Goal: Task Accomplishment & Management: Manage account settings

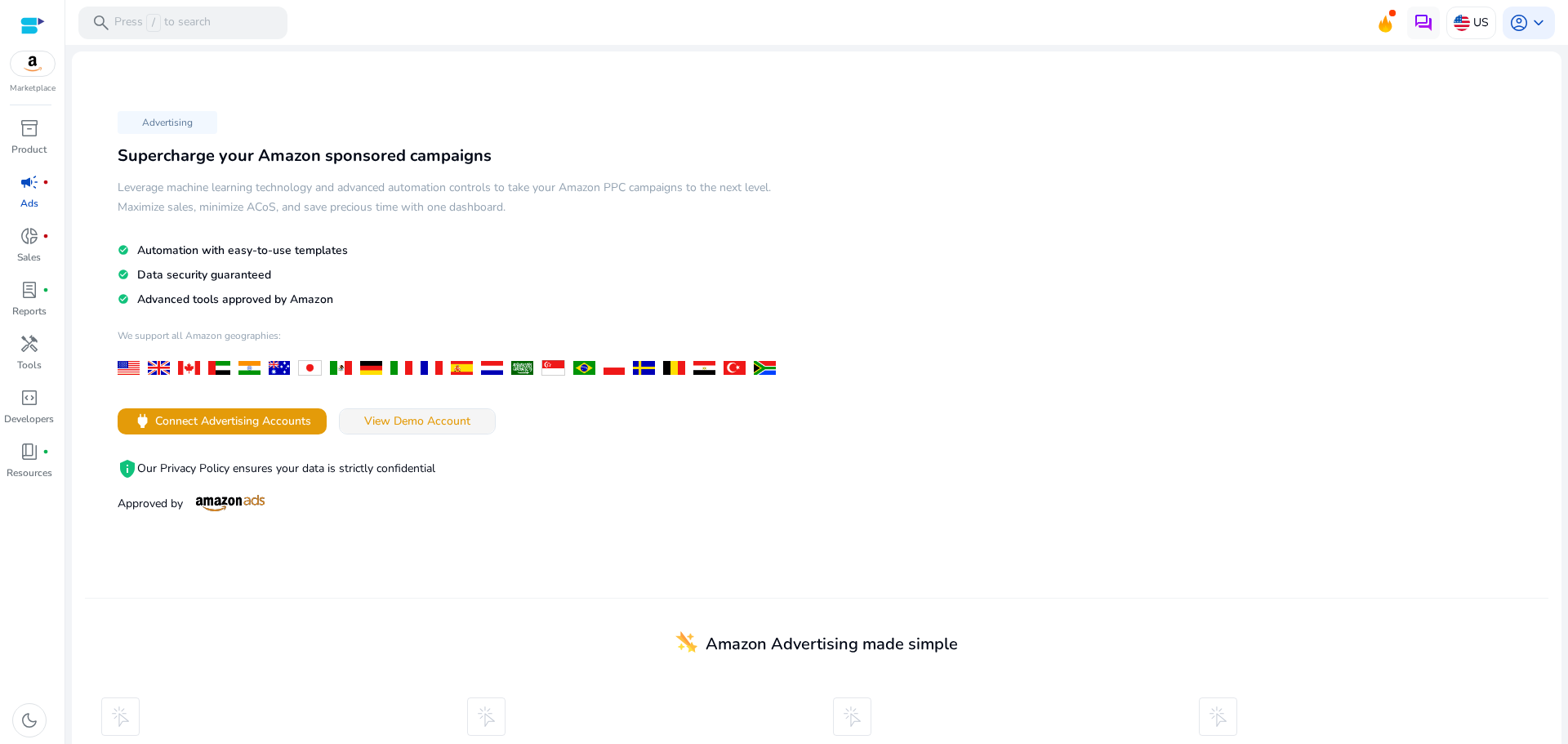
click at [396, 425] on span "View Demo Account" at bounding box center [418, 421] width 106 height 17
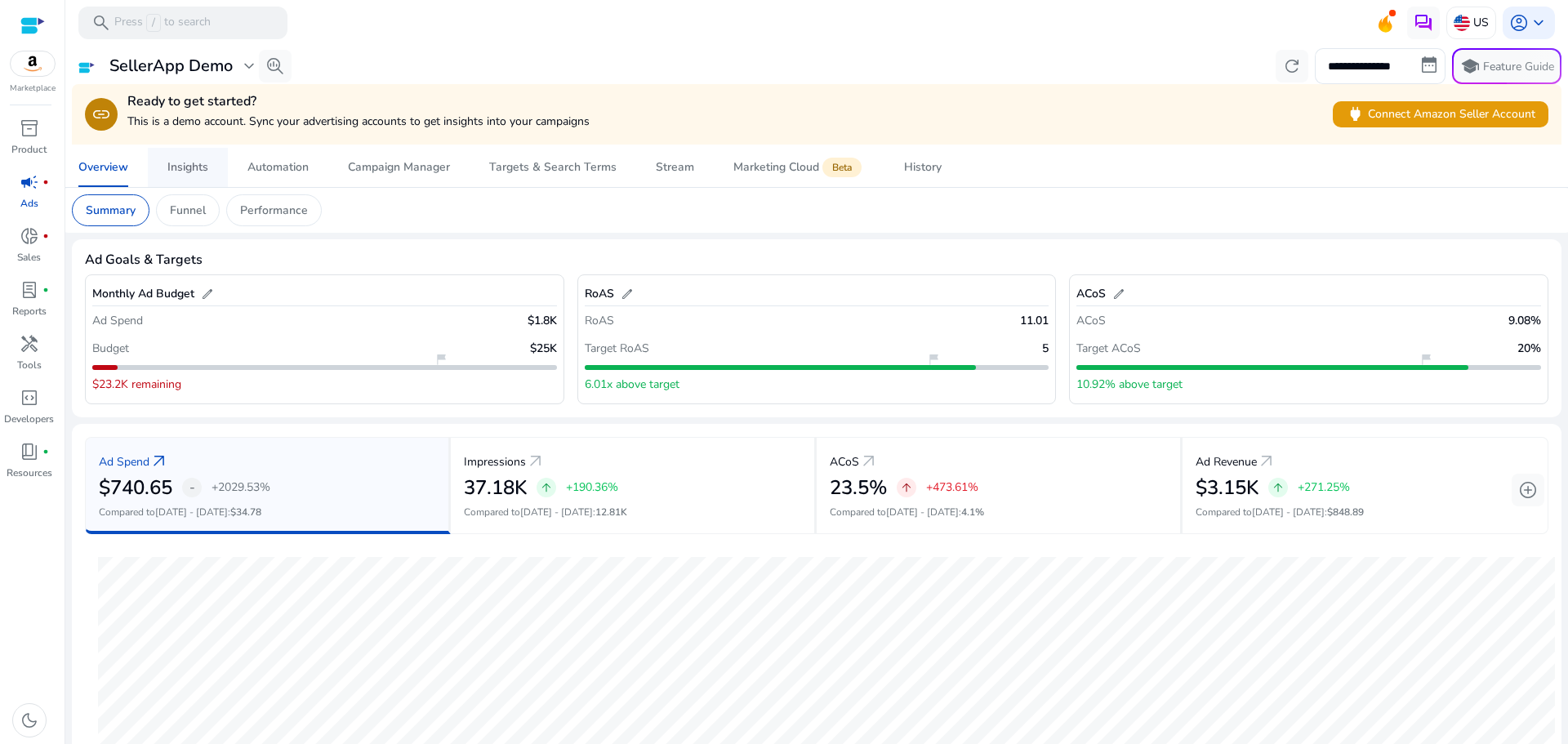
click at [179, 161] on div "Insights" at bounding box center [187, 167] width 41 height 11
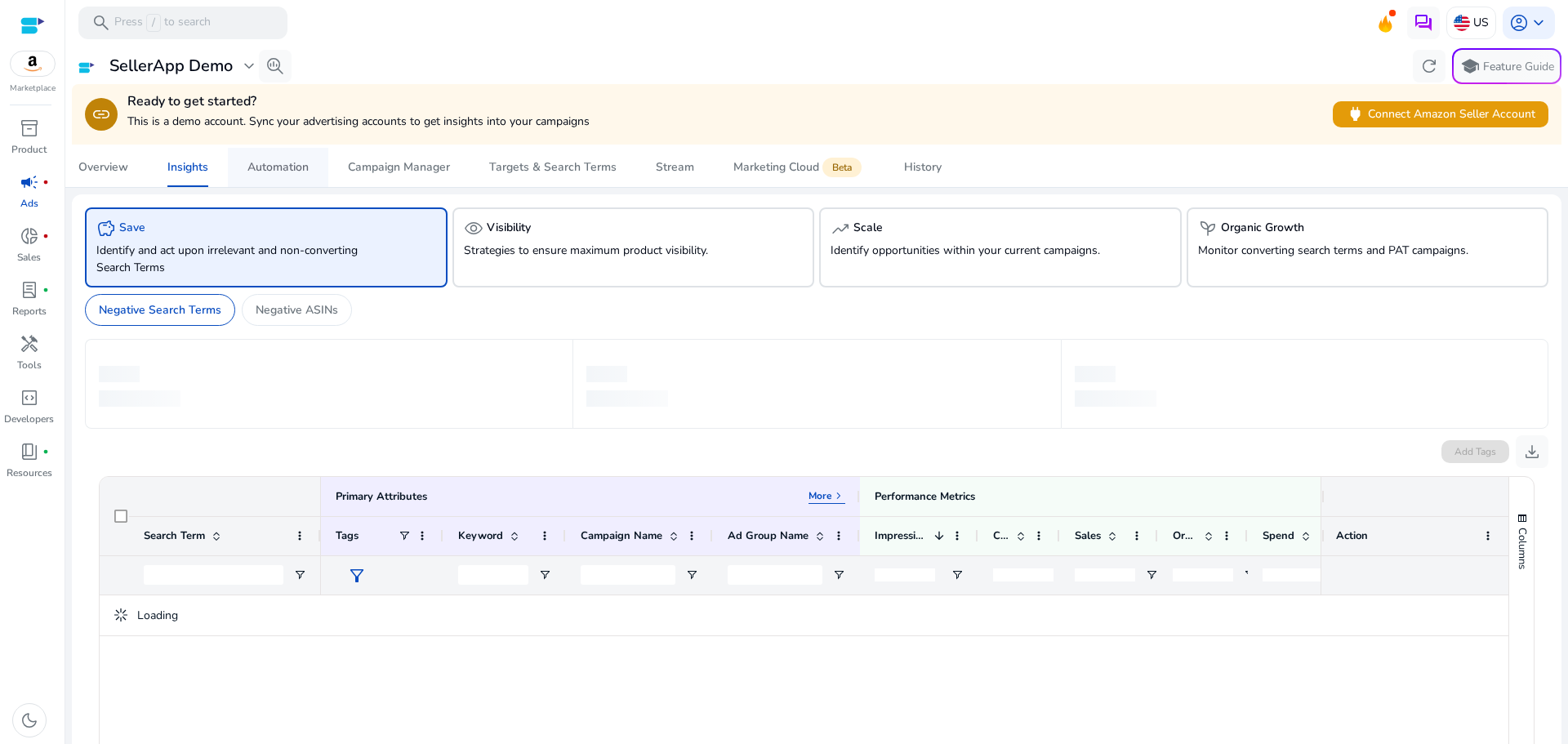
click at [271, 150] on span "Automation" at bounding box center [278, 167] width 62 height 39
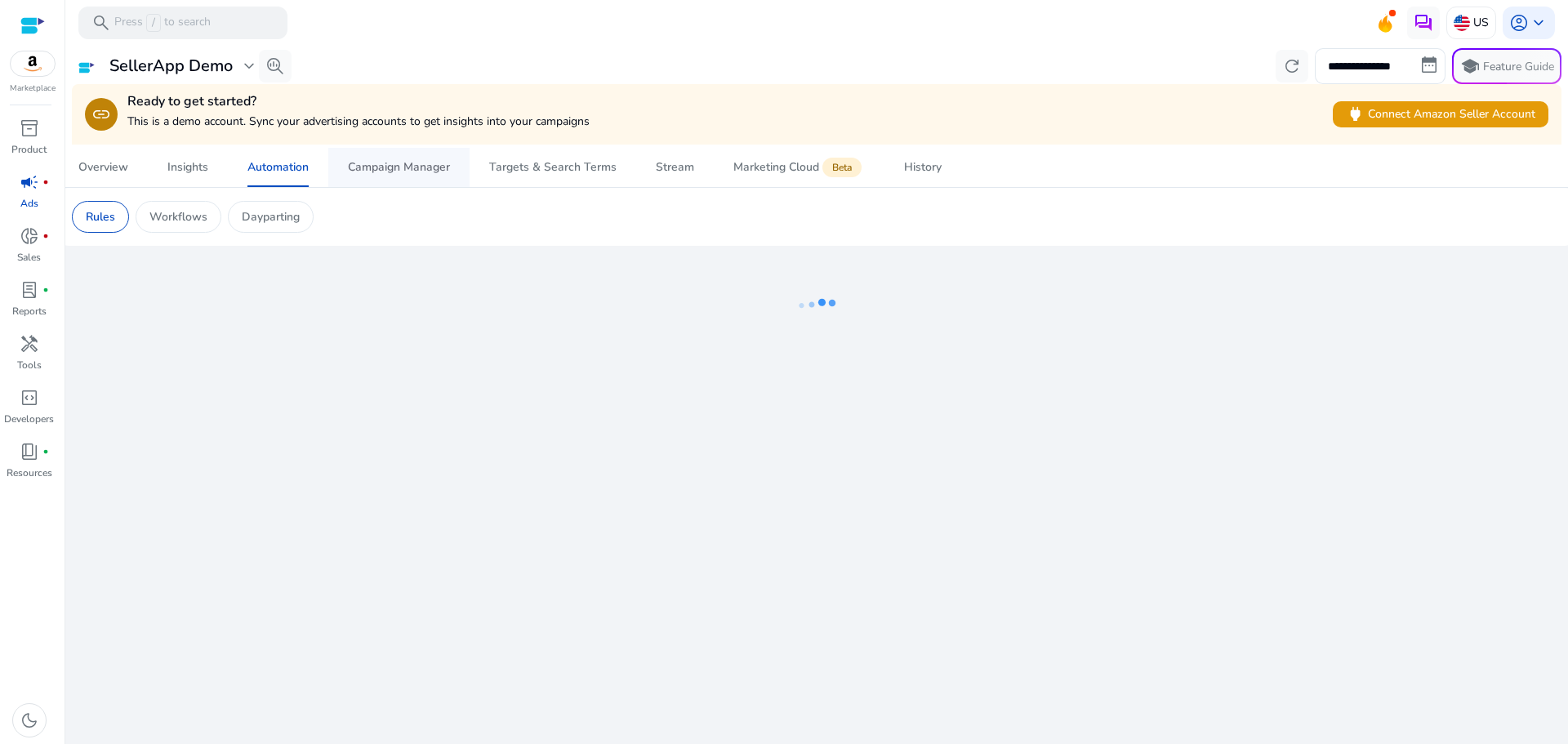
click at [383, 169] on div "Campaign Manager" at bounding box center [400, 167] width 103 height 11
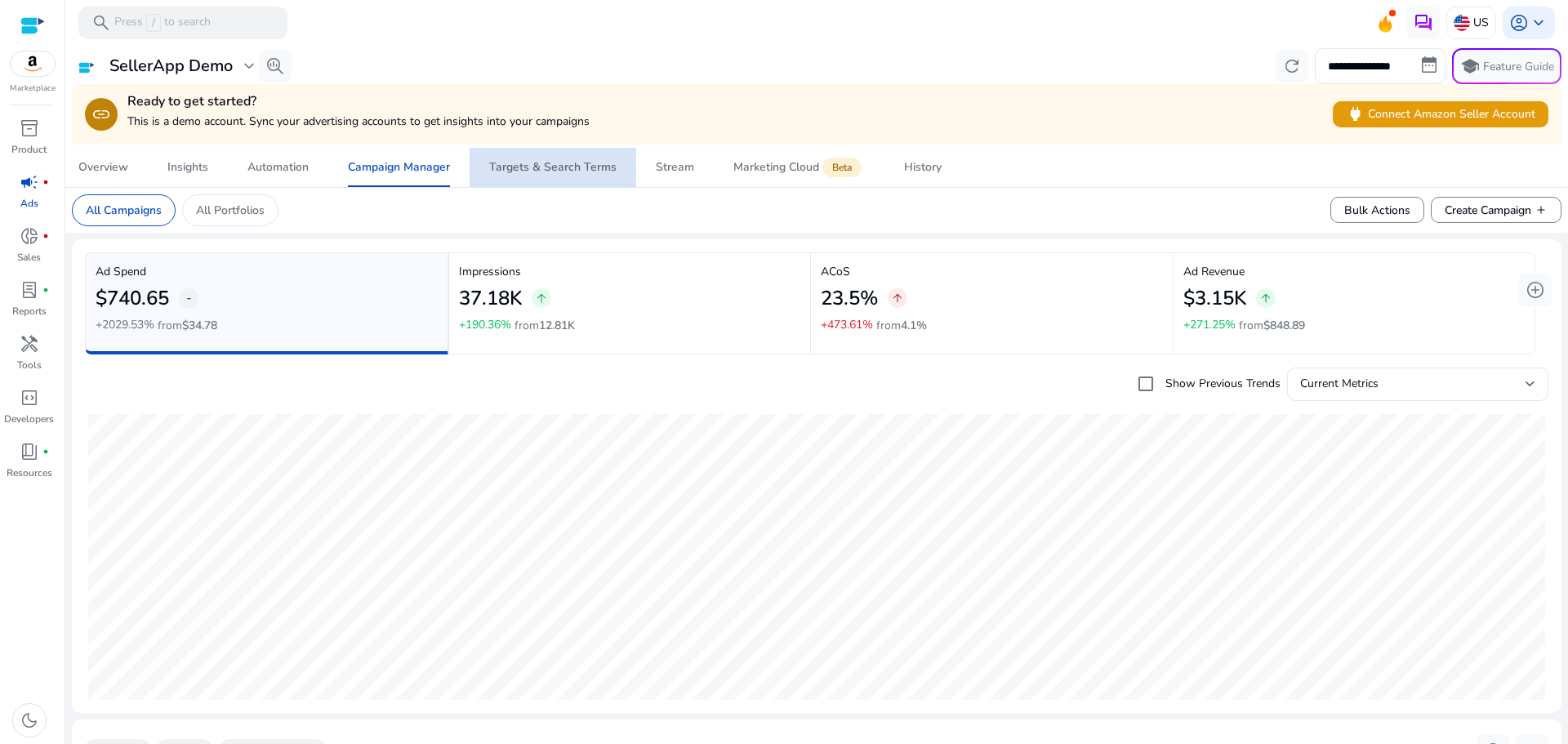
click at [624, 171] on link "Targets & Search Terms" at bounding box center [553, 167] width 167 height 39
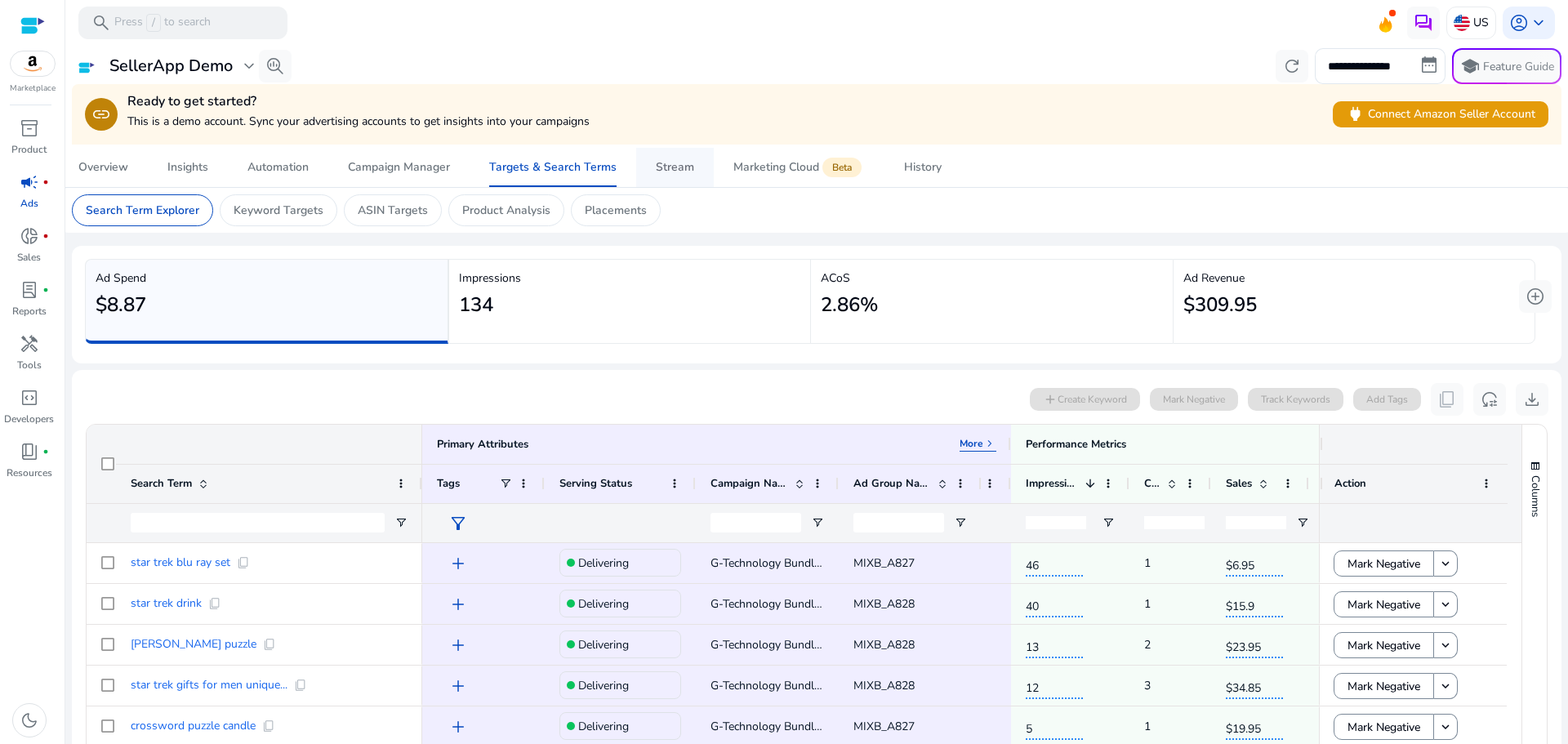
click at [676, 173] on div "Stream" at bounding box center [675, 167] width 38 height 11
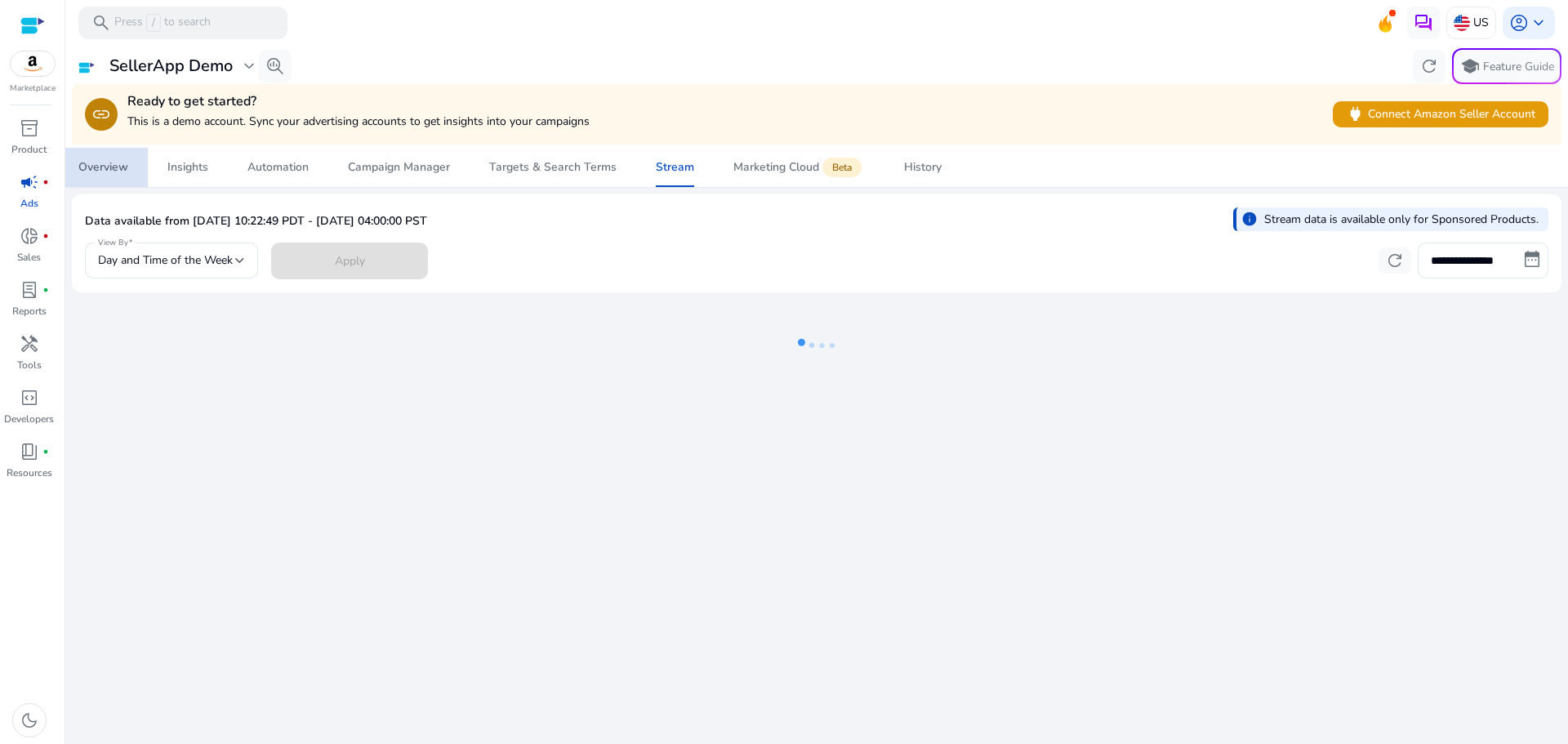
click at [110, 162] on div "Overview" at bounding box center [103, 167] width 49 height 11
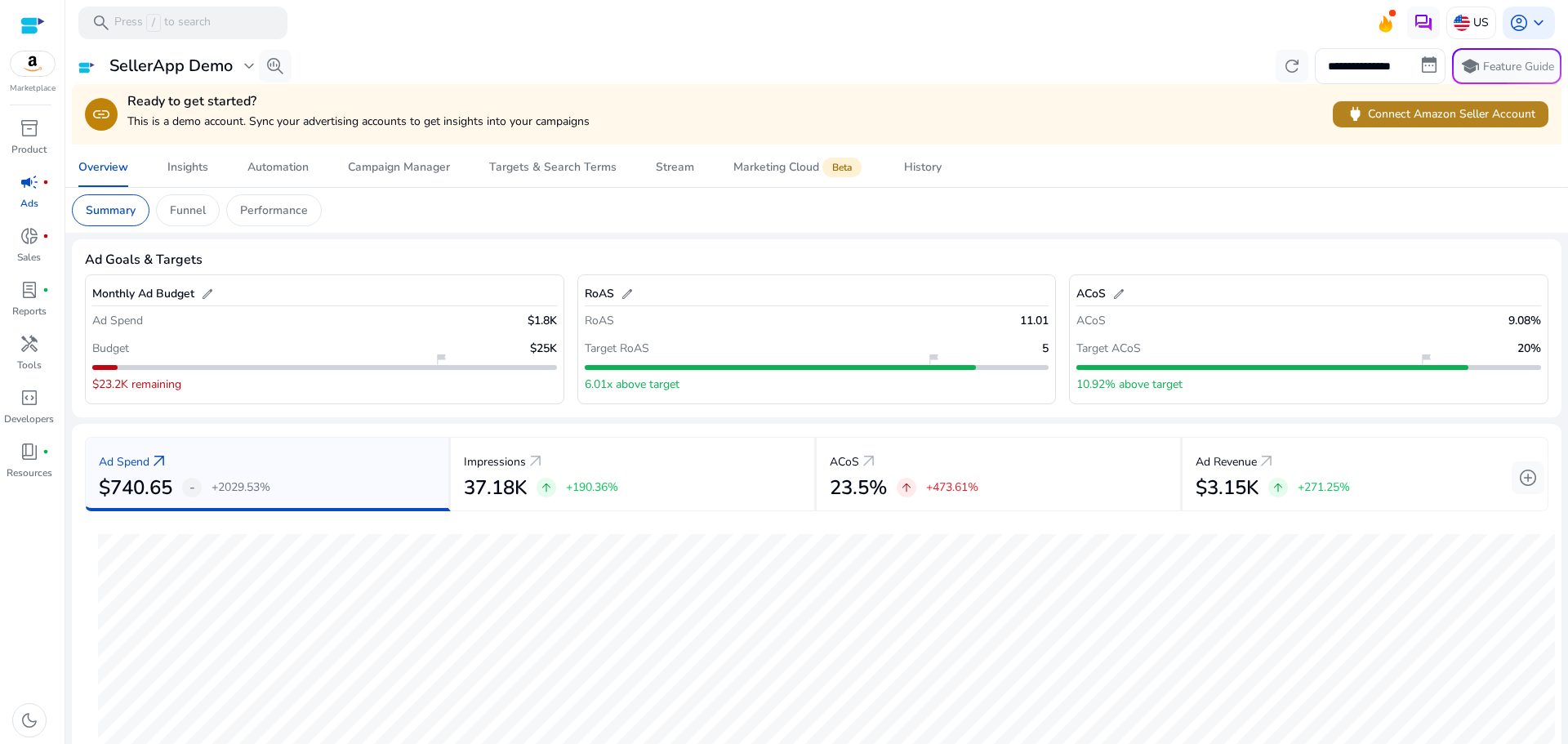
click at [1427, 121] on span "power Connect Amazon Seller Account" at bounding box center [1441, 114] width 190 height 19
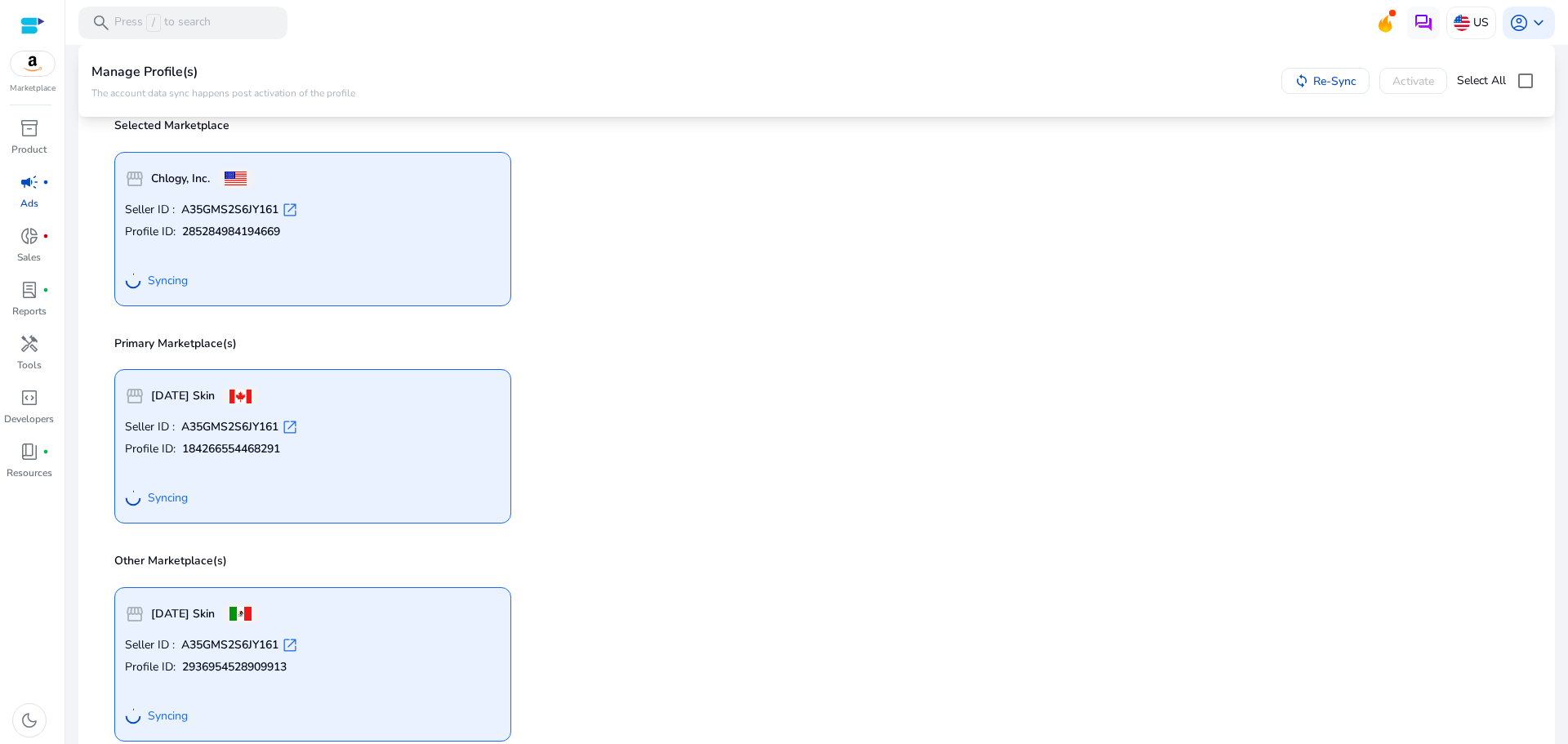
scroll to position [82, 0]
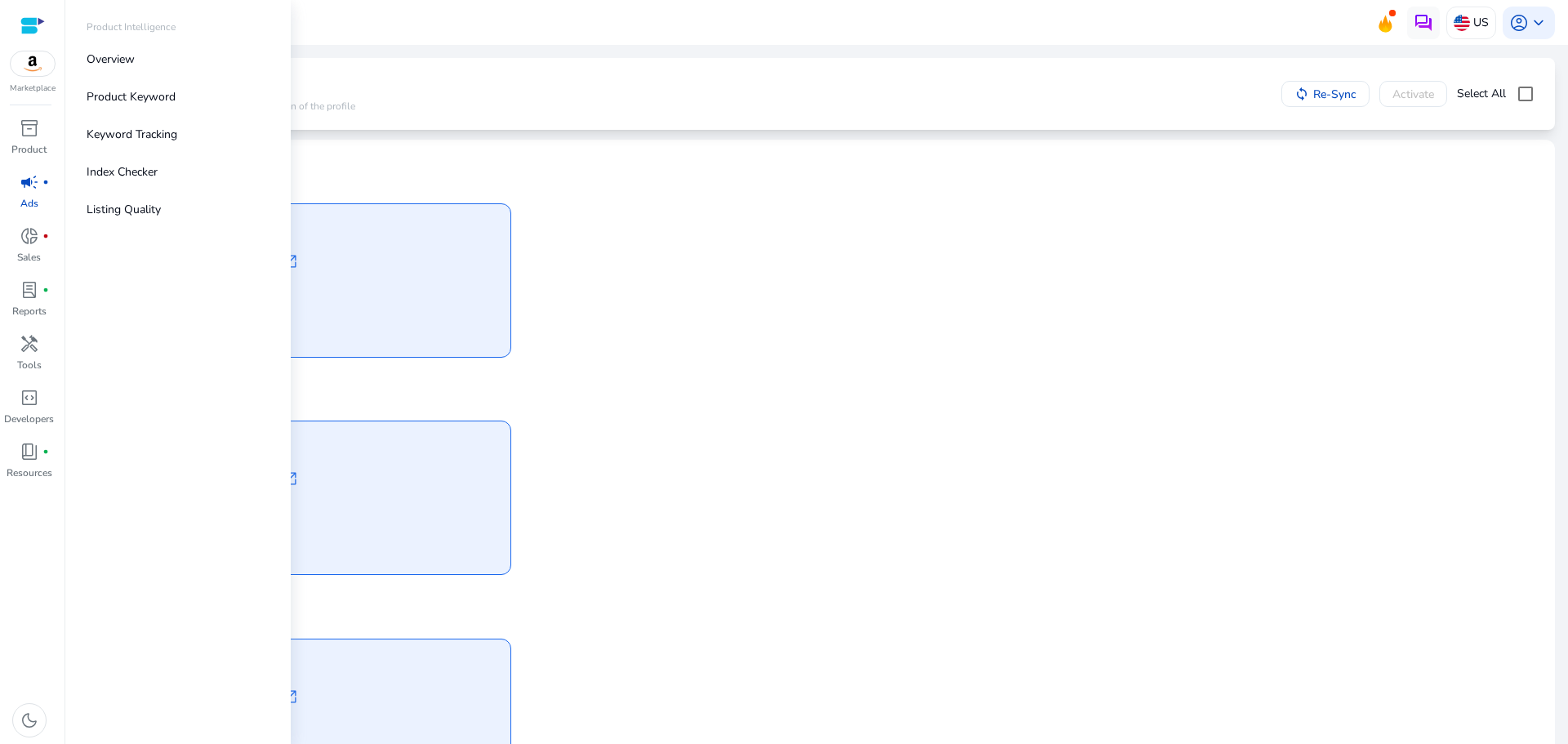
click at [30, 62] on img at bounding box center [32, 64] width 44 height 25
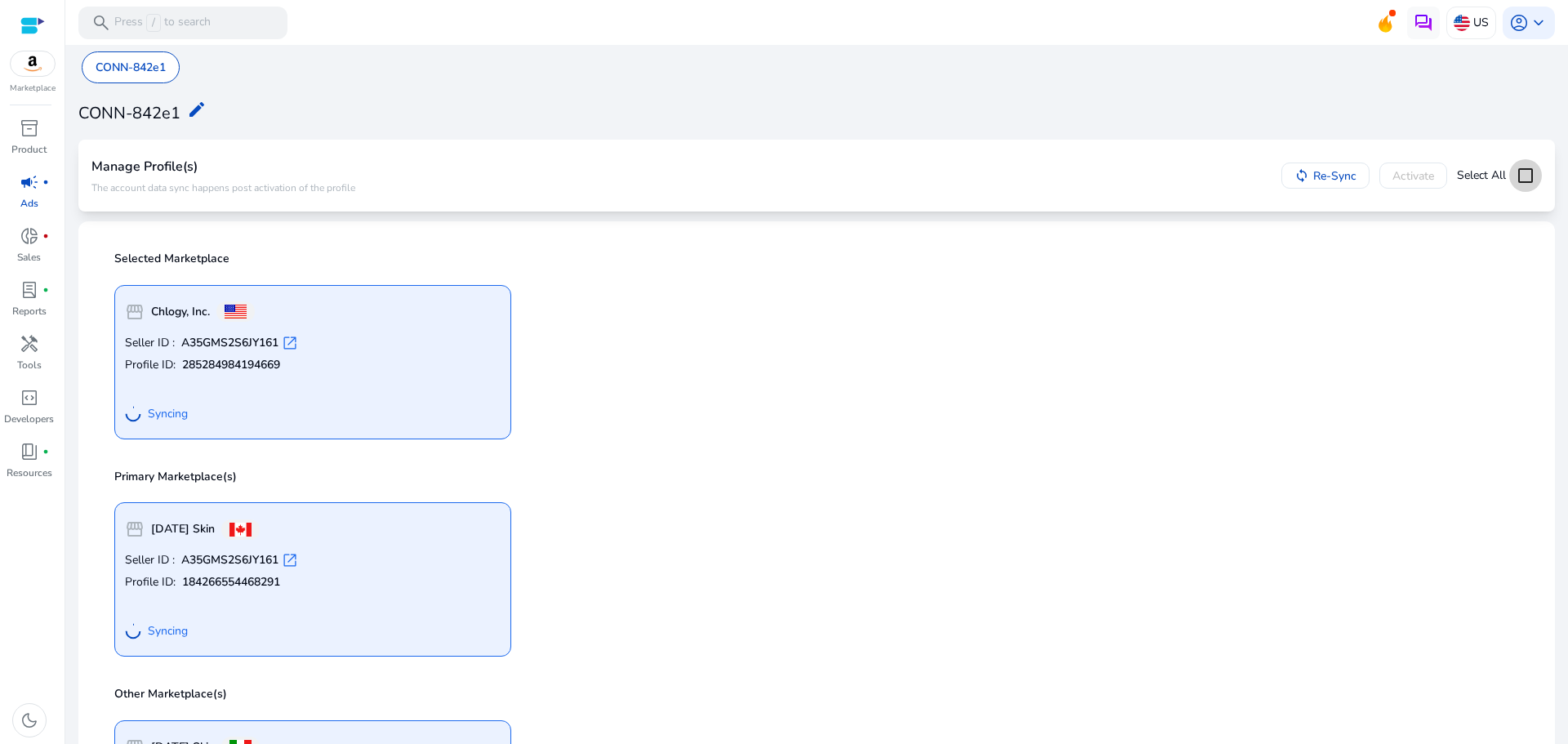
scroll to position [0, 0]
click at [28, 127] on span "inventory_2" at bounding box center [29, 128] width 20 height 20
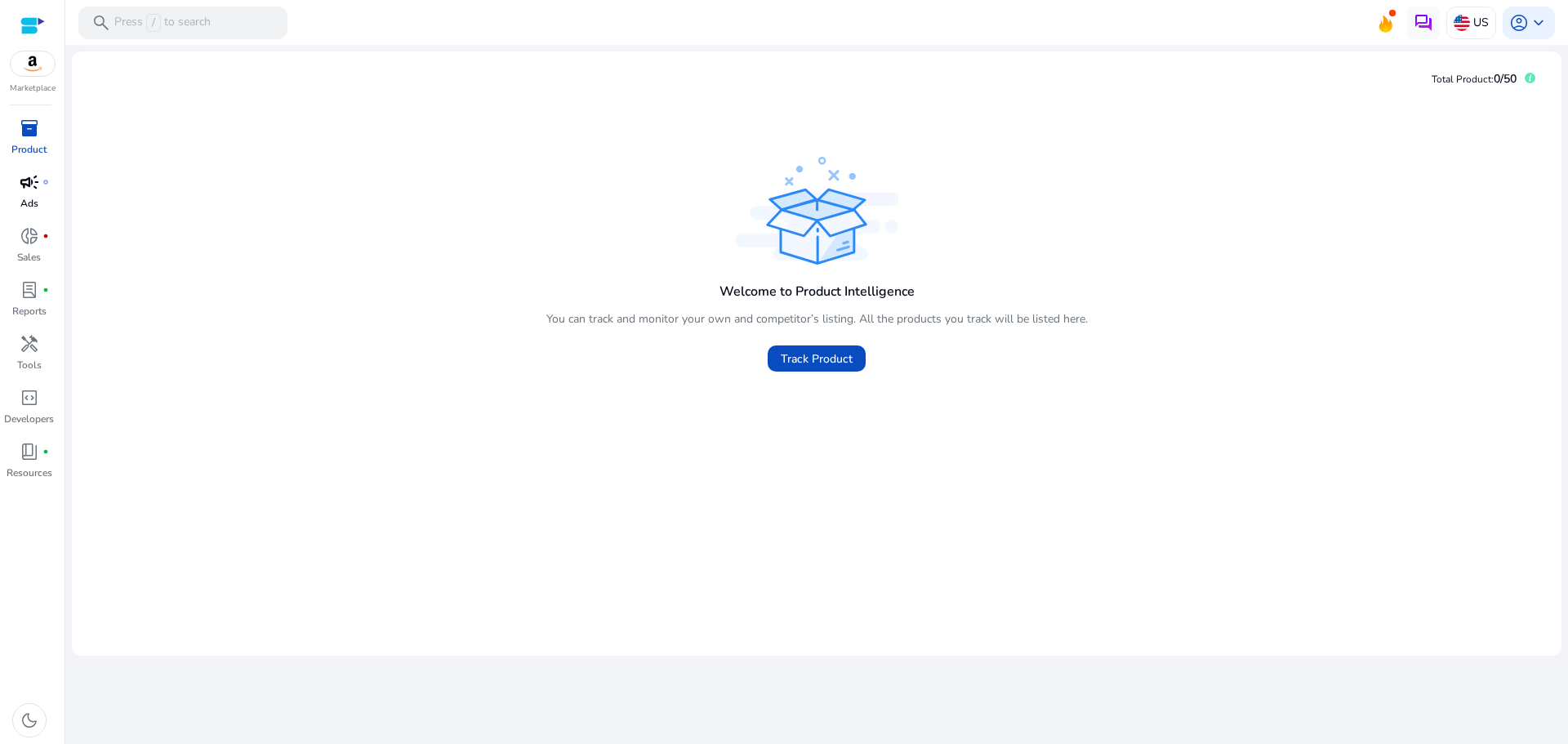
click at [23, 190] on span "campaign" at bounding box center [29, 182] width 20 height 20
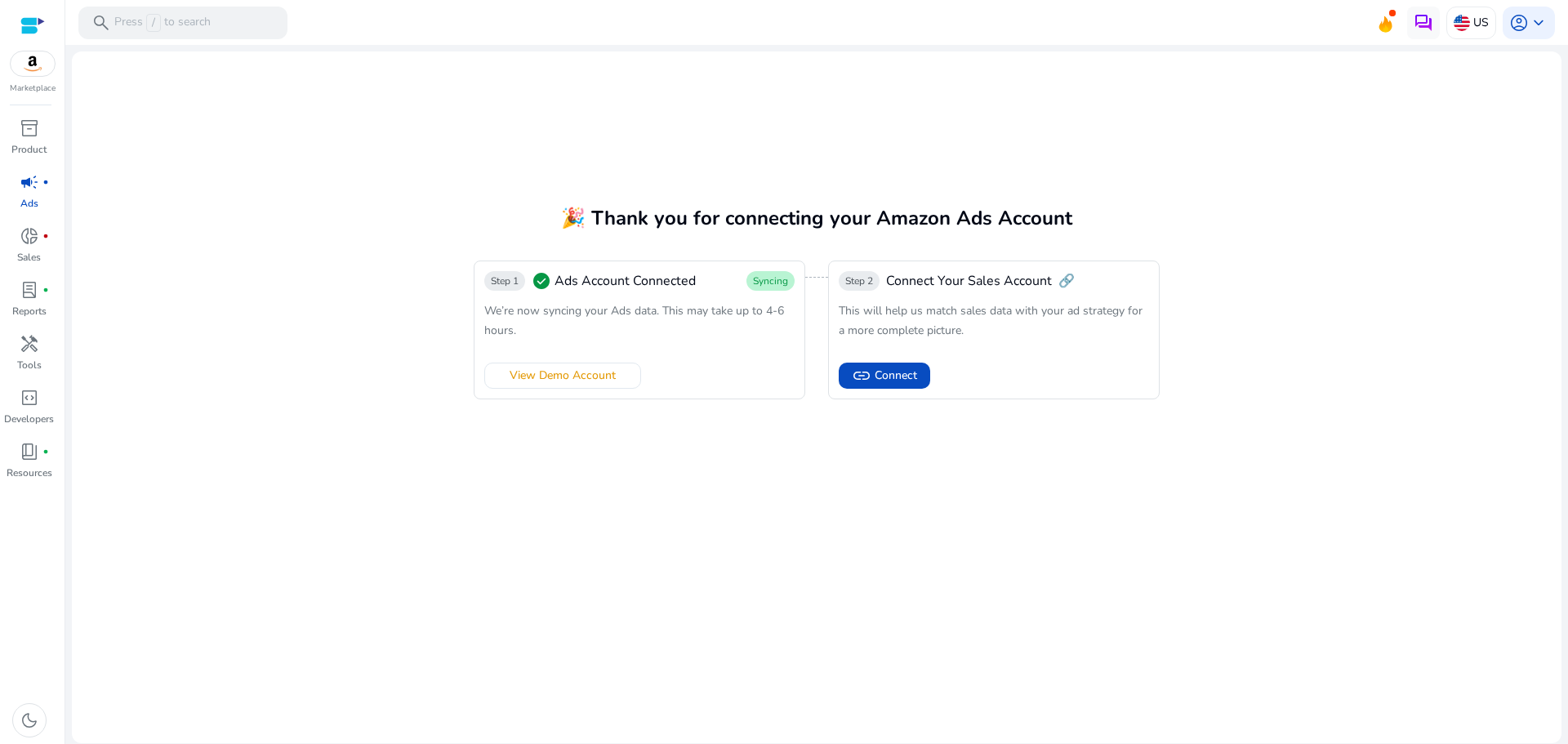
click at [36, 61] on img at bounding box center [32, 64] width 44 height 25
click at [27, 22] on div at bounding box center [33, 26] width 25 height 19
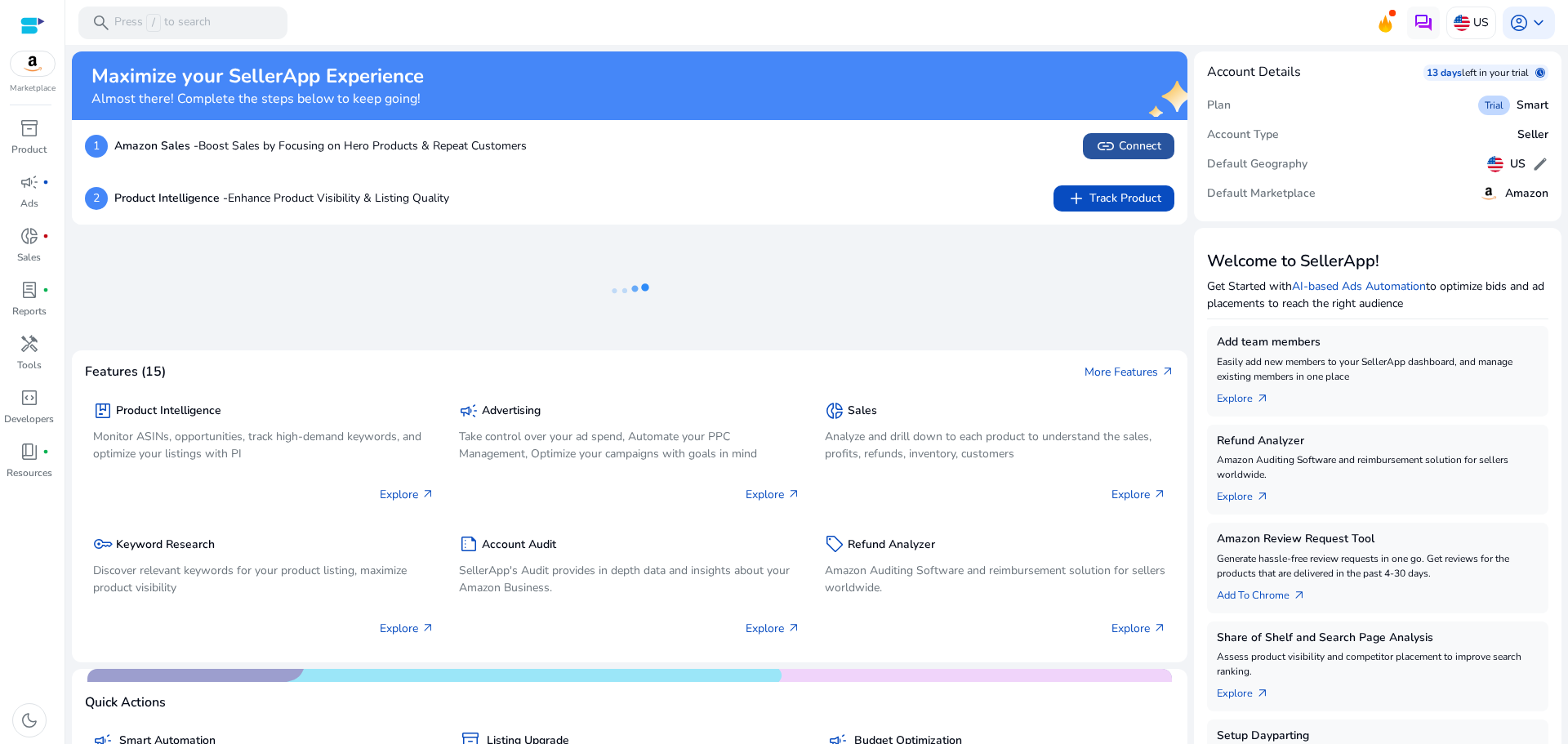
click at [1112, 149] on app-icon "link" at bounding box center [1108, 146] width 23 height 20
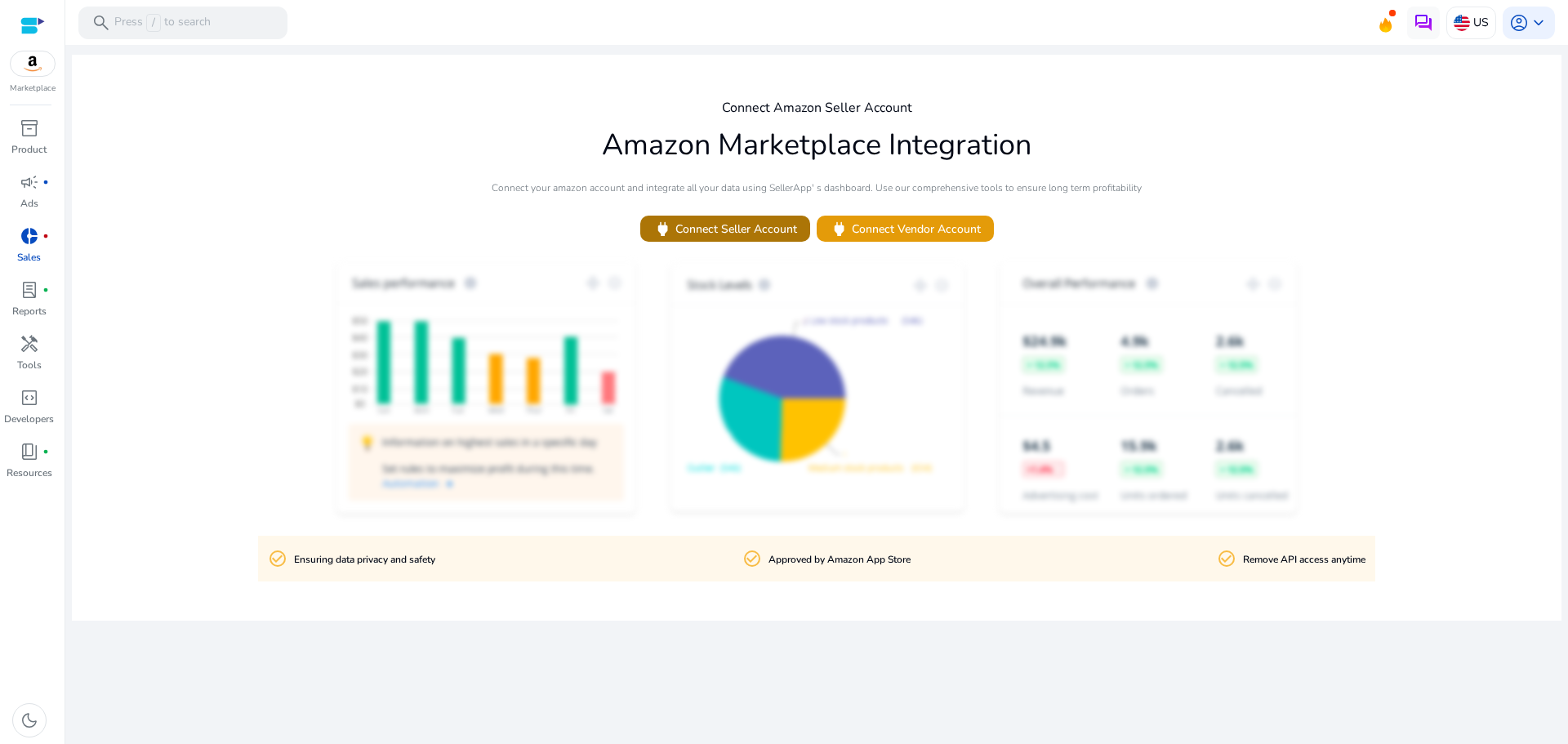
click at [753, 237] on span "power Connect Seller Account" at bounding box center [724, 229] width 143 height 19
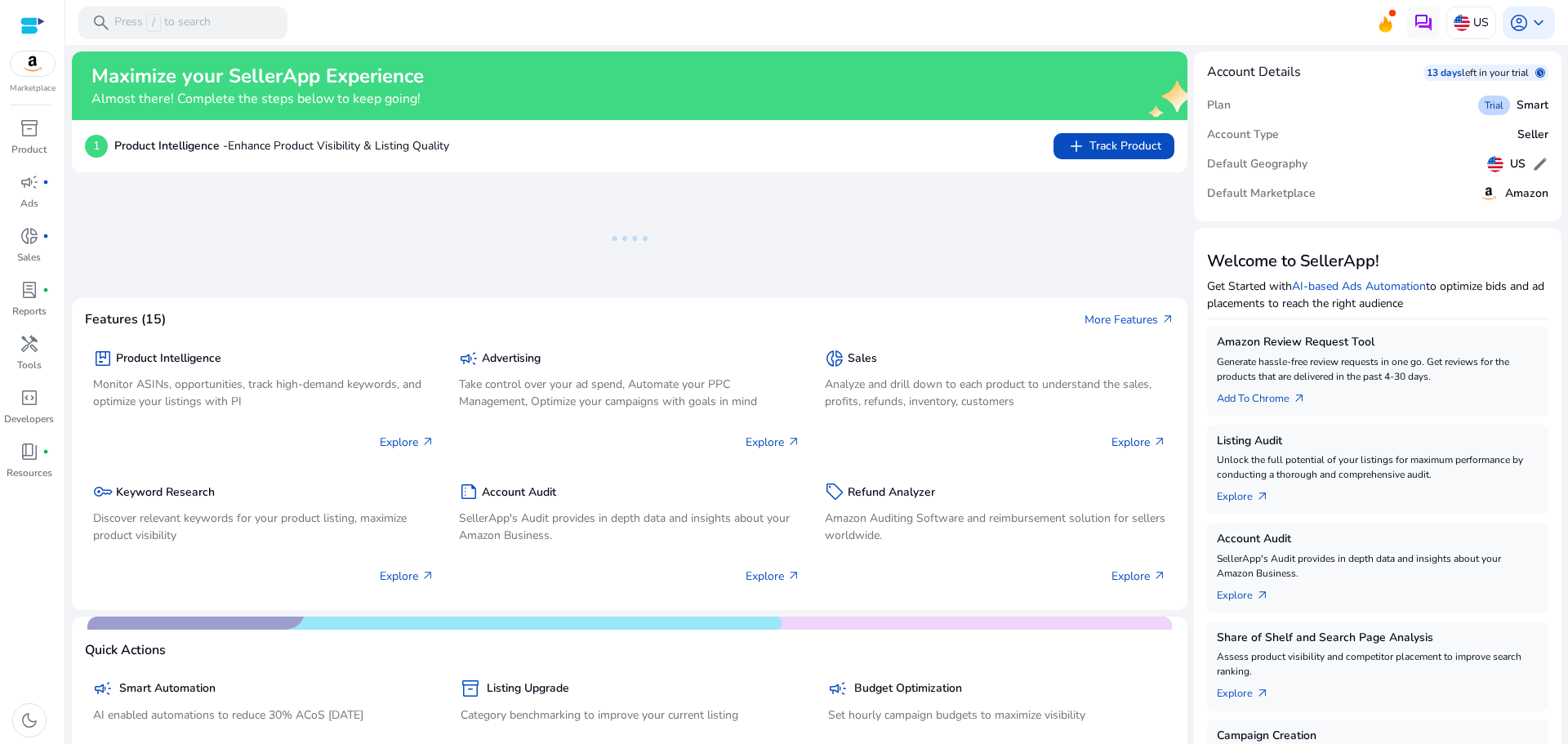
click at [34, 25] on div at bounding box center [33, 26] width 25 height 19
click at [34, 30] on div at bounding box center [33, 26] width 25 height 19
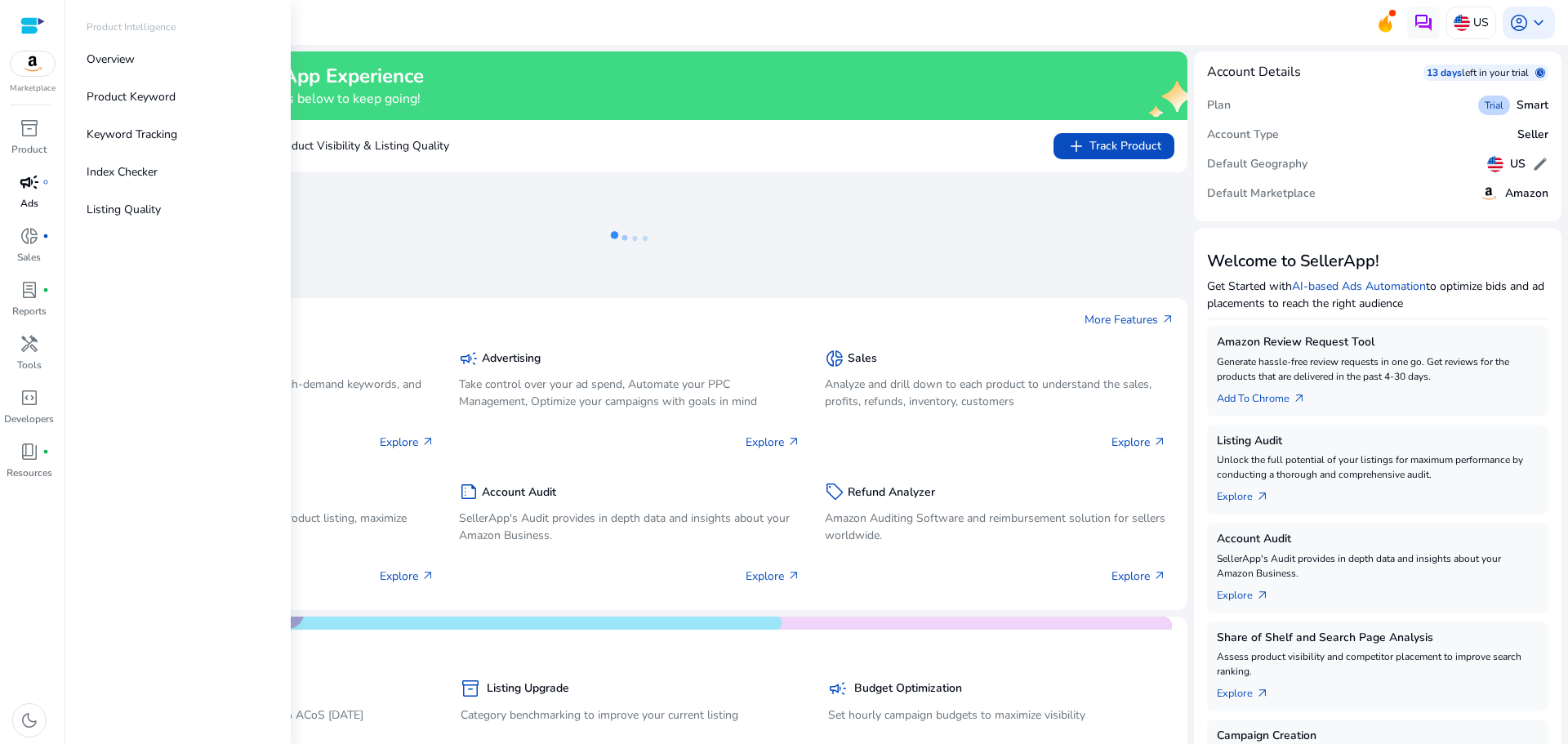
click at [28, 184] on span "campaign" at bounding box center [29, 182] width 20 height 20
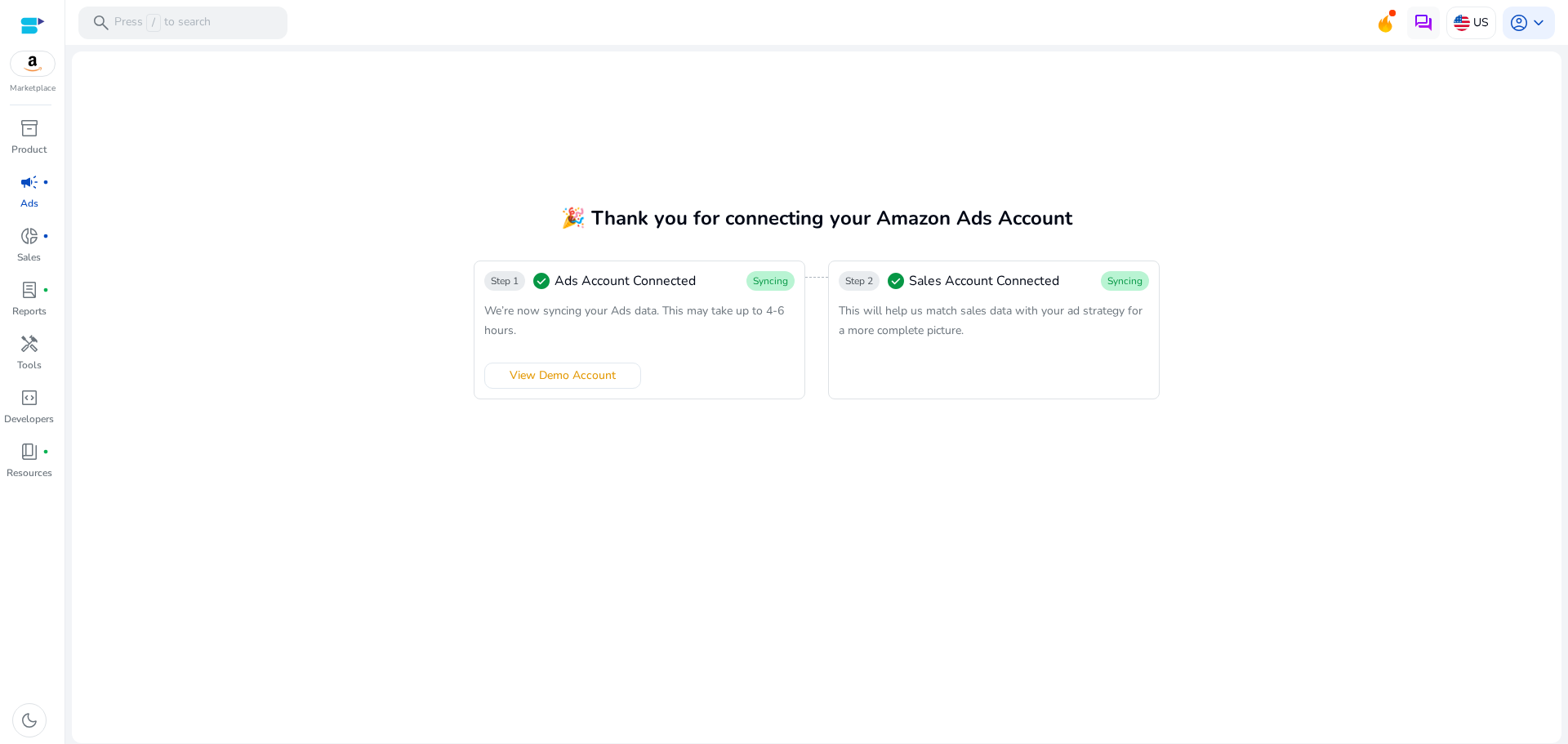
click at [651, 463] on mat-card "🎉 Thank you for connecting your Amazon Ads Account Step 1 check_circle Ads Acco…" at bounding box center [816, 397] width 1489 height 692
click at [782, 325] on div "We’re now syncing your Ads data. This may take up to 4-6 hours." at bounding box center [639, 320] width 310 height 39
click at [624, 274] on span "Ads Account Connected" at bounding box center [625, 281] width 141 height 20
click at [1070, 338] on div "This will help us match sales data with your ad strategy for a more complete pi…" at bounding box center [994, 320] width 310 height 39
click at [46, 42] on div "Marketplace" at bounding box center [32, 47] width 65 height 95
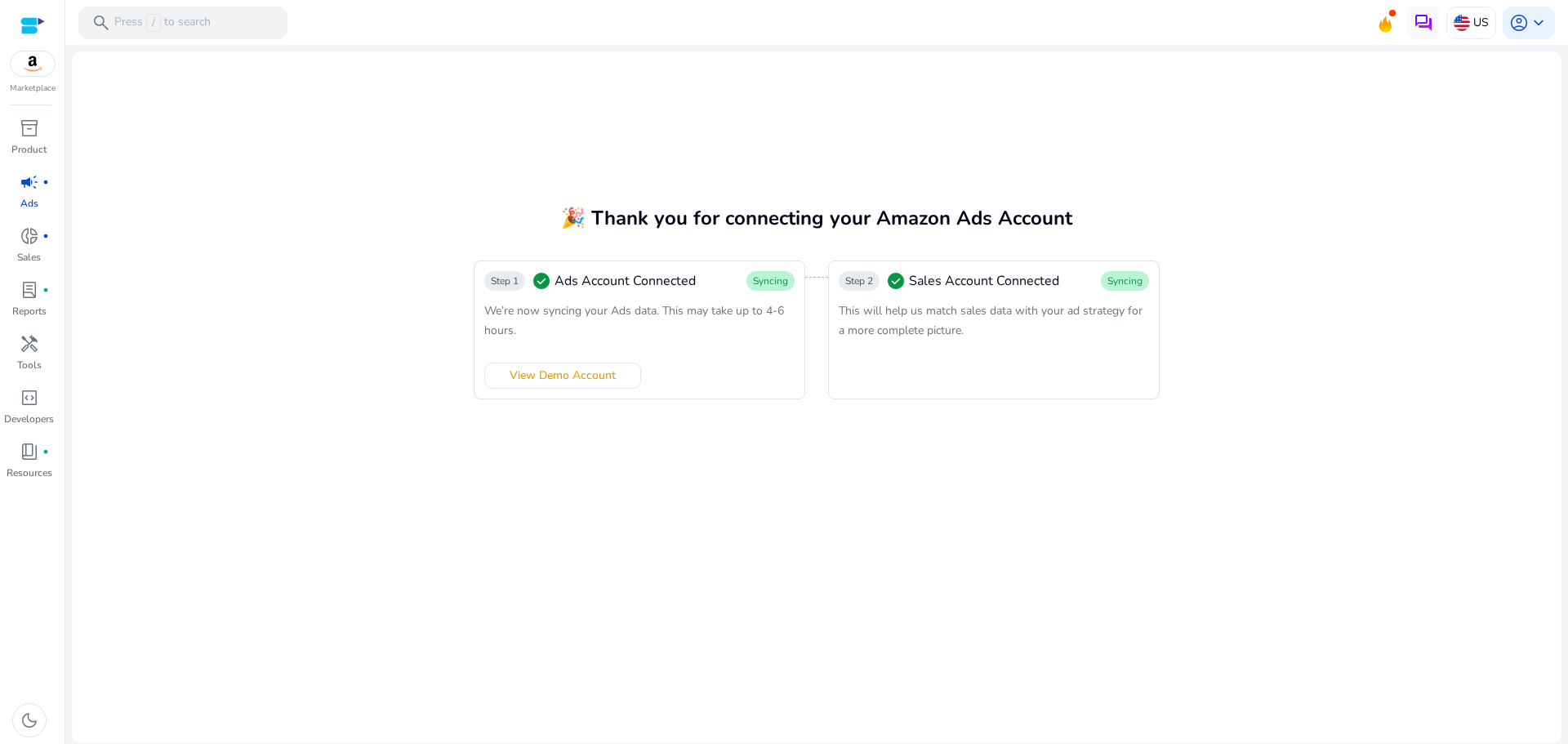
click at [38, 70] on img at bounding box center [32, 64] width 44 height 25
click at [44, 142] on p "Product" at bounding box center [28, 149] width 35 height 14
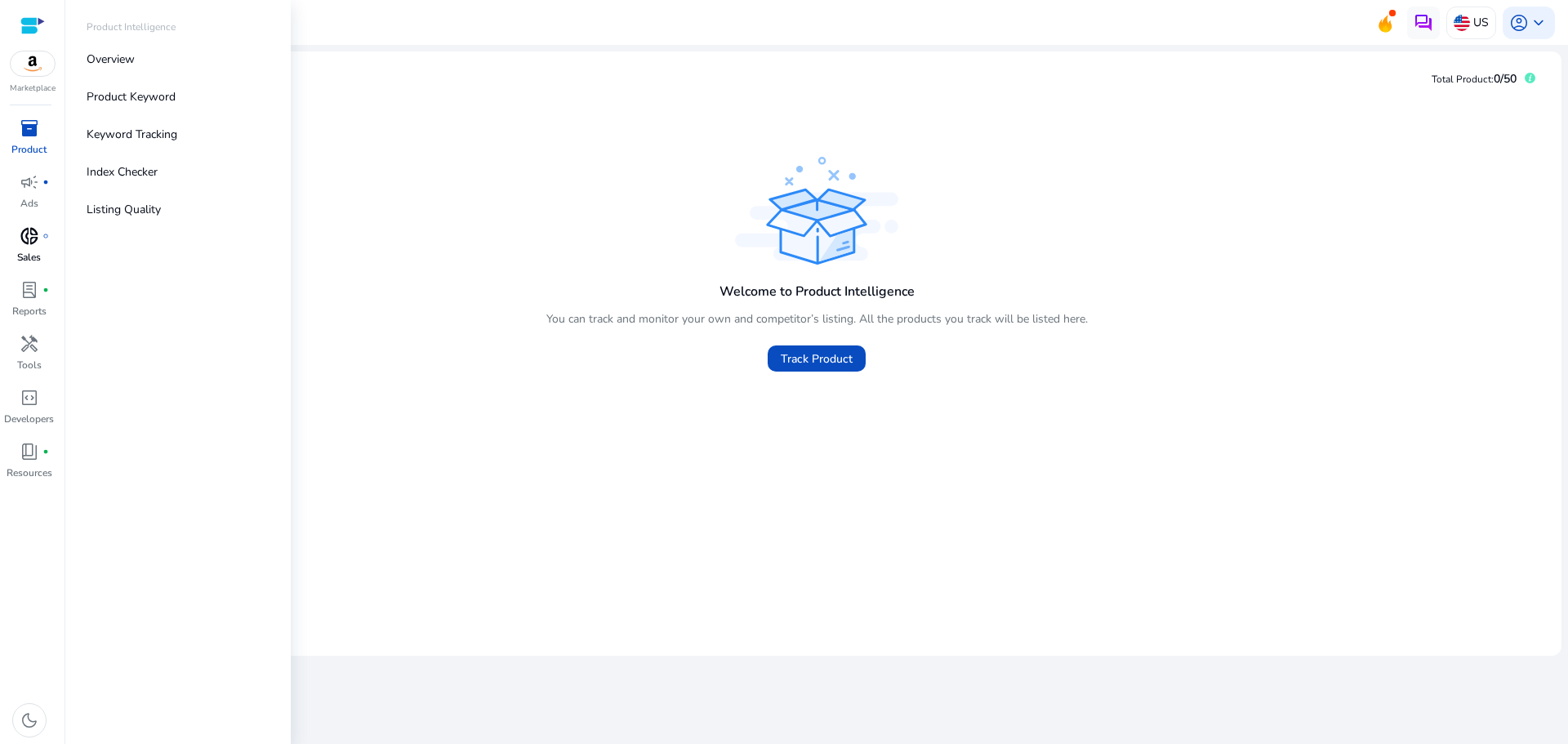
click at [37, 242] on span "donut_small" at bounding box center [29, 235] width 20 height 20
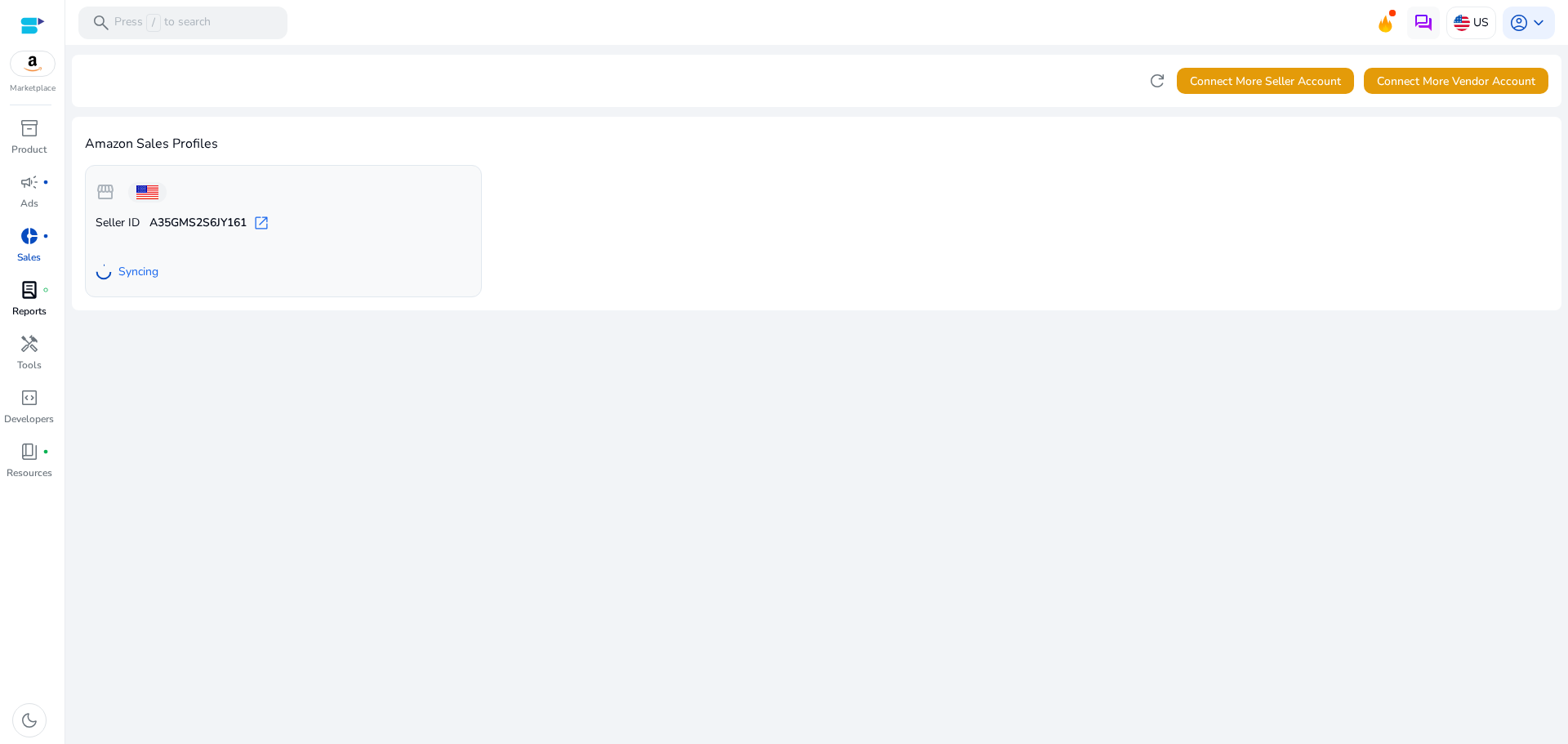
click at [56, 300] on link "lab_profile fiber_manual_record Reports" at bounding box center [28, 304] width 58 height 54
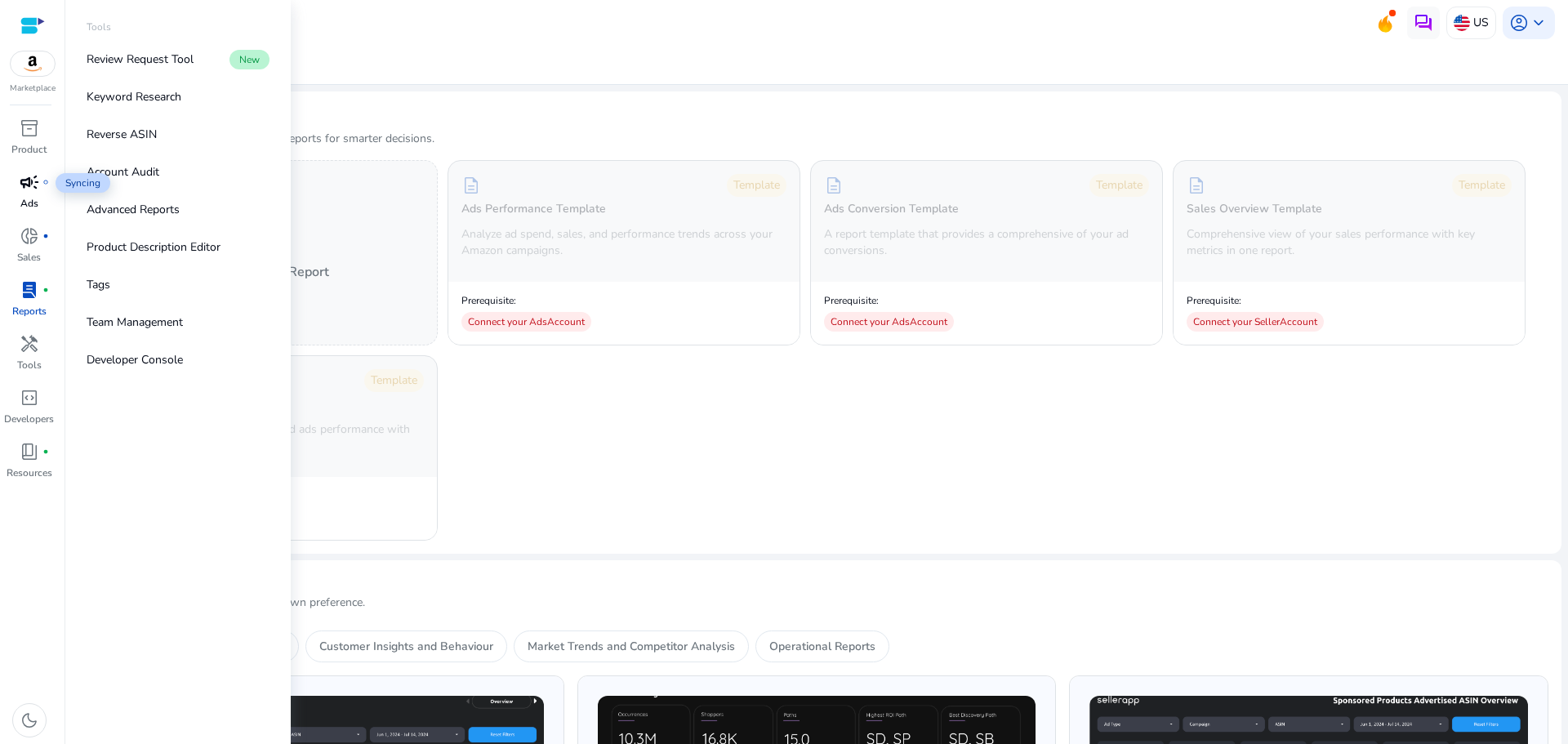
click at [32, 176] on span "campaign" at bounding box center [29, 182] width 20 height 20
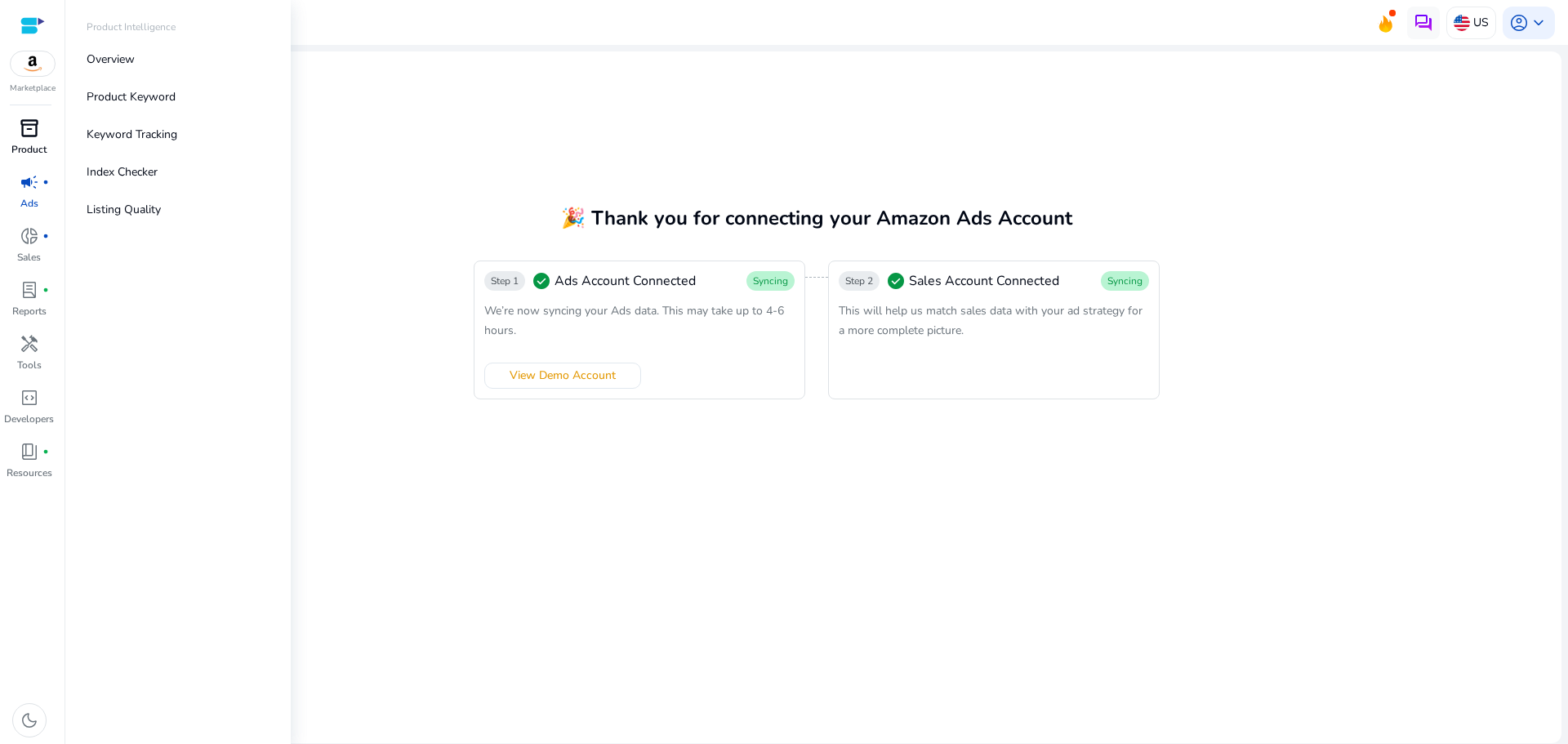
click at [32, 118] on div "inventory_2" at bounding box center [29, 128] width 46 height 27
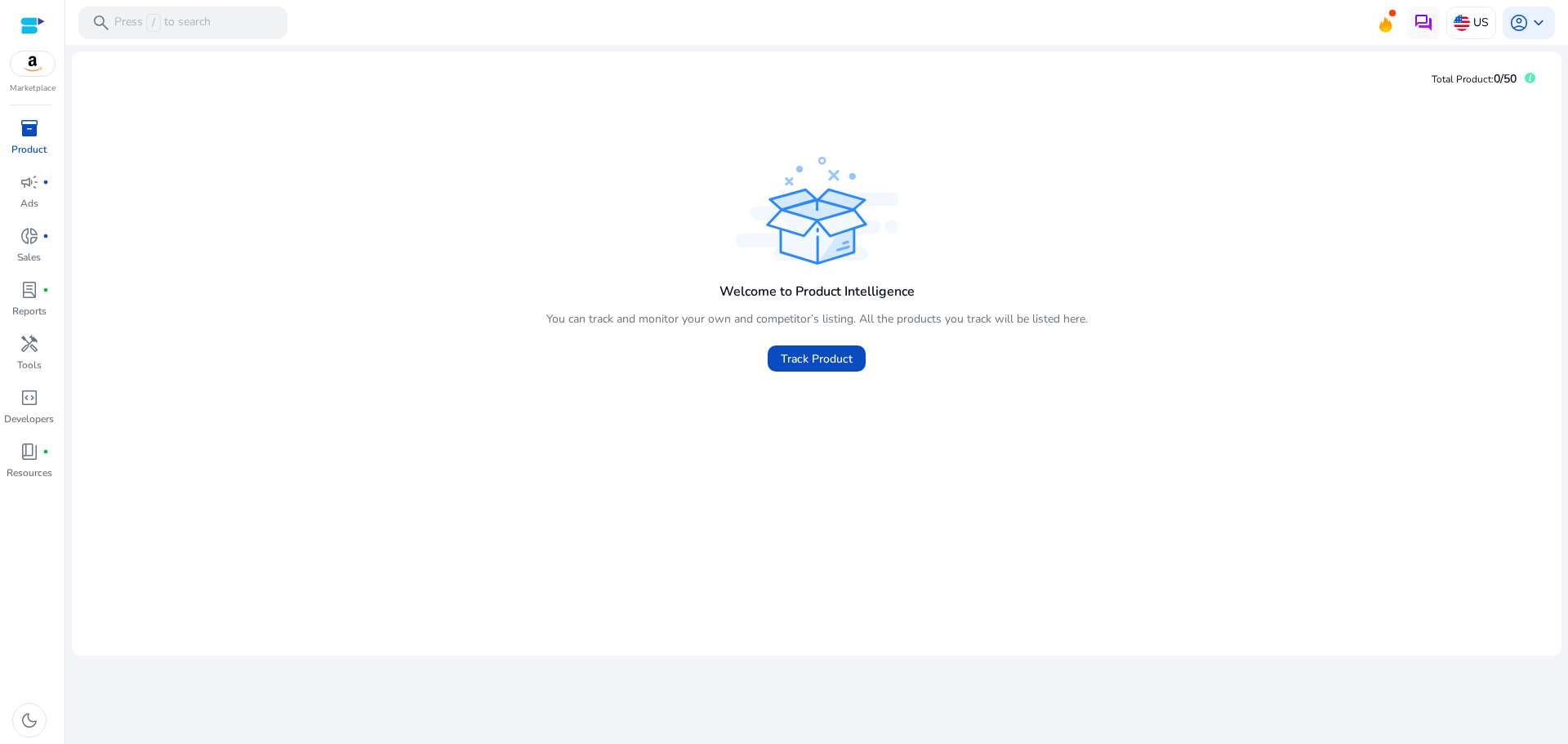
click at [747, 356] on div "Welcome to Product Intelligence You can track and monitor your own and competit…" at bounding box center [817, 322] width 541 height 108
click at [834, 368] on span at bounding box center [816, 358] width 98 height 39
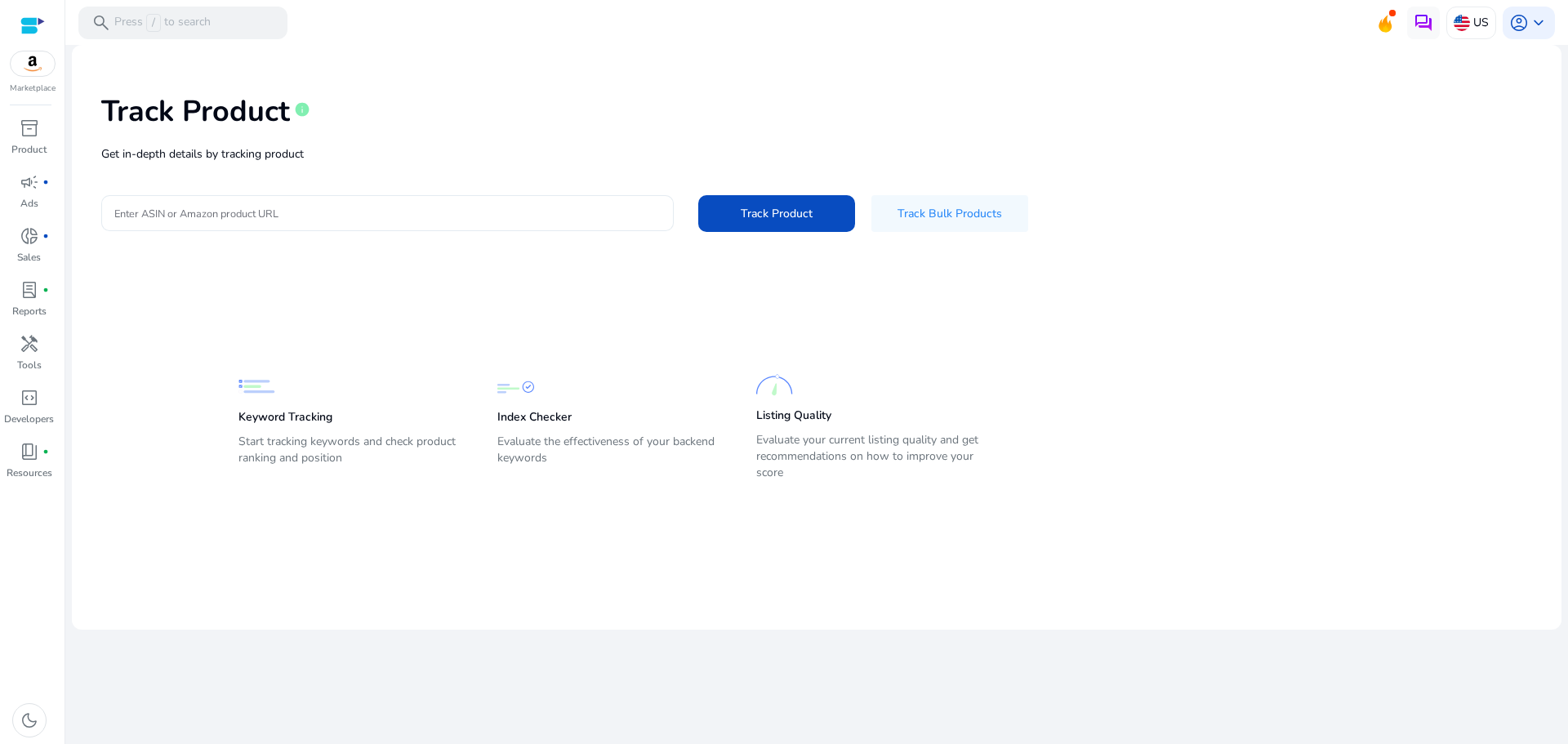
click at [504, 222] on div at bounding box center [387, 214] width 547 height 36
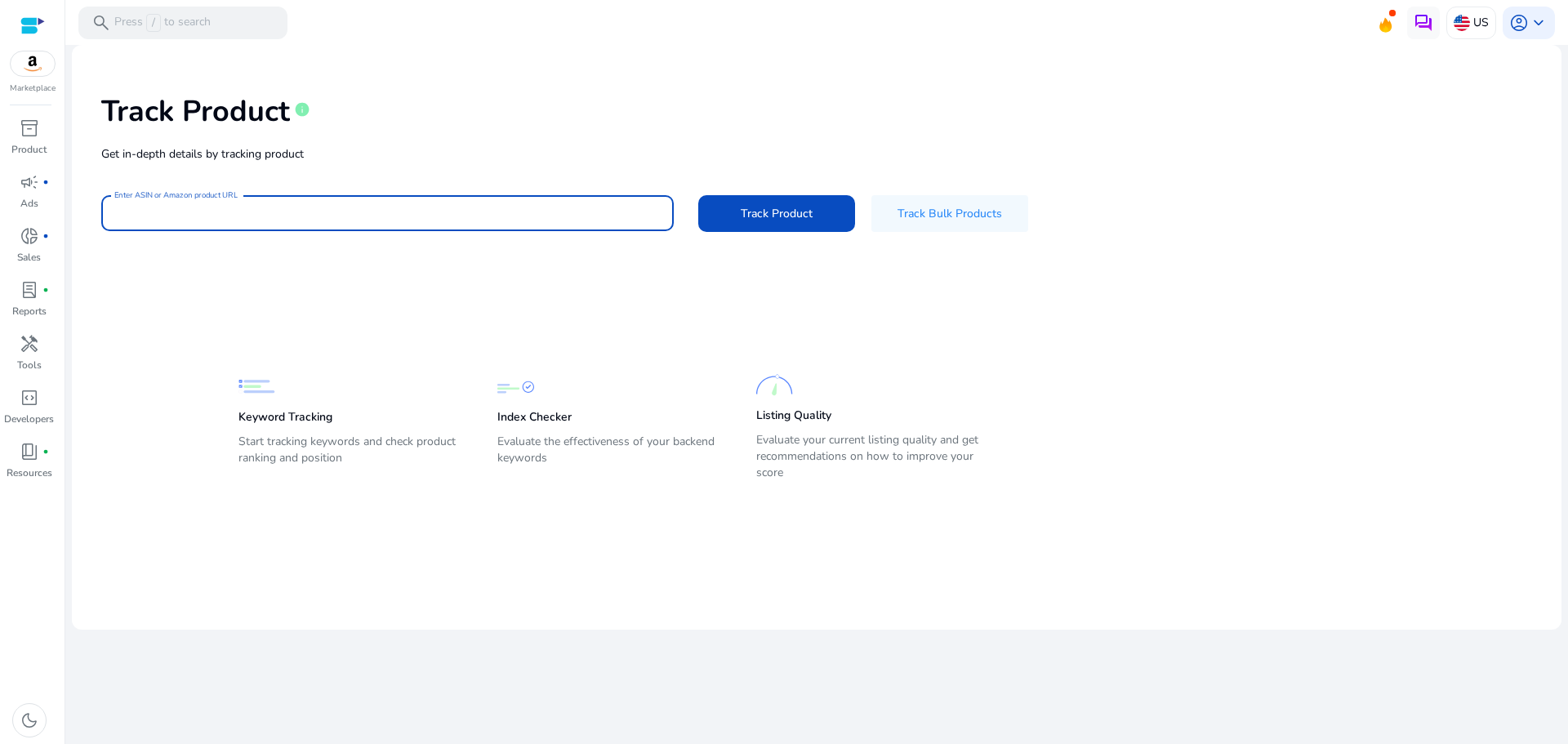
click at [519, 219] on input "Enter ASIN or Amazon product URL" at bounding box center [387, 213] width 547 height 18
click at [37, 141] on link "inventory_2 Product" at bounding box center [28, 141] width 58 height 54
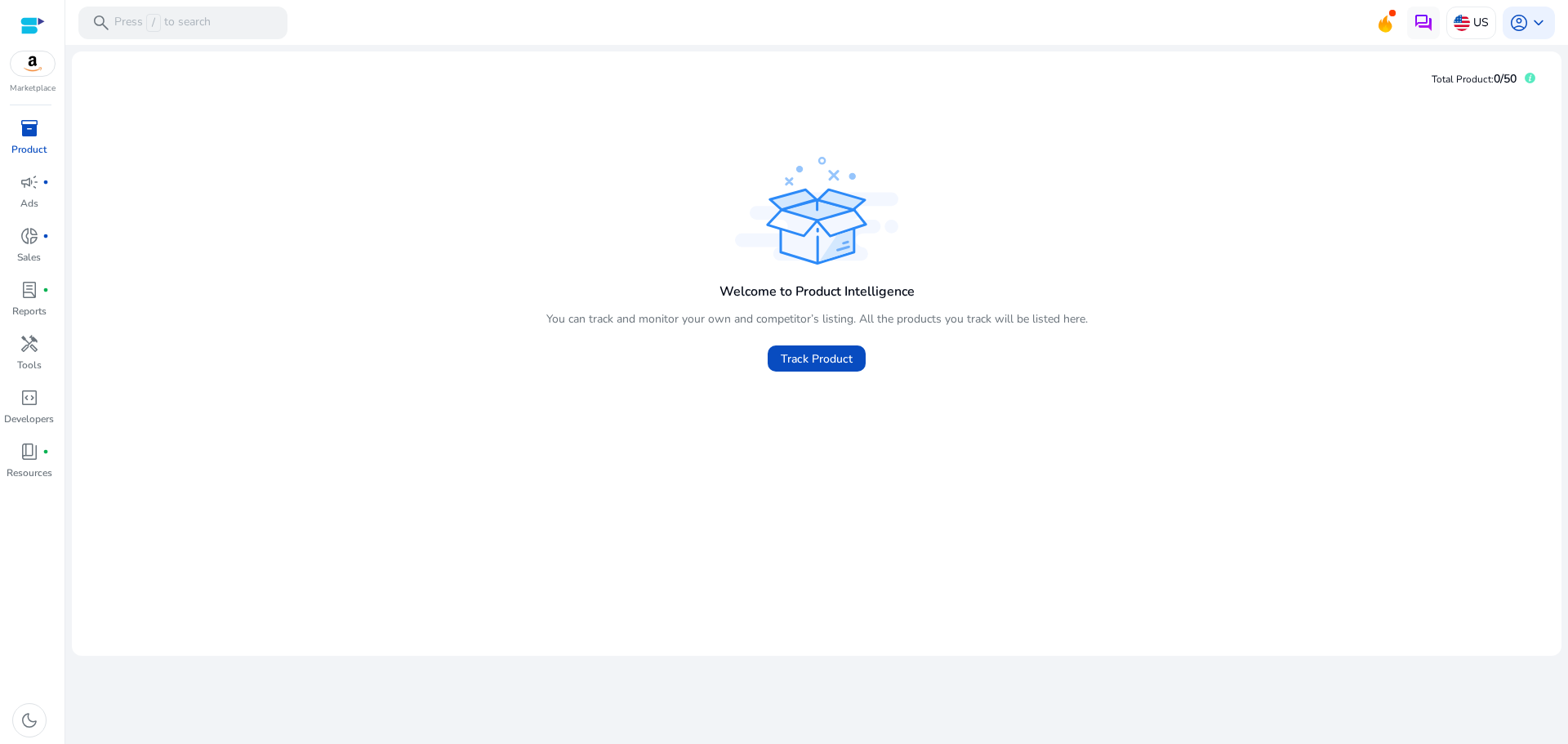
click at [28, 111] on div "Marketplace inventory_2 Product campaign fiber_manual_record Ads donut_small fi…" at bounding box center [32, 372] width 65 height 744
click at [24, 137] on span "inventory_2" at bounding box center [29, 128] width 20 height 20
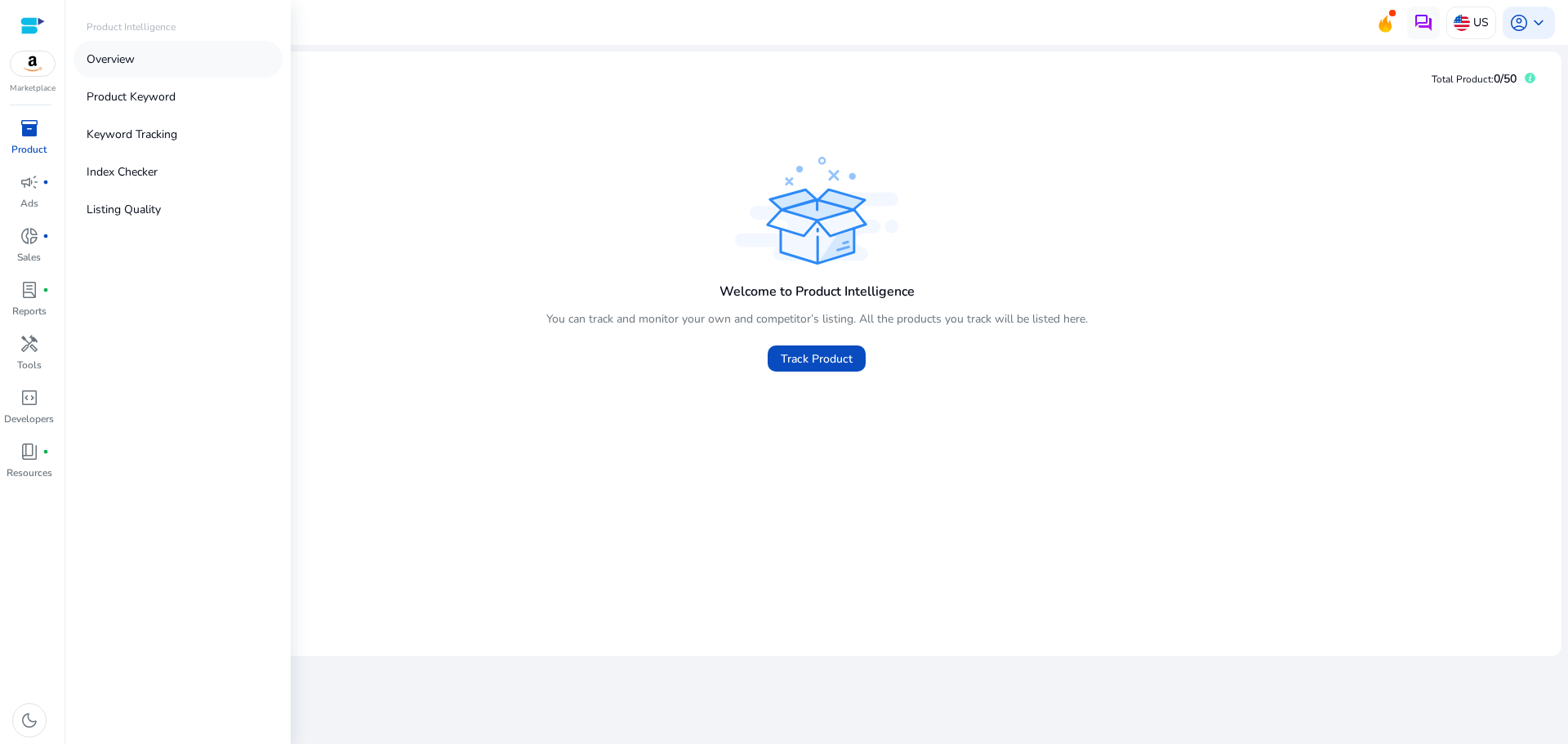
click at [163, 51] on link "Overview" at bounding box center [177, 59] width 209 height 37
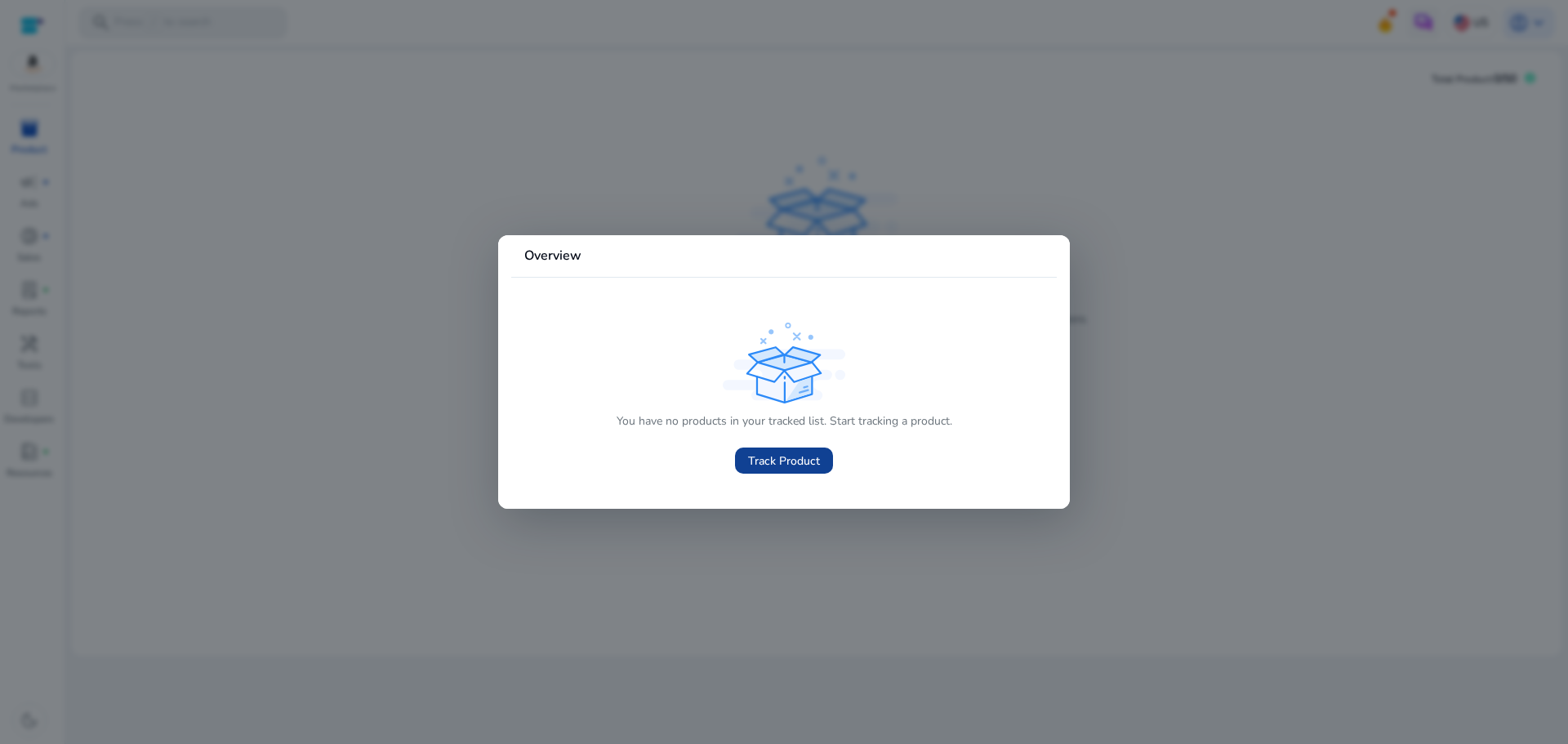
click at [811, 465] on span "Track Product" at bounding box center [784, 461] width 72 height 17
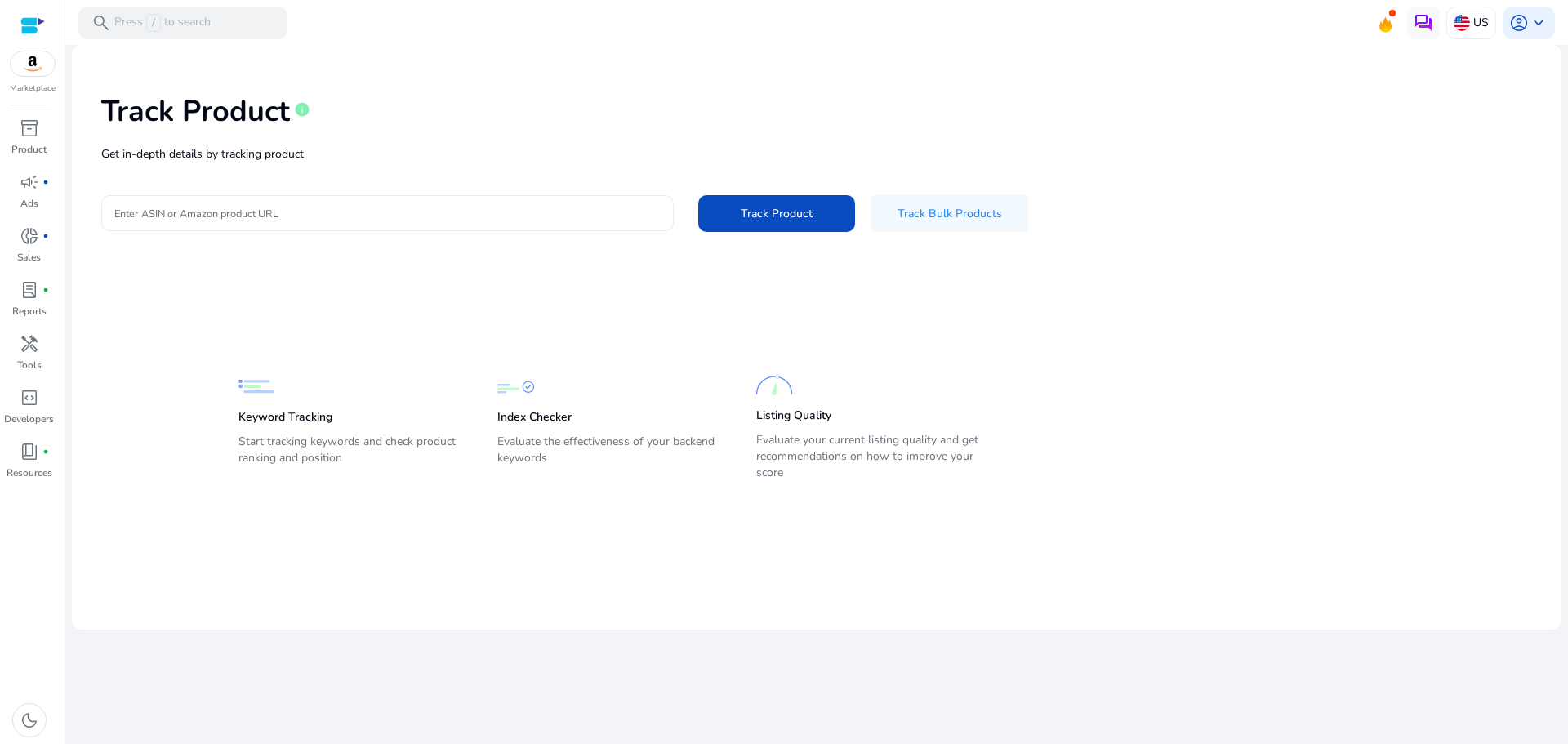
click at [325, 213] on input "Enter ASIN or Amazon product URL" at bounding box center [387, 213] width 547 height 18
click at [368, 185] on div "Track Product info Get in-depth details by tracking product Enter ASIN or Amazo…" at bounding box center [816, 161] width 1464 height 207
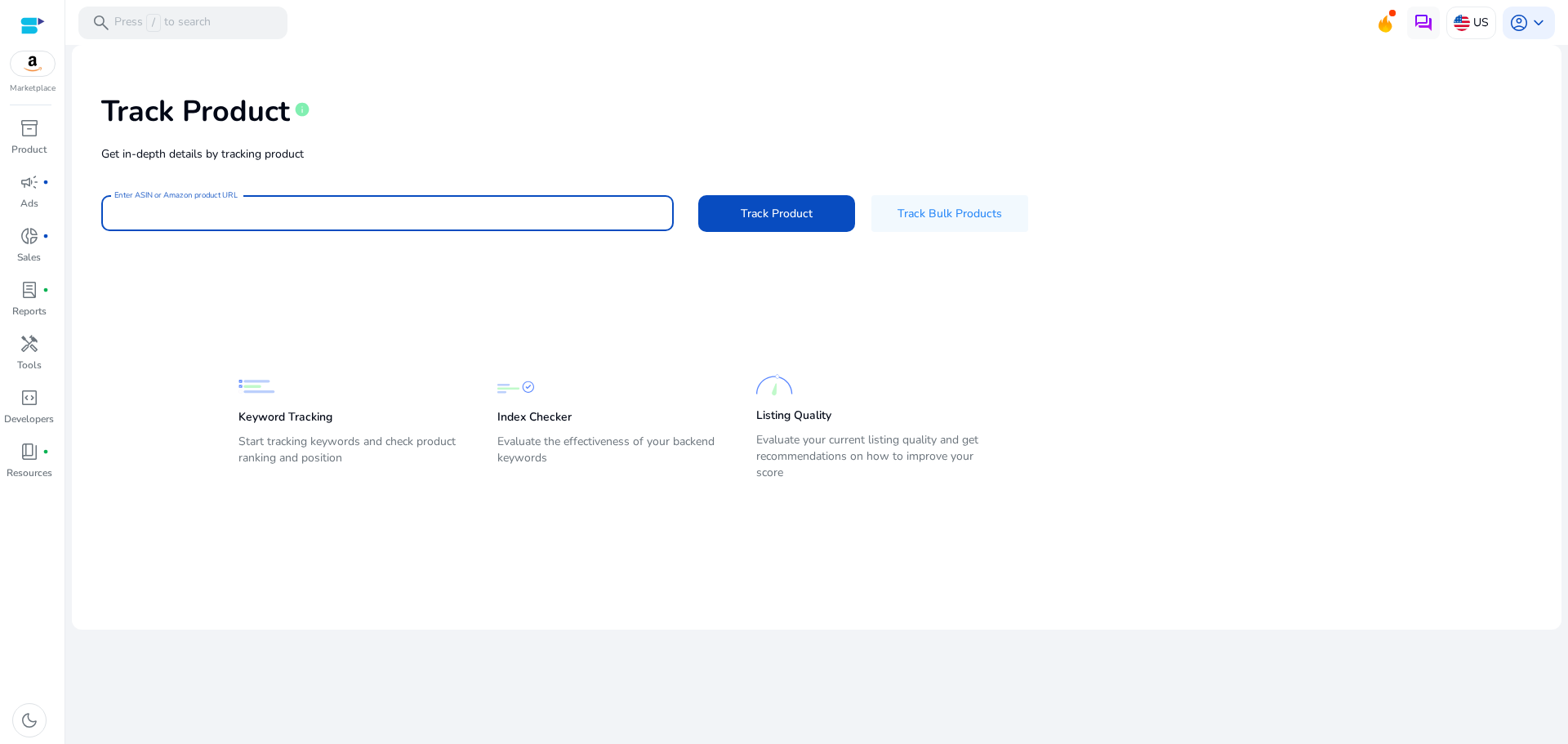
click at [376, 205] on input "Enter ASIN or Amazon product URL" at bounding box center [387, 213] width 547 height 18
paste input "**********"
type input "**********"
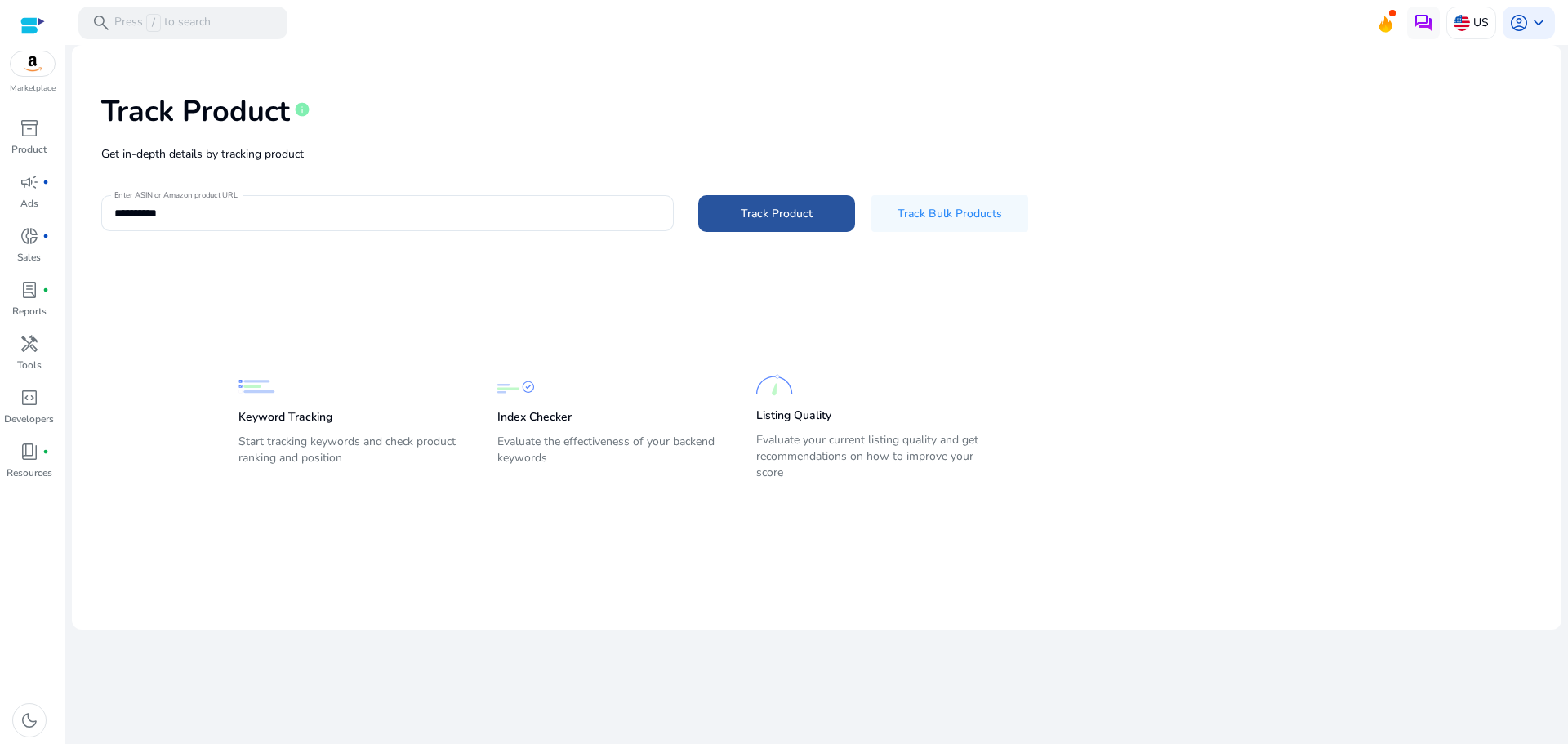
click at [758, 213] on span "Track Product" at bounding box center [776, 214] width 72 height 17
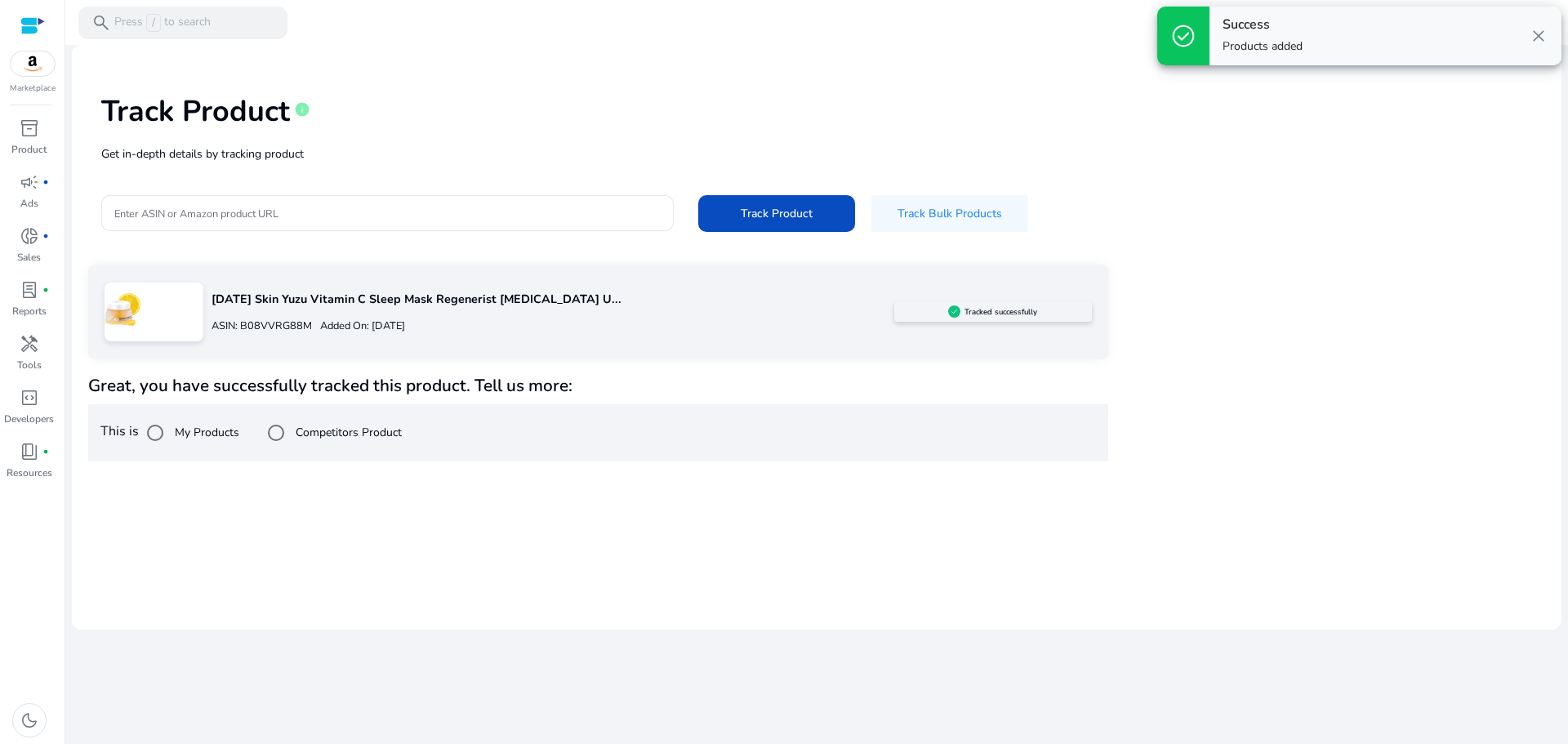
click at [1167, 343] on div "Saturday Skin Yuzu Vitamin C Sleep Mask Regenerist Retinol U... ASIN: B08VVRG88…" at bounding box center [816, 363] width 1457 height 196
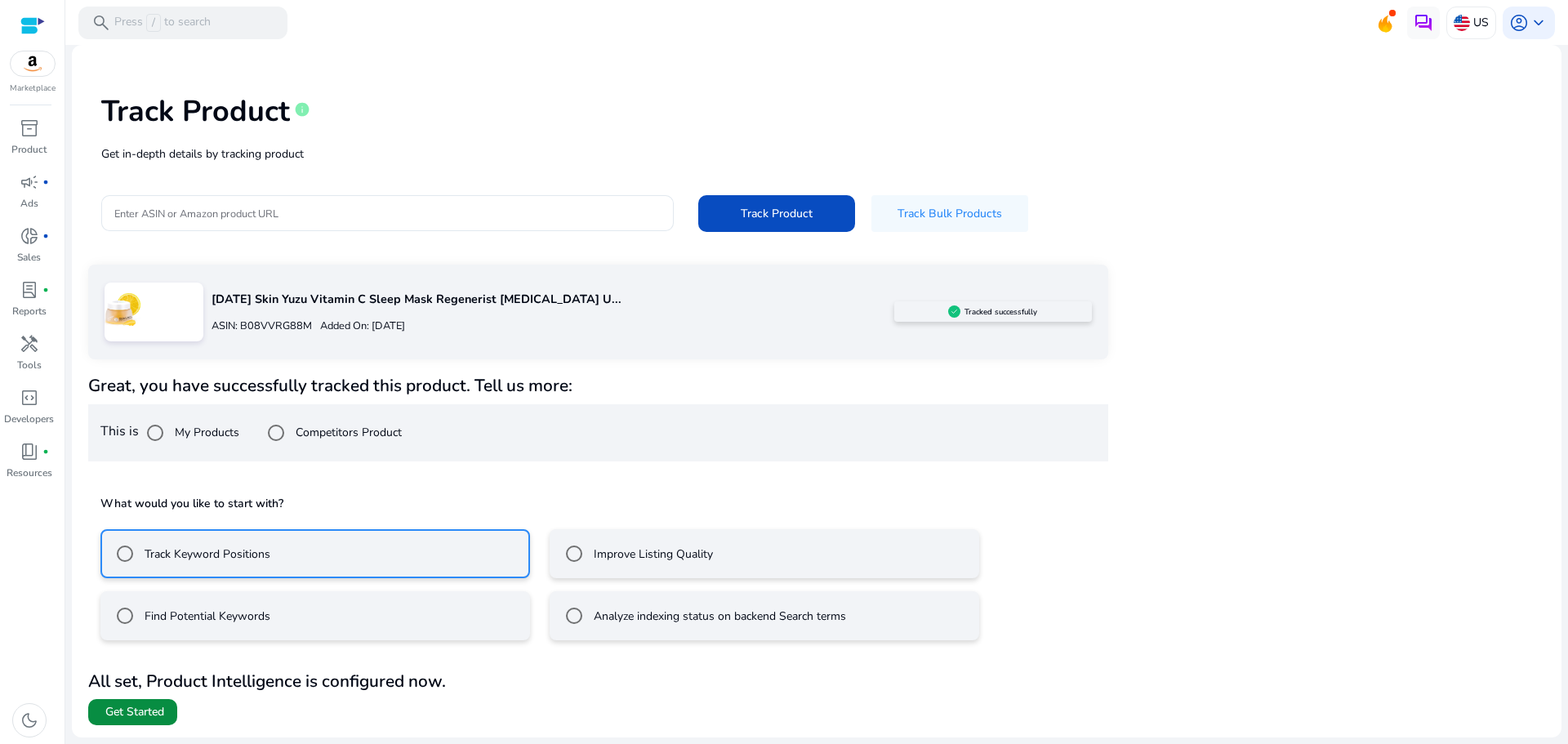
click at [109, 708] on span "Get Started" at bounding box center [135, 712] width 59 height 16
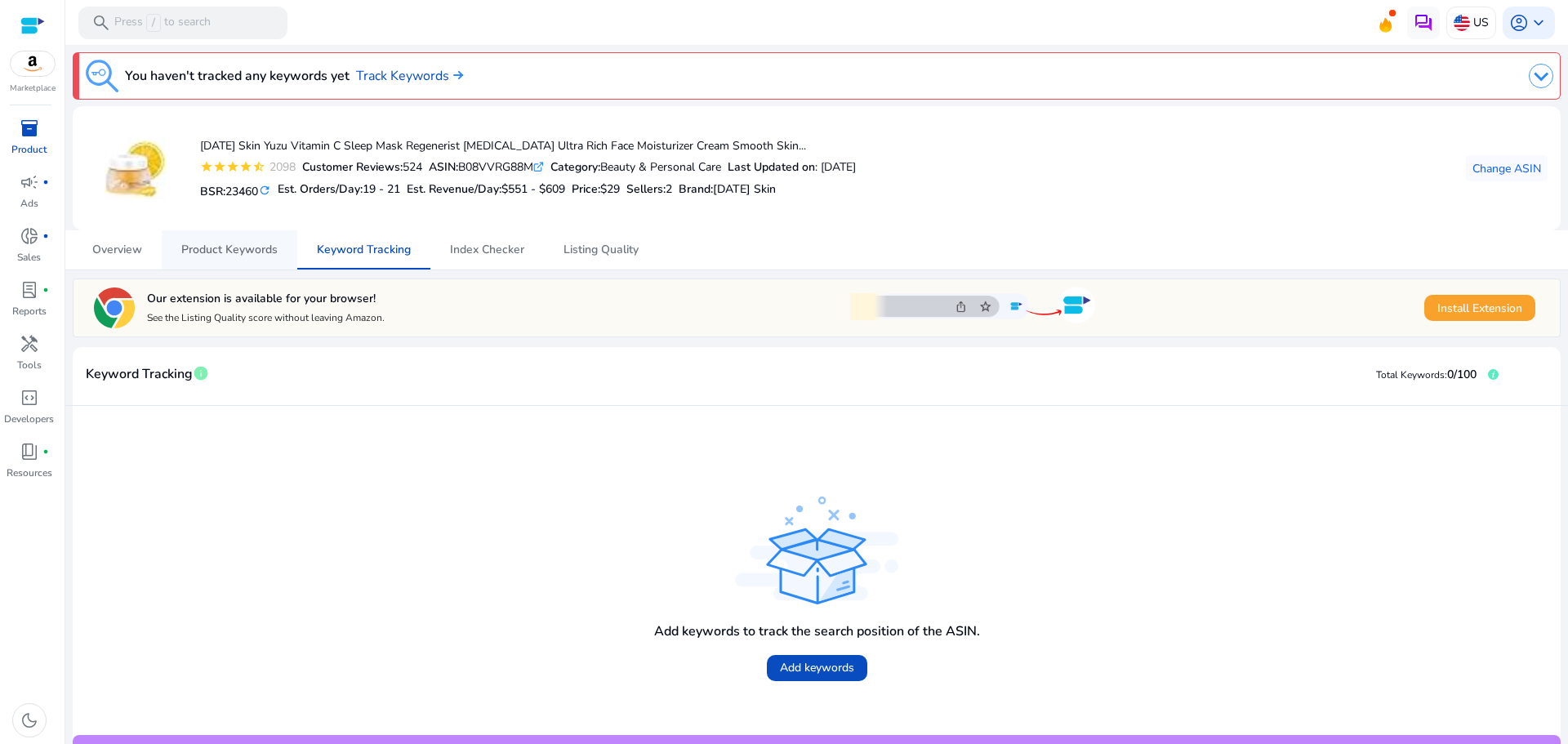
click at [225, 249] on span "Product Keywords" at bounding box center [230, 250] width 97 height 11
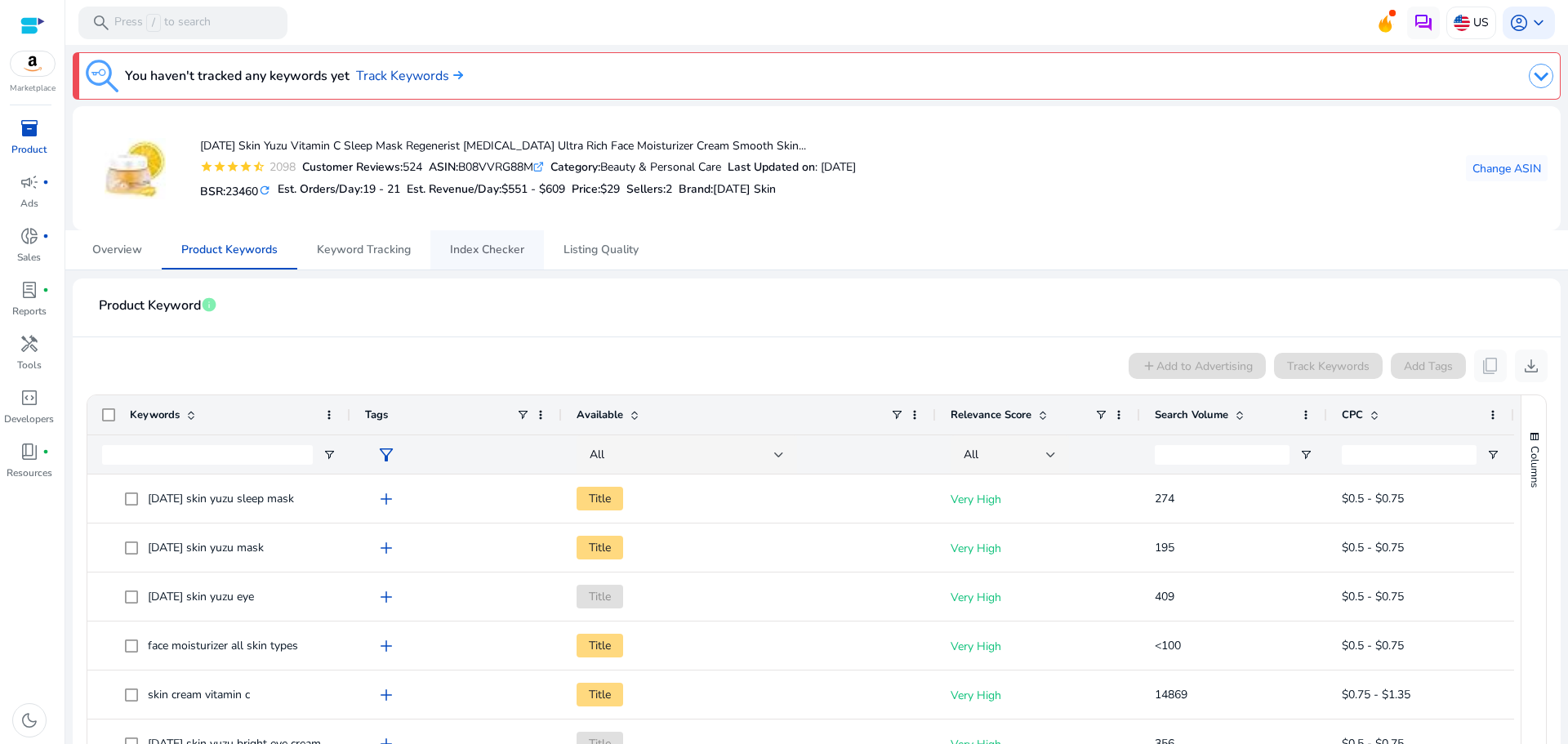
click at [519, 253] on span "Index Checker" at bounding box center [487, 250] width 74 height 11
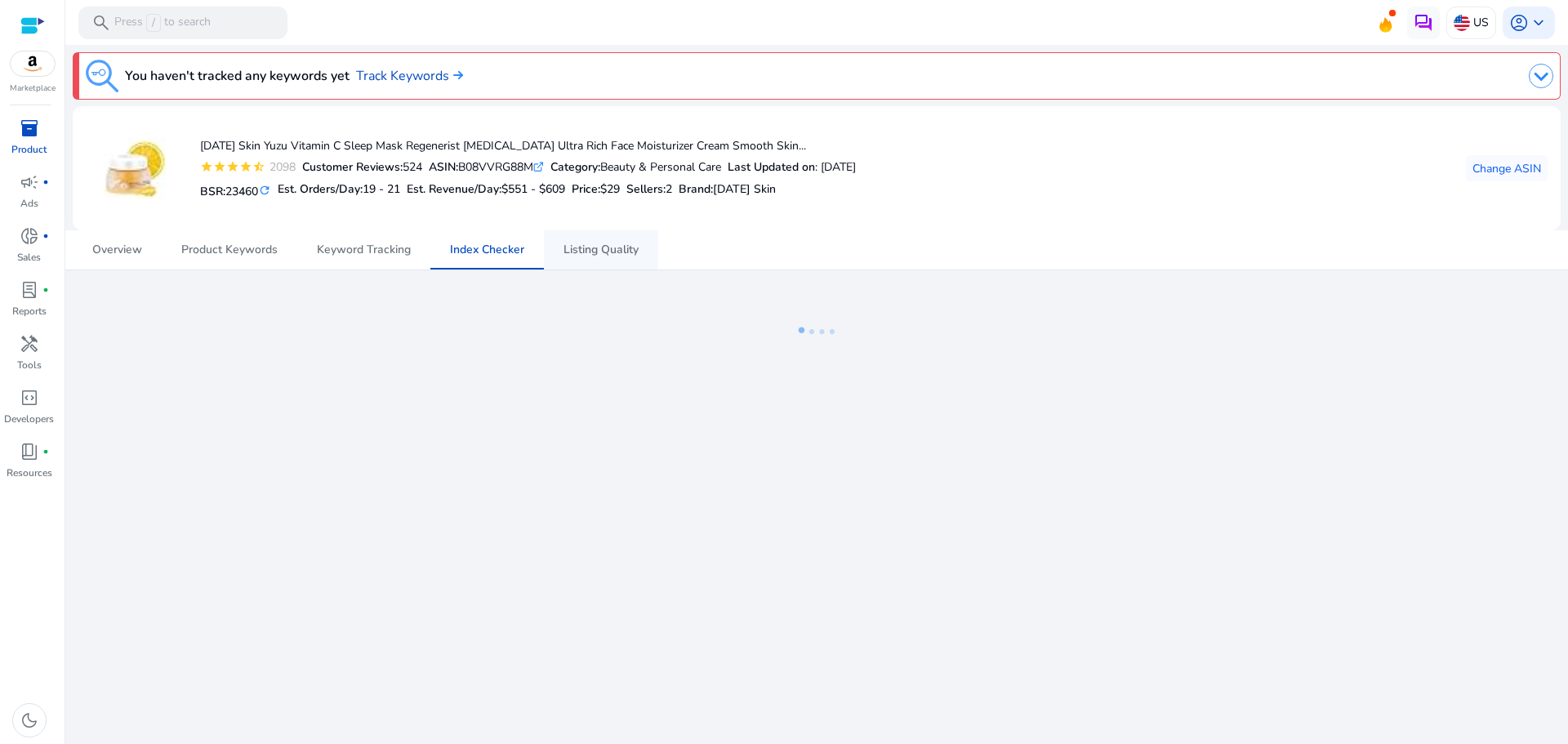
click at [616, 258] on span "Listing Quality" at bounding box center [601, 250] width 75 height 39
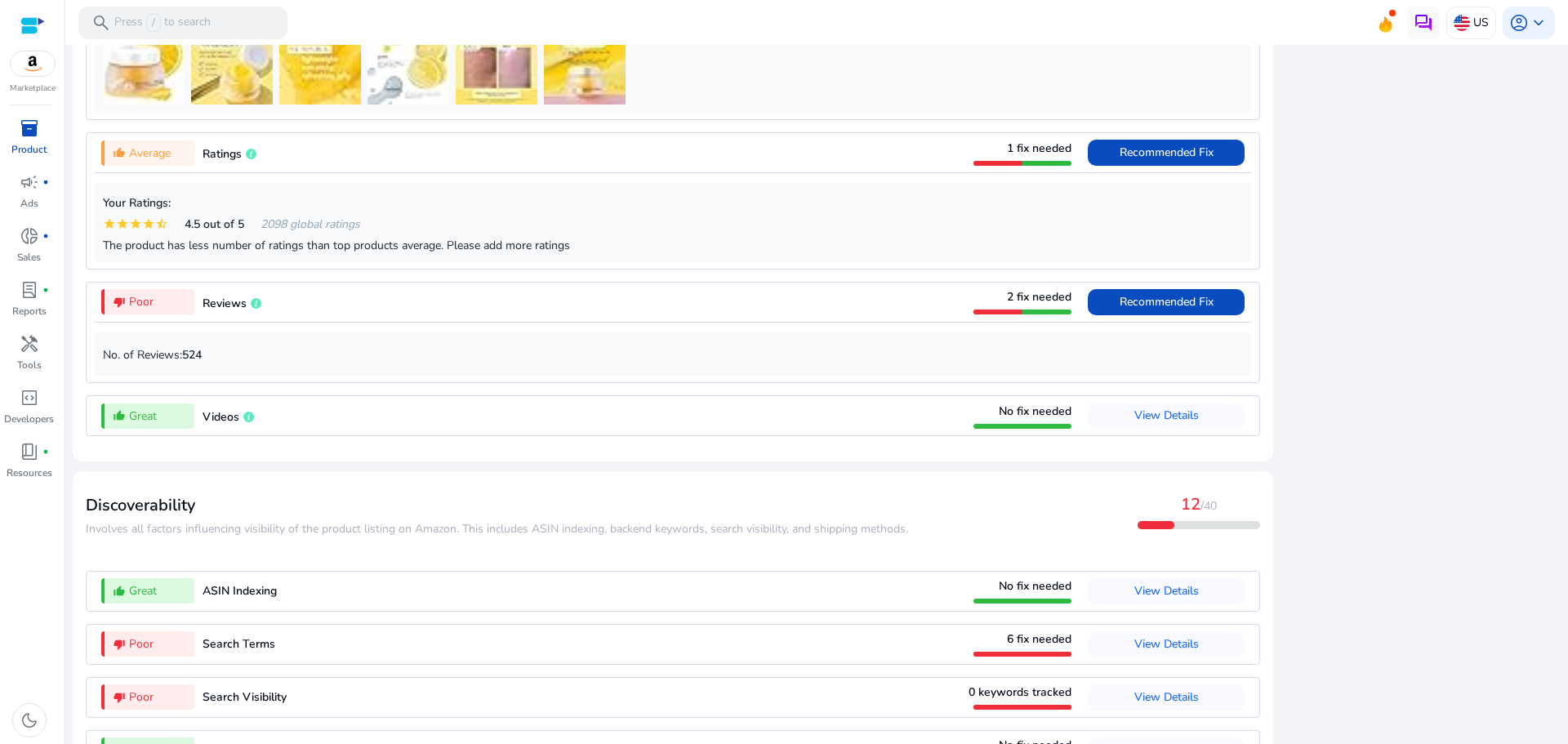
scroll to position [1465, 0]
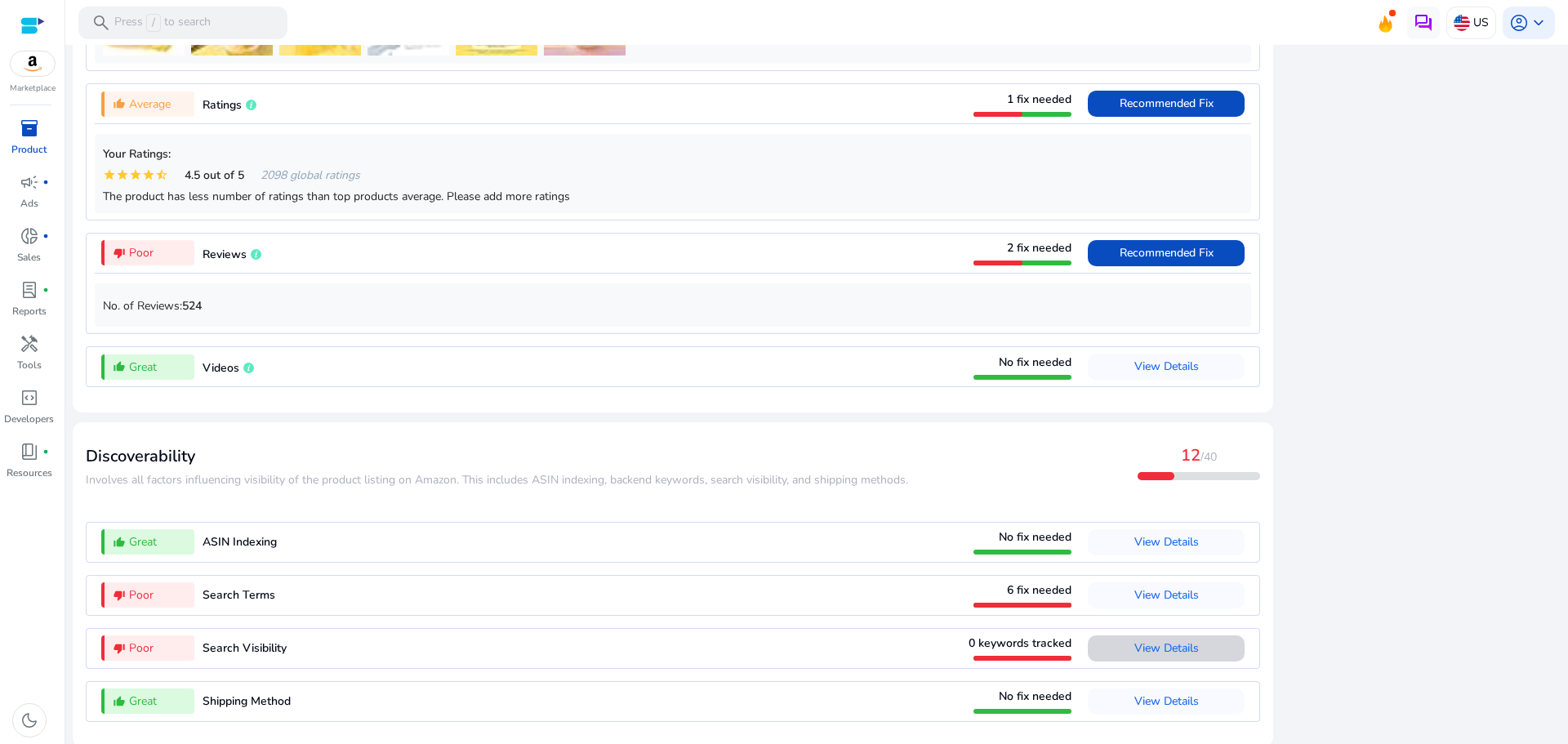
click at [1134, 641] on span "View Details" at bounding box center [1167, 648] width 65 height 15
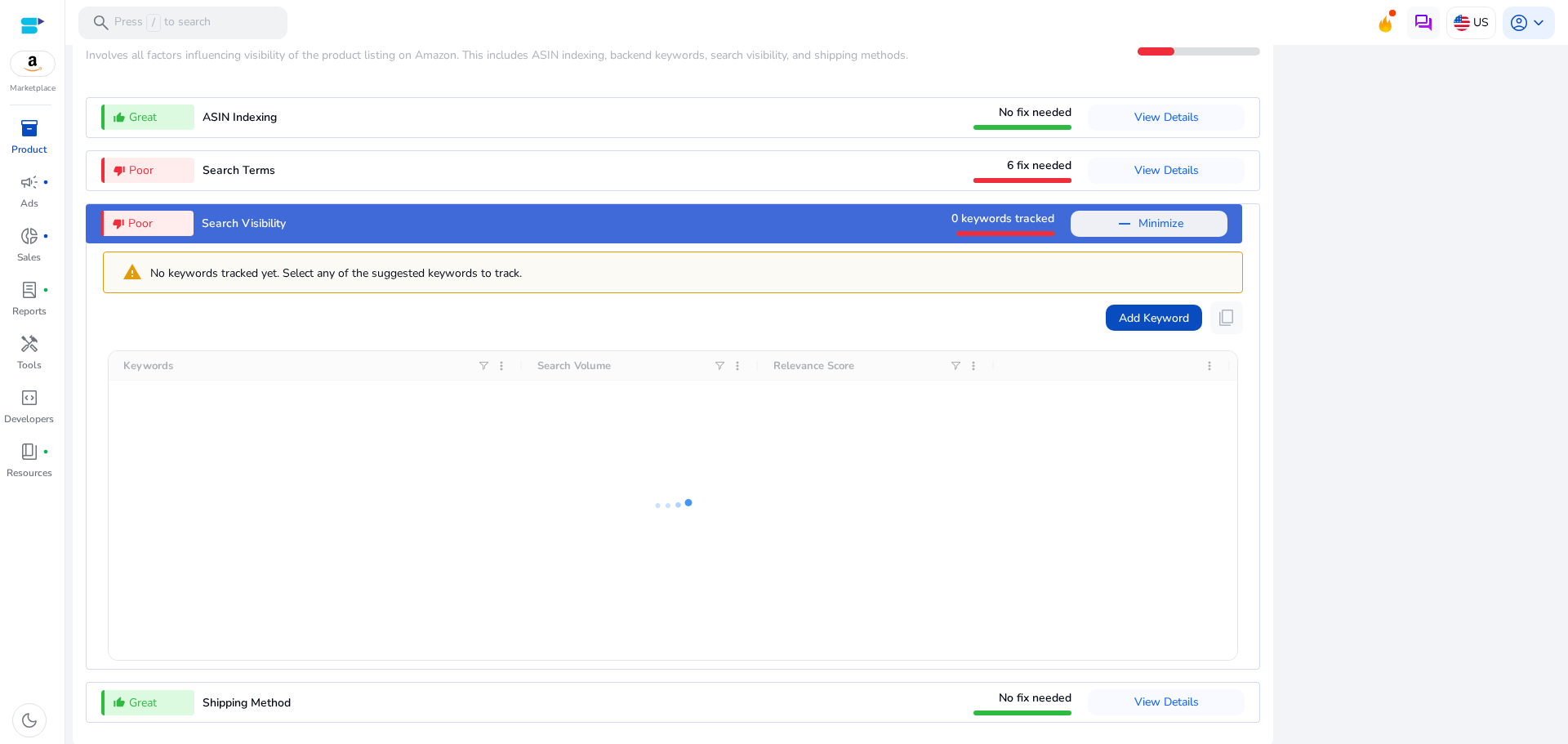
scroll to position [1890, 0]
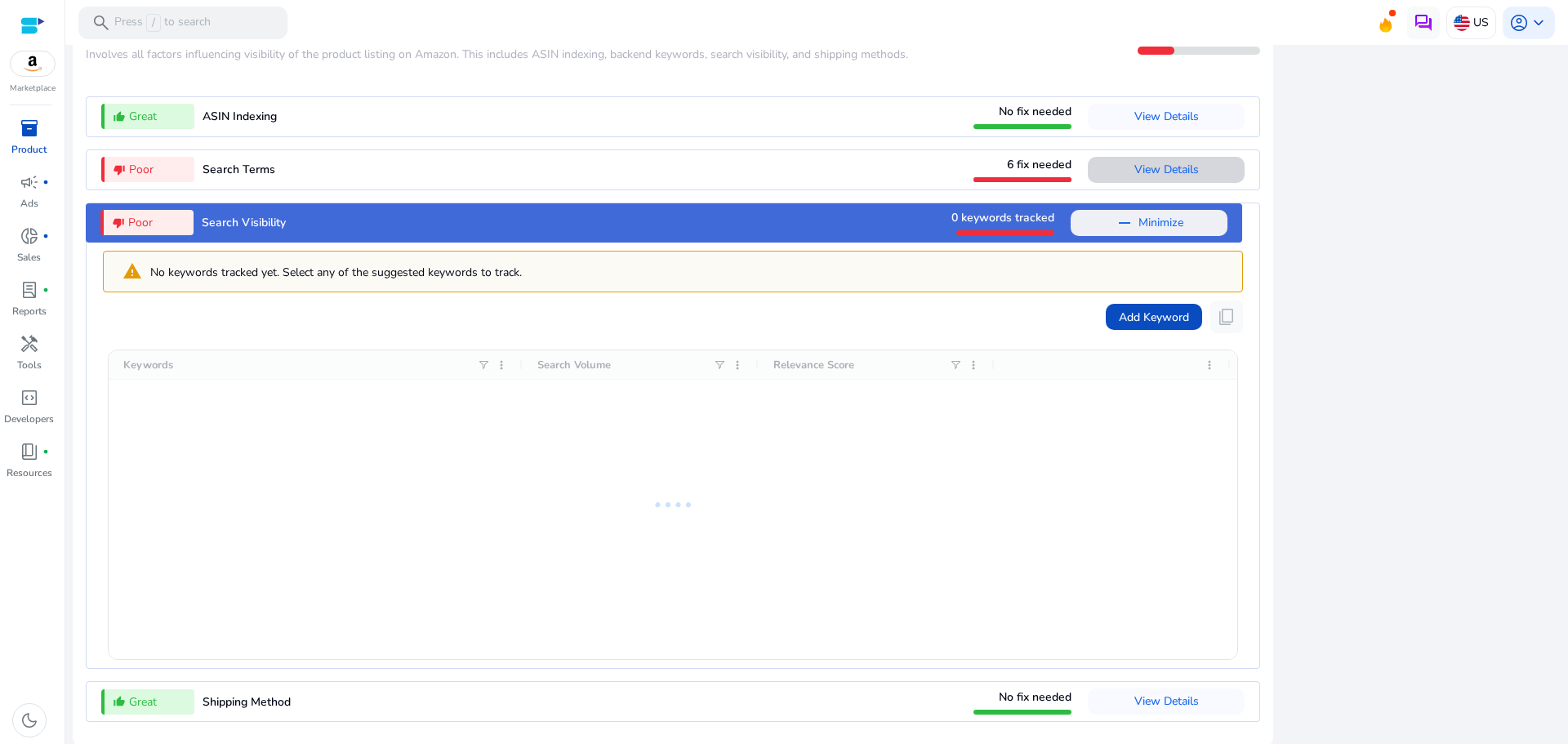
click at [1160, 162] on span "View Details" at bounding box center [1167, 169] width 65 height 15
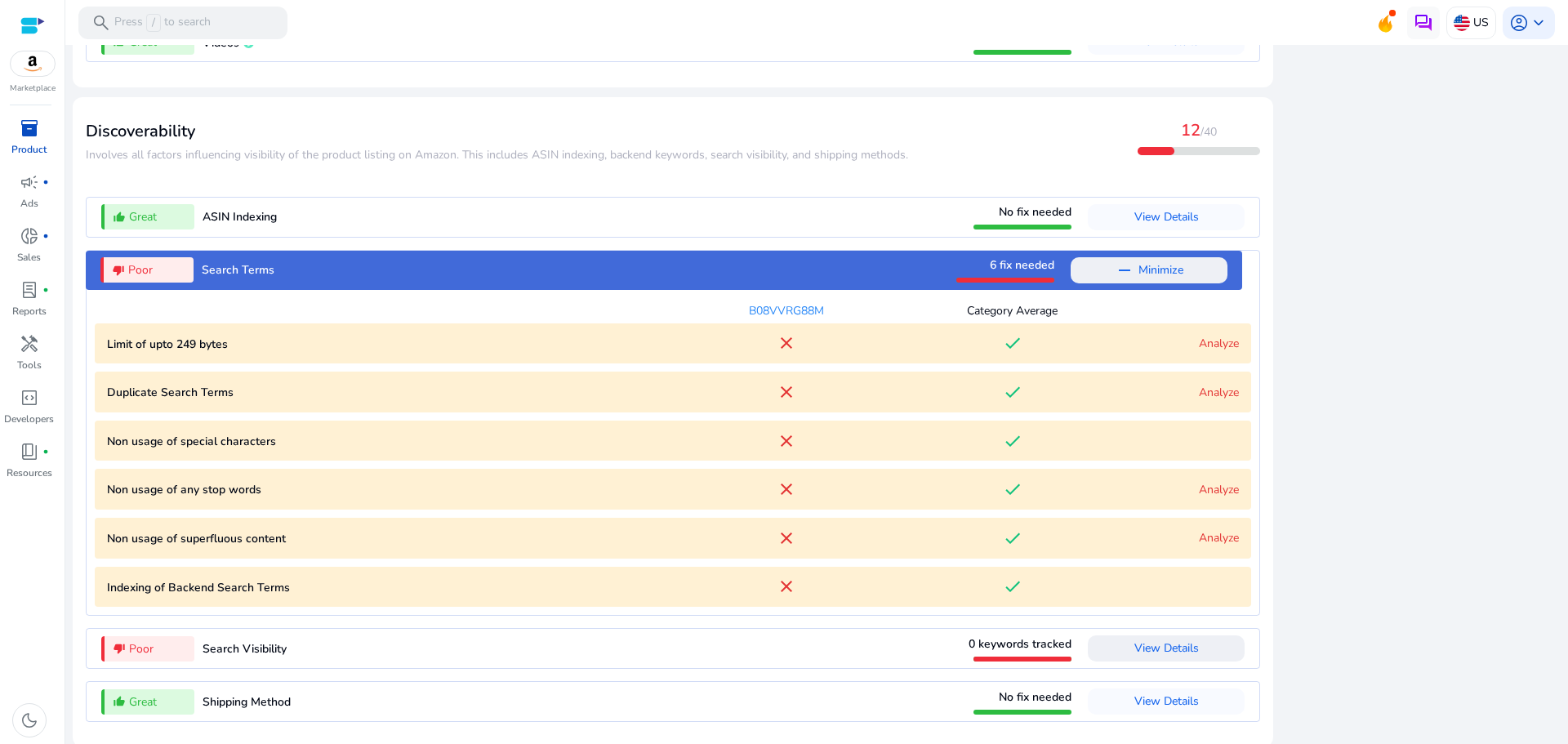
click at [1199, 336] on link "Analyze" at bounding box center [1219, 344] width 40 height 15
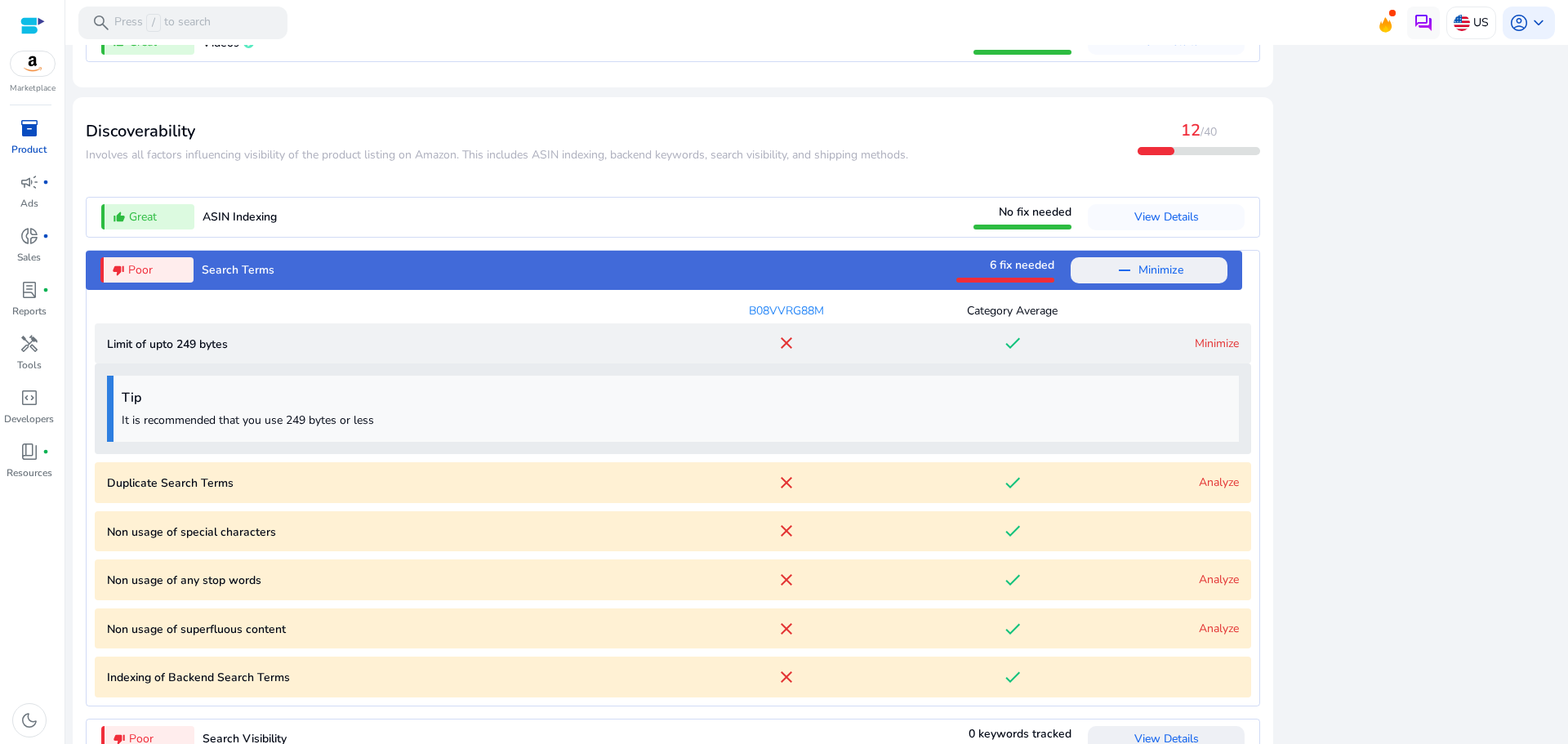
click at [1191, 474] on div "Analyze" at bounding box center [1183, 482] width 114 height 17
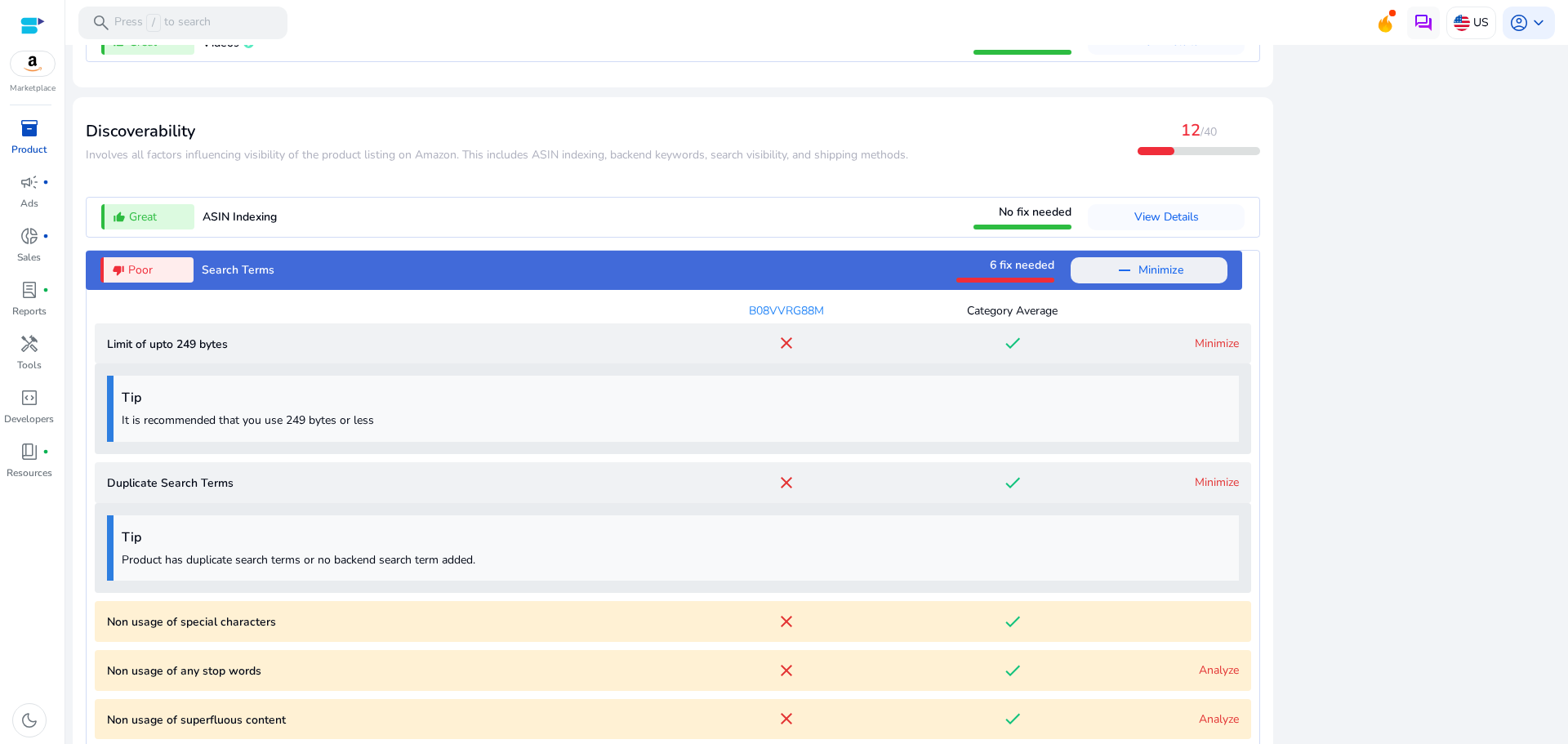
click at [1220, 662] on link "Analyze" at bounding box center [1219, 670] width 40 height 15
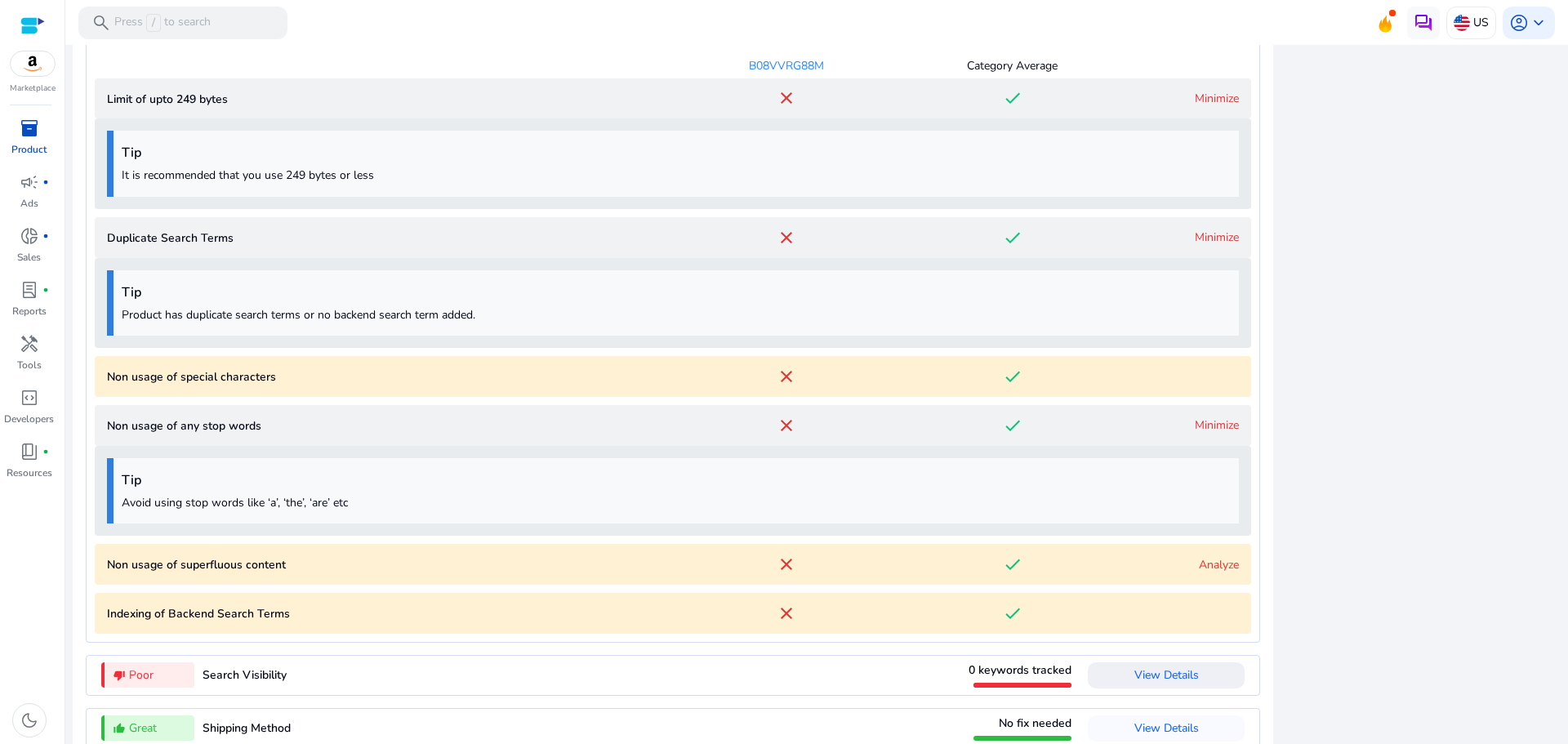
scroll to position [2062, 0]
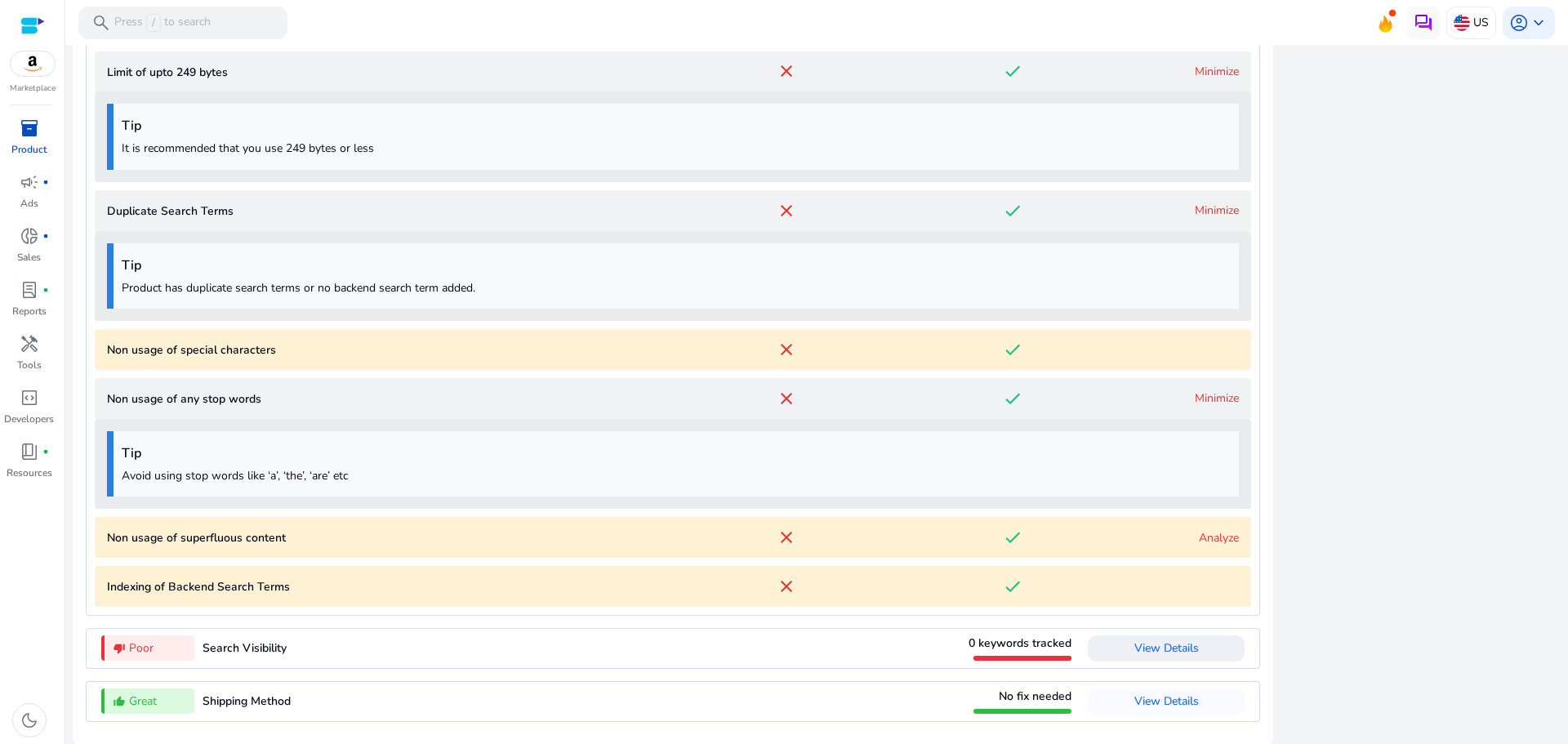
click at [1149, 642] on span "View Details" at bounding box center [1167, 648] width 65 height 15
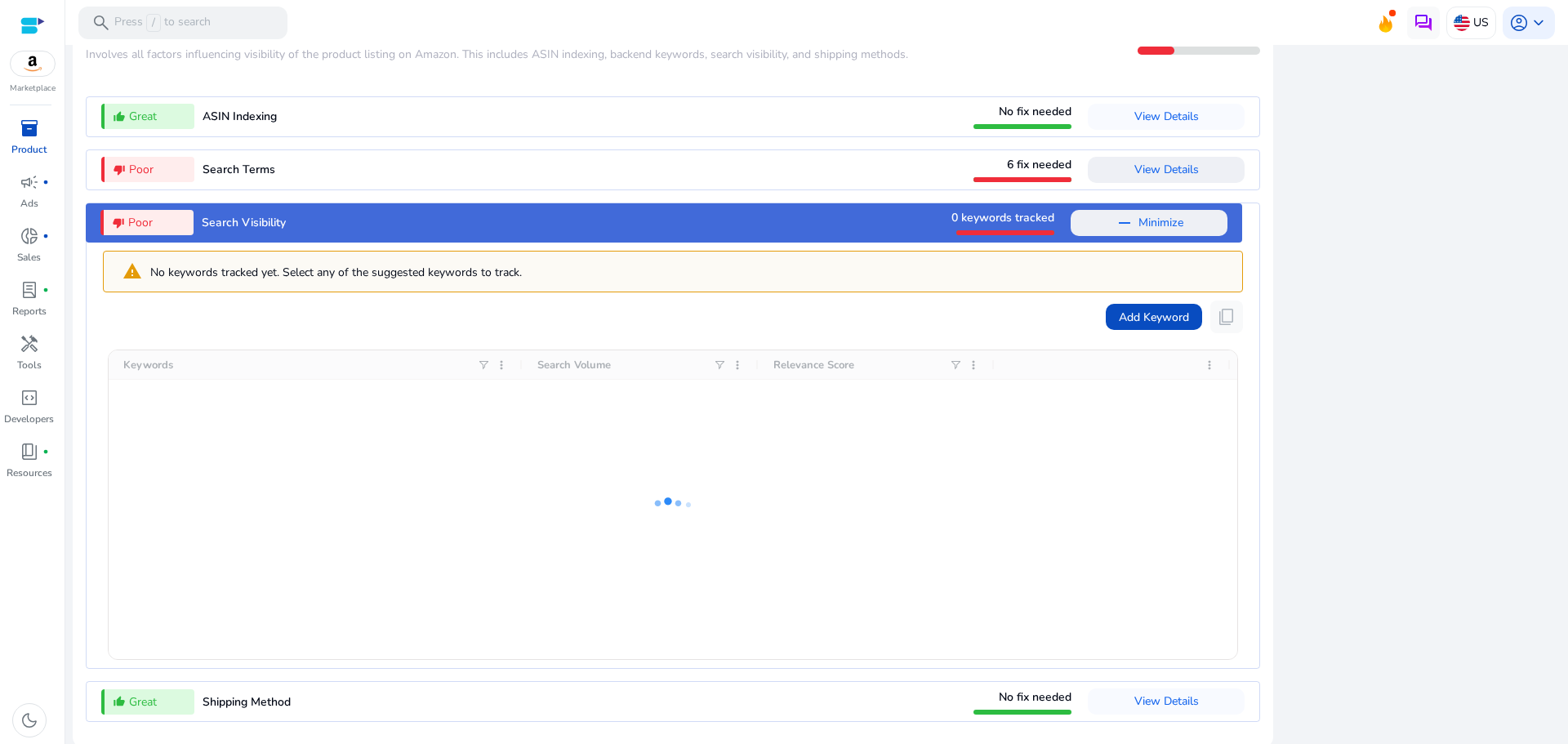
click at [37, 65] on img at bounding box center [32, 64] width 44 height 25
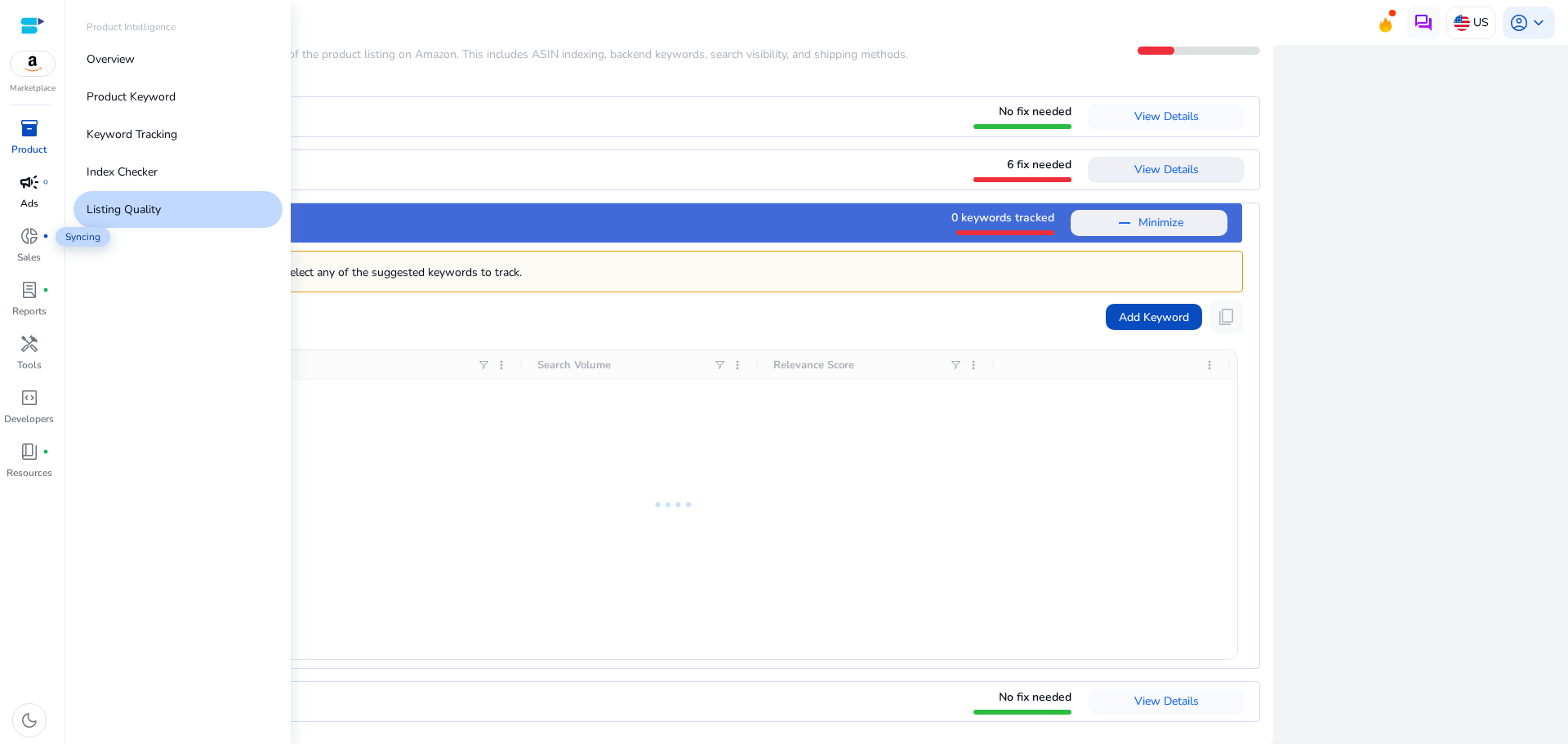
click at [46, 192] on div "campaign fiber_manual_record" at bounding box center [29, 182] width 46 height 27
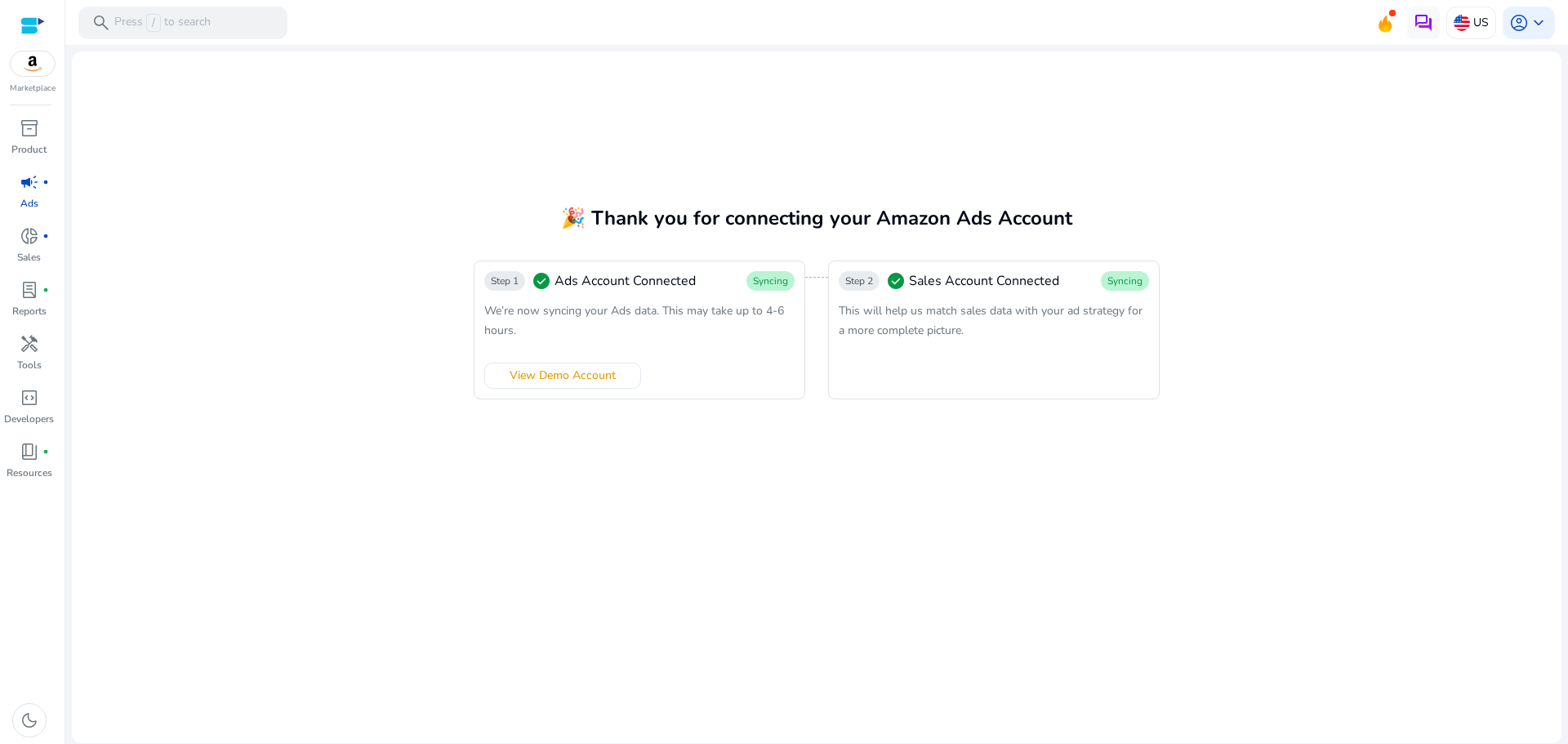
click at [953, 272] on span "Sales Account Connected" at bounding box center [984, 281] width 150 height 20
click at [945, 290] on div "Step 2 check_circle Sales Account Connected Syncing This will help us match sal…" at bounding box center [994, 329] width 331 height 139
click at [998, 285] on span "Sales Account Connected" at bounding box center [984, 281] width 150 height 20
click at [1185, 278] on mat-card "🎉 Thank you for connecting your Amazon Ads Account Step 1 check_circle Ads Acco…" at bounding box center [816, 397] width 1489 height 692
click at [921, 280] on span "Sales Account Connected" at bounding box center [984, 281] width 150 height 20
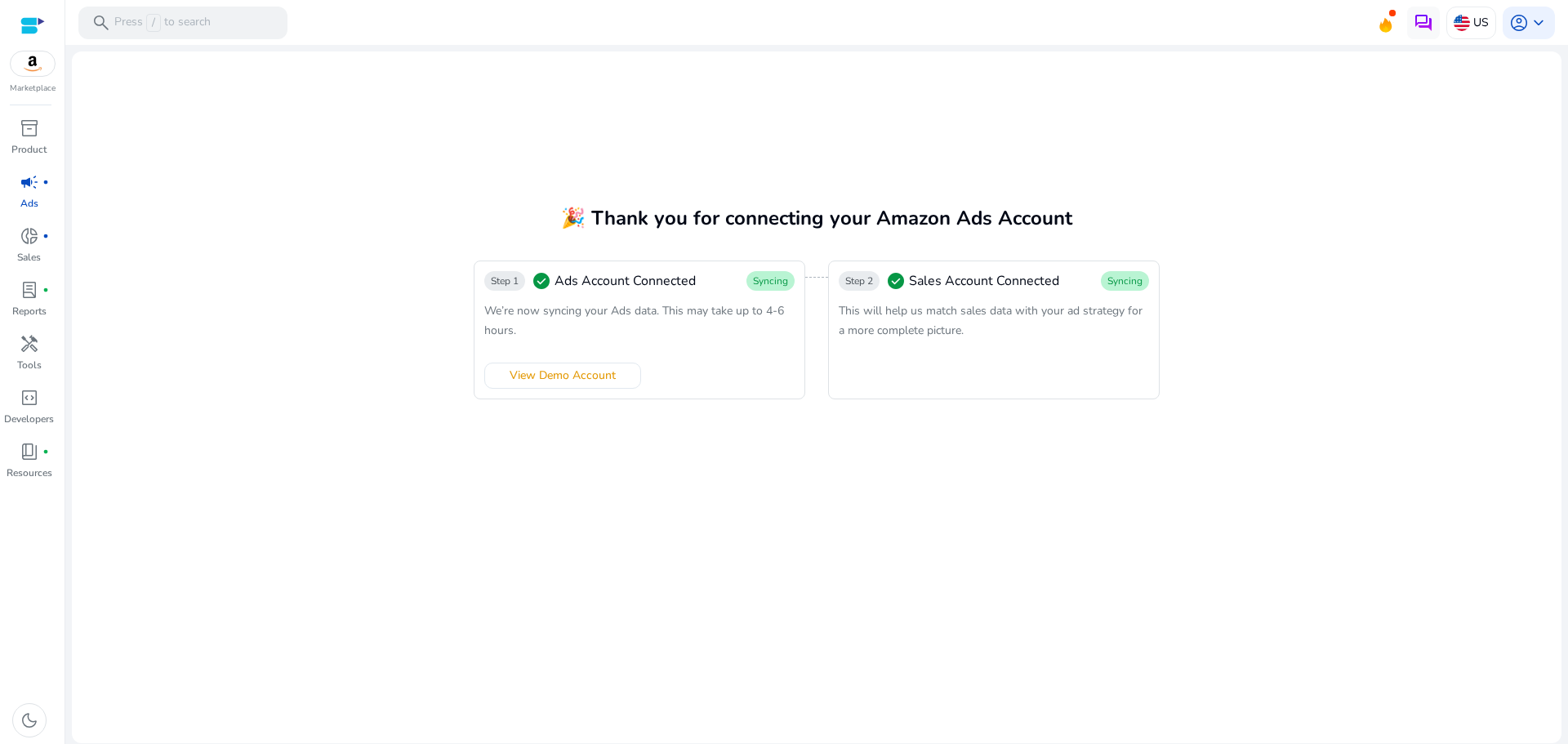
click at [864, 282] on span "Step 2" at bounding box center [859, 281] width 28 height 13
click at [656, 206] on span "🎉 Thank you for connecting your Amazon Ads Account" at bounding box center [816, 218] width 512 height 27
click at [588, 232] on mat-card "🎉 Thank you for connecting your Amazon Ads Account Step 1 check_circle Ads Acco…" at bounding box center [816, 397] width 1489 height 692
click at [868, 461] on mat-card "🎉 Thank you for connecting your Amazon Ads Account Step 1 check_circle Ads Acco…" at bounding box center [816, 397] width 1489 height 692
click at [1052, 516] on mat-card "🎉 Thank you for connecting your Amazon Ads Account Step 1 check_circle Ads Acco…" at bounding box center [816, 397] width 1489 height 692
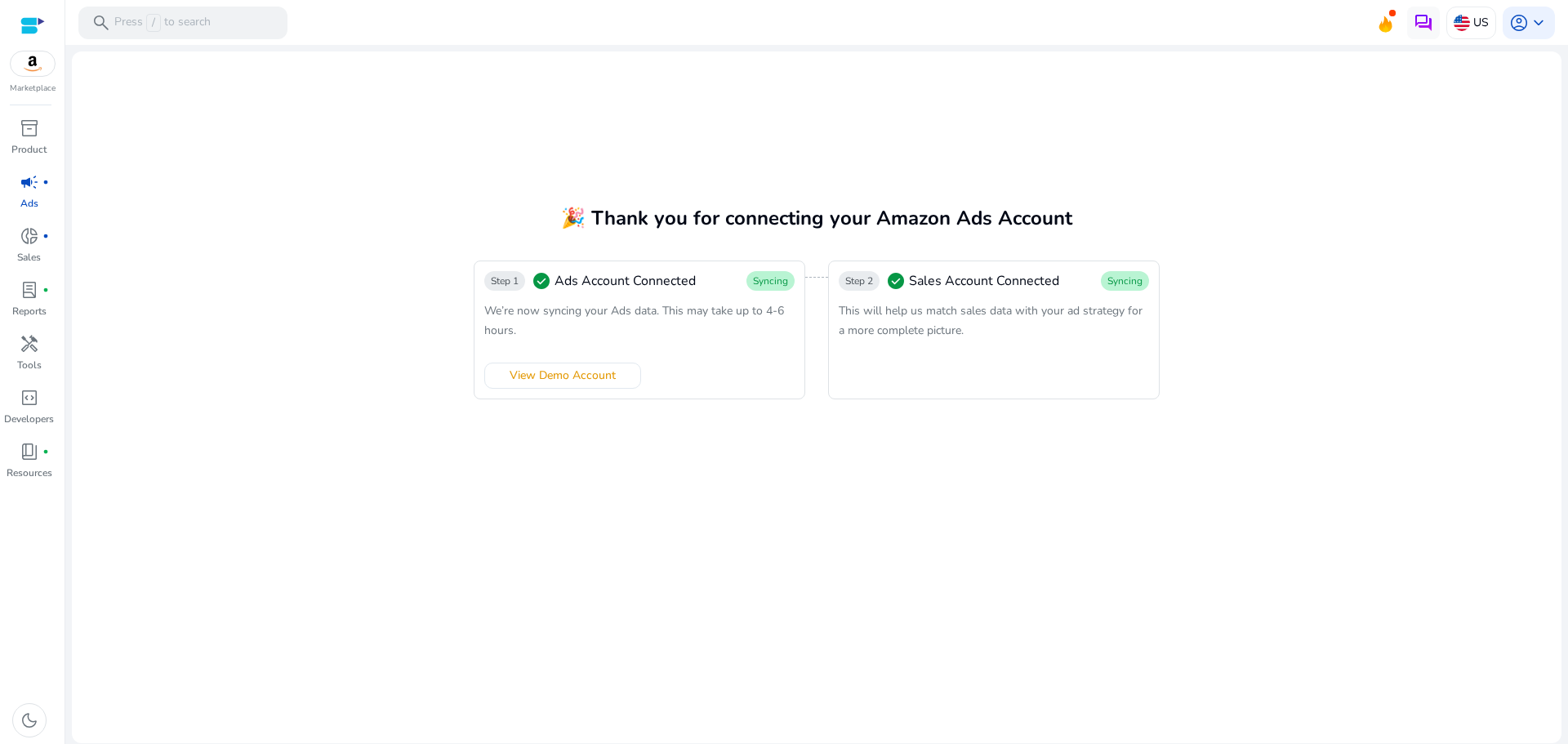
drag, startPoint x: 1374, startPoint y: 153, endPoint x: 1144, endPoint y: 157, distance: 230.0
click at [1374, 153] on mat-card "🎉 Thank you for connecting your Amazon Ads Account Step 1 check_circle Ads Acco…" at bounding box center [816, 397] width 1489 height 692
click at [28, 184] on span "campaign" at bounding box center [29, 182] width 20 height 20
click at [607, 386] on button "View Demo Account" at bounding box center [562, 376] width 157 height 27
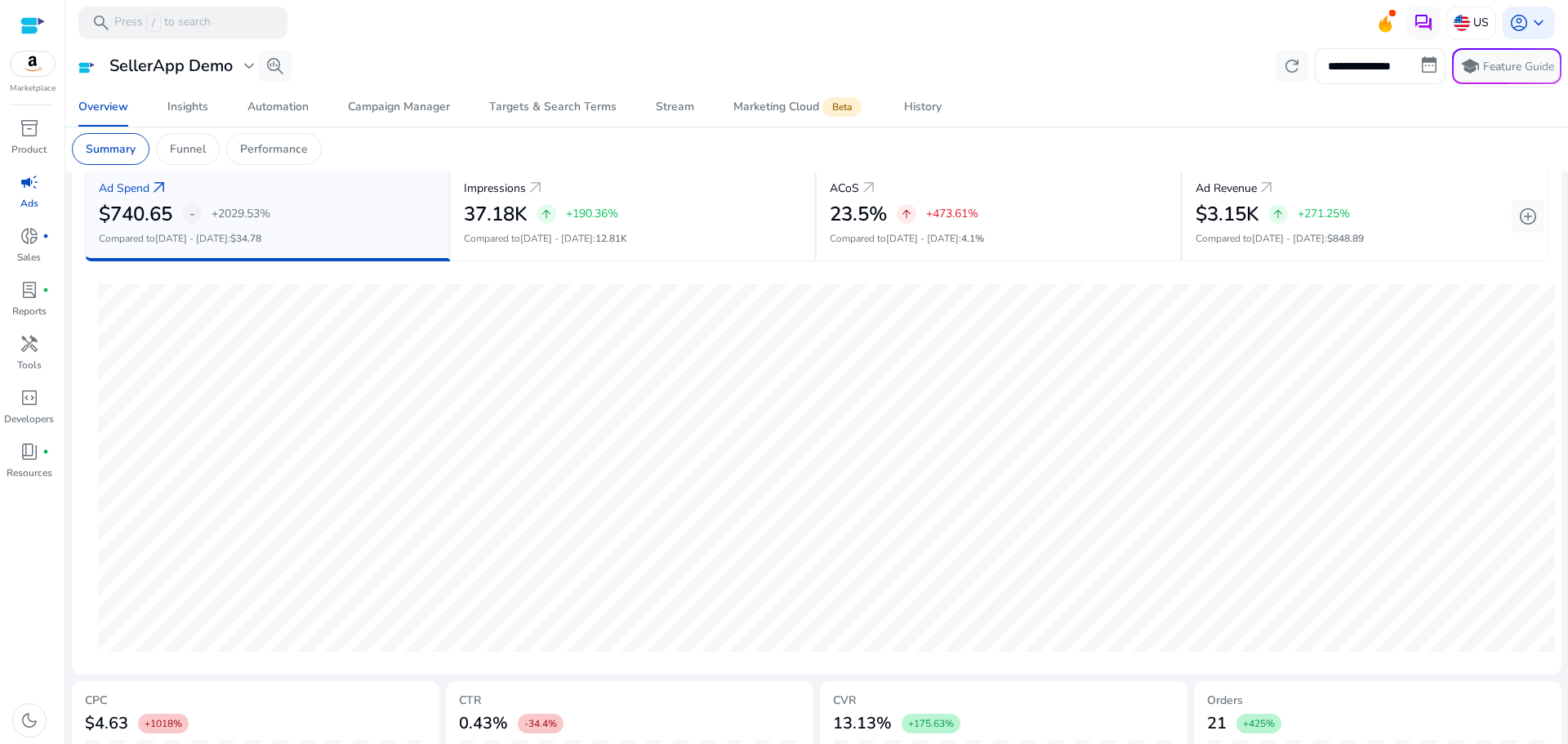
scroll to position [326, 0]
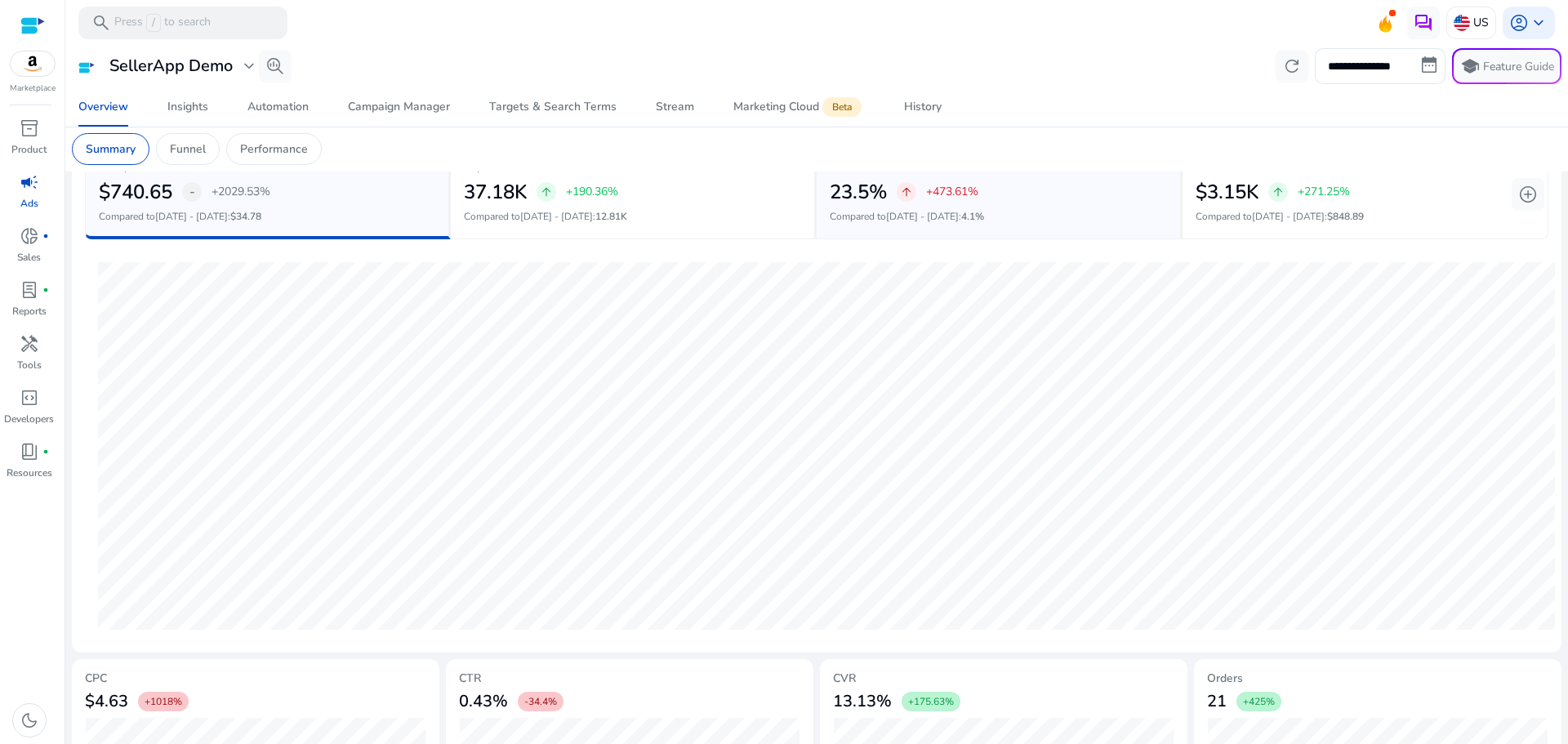
click at [1137, 205] on div "ACoS arrow_outward 23.5% arrow_upward +473.61% Compared to [DATE] - [DATE] : 4.…" at bounding box center [999, 190] width 365 height 97
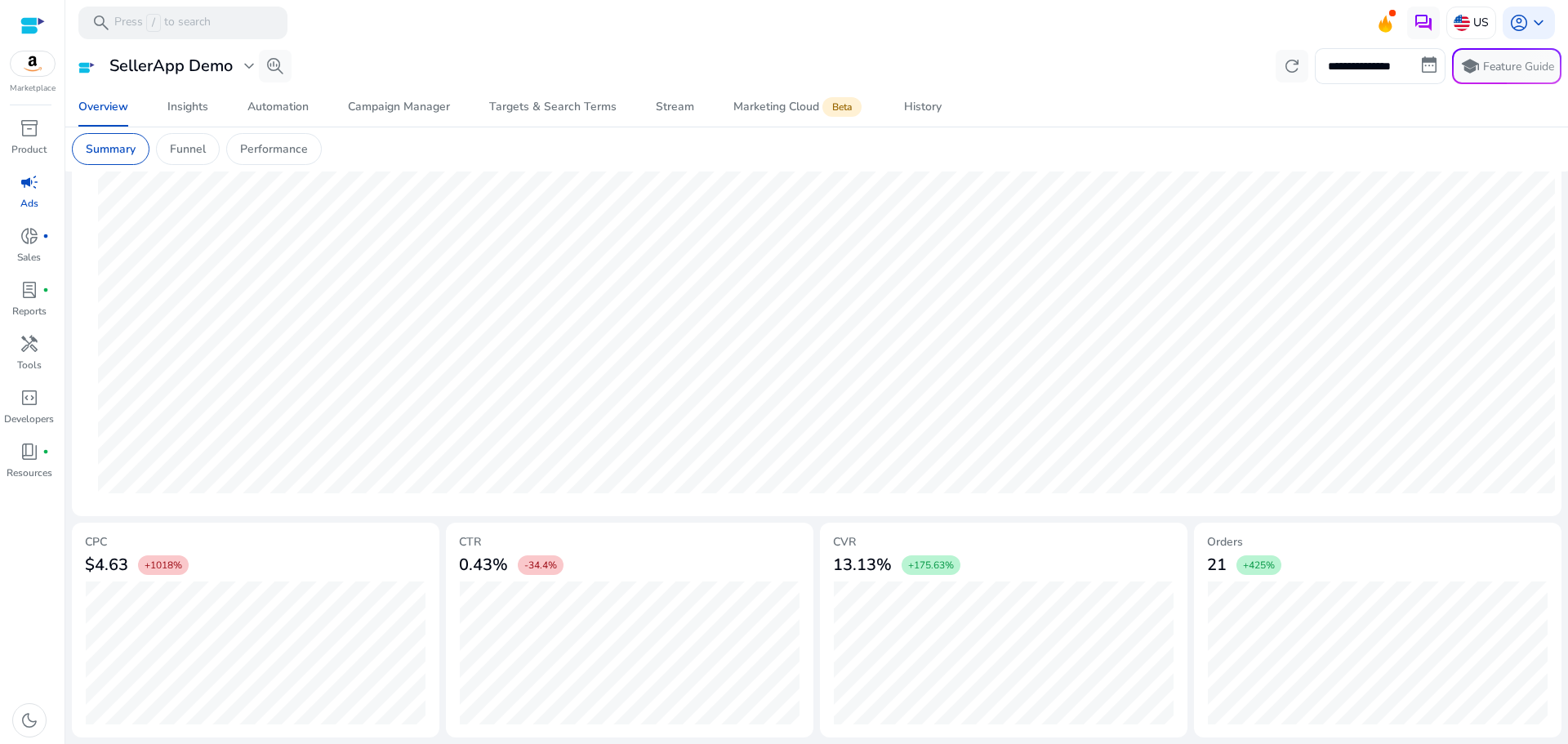
scroll to position [0, 0]
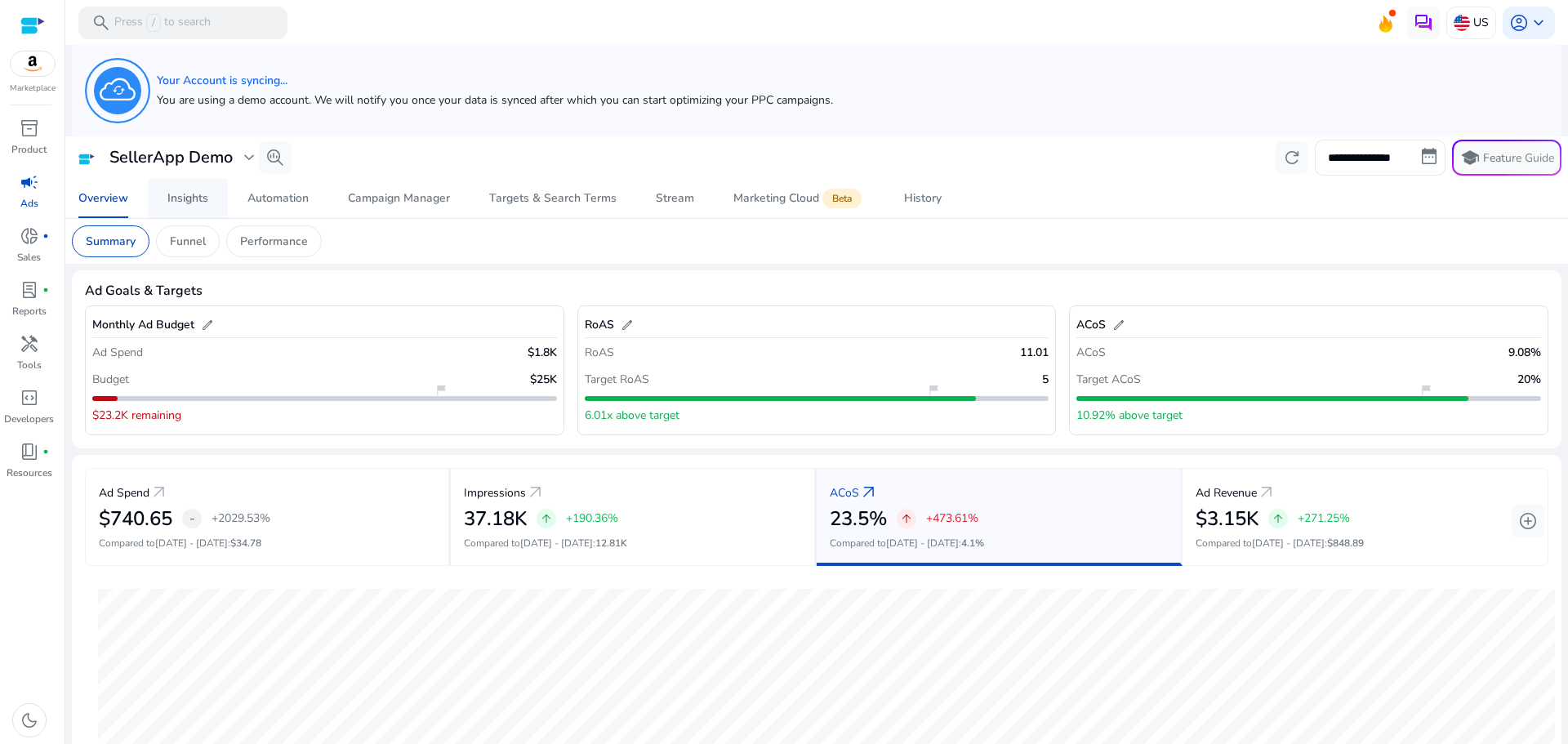
click at [159, 195] on link "Insights" at bounding box center [188, 197] width 80 height 39
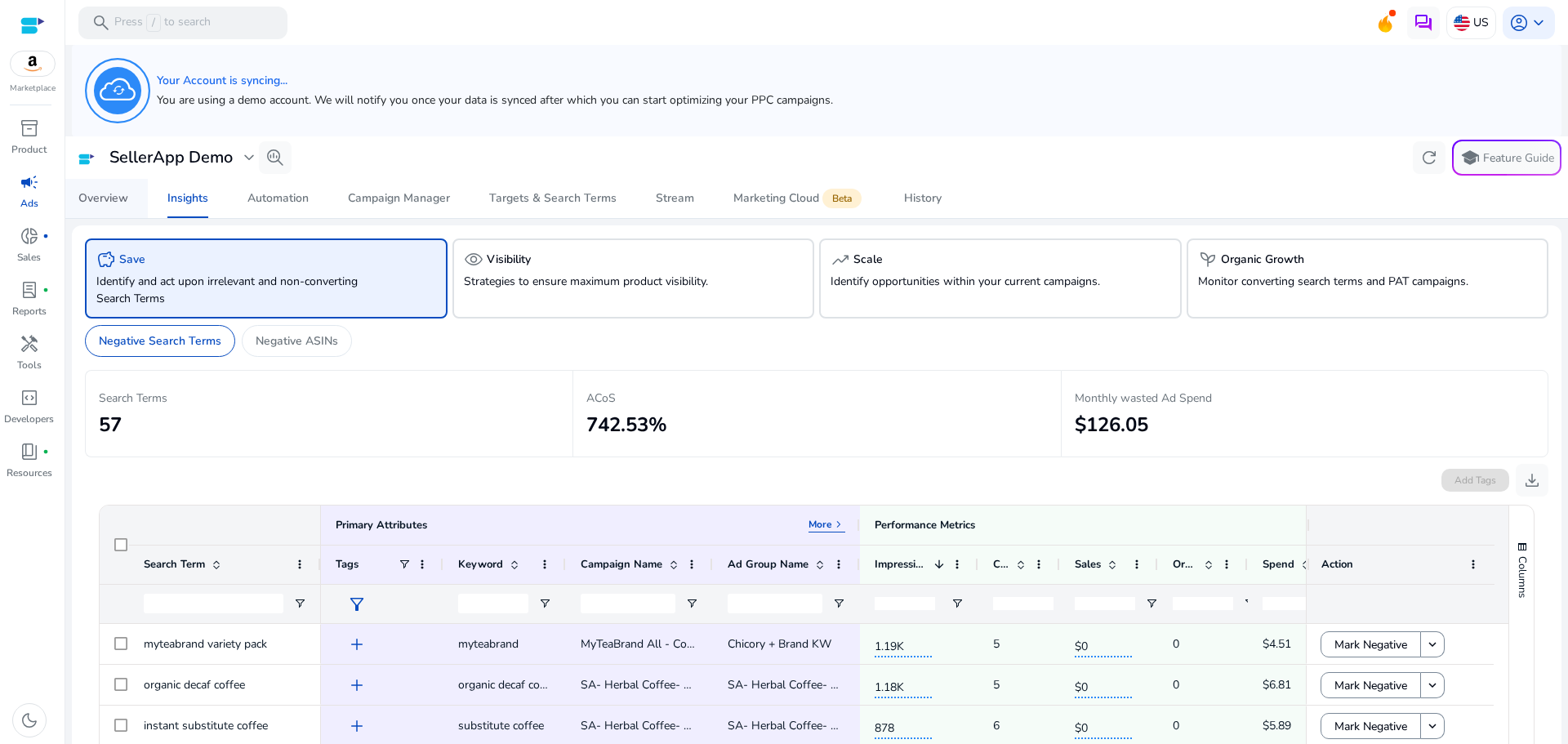
click at [93, 212] on span "Overview" at bounding box center [103, 197] width 49 height 39
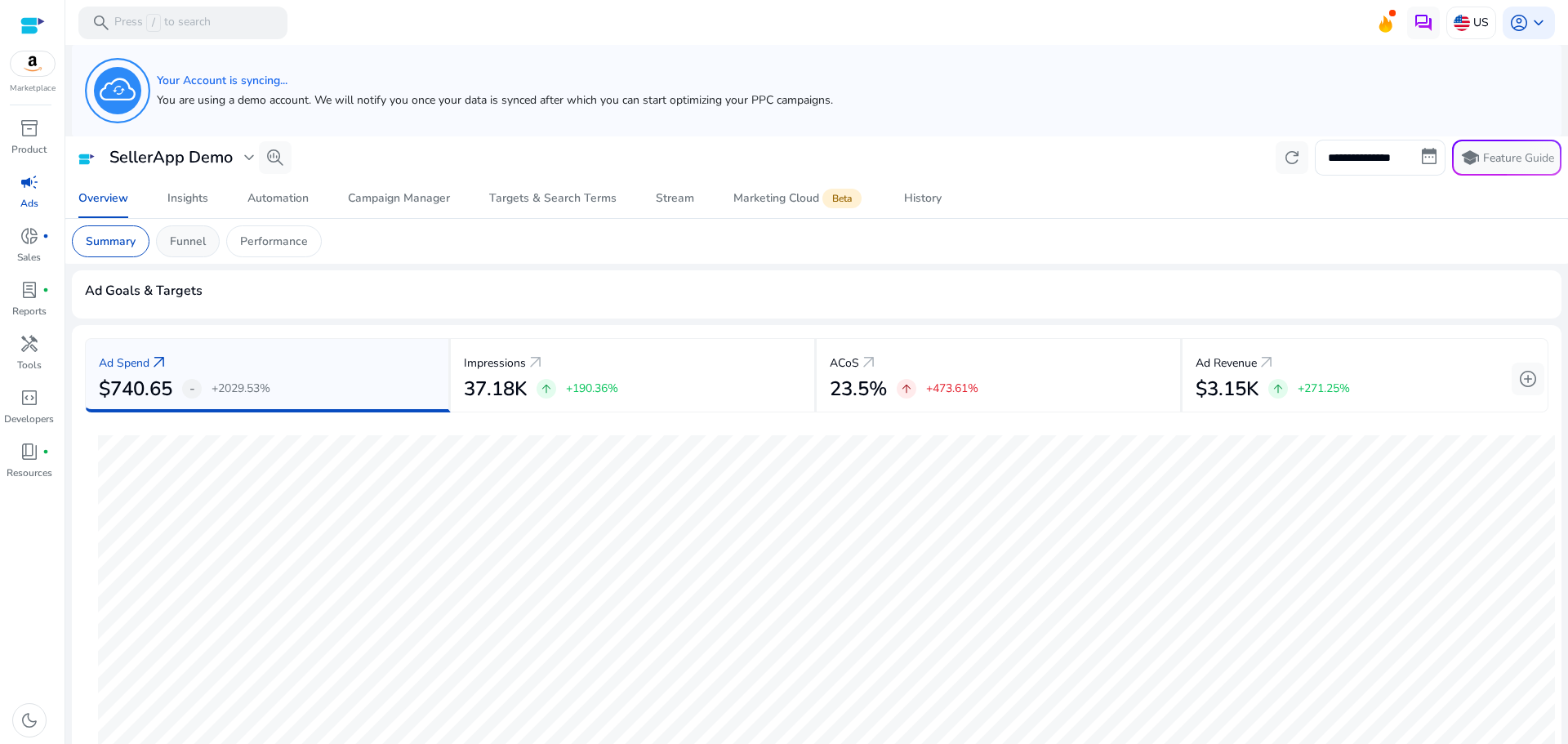
click at [192, 243] on p "Funnel" at bounding box center [188, 241] width 36 height 17
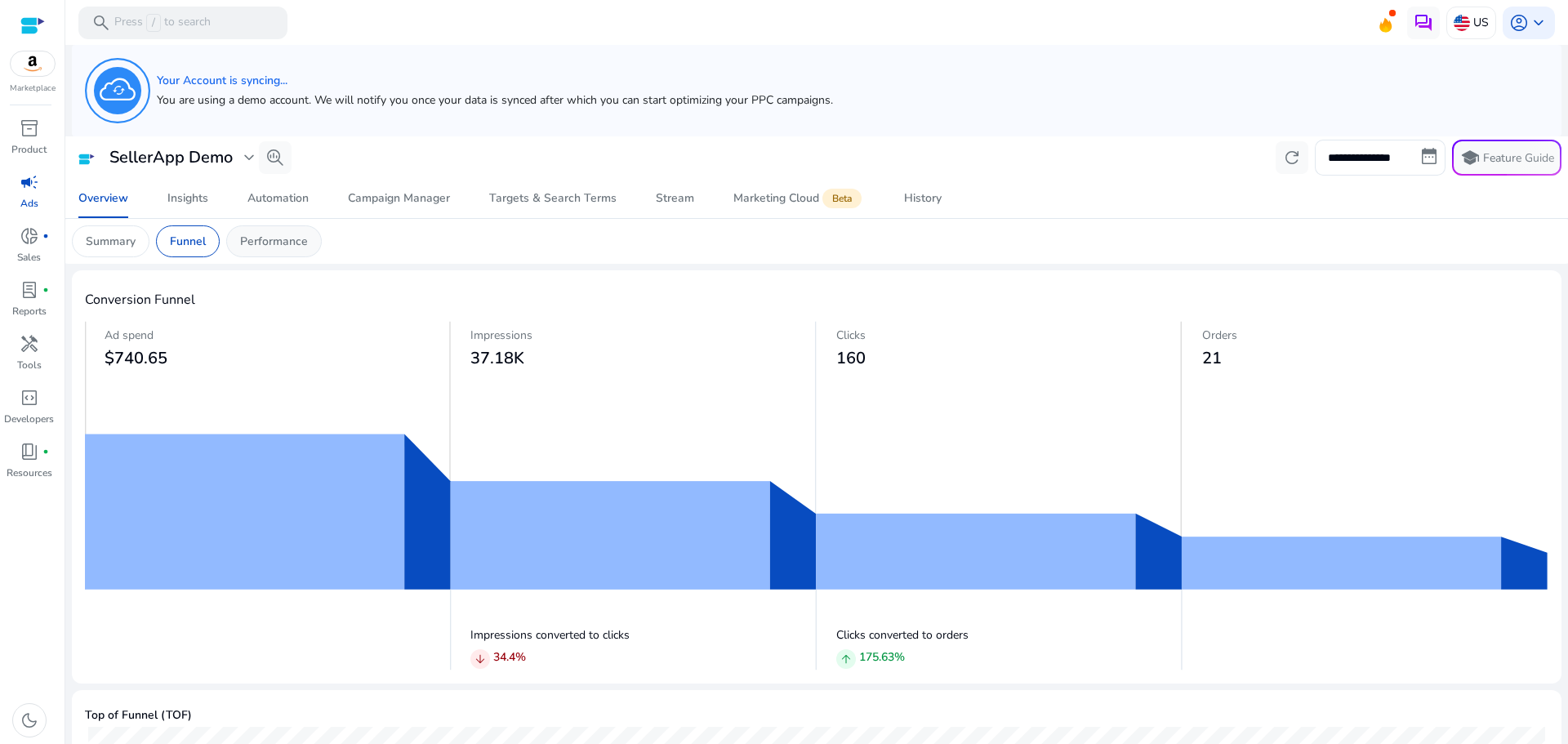
click at [265, 238] on p "Performance" at bounding box center [273, 241] width 67 height 17
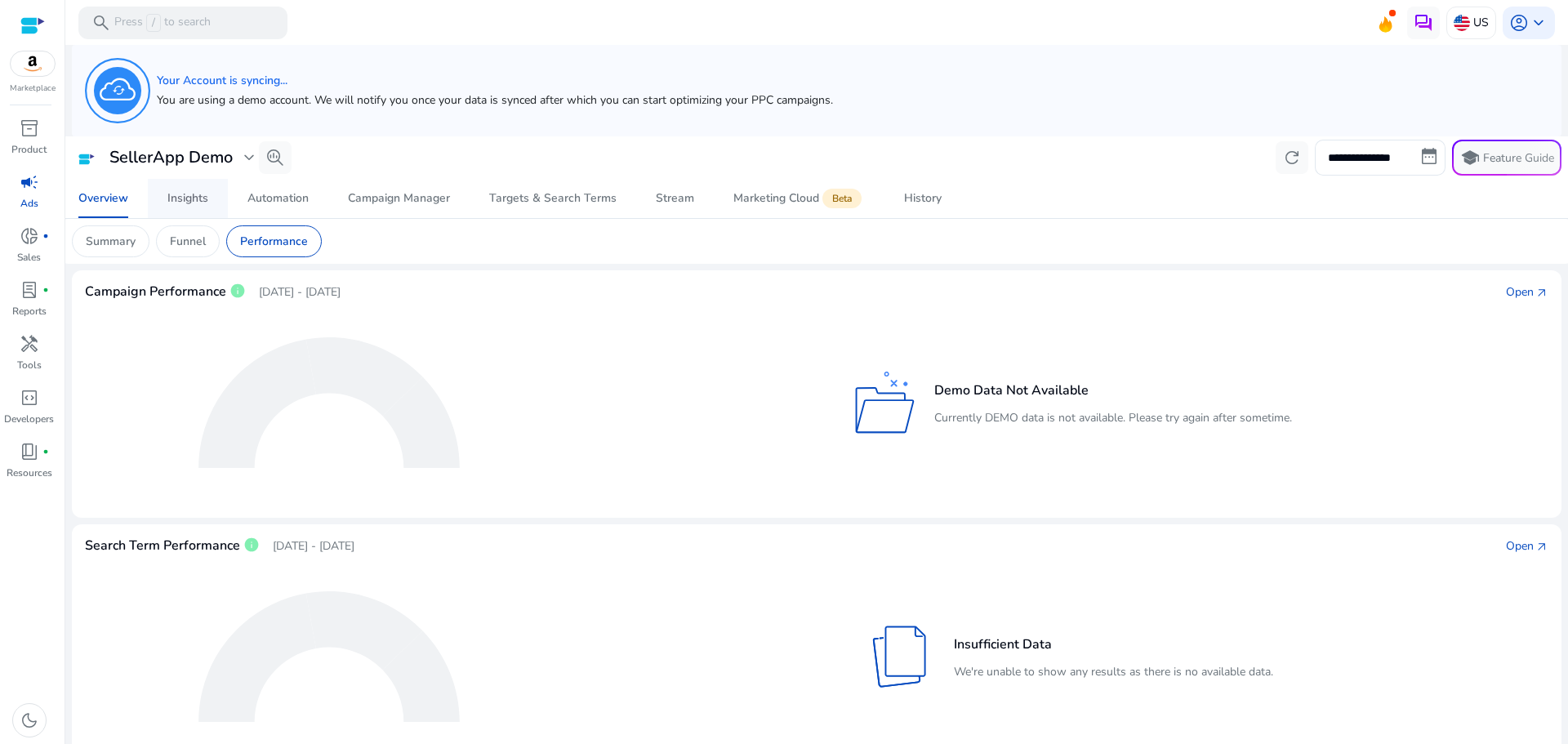
click at [185, 213] on span "Insights" at bounding box center [187, 197] width 41 height 39
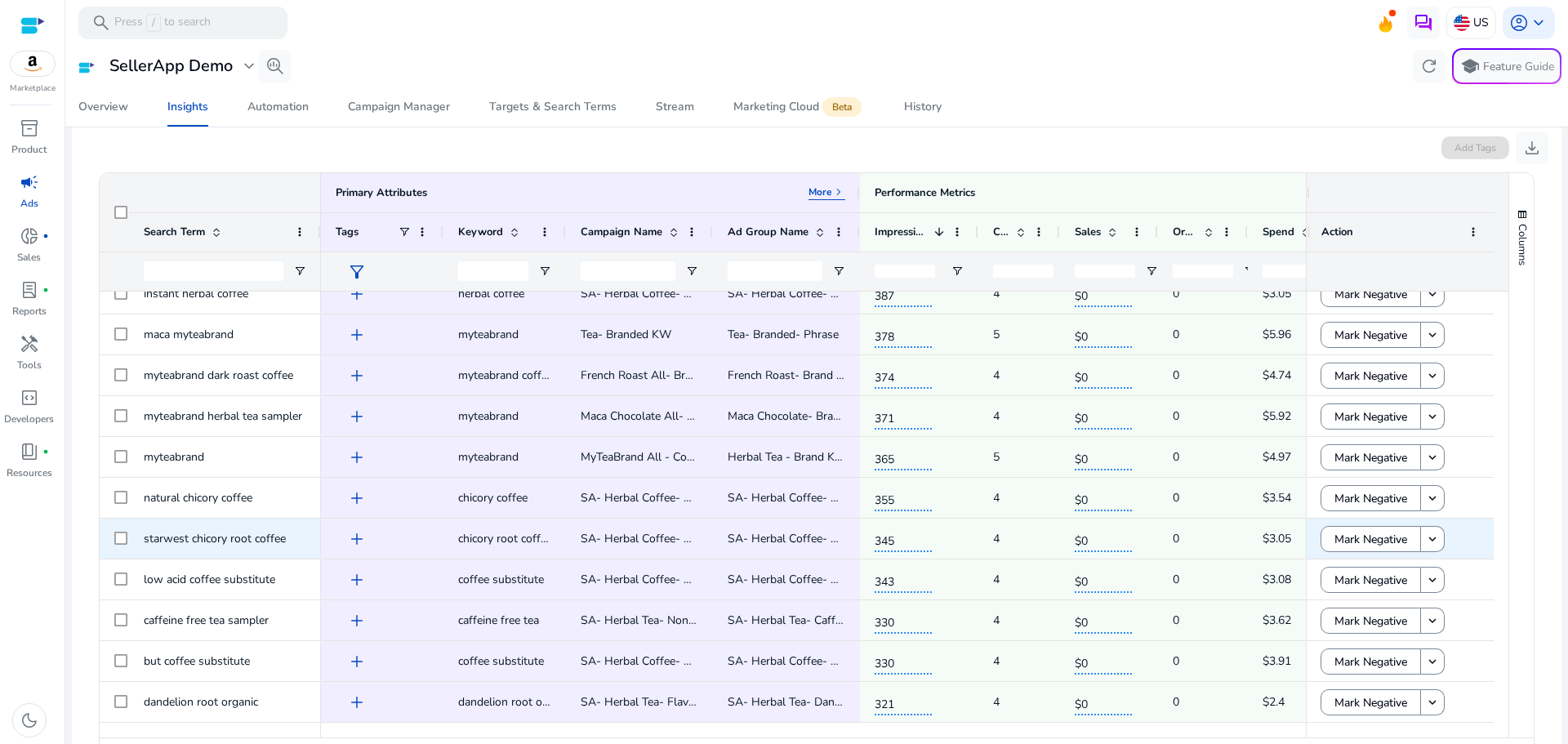
scroll to position [400, 0]
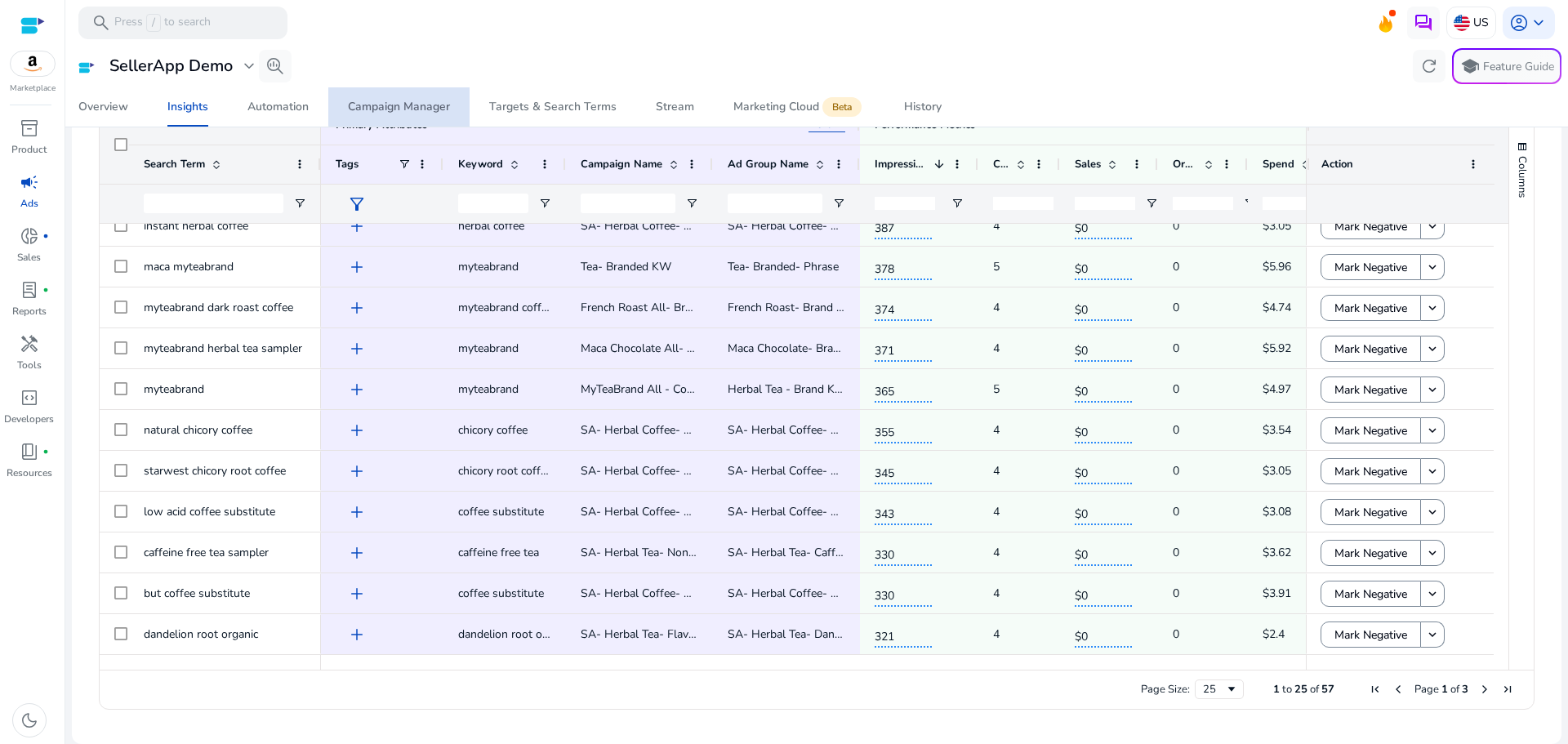
click at [420, 104] on div "Campaign Manager" at bounding box center [400, 107] width 103 height 11
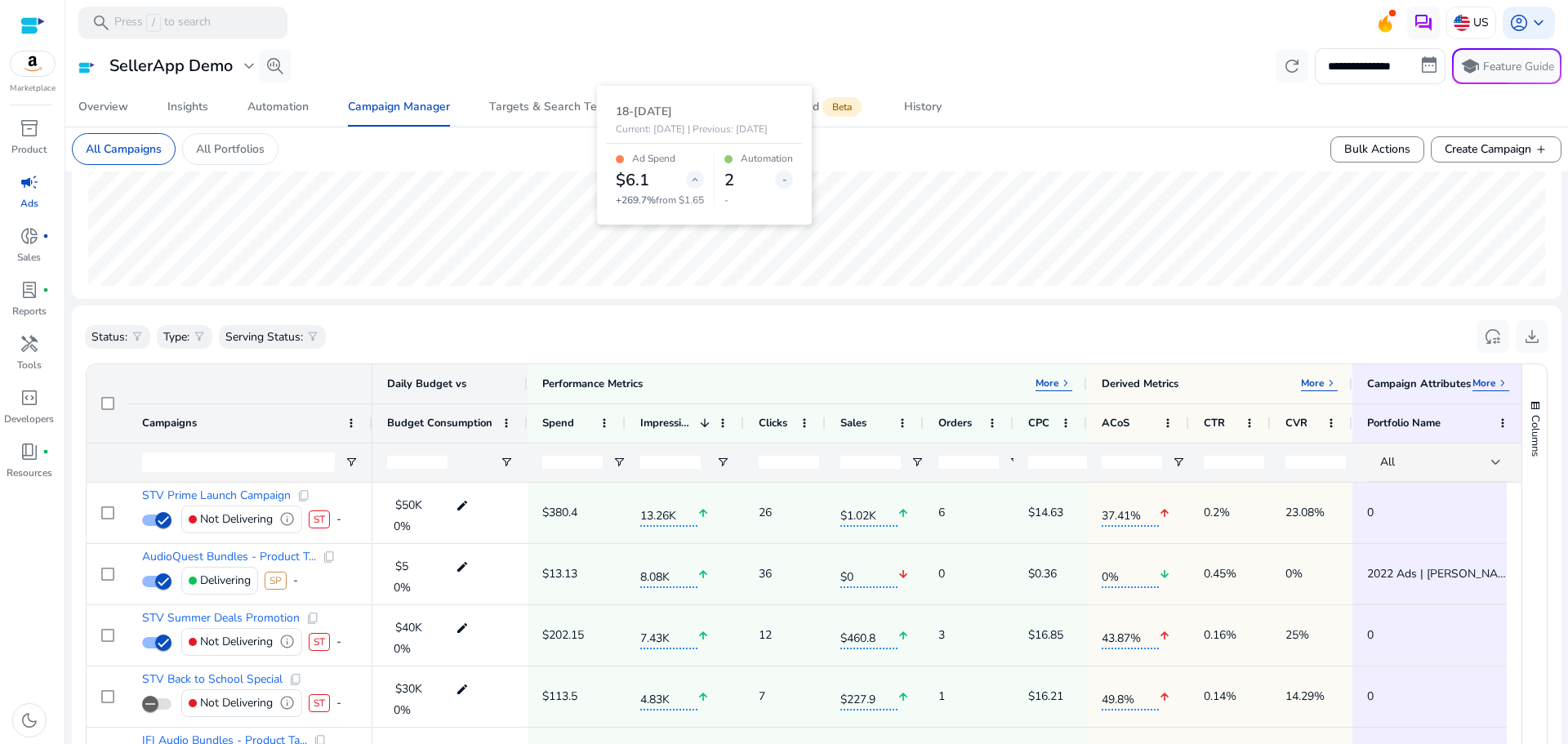
scroll to position [364, 0]
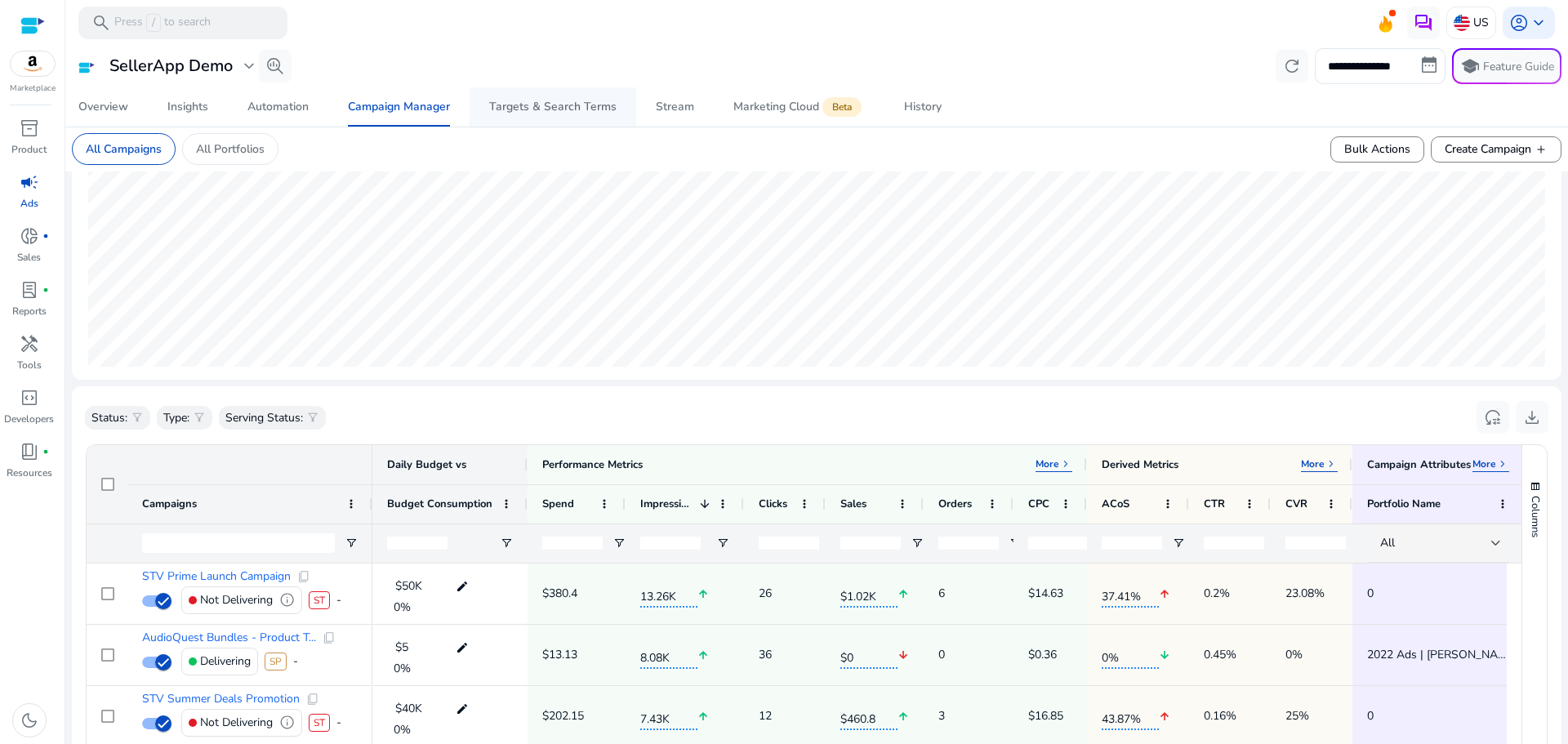
click at [535, 109] on div "Targets & Search Terms" at bounding box center [552, 107] width 127 height 11
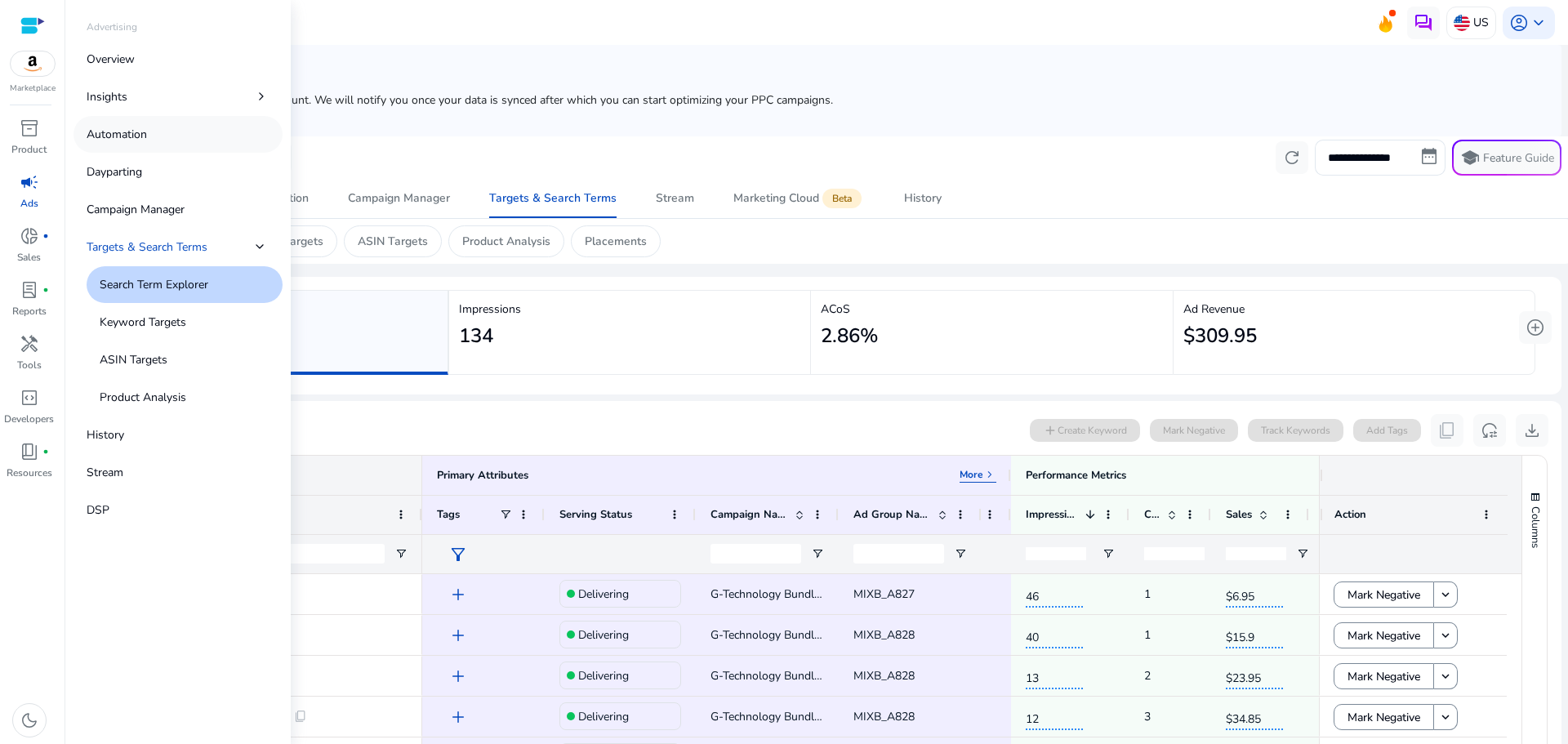
click at [219, 143] on link "Automation" at bounding box center [177, 134] width 209 height 37
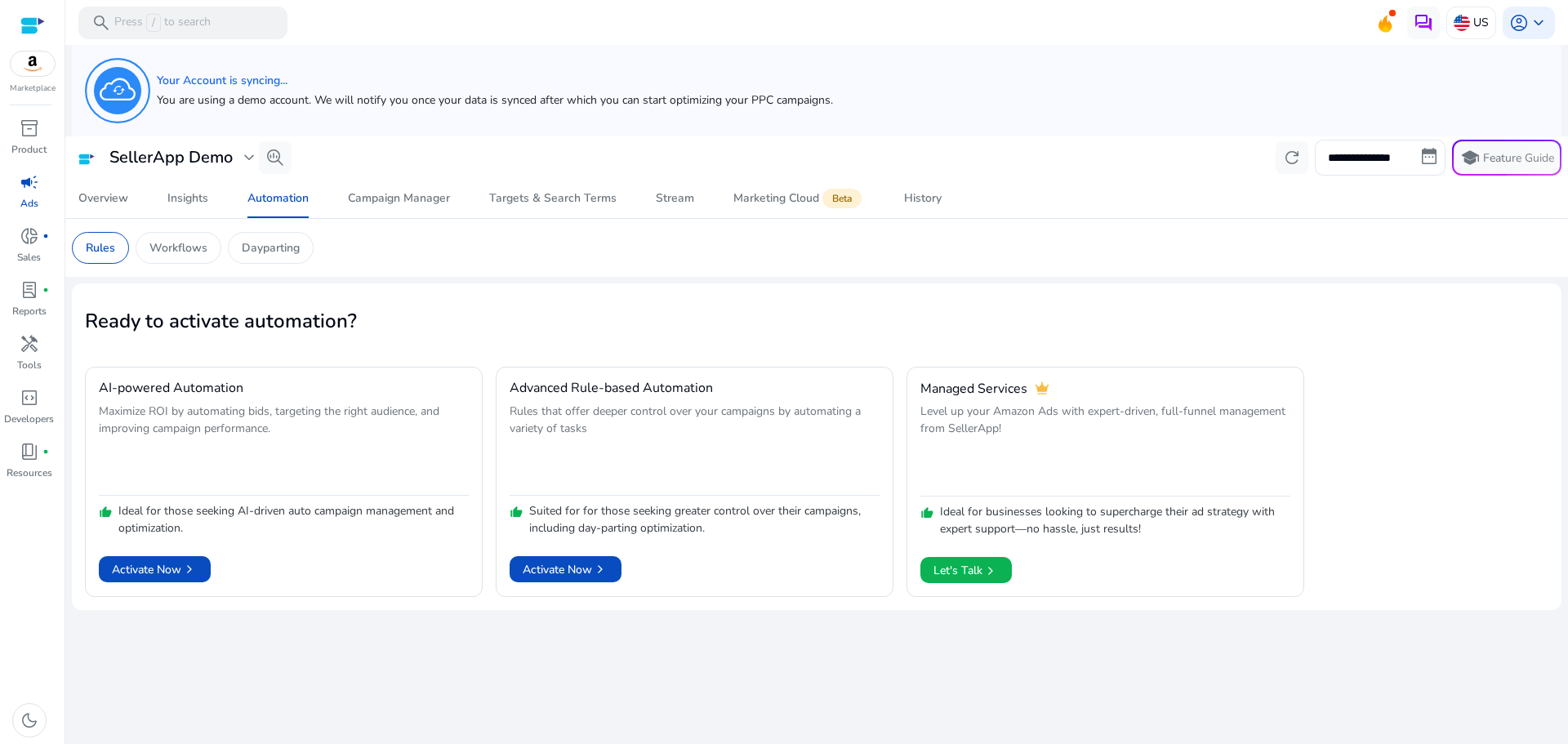
click at [655, 264] on mat-card "Rules Workflows Dayparting" at bounding box center [816, 248] width 1516 height 58
click at [195, 570] on span "chevron_right" at bounding box center [189, 568] width 16 height 16
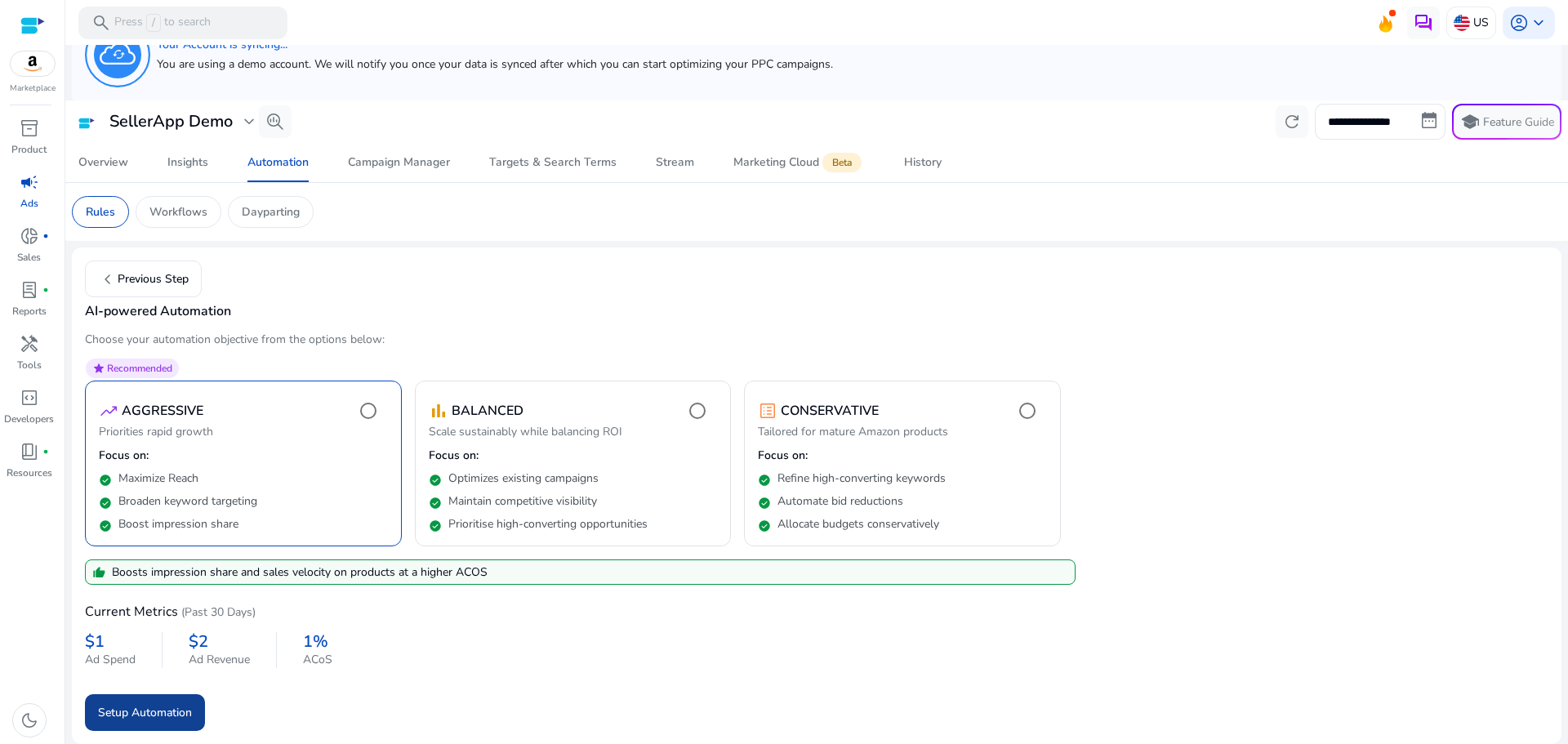
click at [163, 722] on span "submit" at bounding box center [144, 712] width 120 height 39
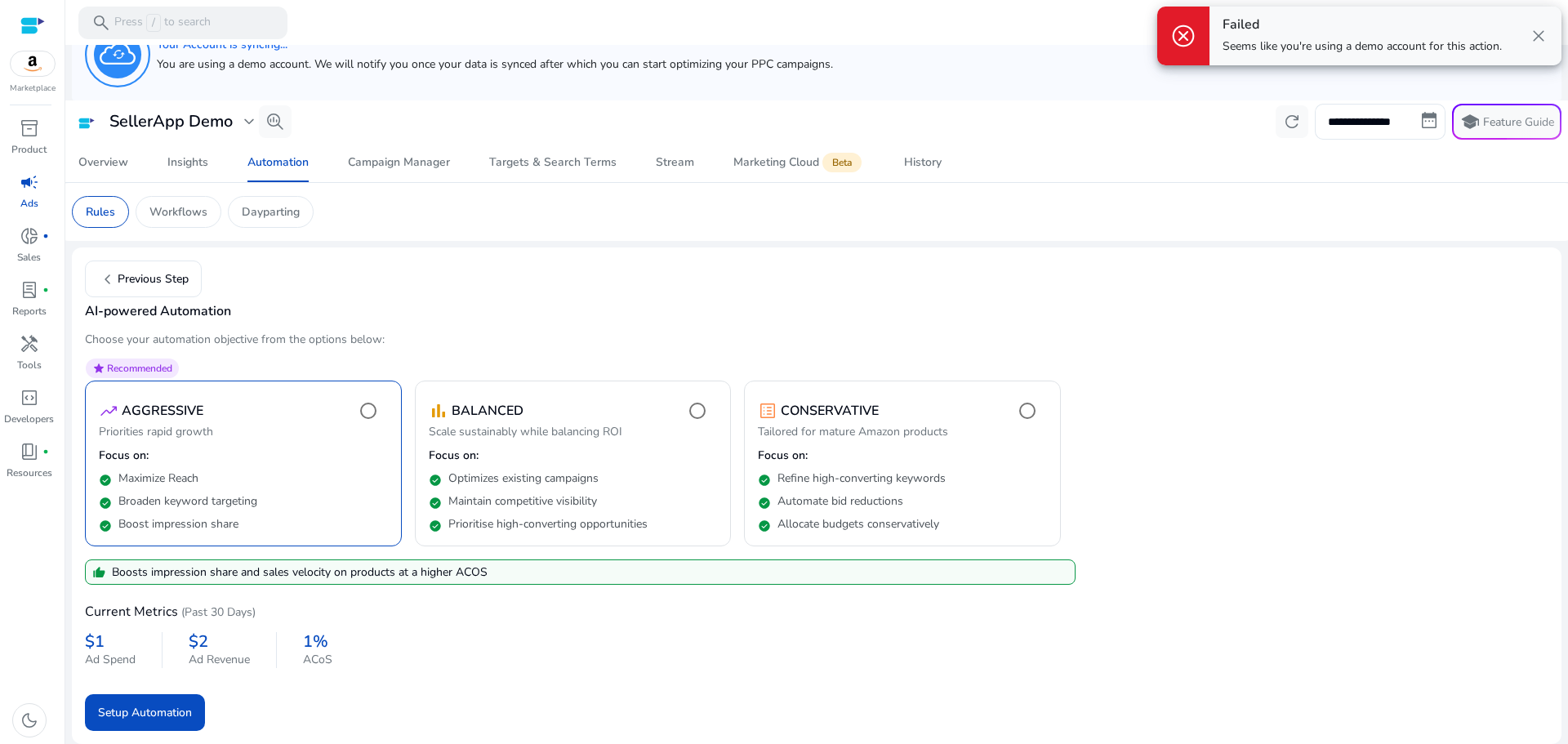
click at [1537, 29] on span "close" at bounding box center [1539, 36] width 20 height 20
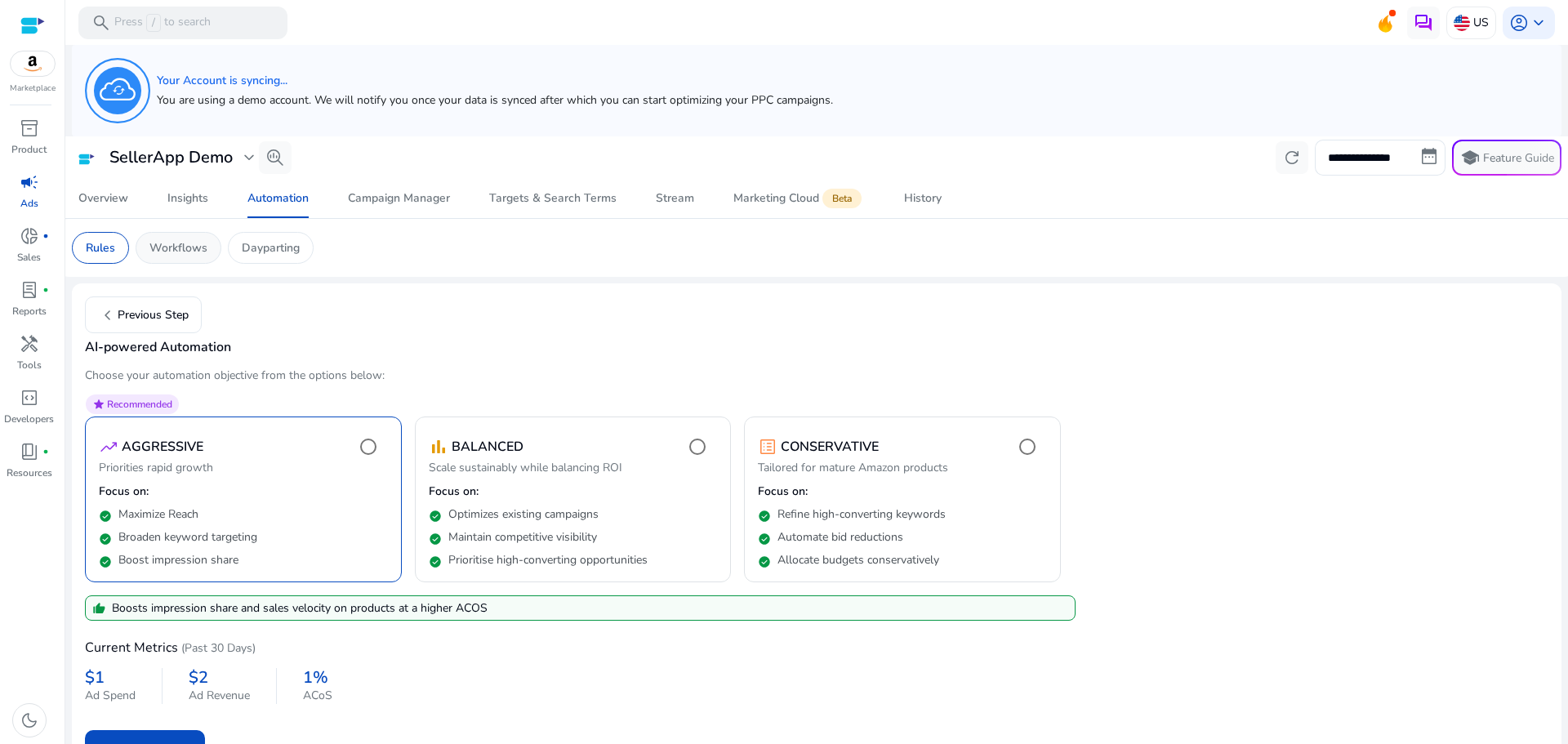
click at [178, 240] on p "Workflows" at bounding box center [177, 248] width 58 height 17
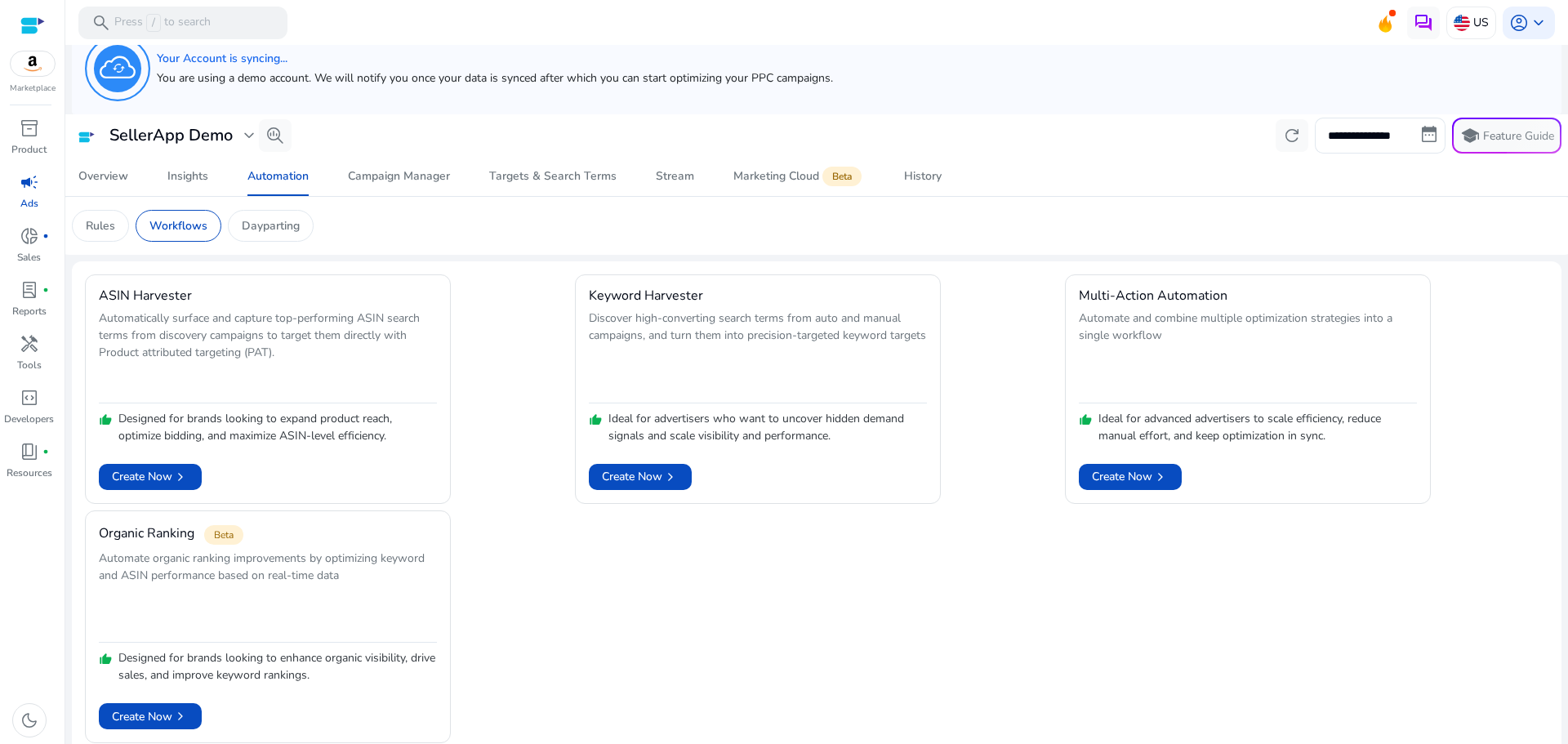
scroll to position [34, 0]
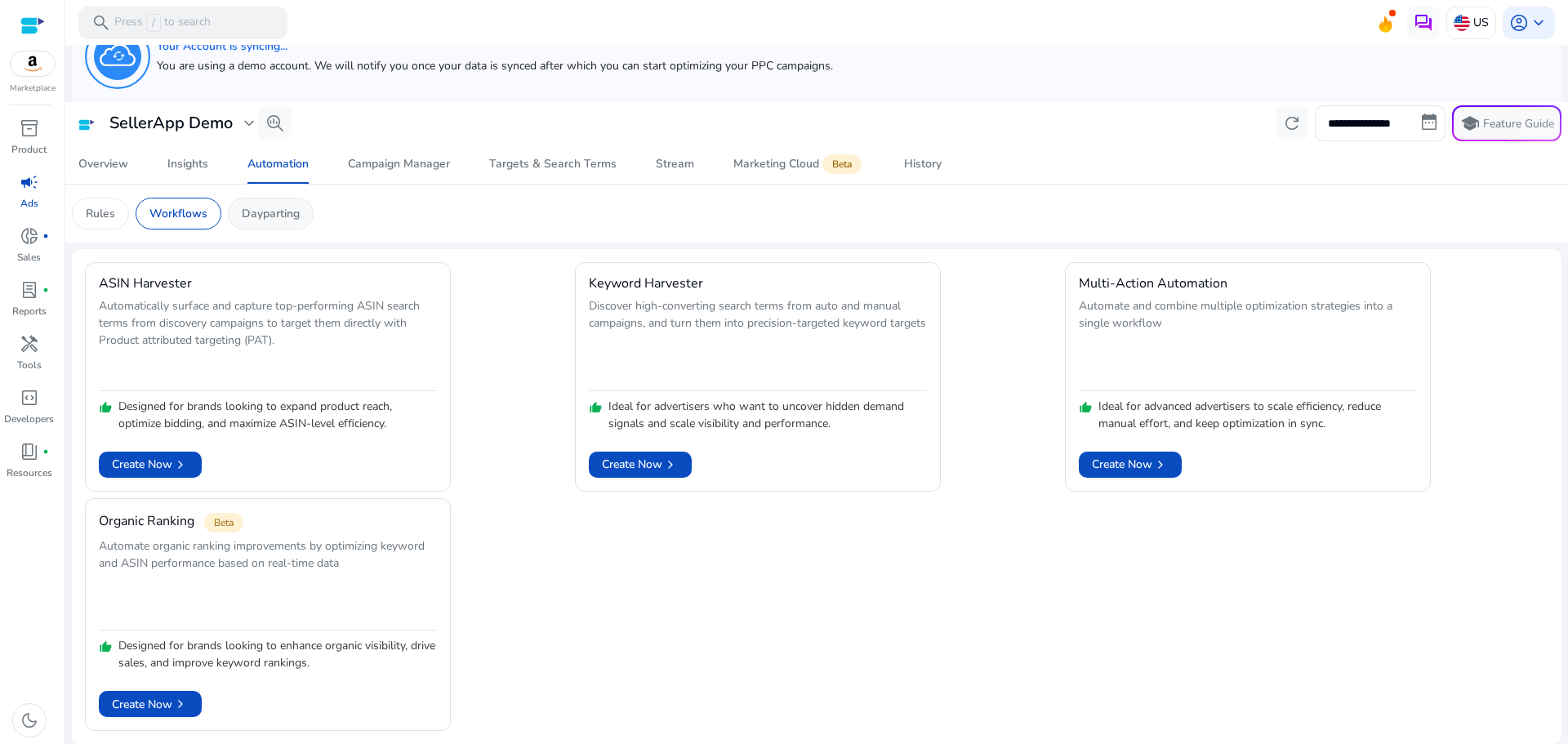
click at [284, 218] on p "Dayparting" at bounding box center [271, 214] width 58 height 17
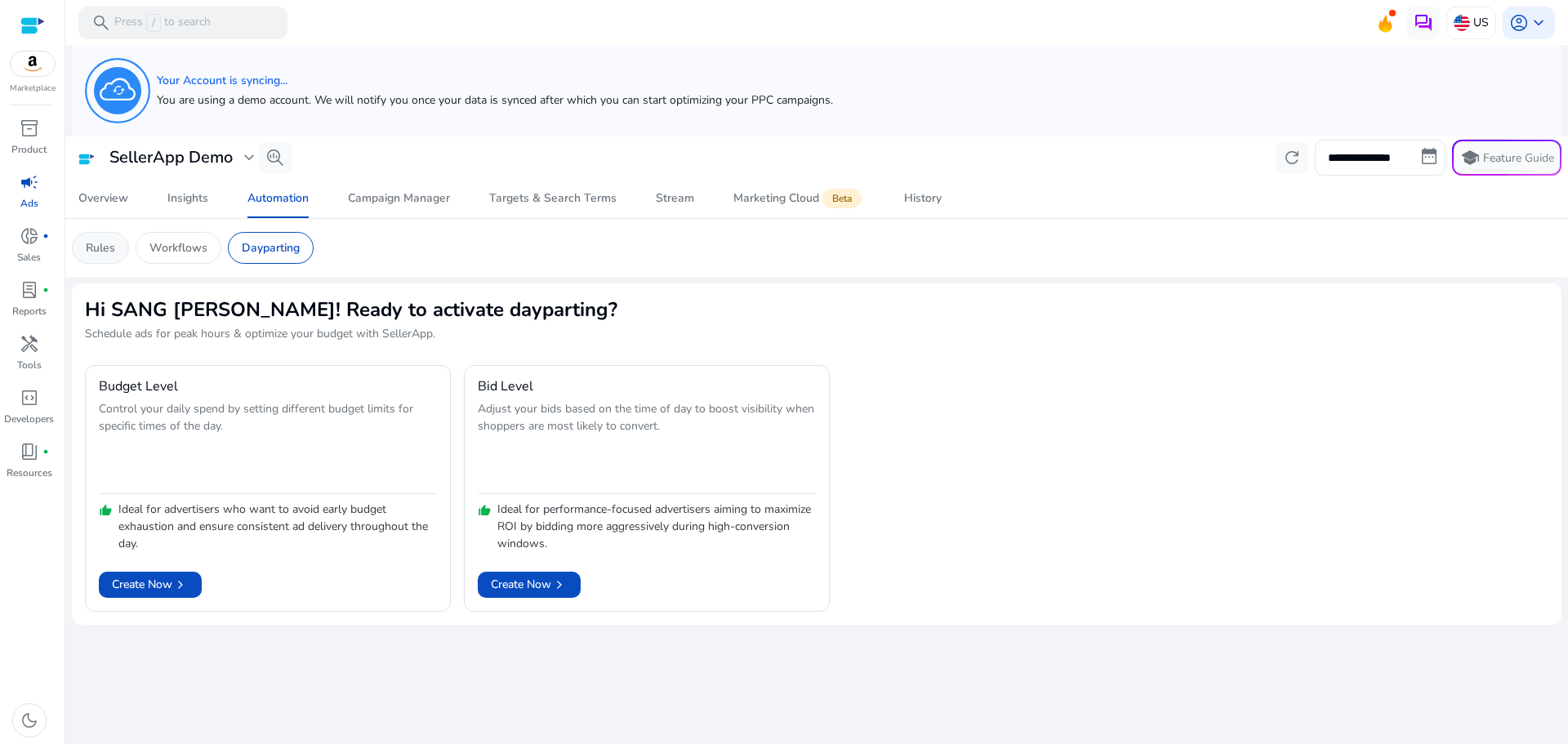
click at [103, 246] on p "Rules" at bounding box center [100, 248] width 29 height 17
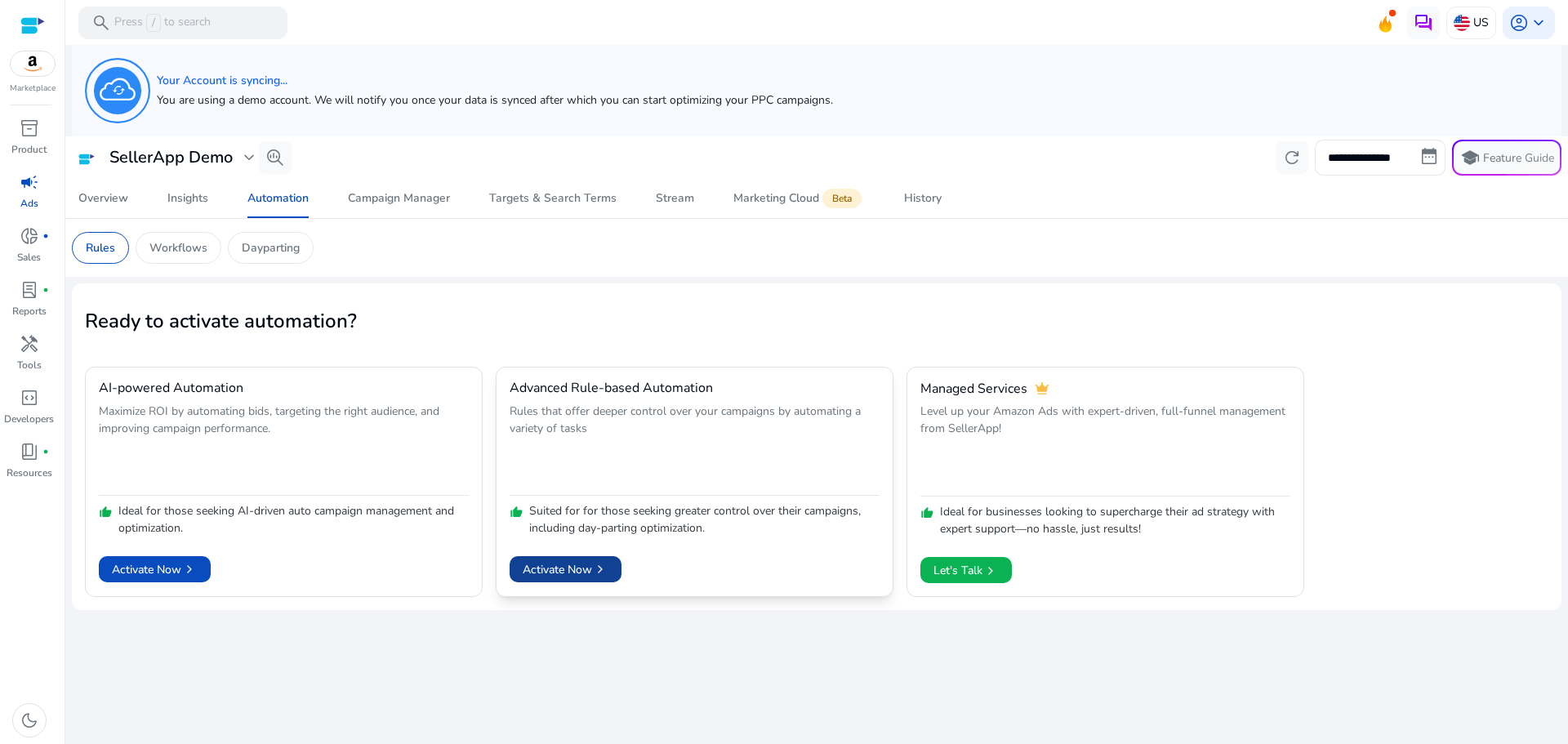
click at [580, 563] on span "Activate Now chevron_right" at bounding box center [566, 569] width 85 height 17
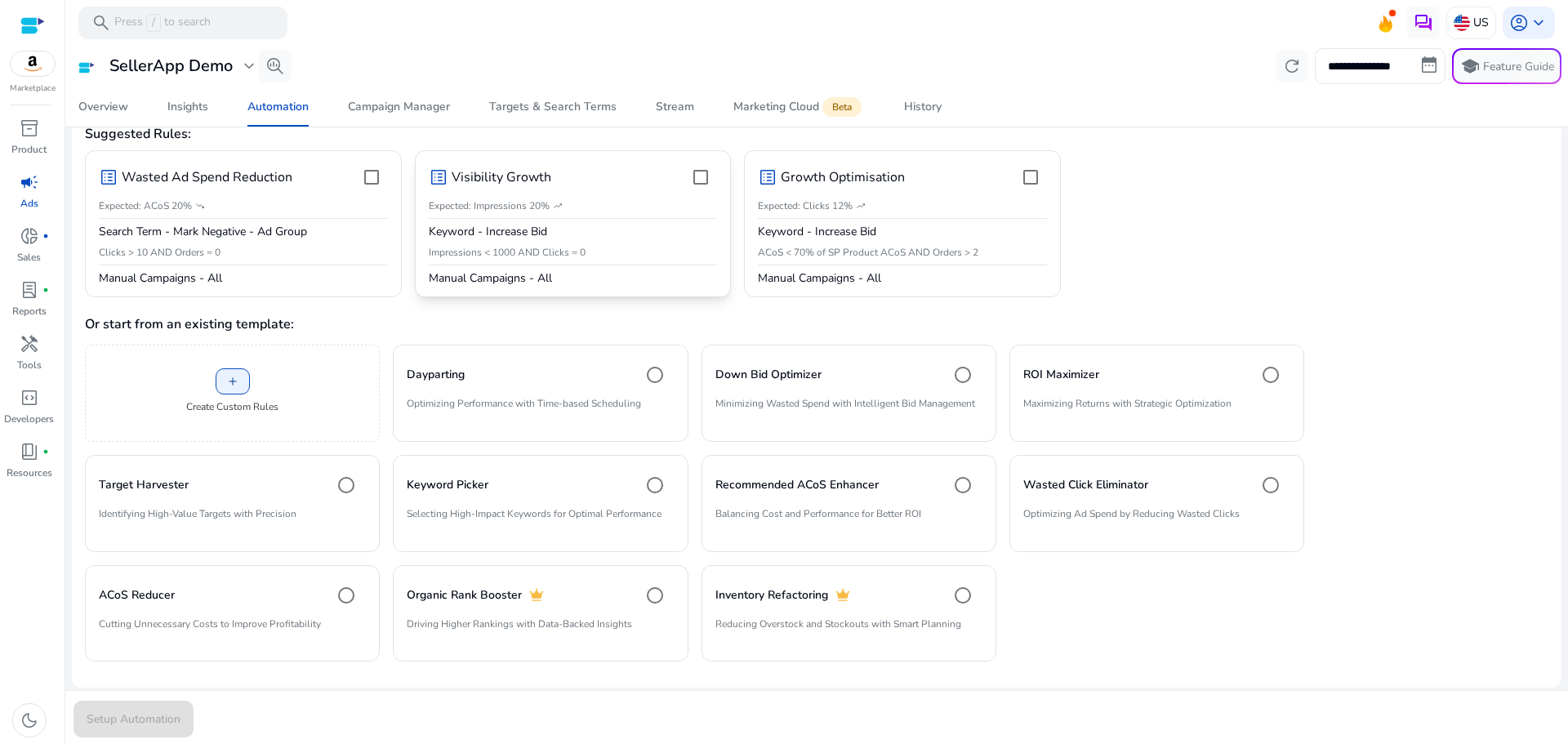
scroll to position [262, 0]
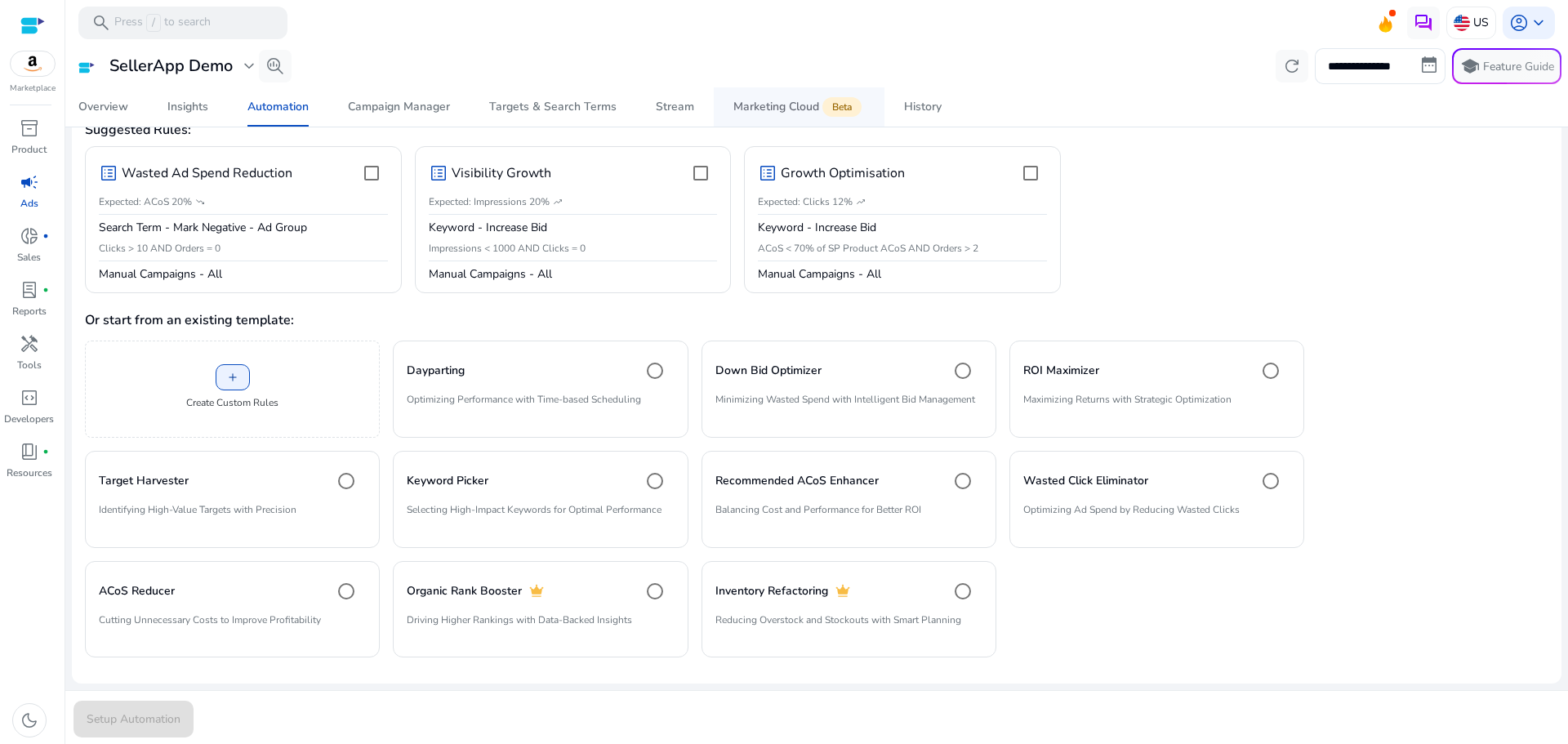
click at [751, 113] on div "Marketing Cloud Beta" at bounding box center [799, 107] width 132 height 13
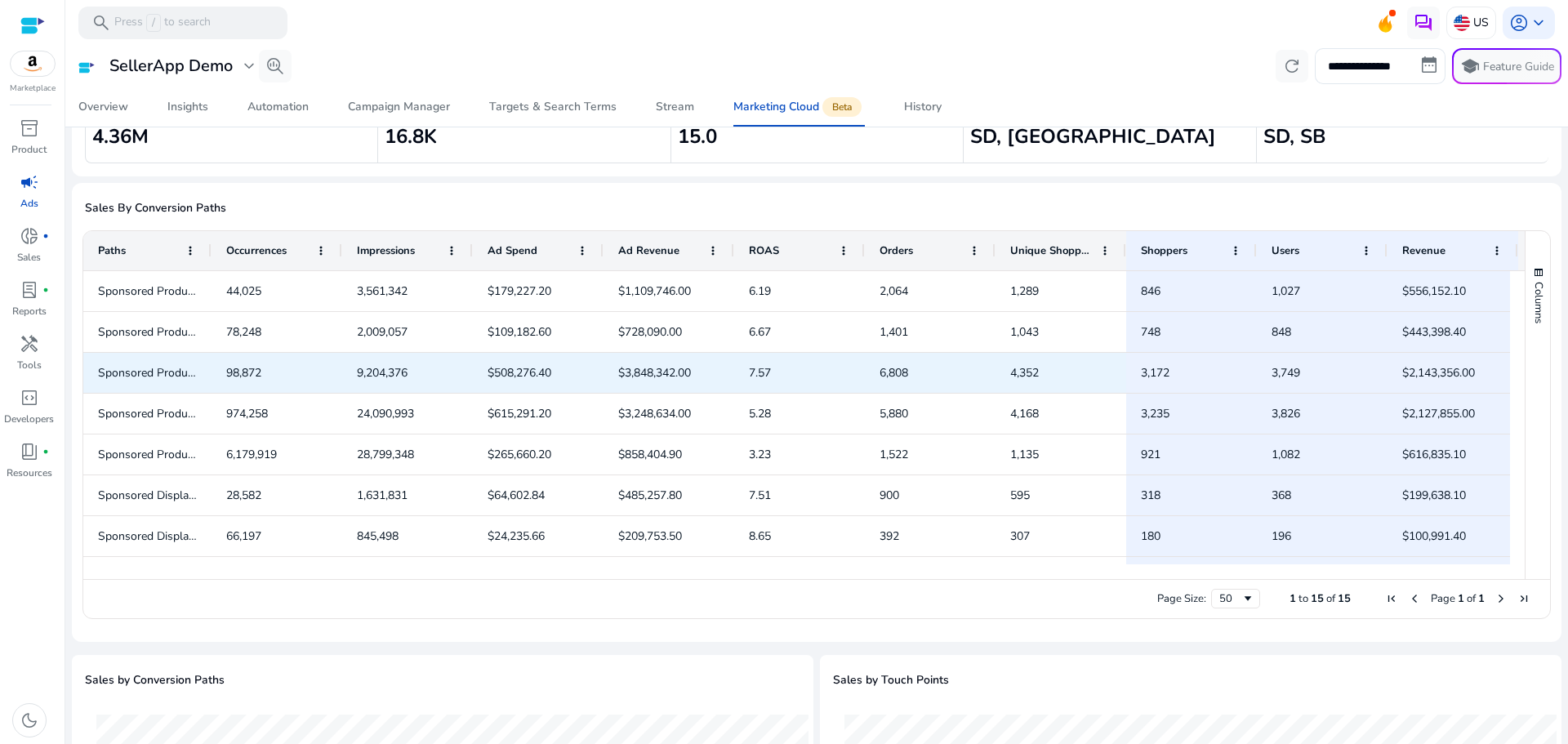
scroll to position [82, 0]
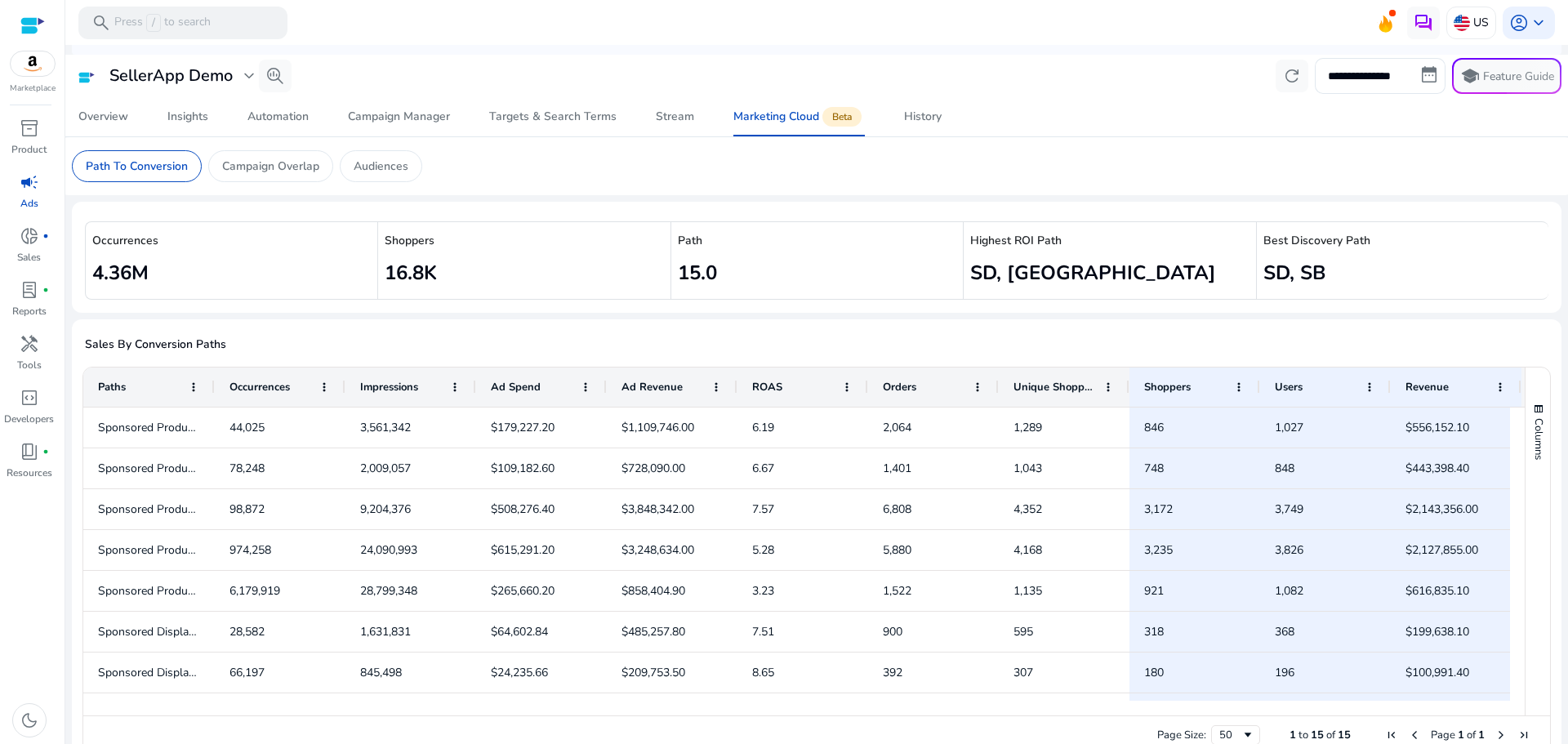
drag, startPoint x: 209, startPoint y: 381, endPoint x: 377, endPoint y: 403, distance: 169.4
click at [217, 403] on div at bounding box center [214, 386] width 7 height 39
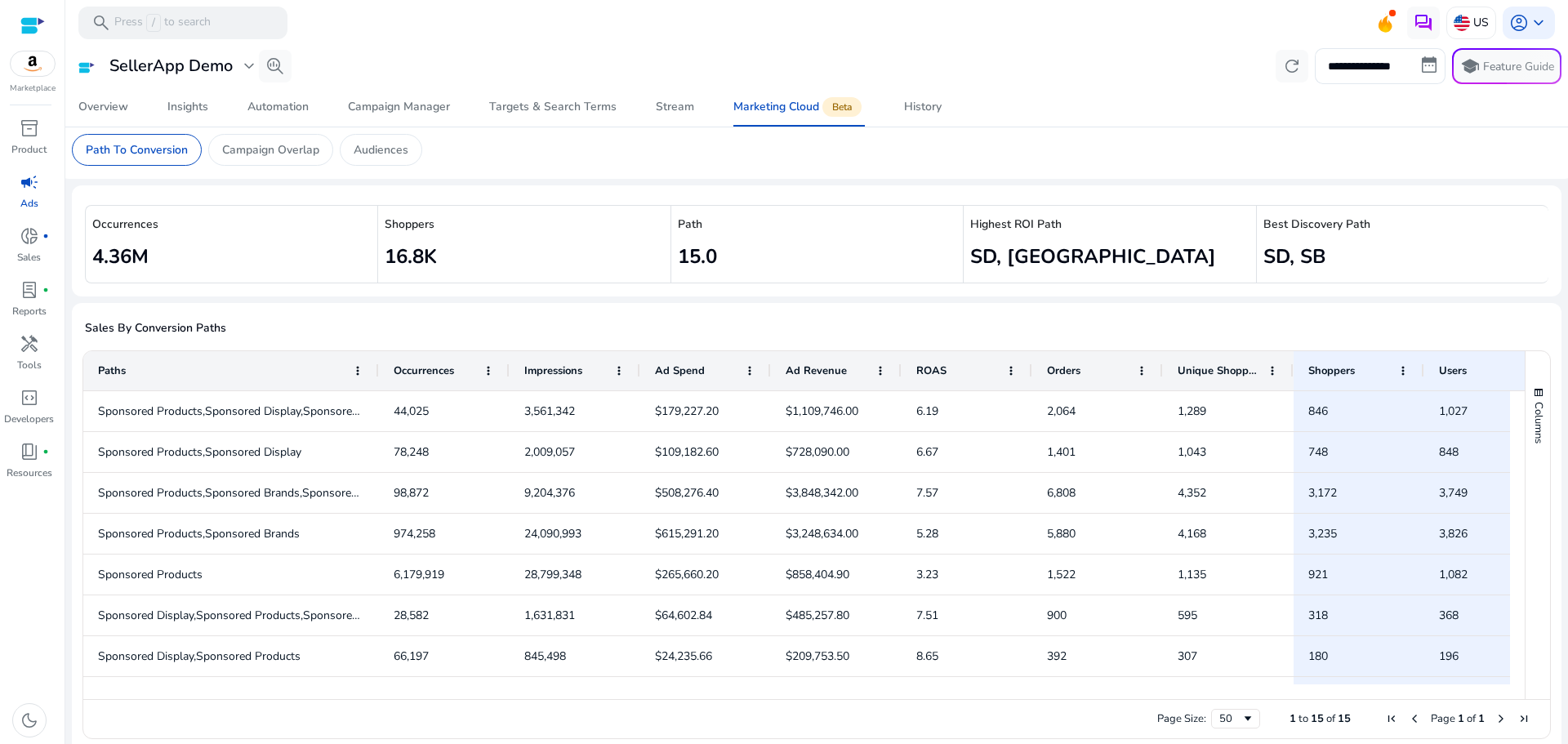
scroll to position [0, 0]
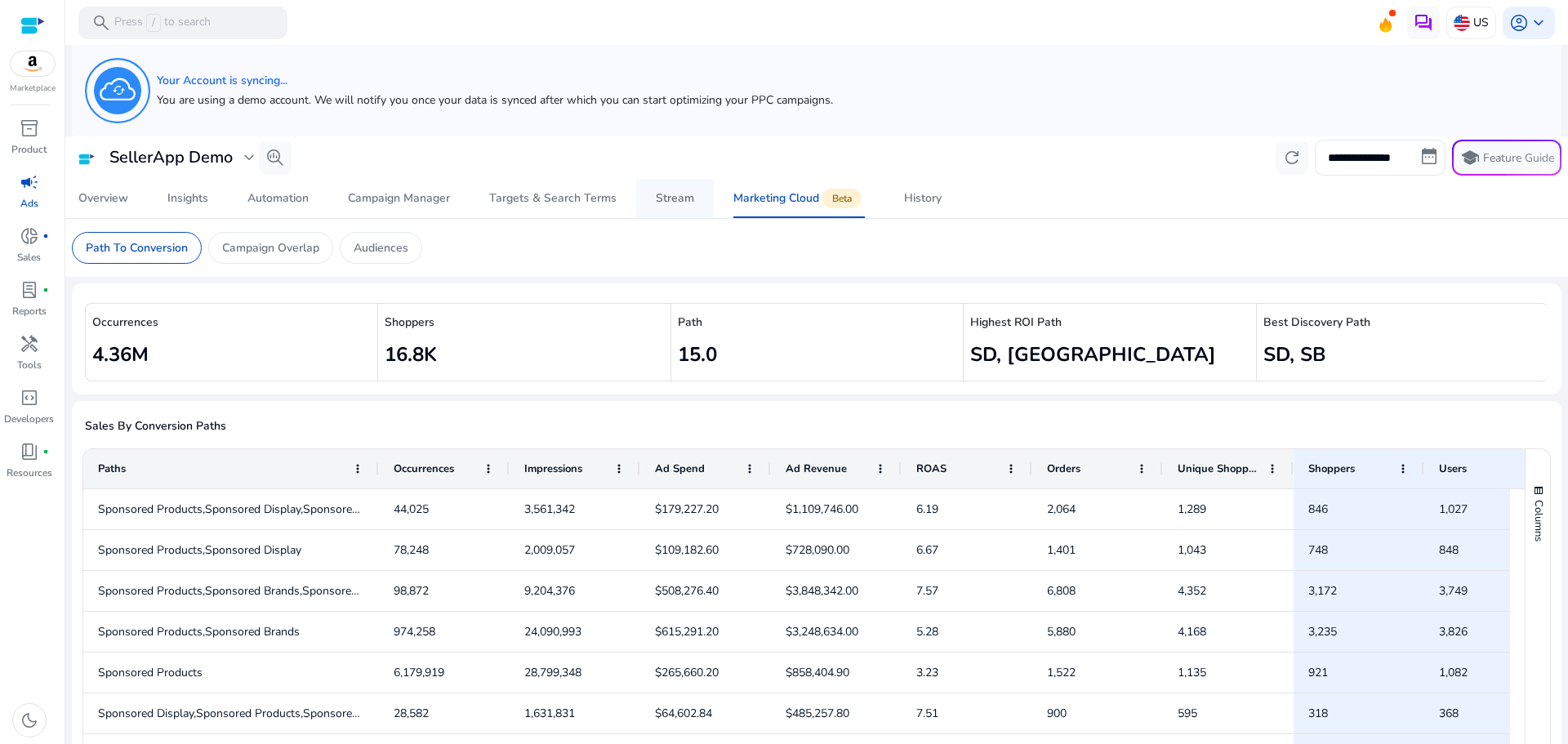
click at [691, 193] on link "Stream" at bounding box center [675, 197] width 78 height 39
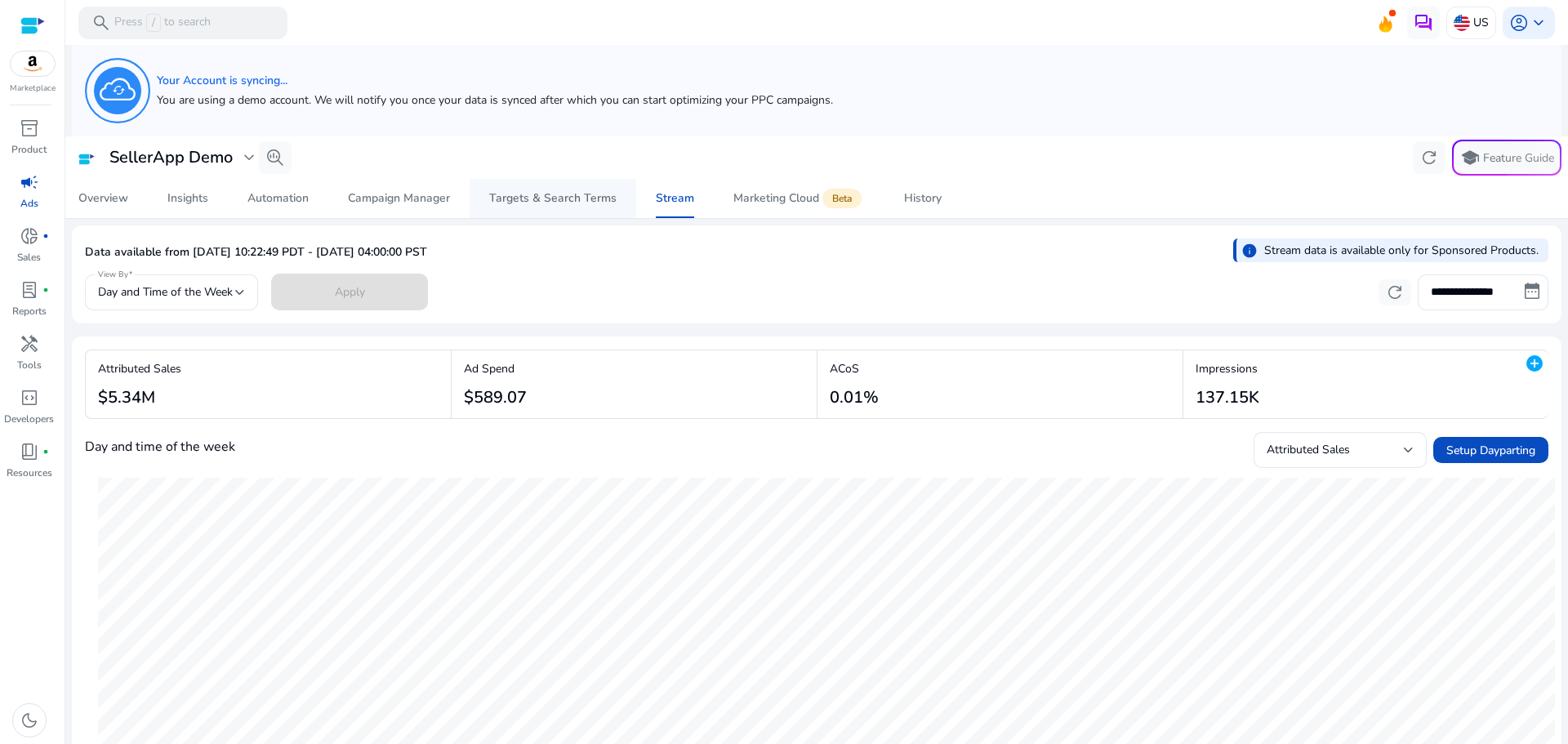
click at [493, 199] on div "Targets & Search Terms" at bounding box center [552, 198] width 127 height 11
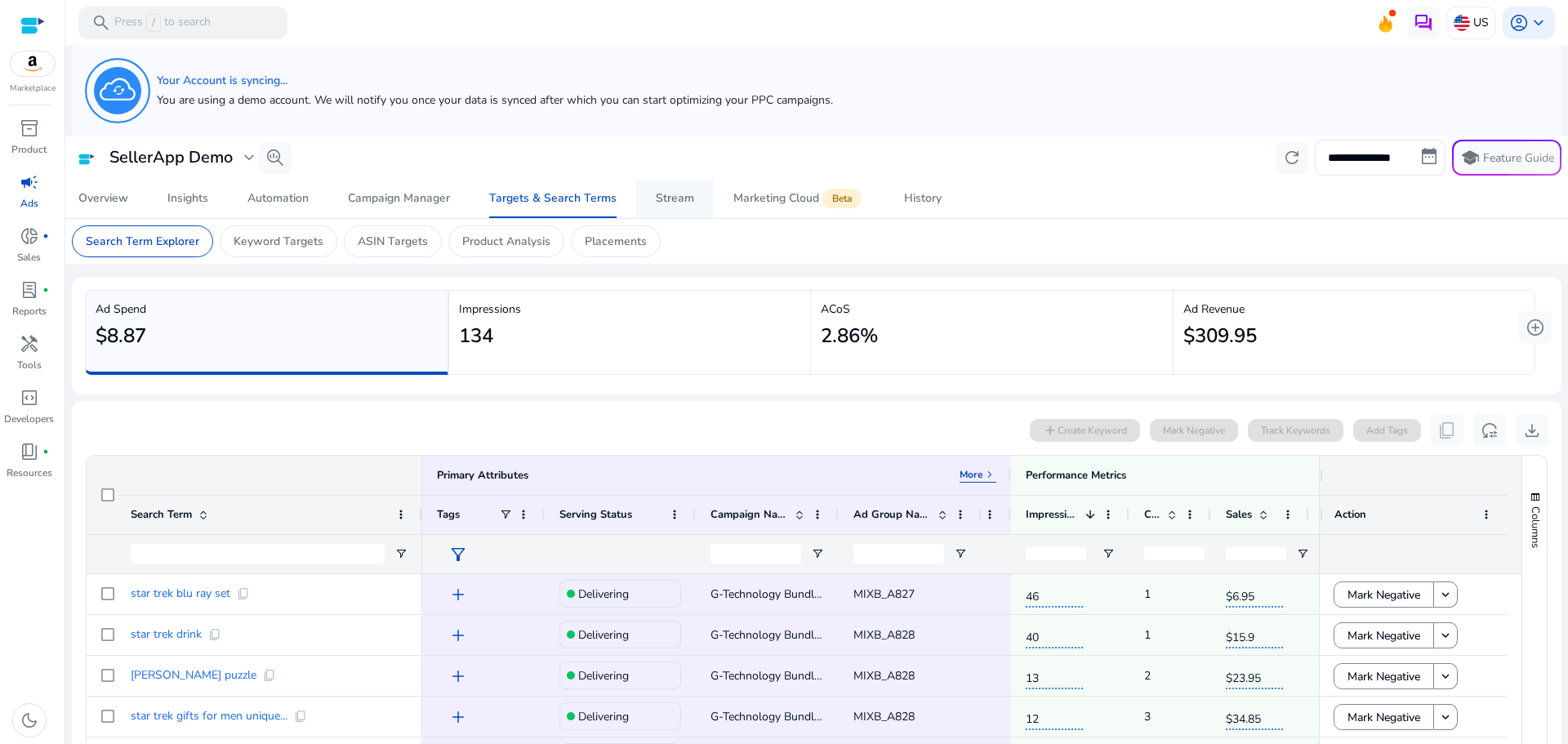
click at [681, 194] on div "Stream" at bounding box center [675, 198] width 38 height 11
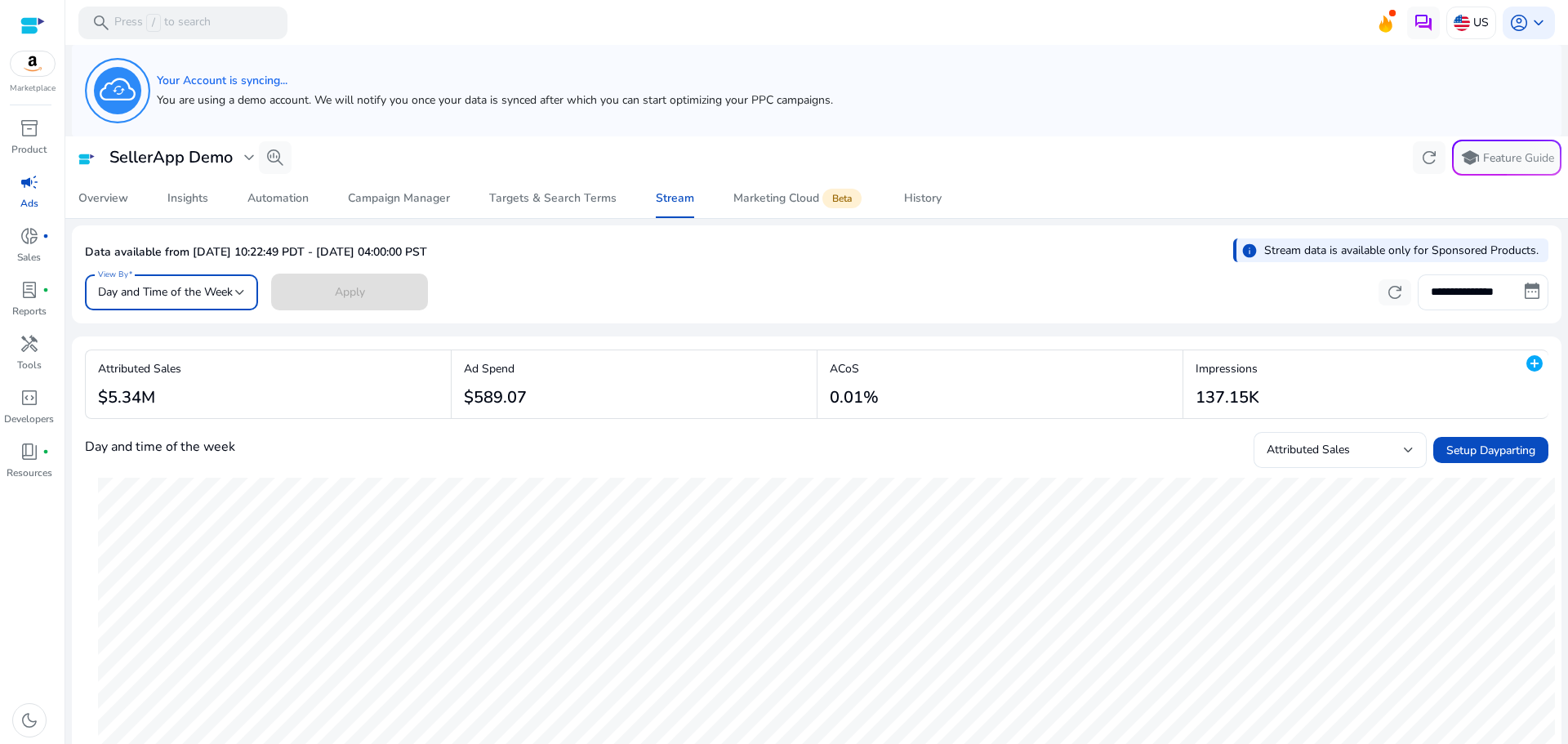
click at [233, 295] on span "Day and Time of the Week" at bounding box center [165, 291] width 135 height 15
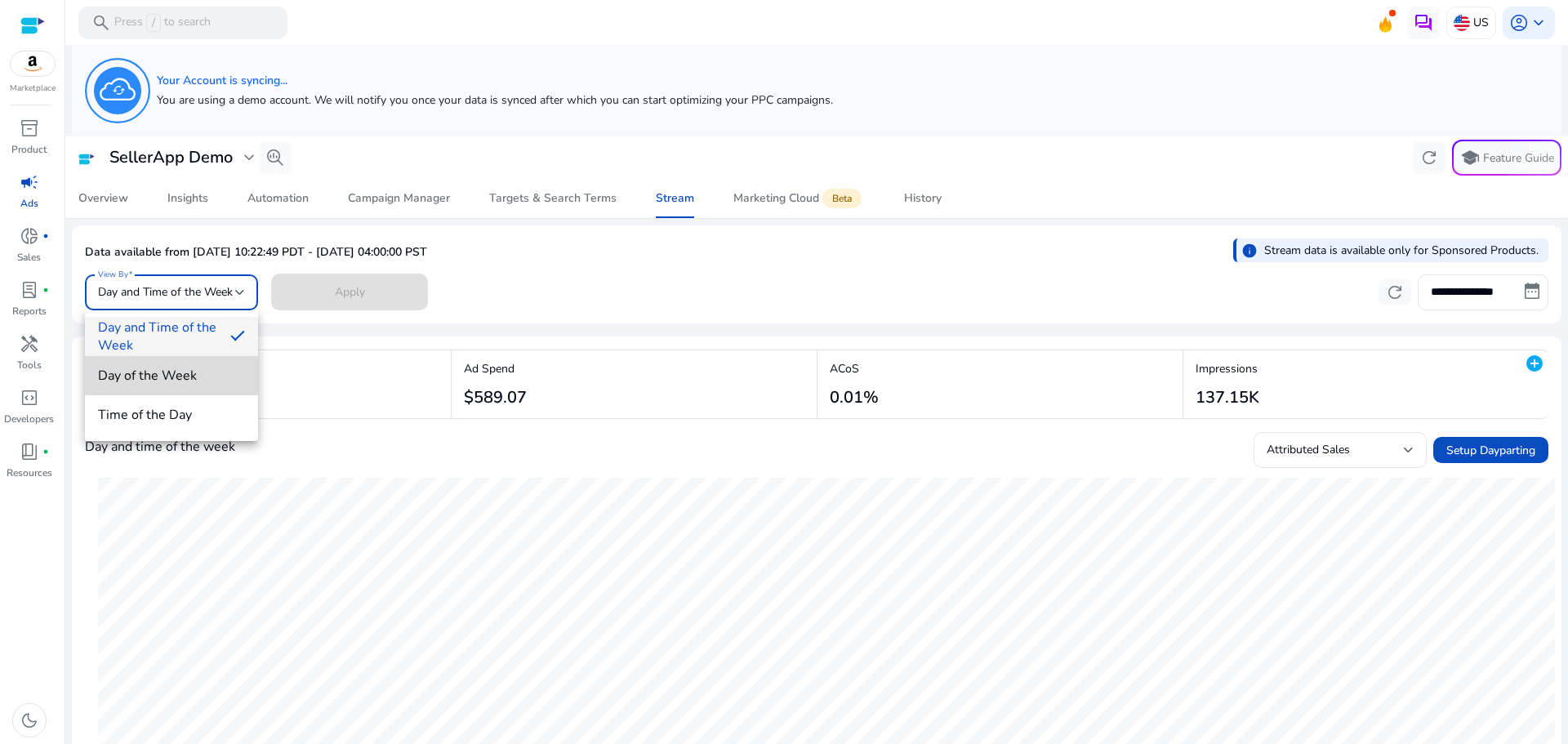
click at [211, 368] on span "Day of the Week" at bounding box center [171, 375] width 147 height 18
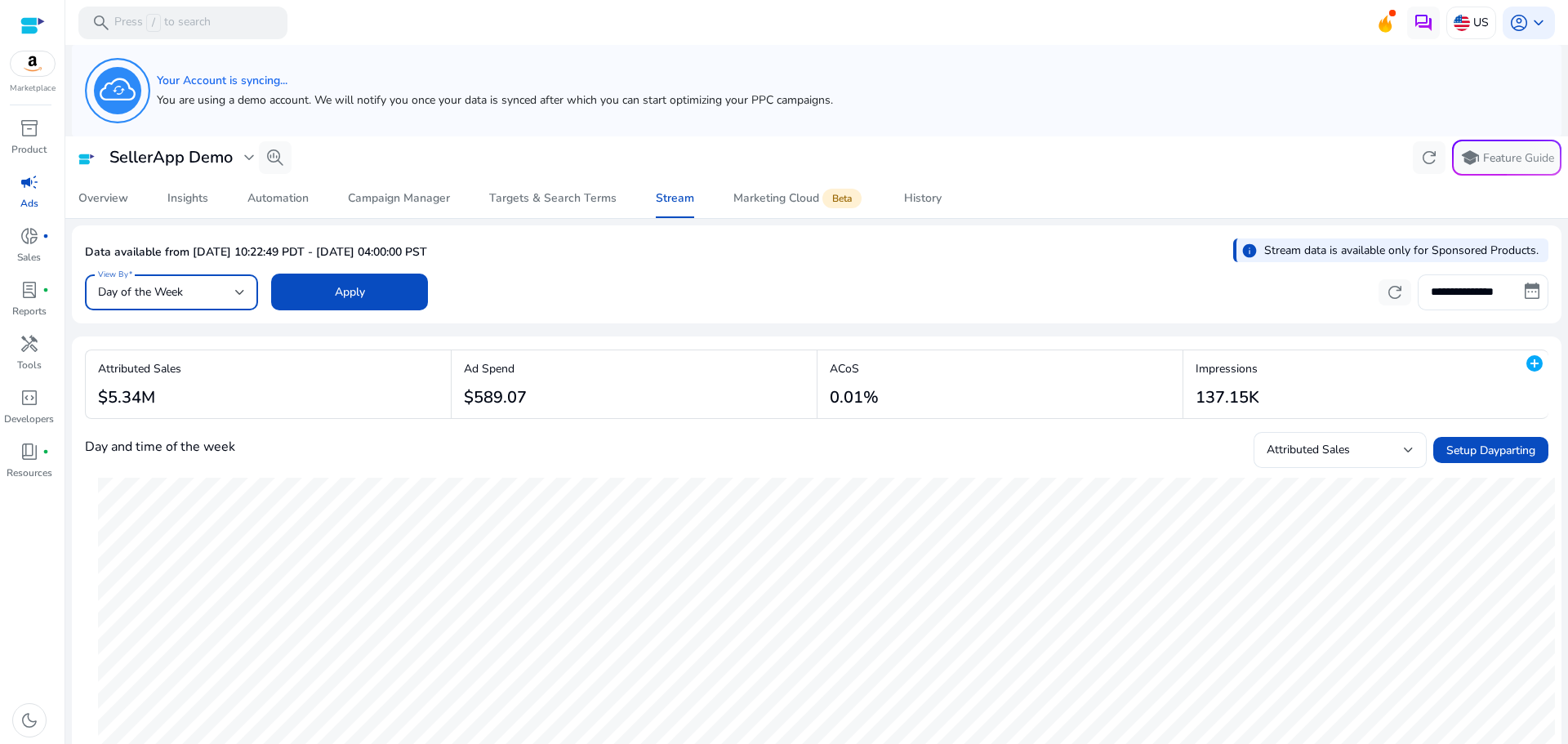
click at [327, 295] on span at bounding box center [349, 291] width 157 height 39
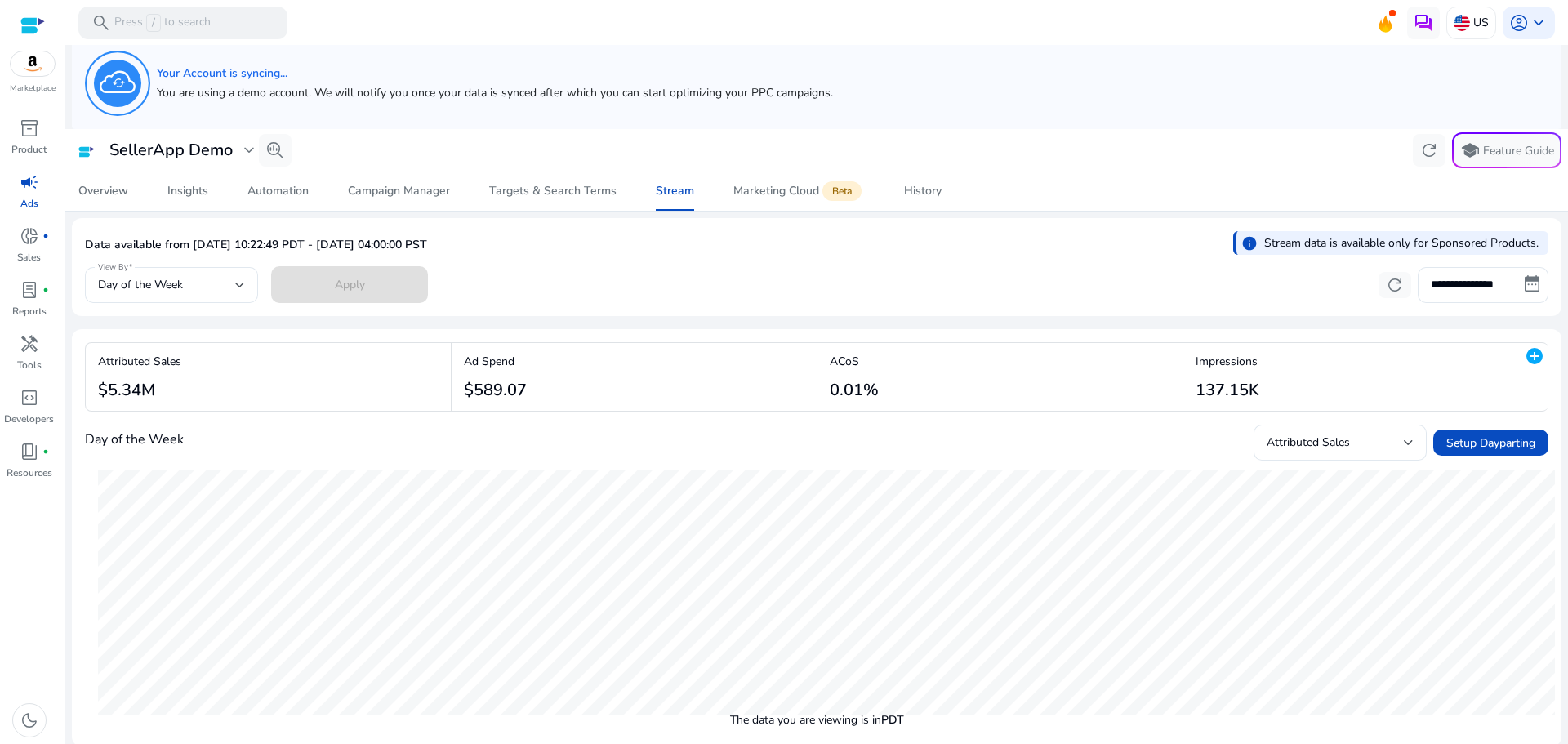
scroll to position [9, 0]
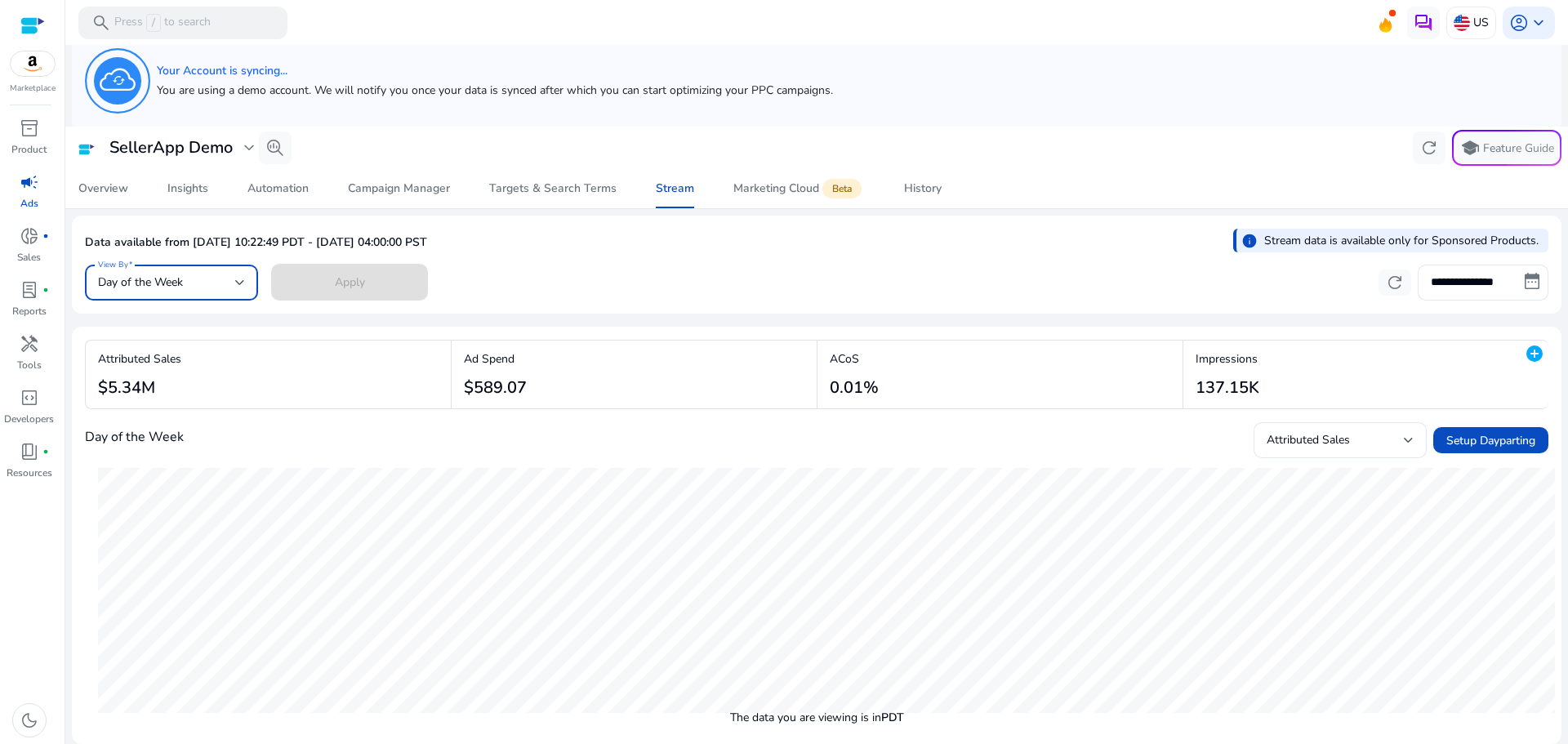
click at [179, 282] on span "Day of the Week" at bounding box center [140, 282] width 84 height 15
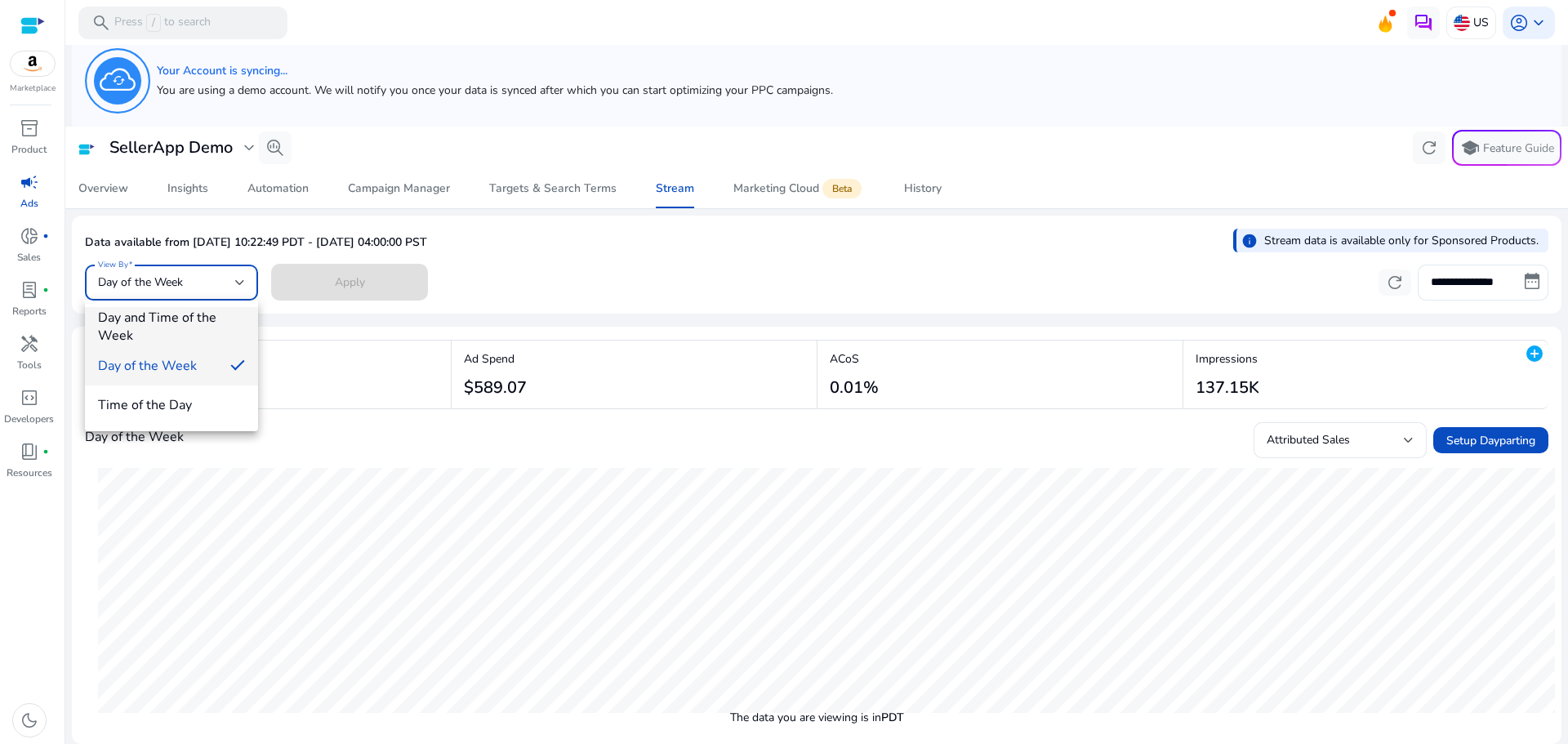
click at [174, 334] on span "Day and Time of the Week" at bounding box center [171, 326] width 147 height 36
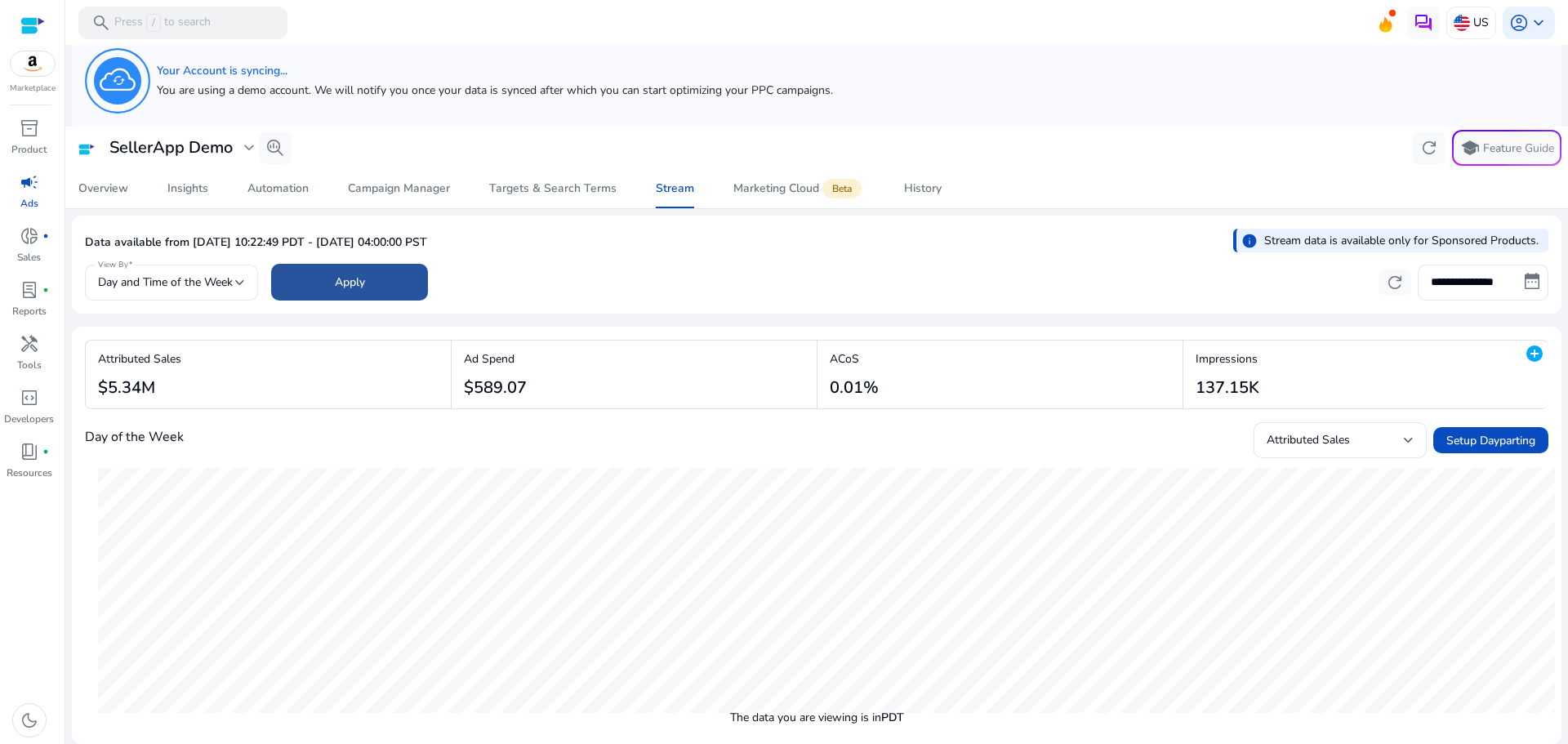
click at [348, 286] on span "Apply" at bounding box center [350, 282] width 30 height 17
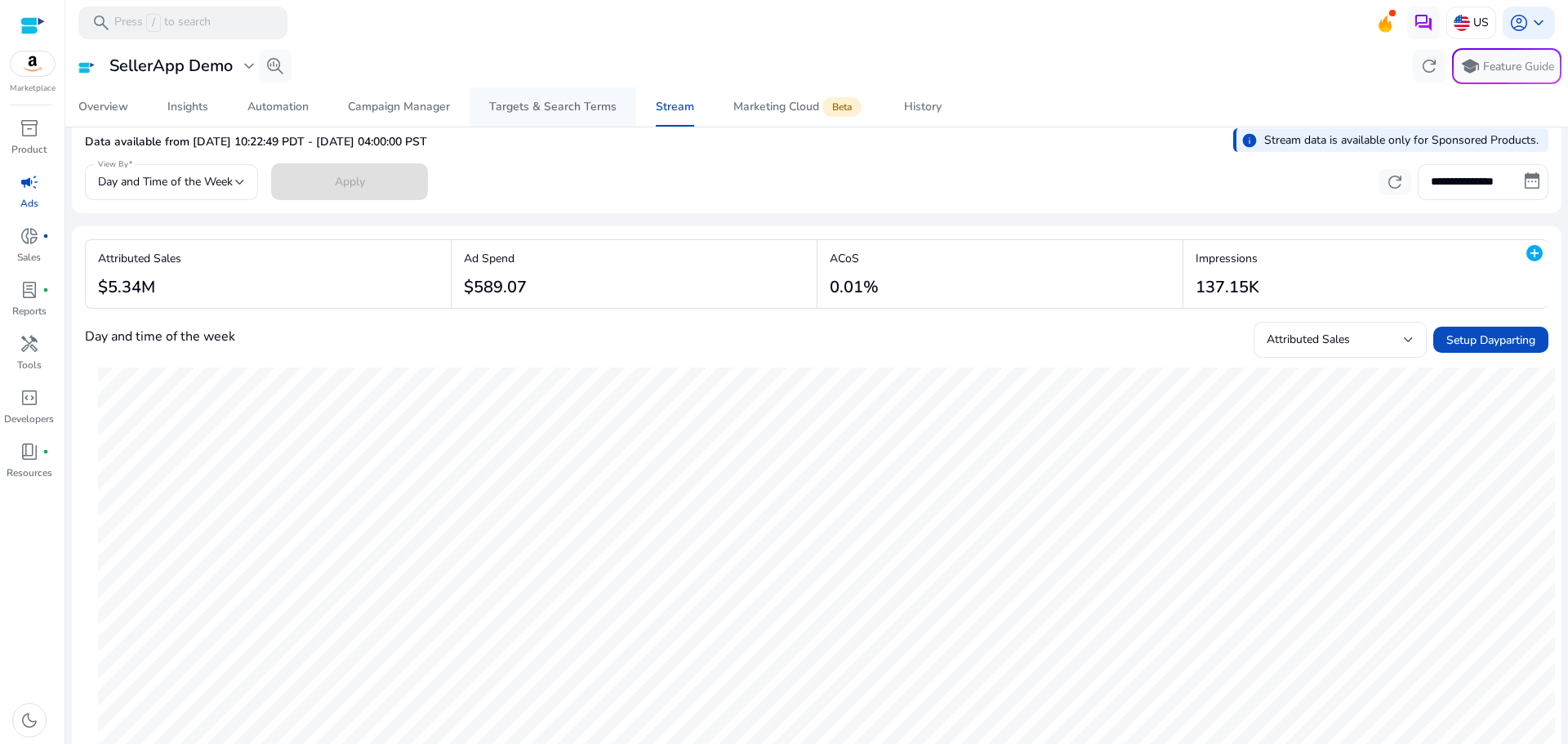
scroll to position [0, 0]
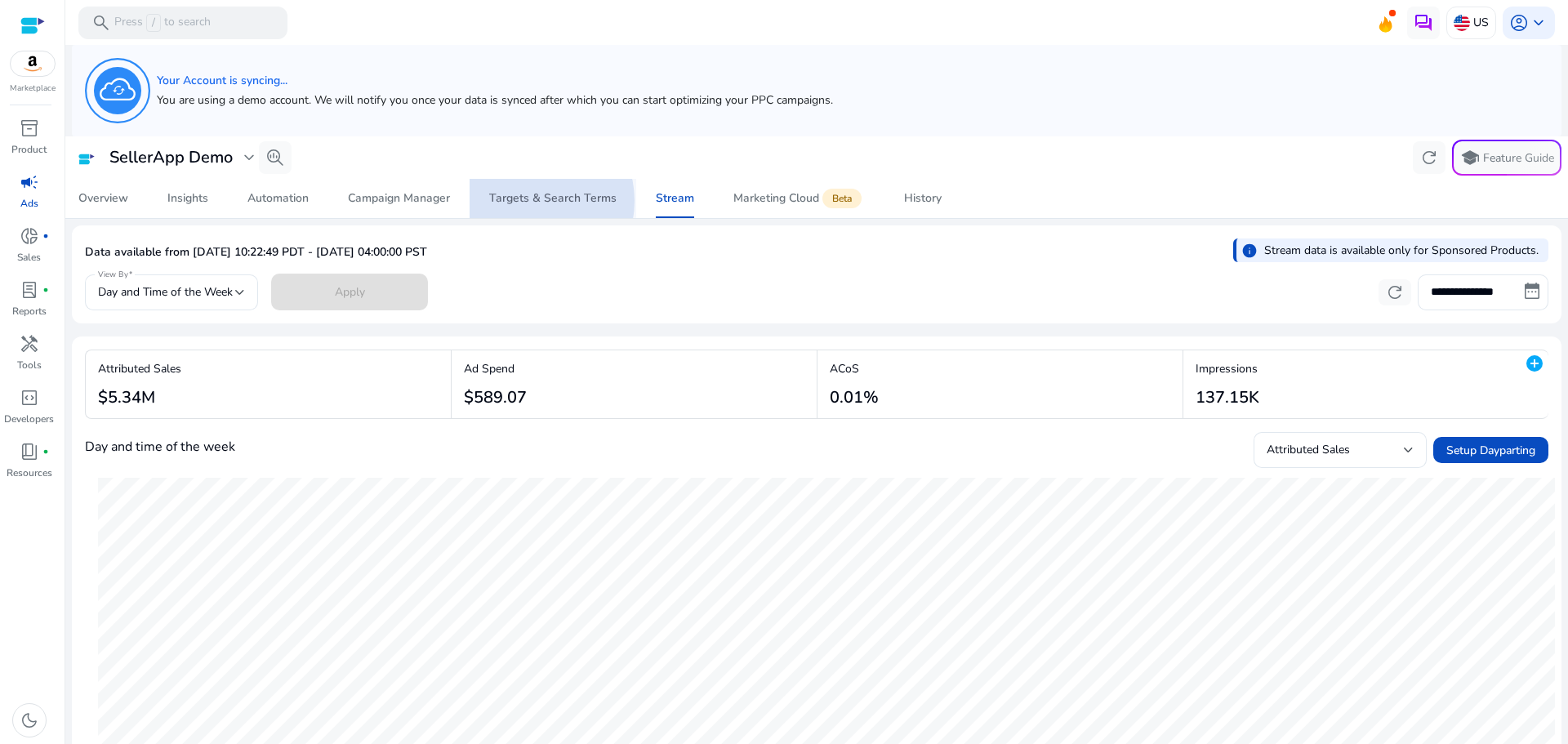
click at [533, 201] on div "Targets & Search Terms" at bounding box center [552, 198] width 127 height 11
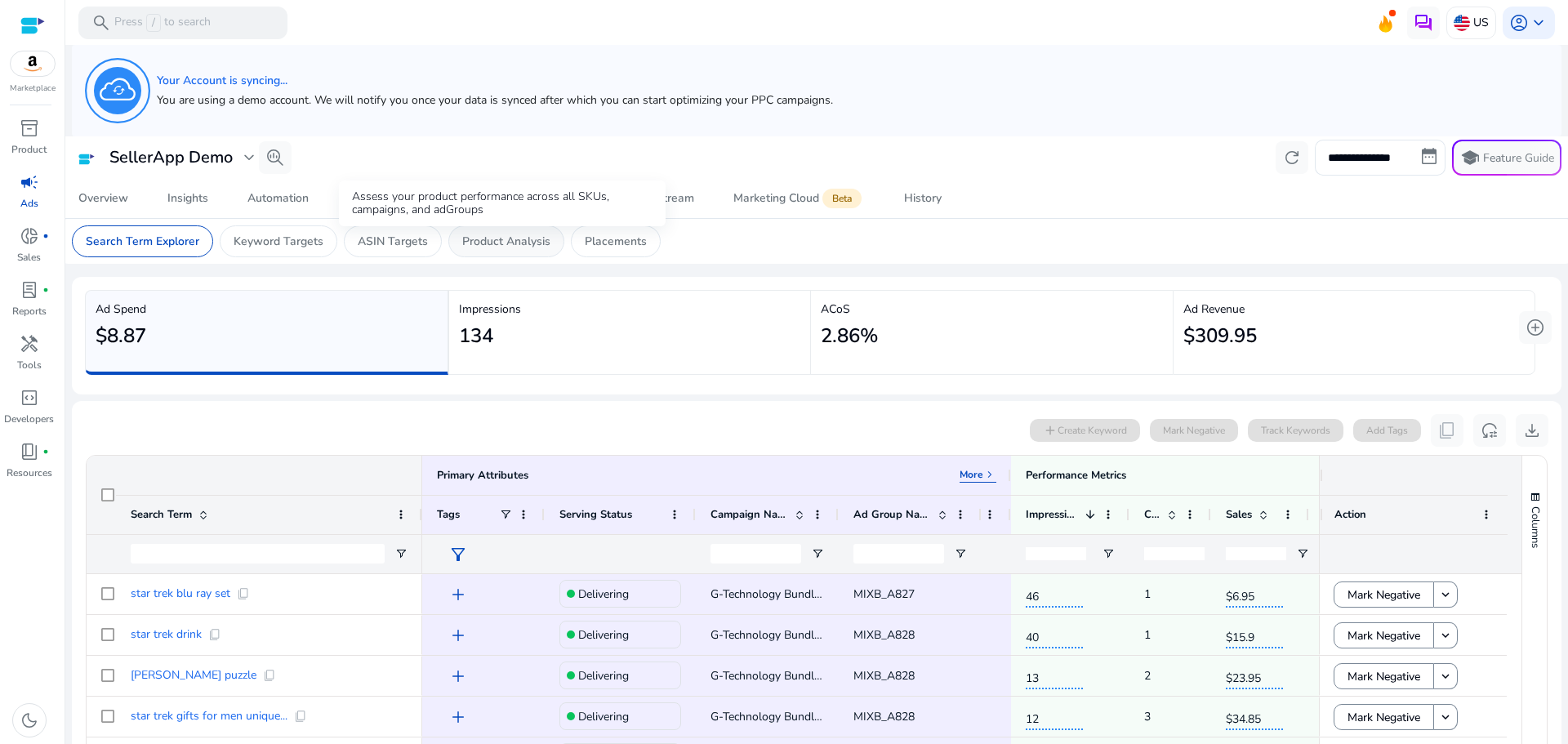
click at [507, 240] on p "Product Analysis" at bounding box center [506, 241] width 88 height 17
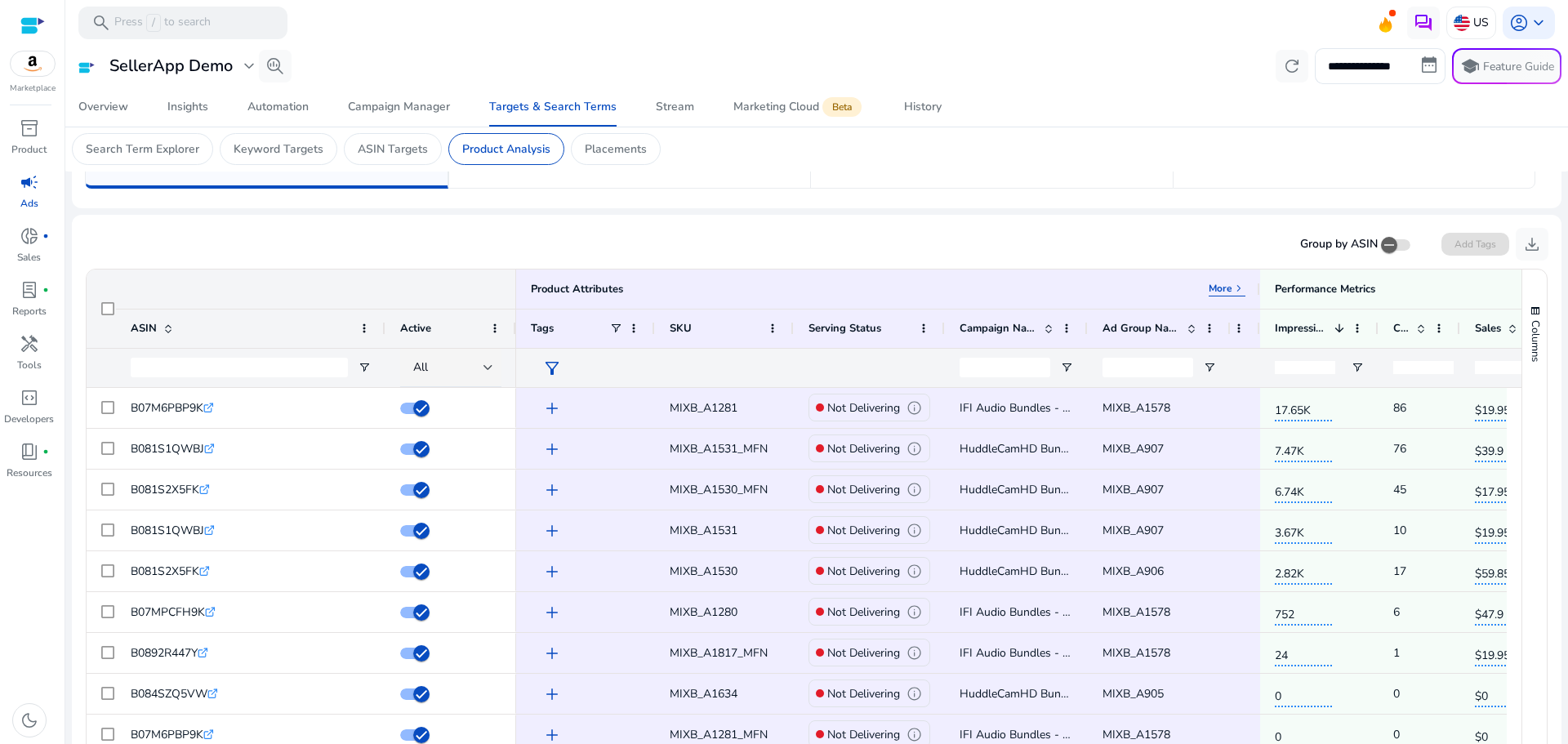
scroll to position [163, 0]
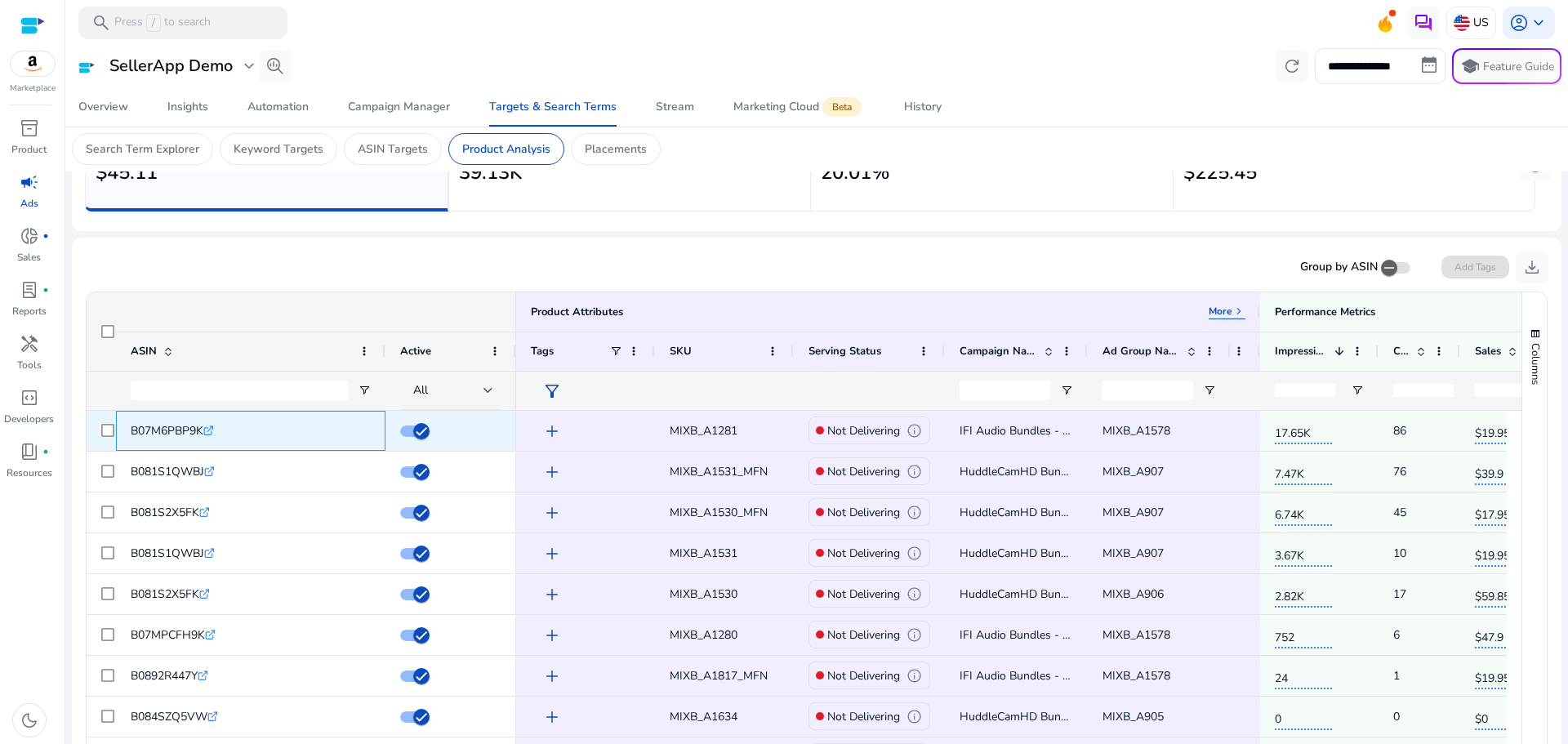
click at [214, 430] on icon ".st0{fill:#2c8af8}" at bounding box center [208, 430] width 10 height 10
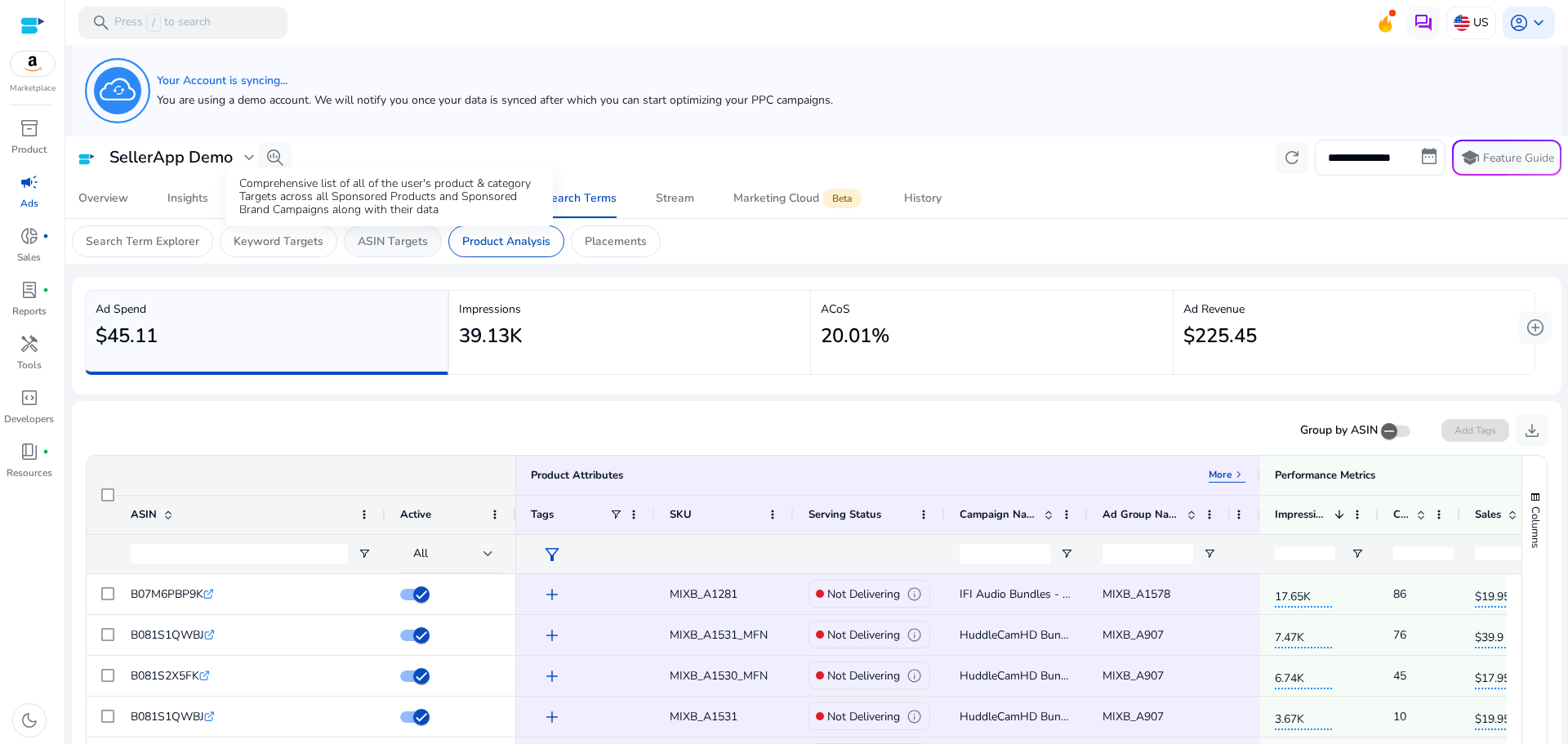
click at [392, 244] on p "ASIN Targets" at bounding box center [393, 241] width 70 height 17
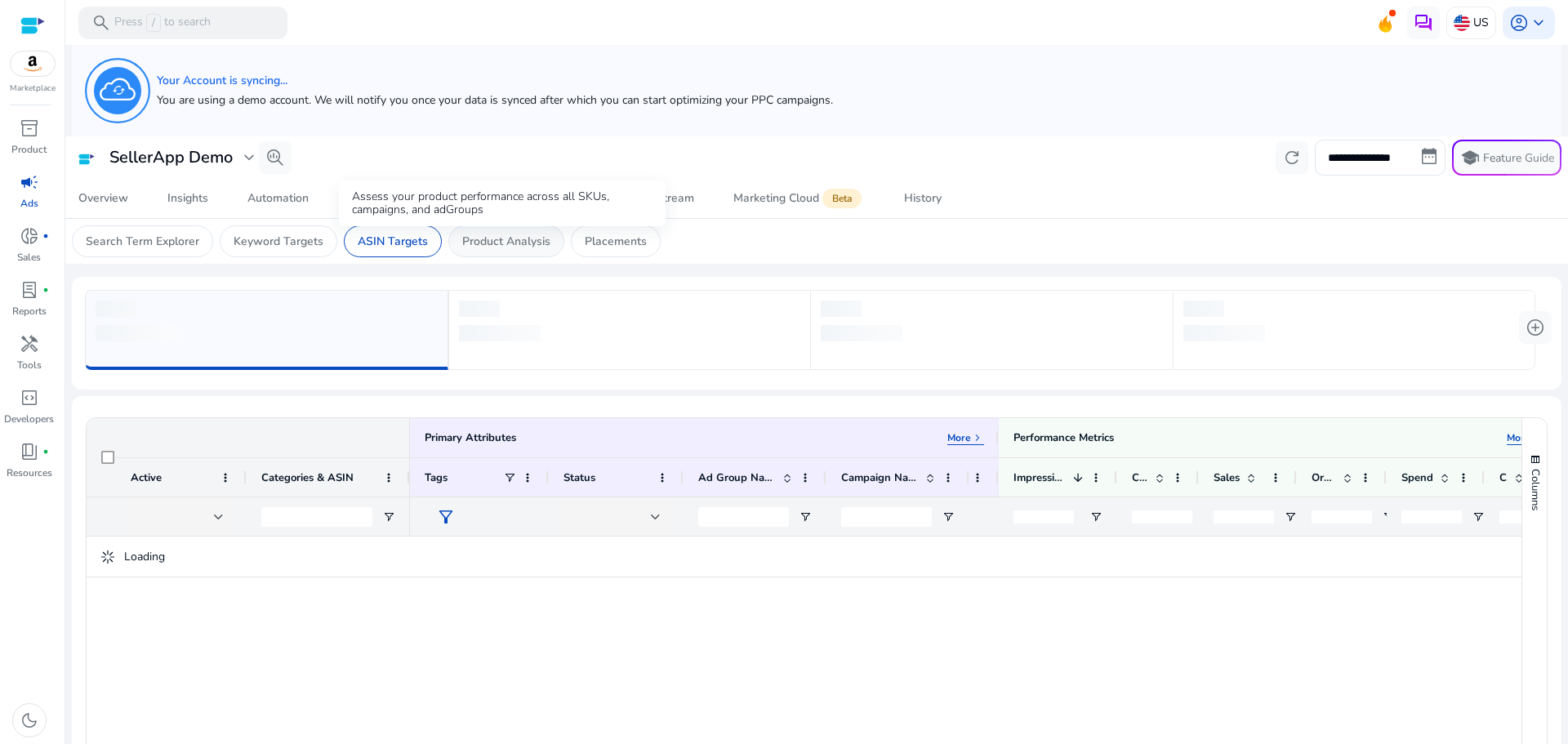
click at [511, 246] on p "Product Analysis" at bounding box center [506, 241] width 88 height 17
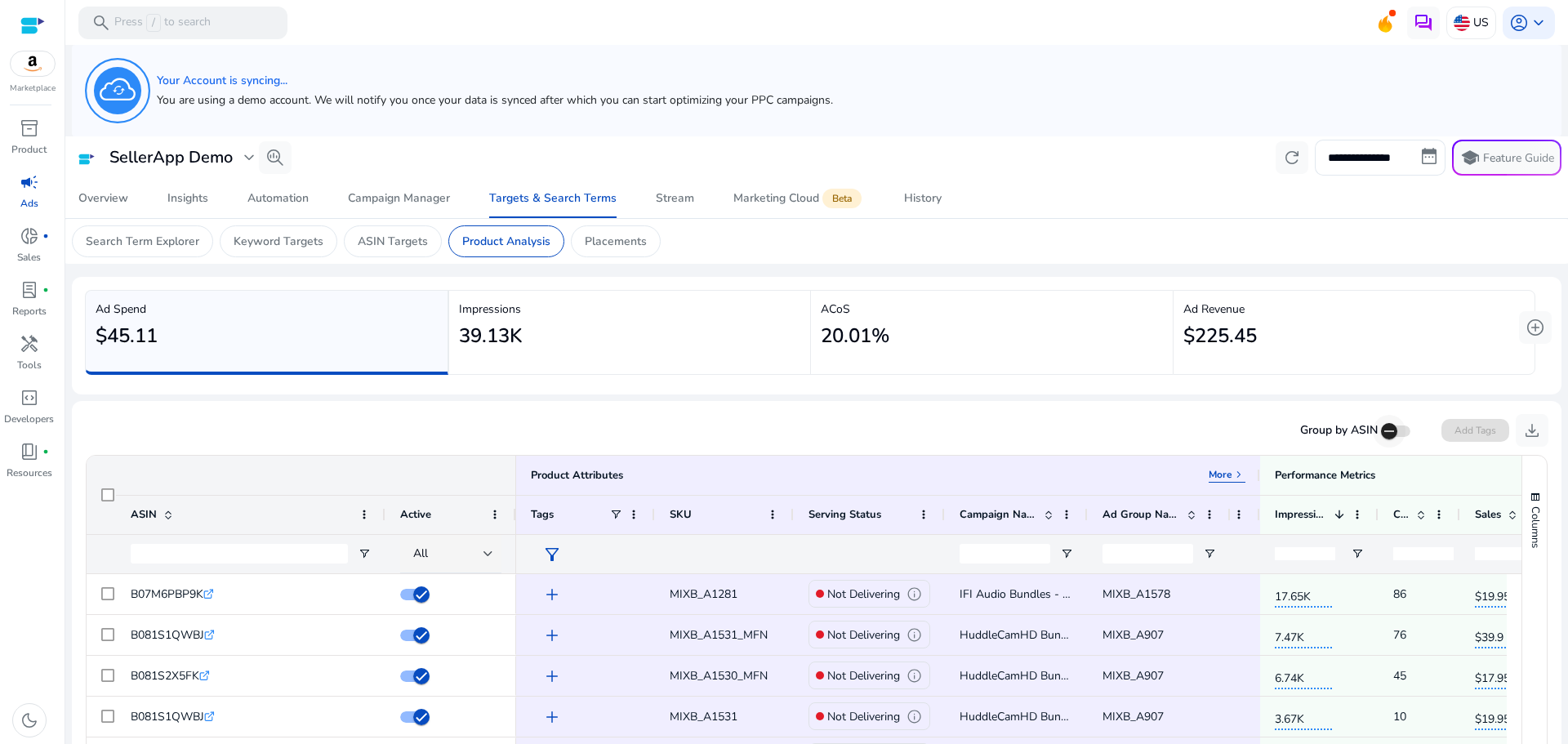
click at [1384, 431] on icon "button" at bounding box center [1389, 431] width 9 height 2
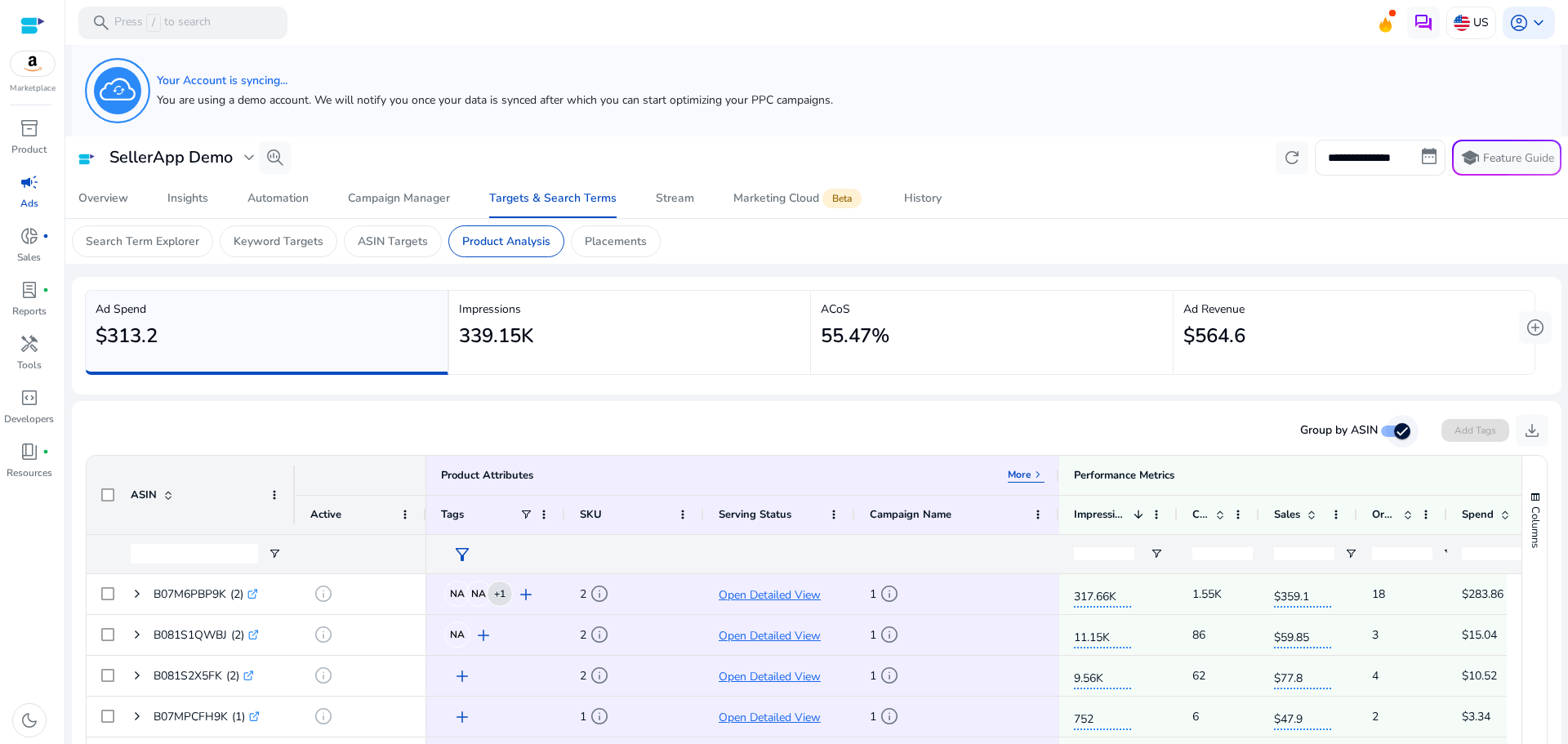
click at [1395, 430] on icon "button" at bounding box center [1402, 431] width 14 height 14
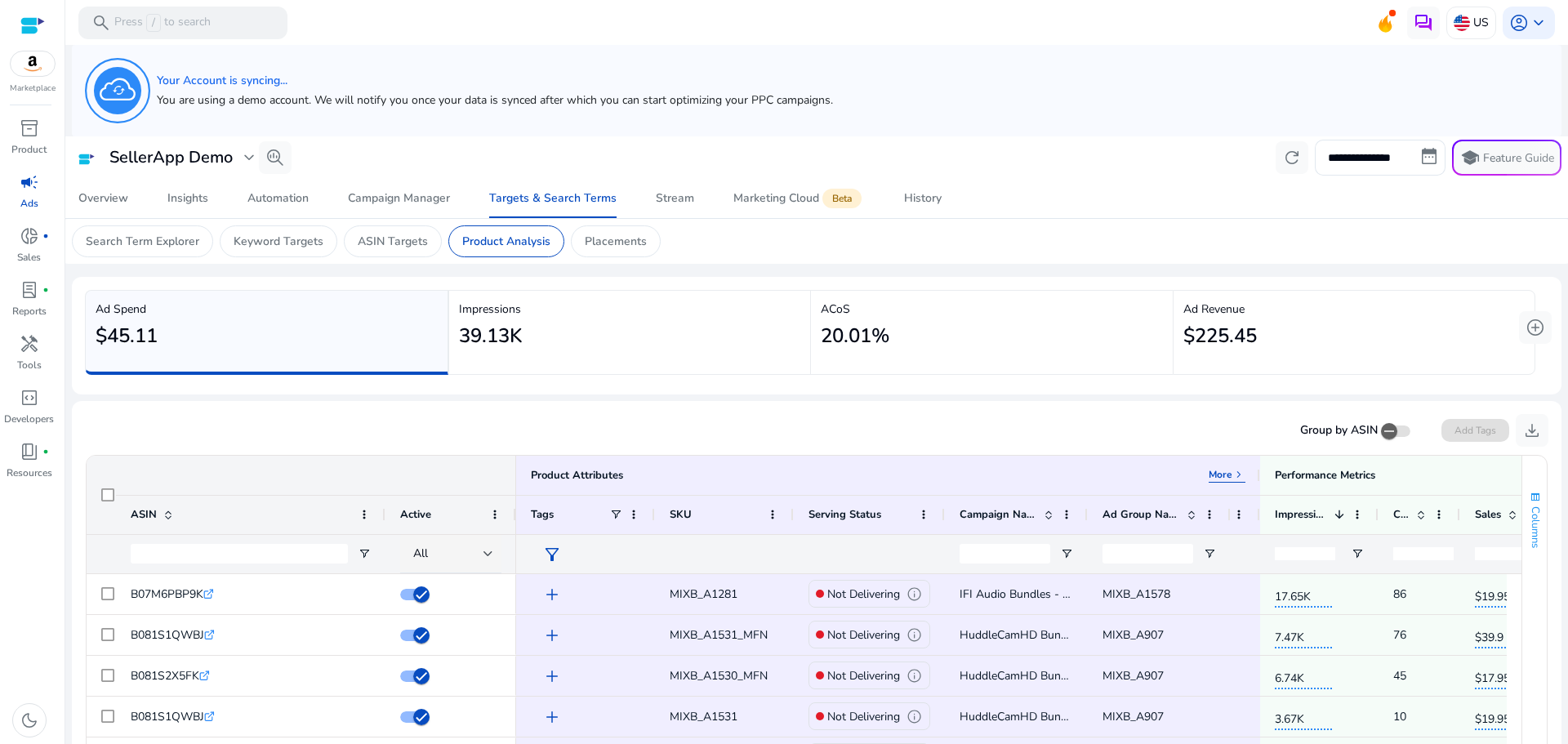
click at [1532, 530] on span "Columns" at bounding box center [1535, 527] width 14 height 42
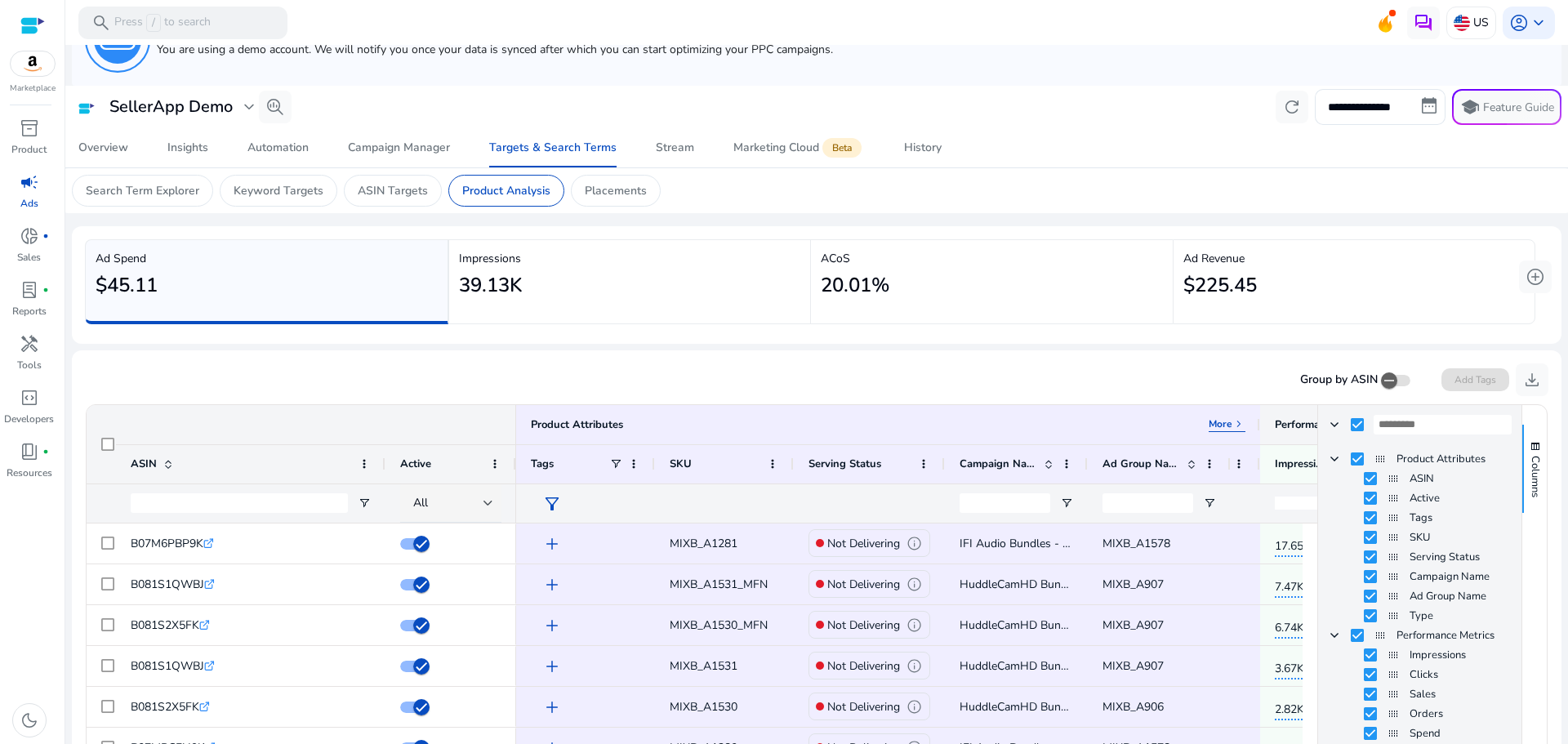
scroll to position [10, 0]
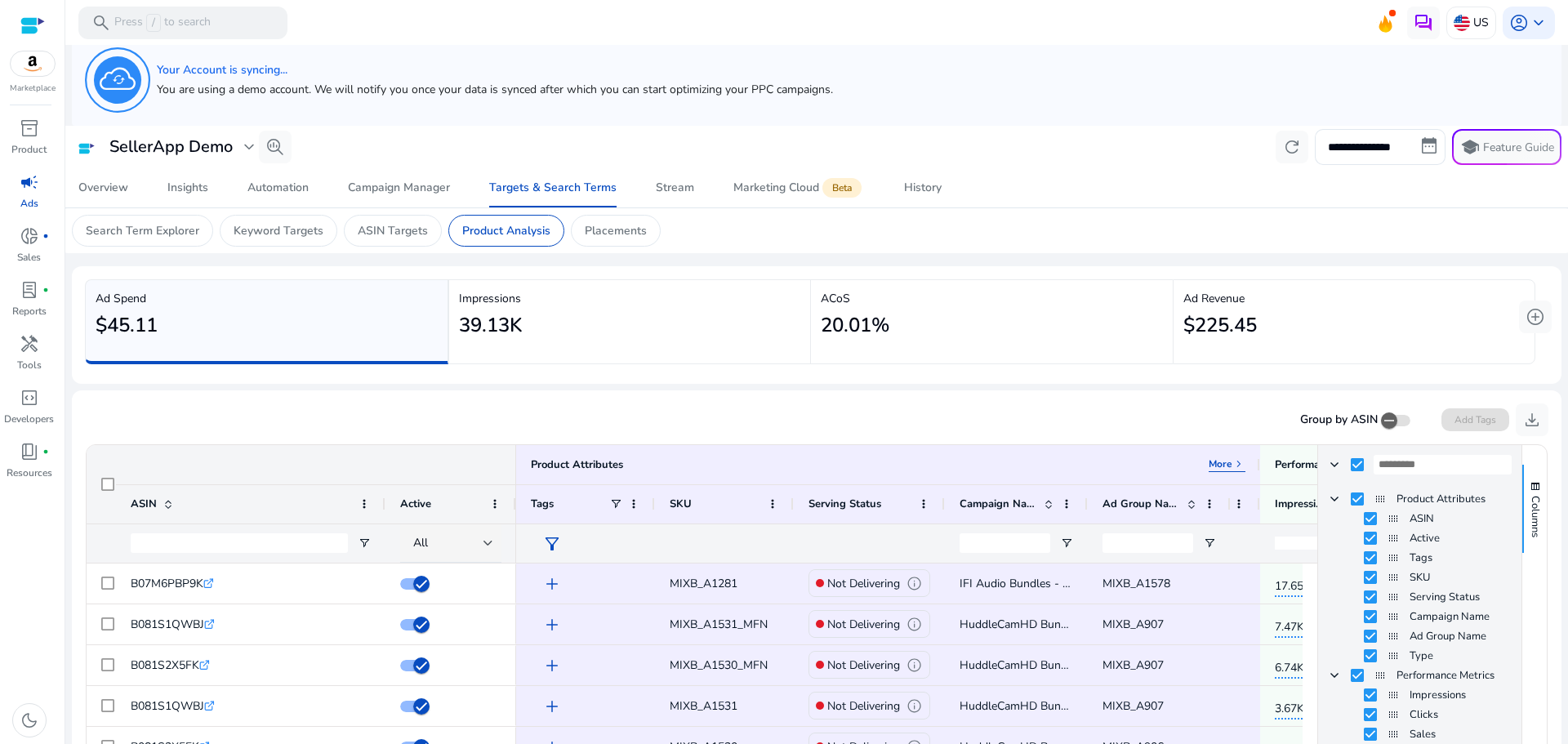
click at [1140, 426] on div "Group by ASIN Add Tags download" at bounding box center [816, 419] width 1464 height 32
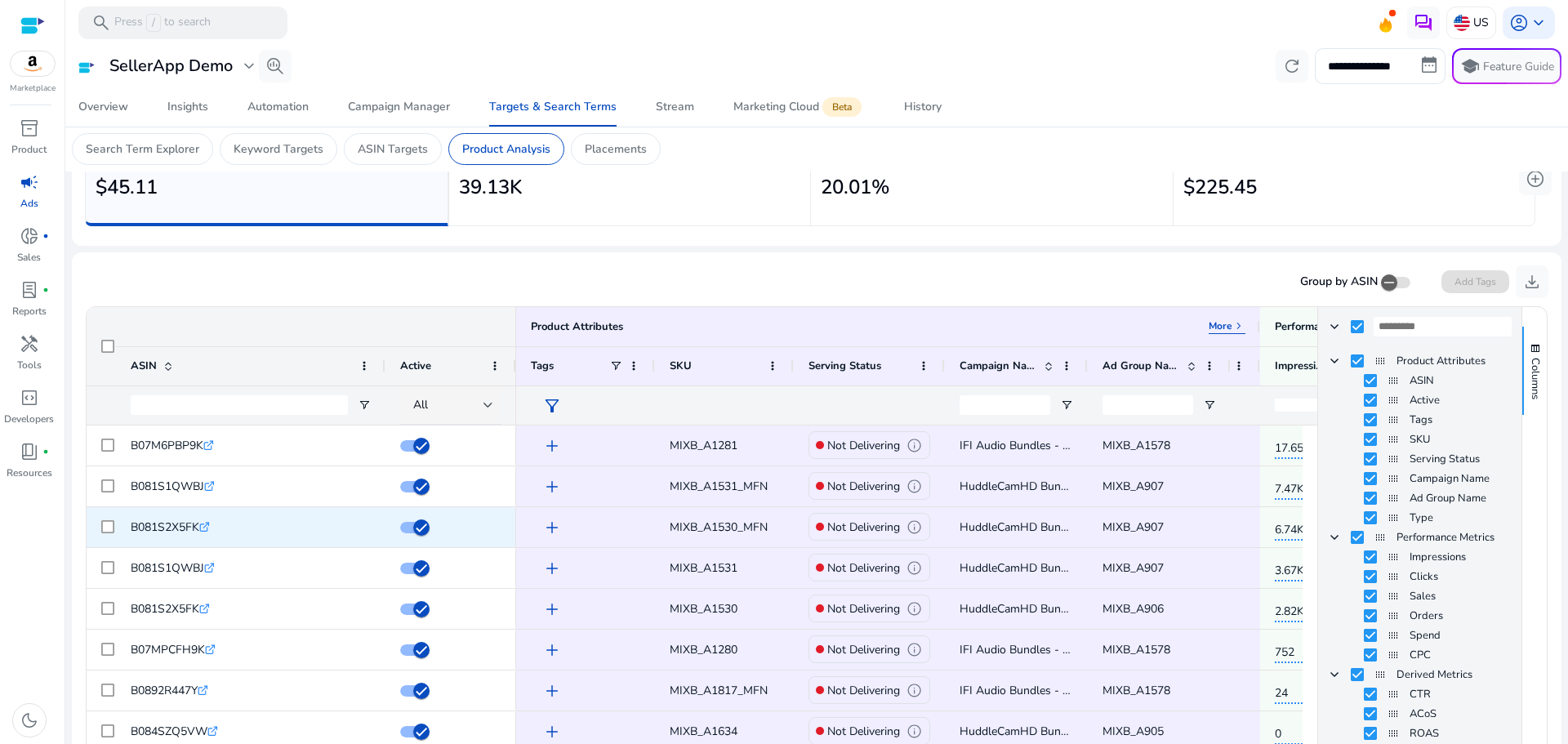
scroll to position [337, 0]
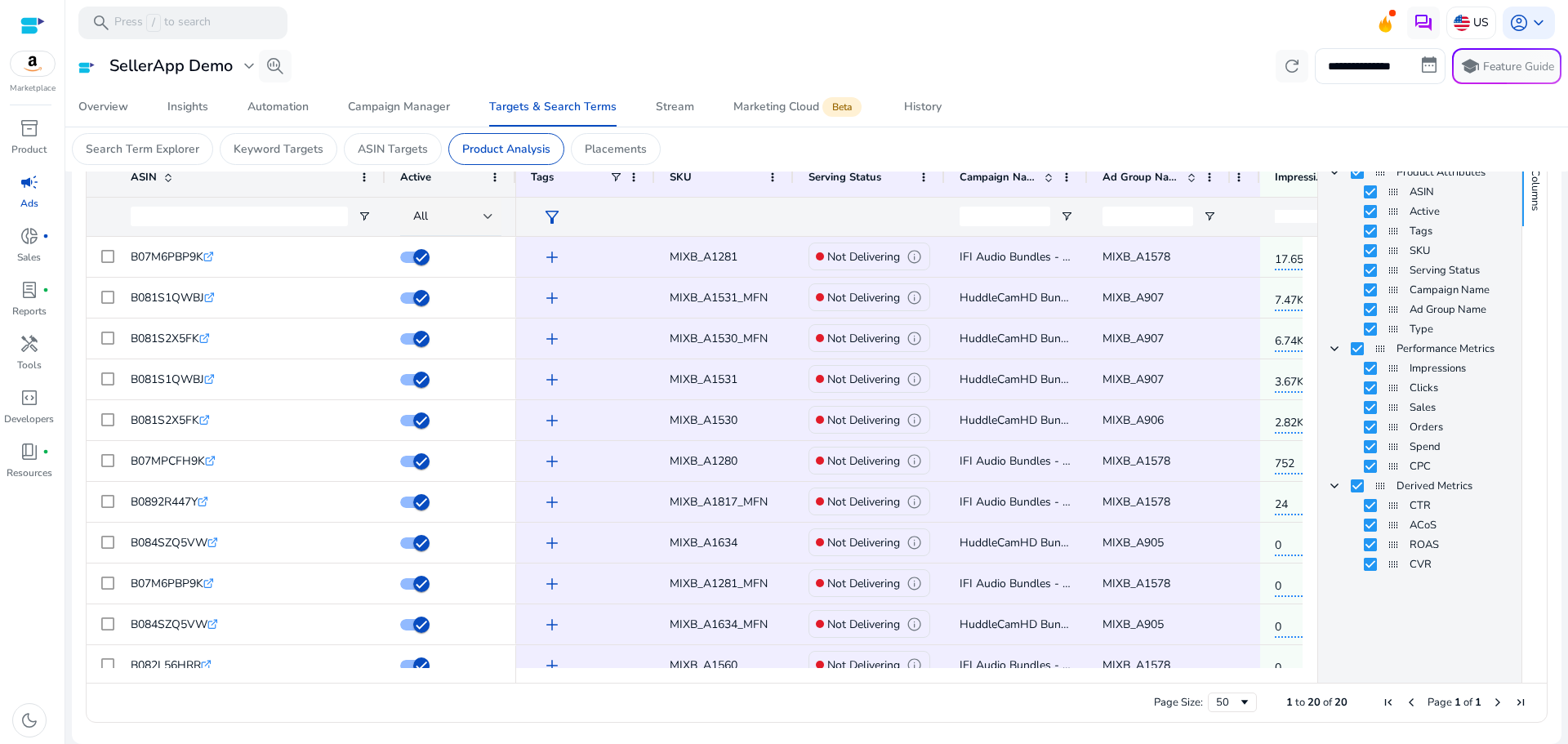
click at [655, 720] on div "Page Size: 50 1 to 20 of 20 Page 1 of 1" at bounding box center [816, 701] width 1460 height 39
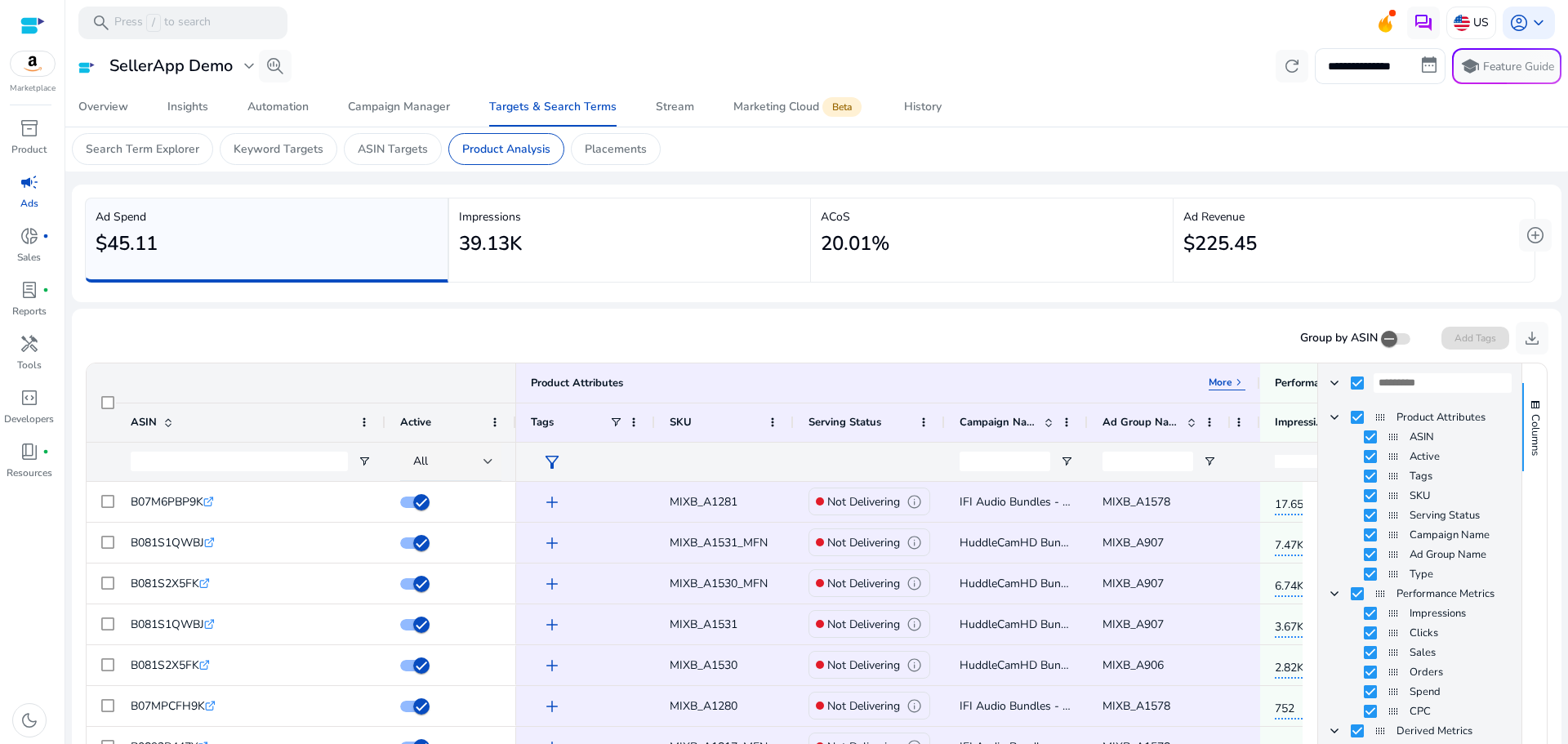
click at [838, 330] on div "Group by ASIN Add Tags download" at bounding box center [816, 338] width 1464 height 32
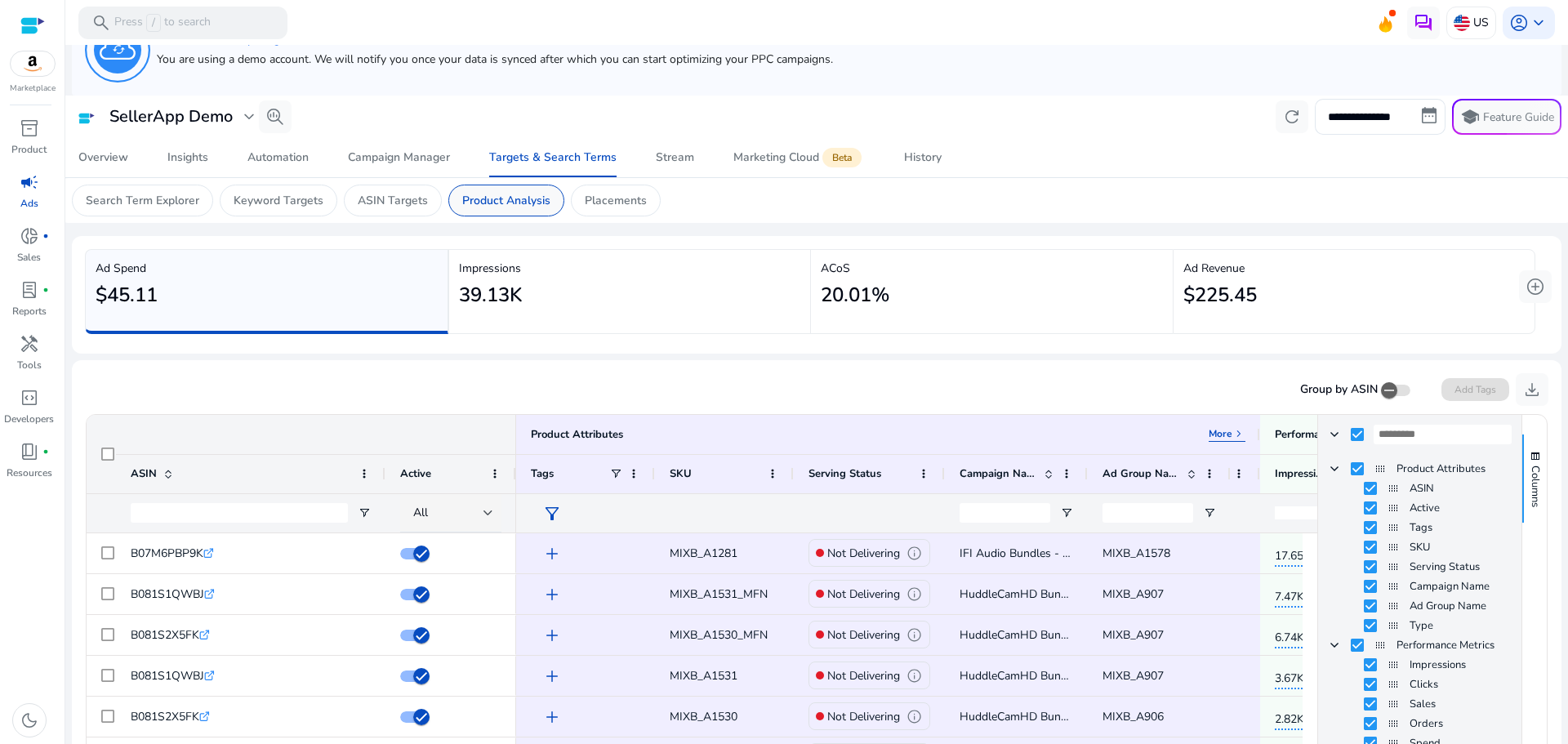
scroll to position [0, 0]
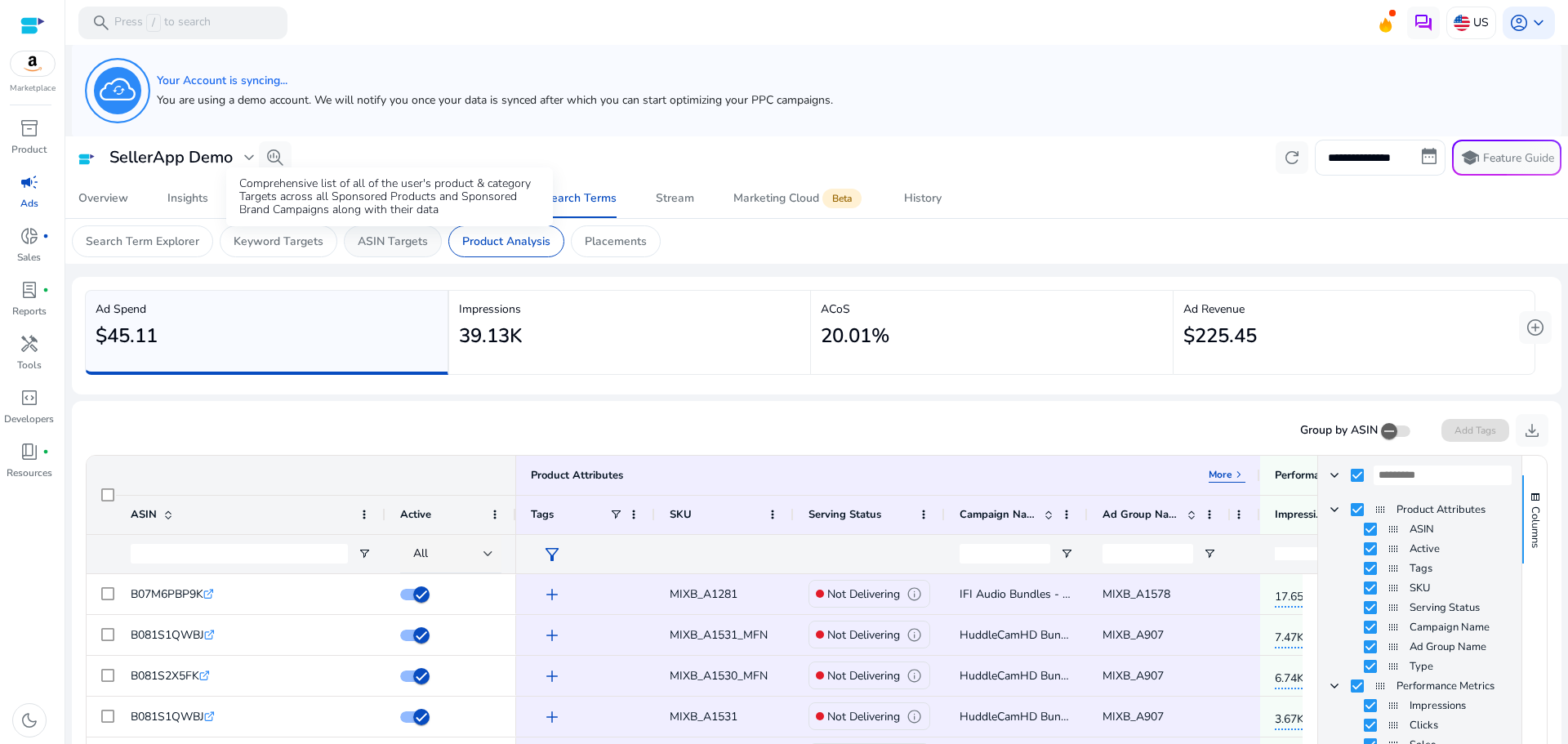
click at [379, 243] on p "ASIN Targets" at bounding box center [393, 241] width 70 height 17
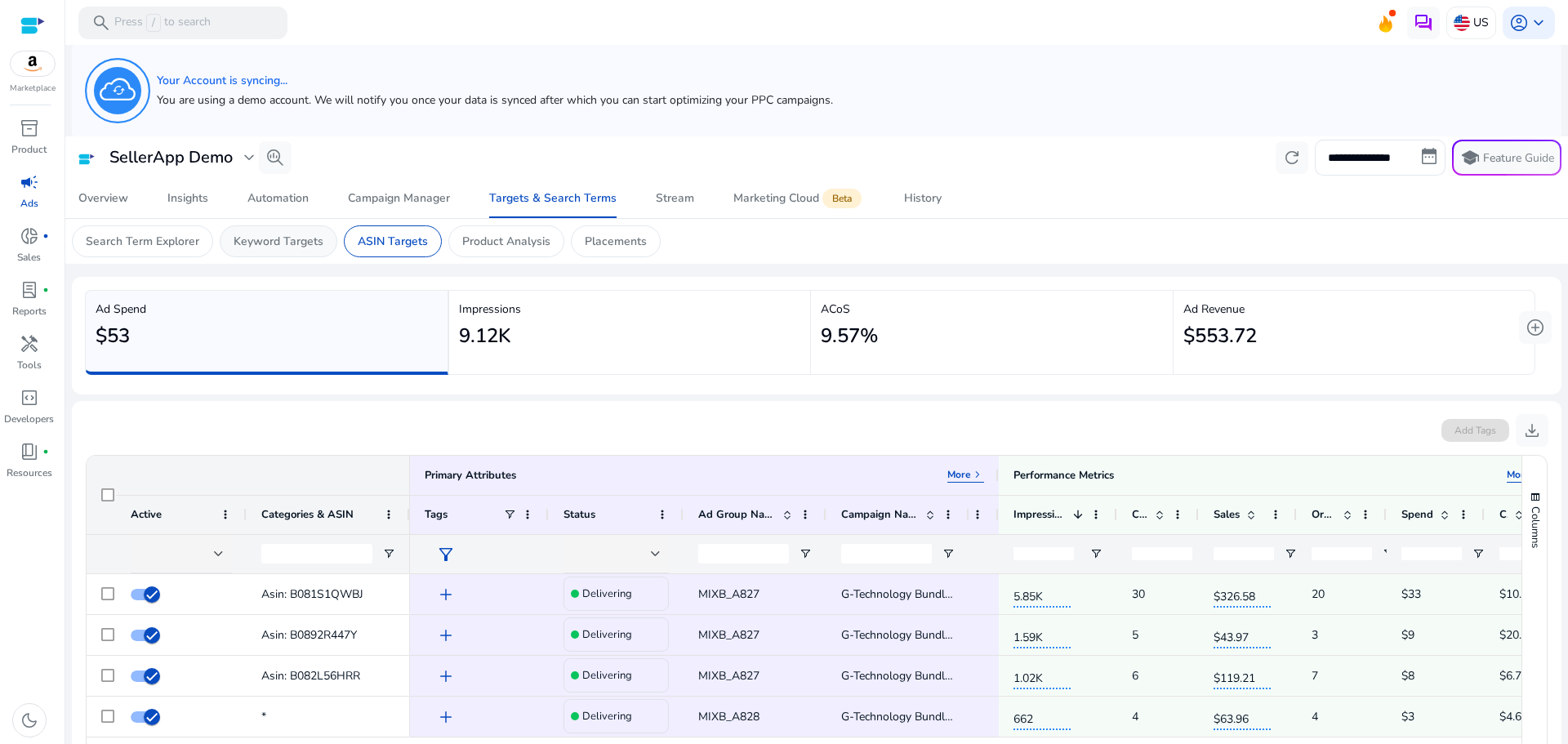
click at [320, 252] on div "Keyword Targets" at bounding box center [278, 241] width 118 height 32
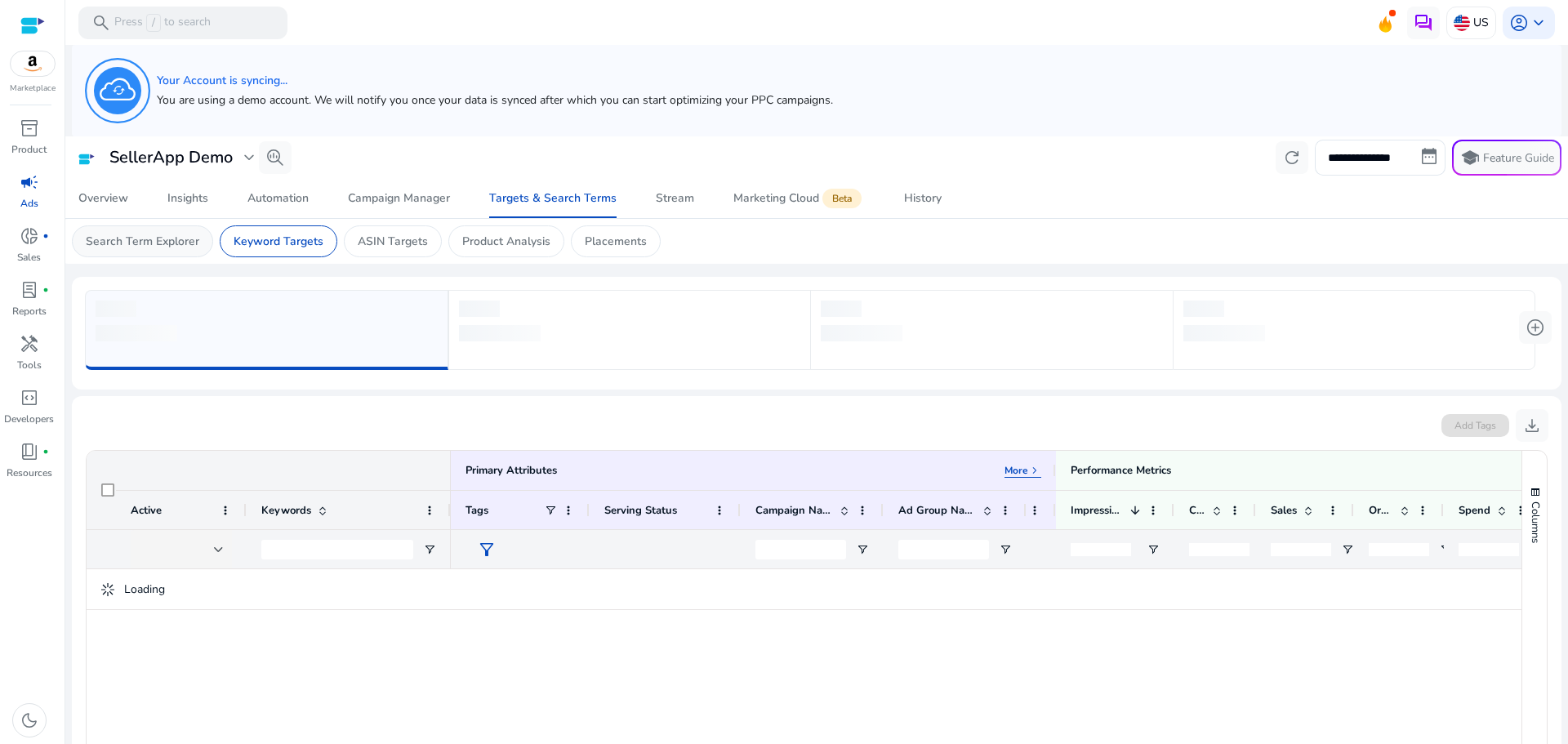
click at [196, 251] on div "Search Term Explorer" at bounding box center [142, 241] width 141 height 32
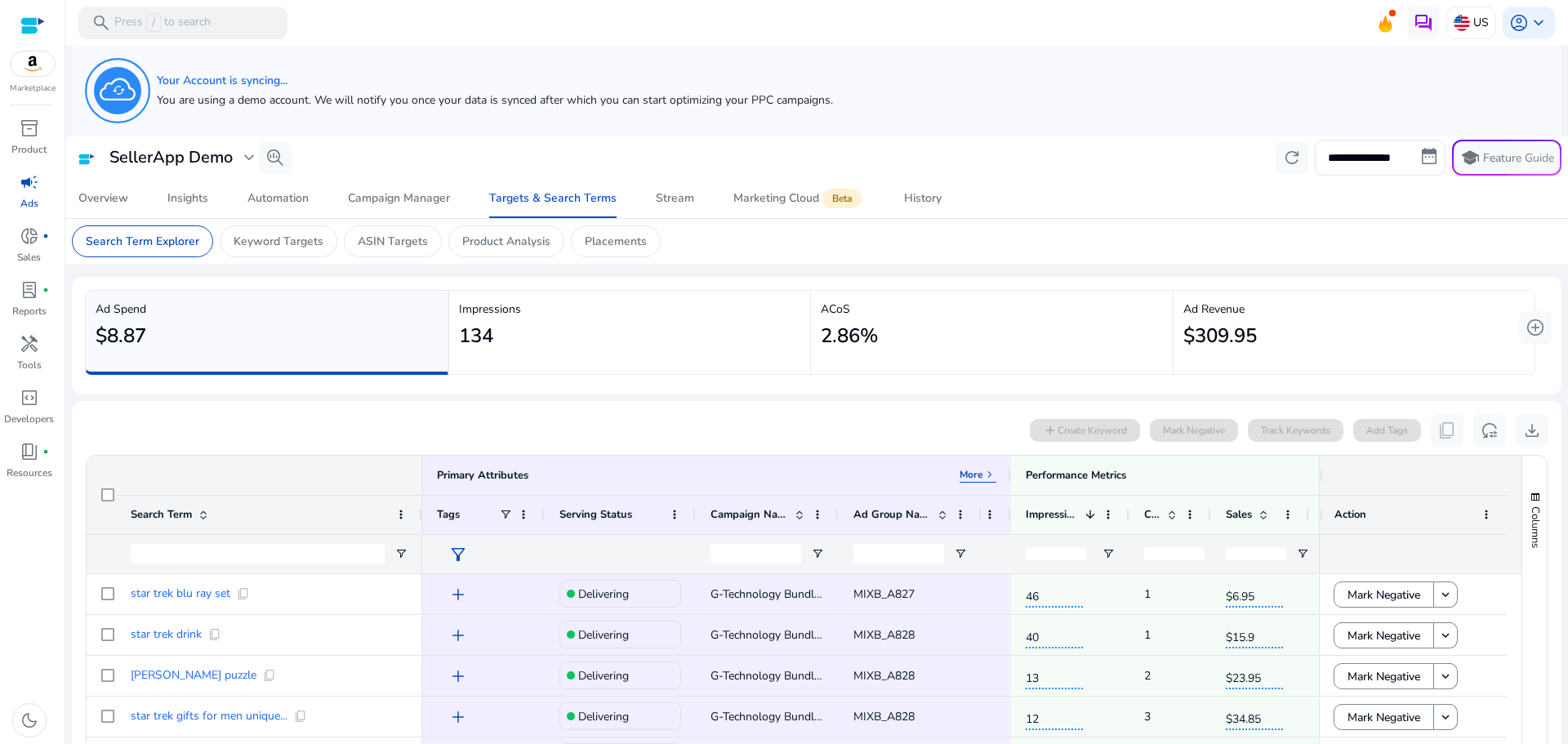
click at [629, 378] on div "Ad Spend $8.87 Impressions 134 ACoS 2.86% Ad Revenue $309.95" at bounding box center [810, 335] width 1450 height 91
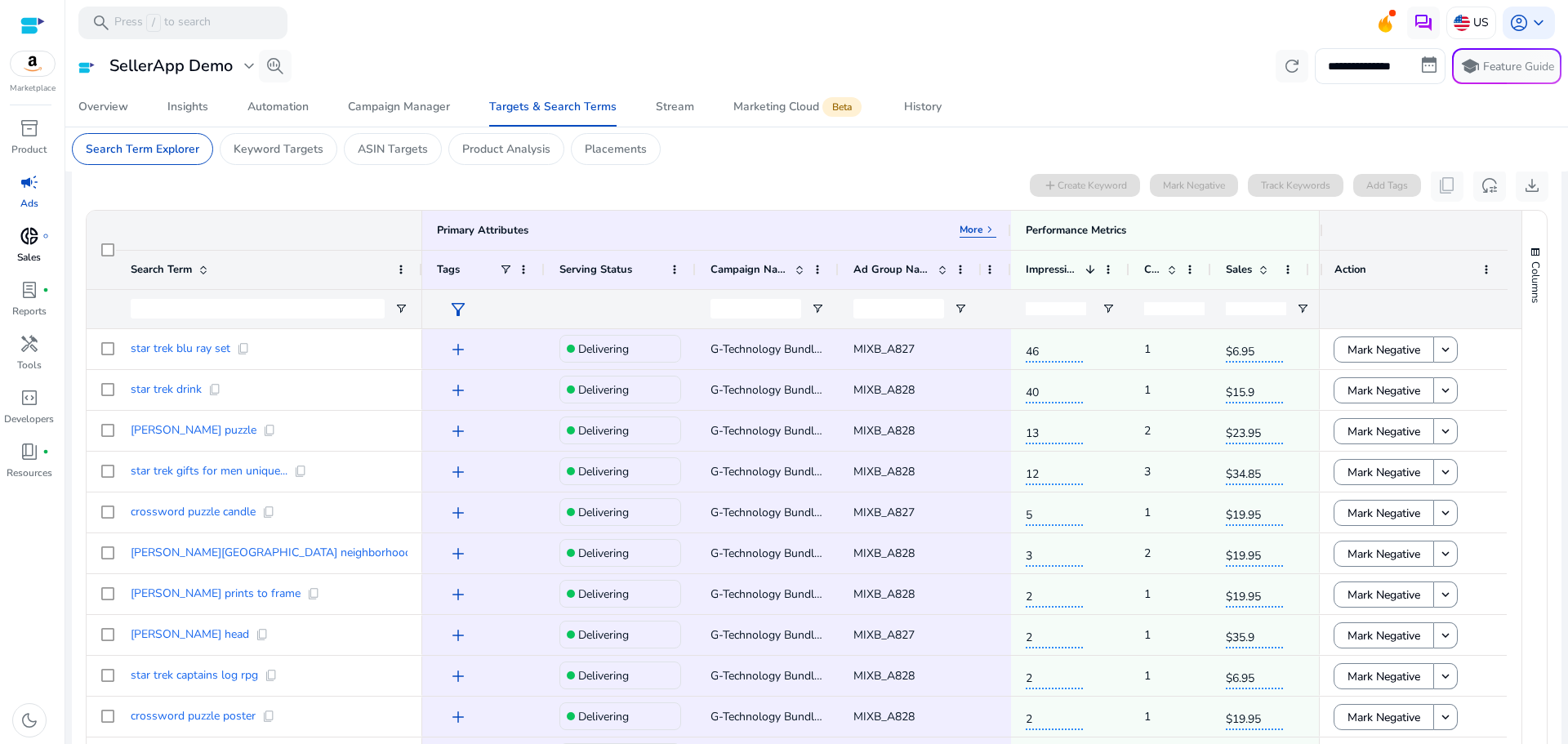
click at [49, 236] on div "donut_small fiber_manual_record" at bounding box center [29, 236] width 46 height 27
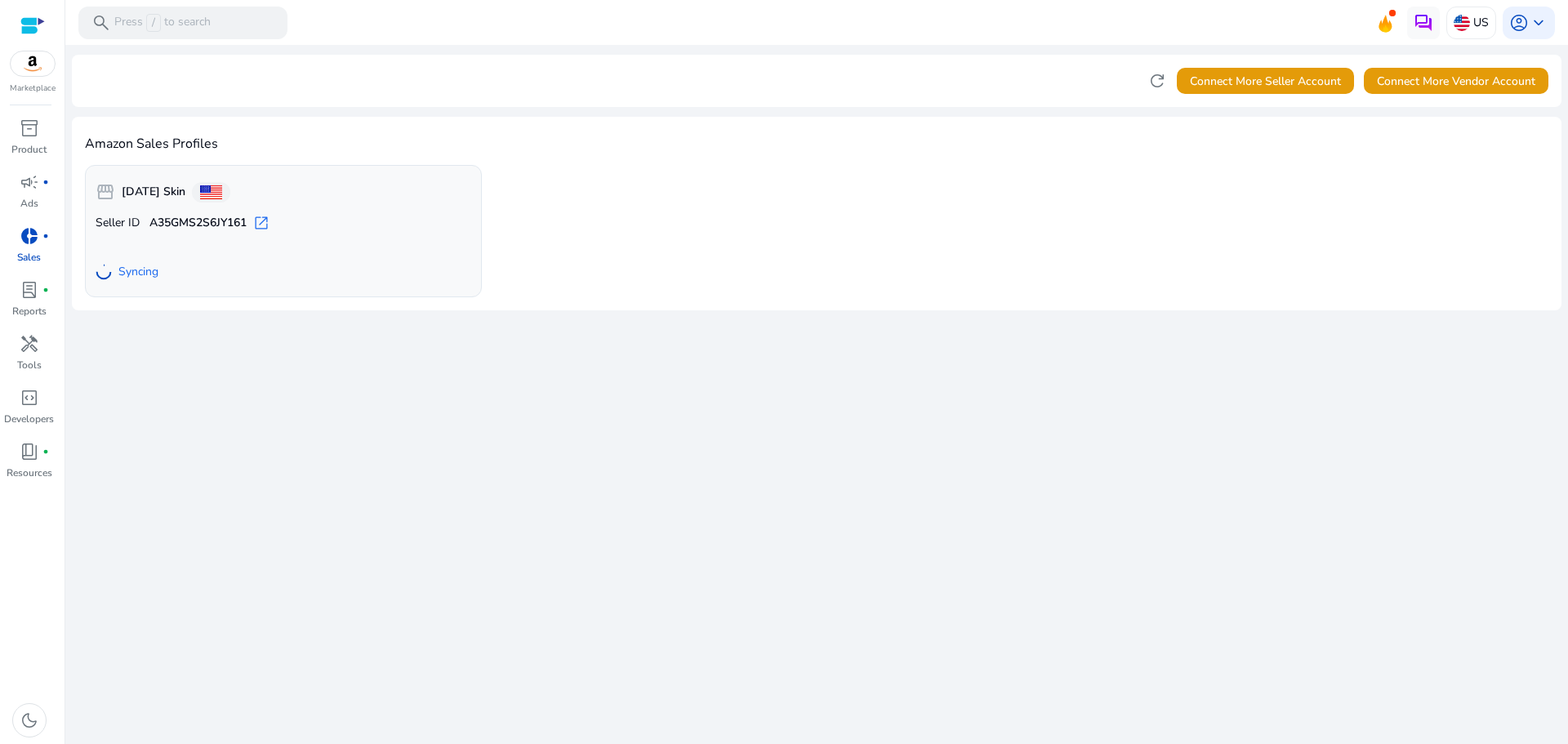
click at [1158, 700] on div "We are getting things ready for you... refresh Connect More Seller Account Conn…" at bounding box center [816, 394] width 1489 height 699
click at [27, 239] on span "donut_small" at bounding box center [29, 235] width 20 height 20
click at [21, 35] on div at bounding box center [33, 26] width 25 height 25
click at [1518, 29] on span "account_circle" at bounding box center [1519, 23] width 20 height 20
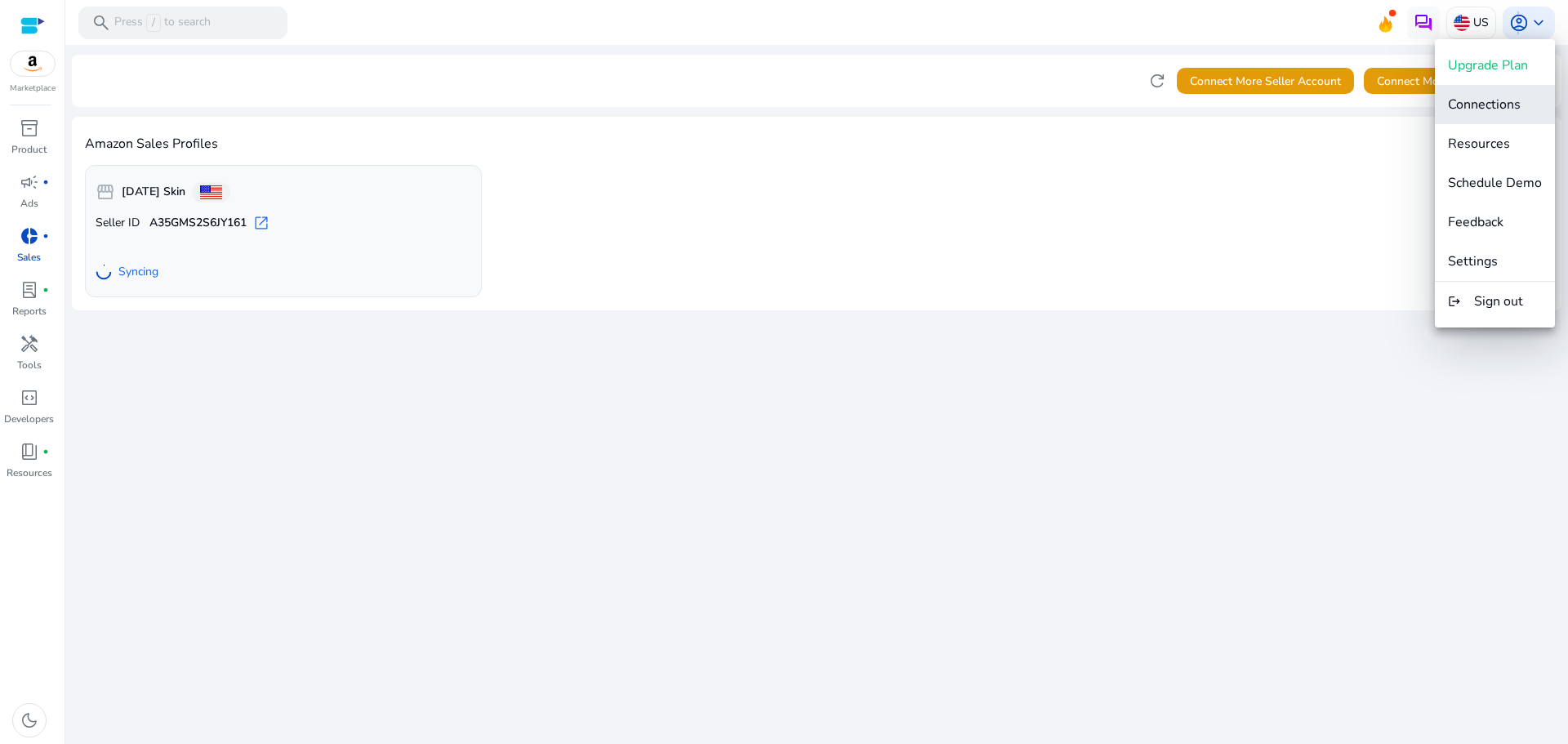
click at [1517, 113] on span "Connections" at bounding box center [1484, 104] width 73 height 18
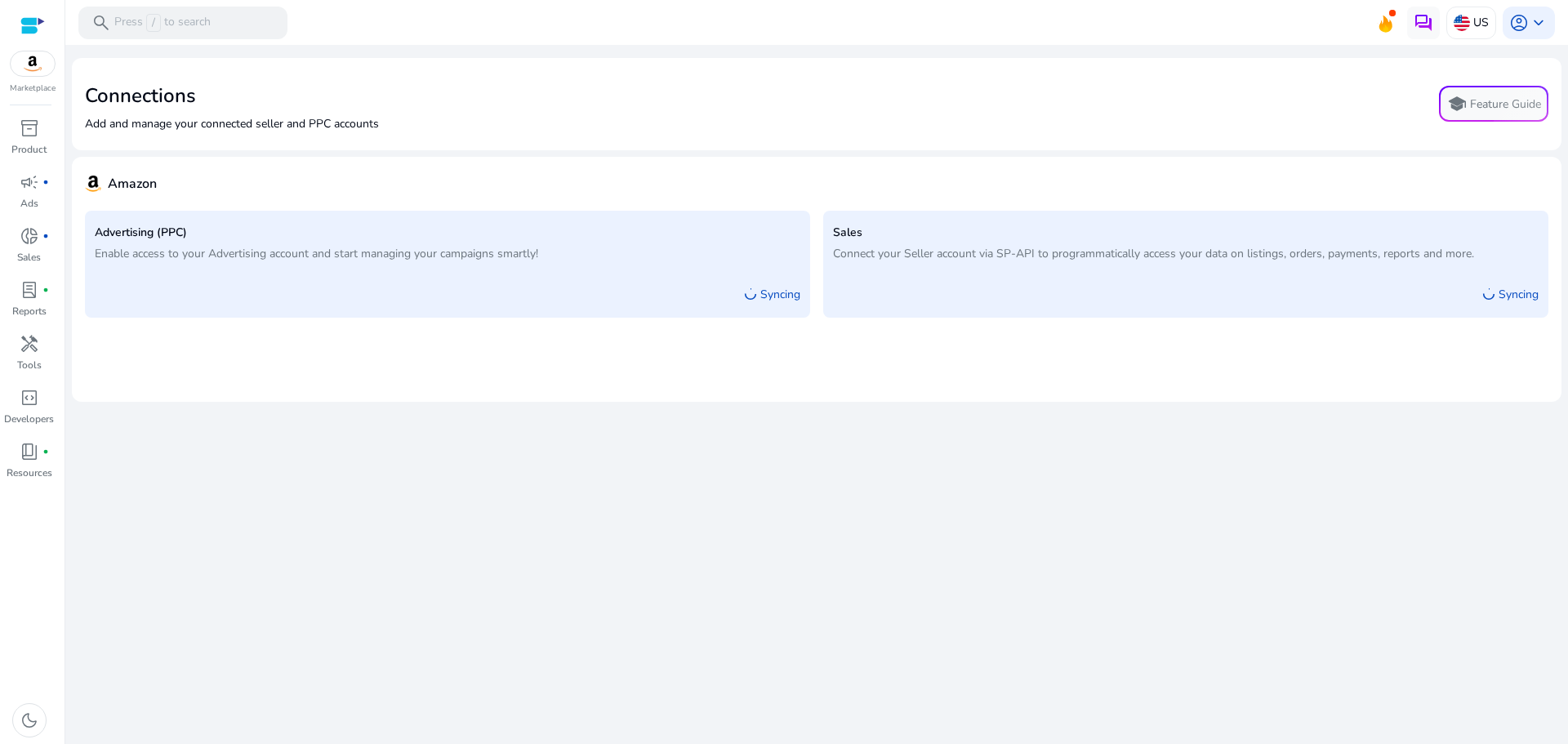
click at [1310, 396] on mat-card "Amazon Advertising (PPC) Enable access to your Advertising account and start ma…" at bounding box center [816, 279] width 1489 height 245
click at [1004, 354] on mat-card "Amazon Advertising (PPC) Enable access to your Advertising account and start ma…" at bounding box center [816, 279] width 1489 height 245
click at [794, 448] on div "We are getting things ready for you... Connections Add and manage your connecte…" at bounding box center [816, 394] width 1489 height 699
click at [857, 603] on div "We are getting things ready for you... Connections Add and manage your connecte…" at bounding box center [816, 394] width 1489 height 699
drag, startPoint x: 1324, startPoint y: 553, endPoint x: 1273, endPoint y: 526, distance: 57.7
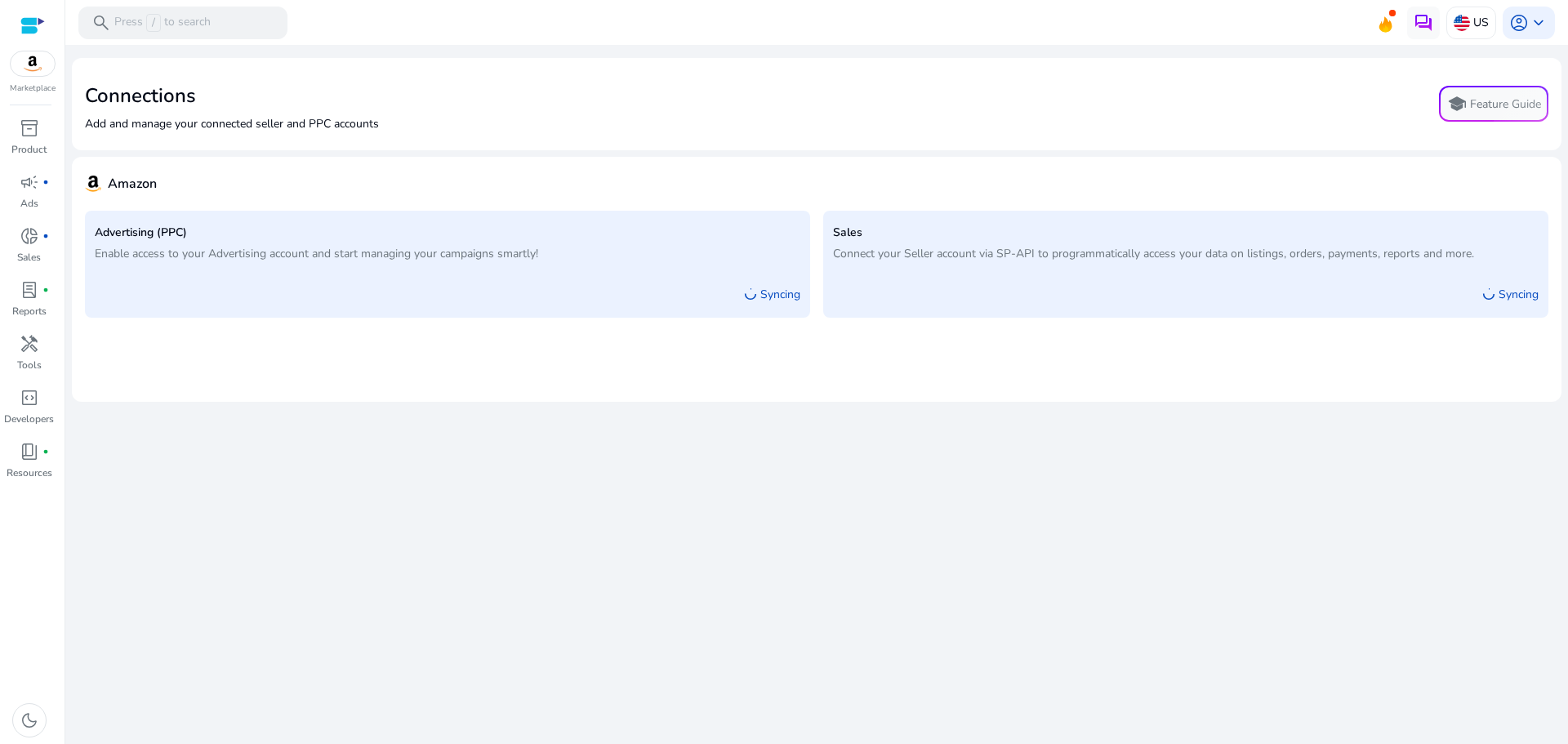
click at [1323, 553] on div "We are getting things ready for you... Connections Add and manage your connecte…" at bounding box center [816, 394] width 1489 height 699
click at [30, 191] on span "campaign" at bounding box center [29, 182] width 20 height 20
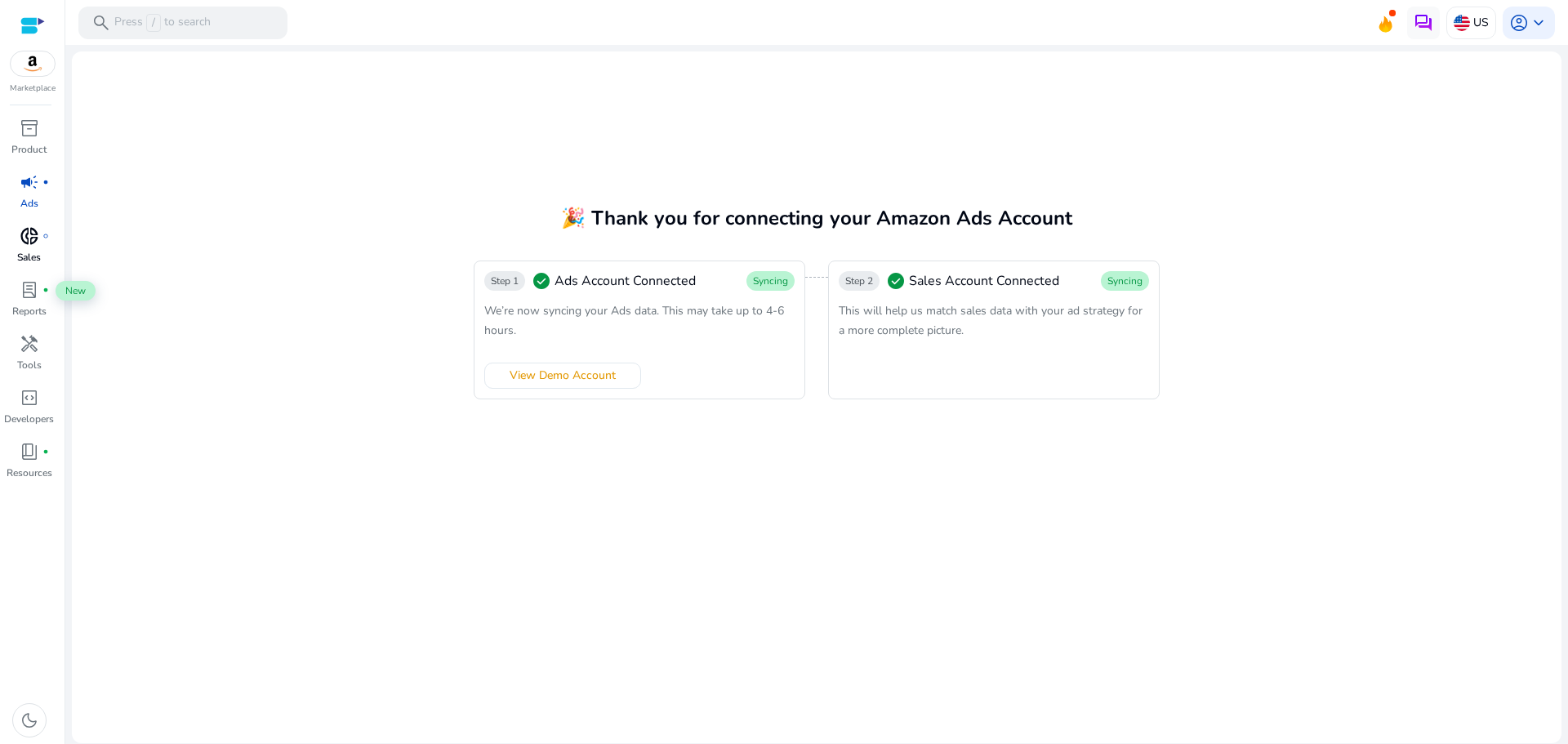
click at [32, 262] on p "Sales" at bounding box center [28, 256] width 24 height 14
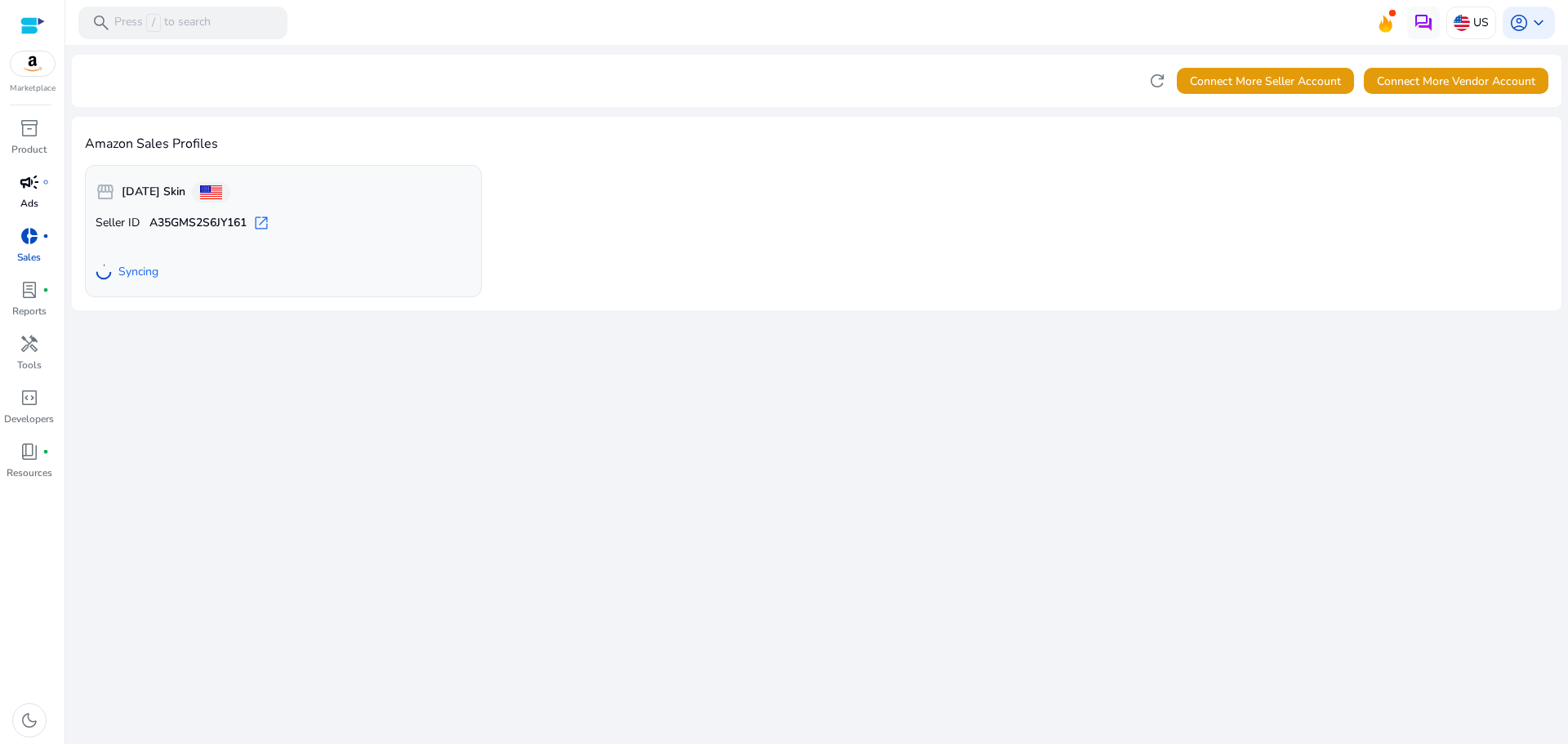
click at [22, 178] on span "campaign" at bounding box center [29, 182] width 20 height 20
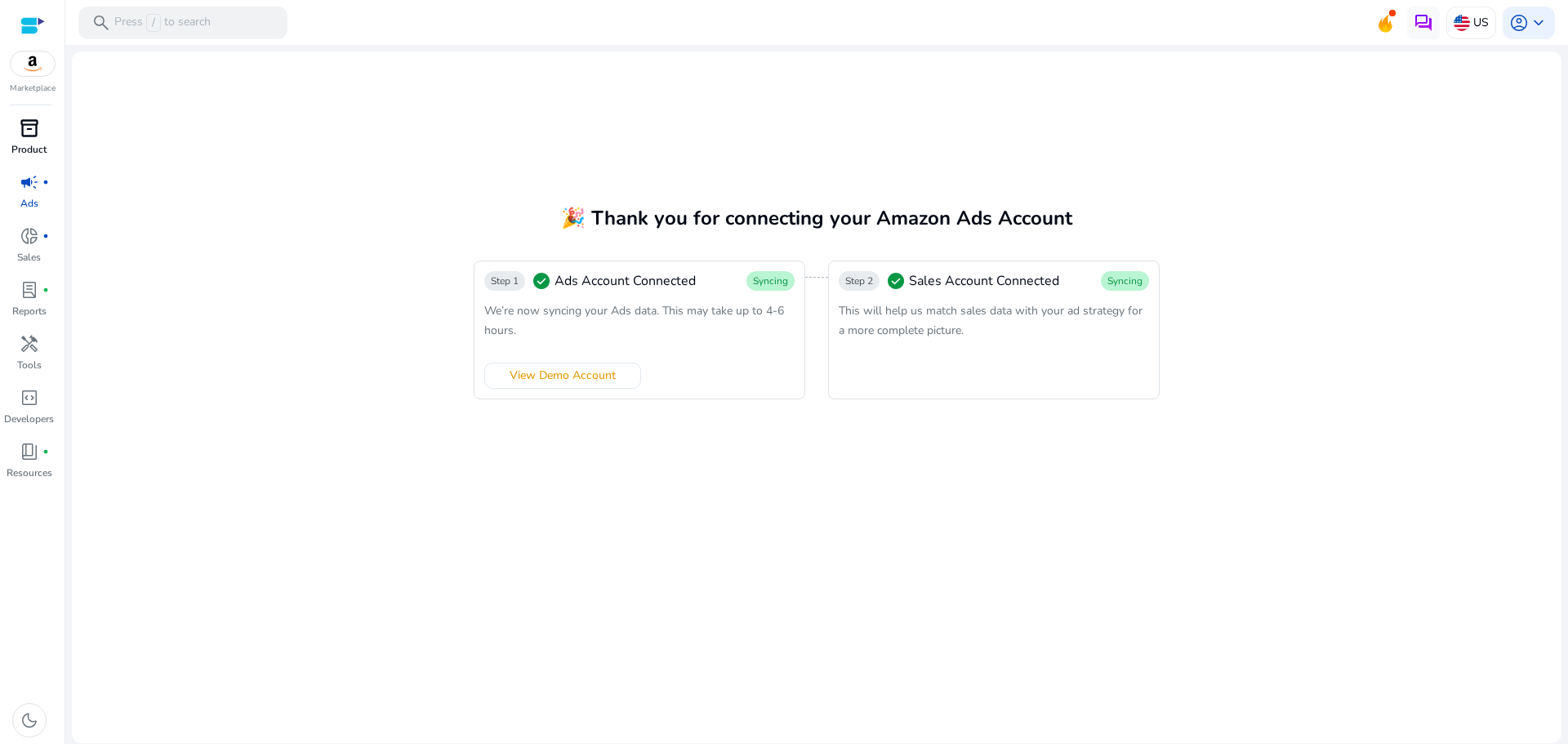
click at [17, 134] on div "inventory_2" at bounding box center [29, 128] width 46 height 27
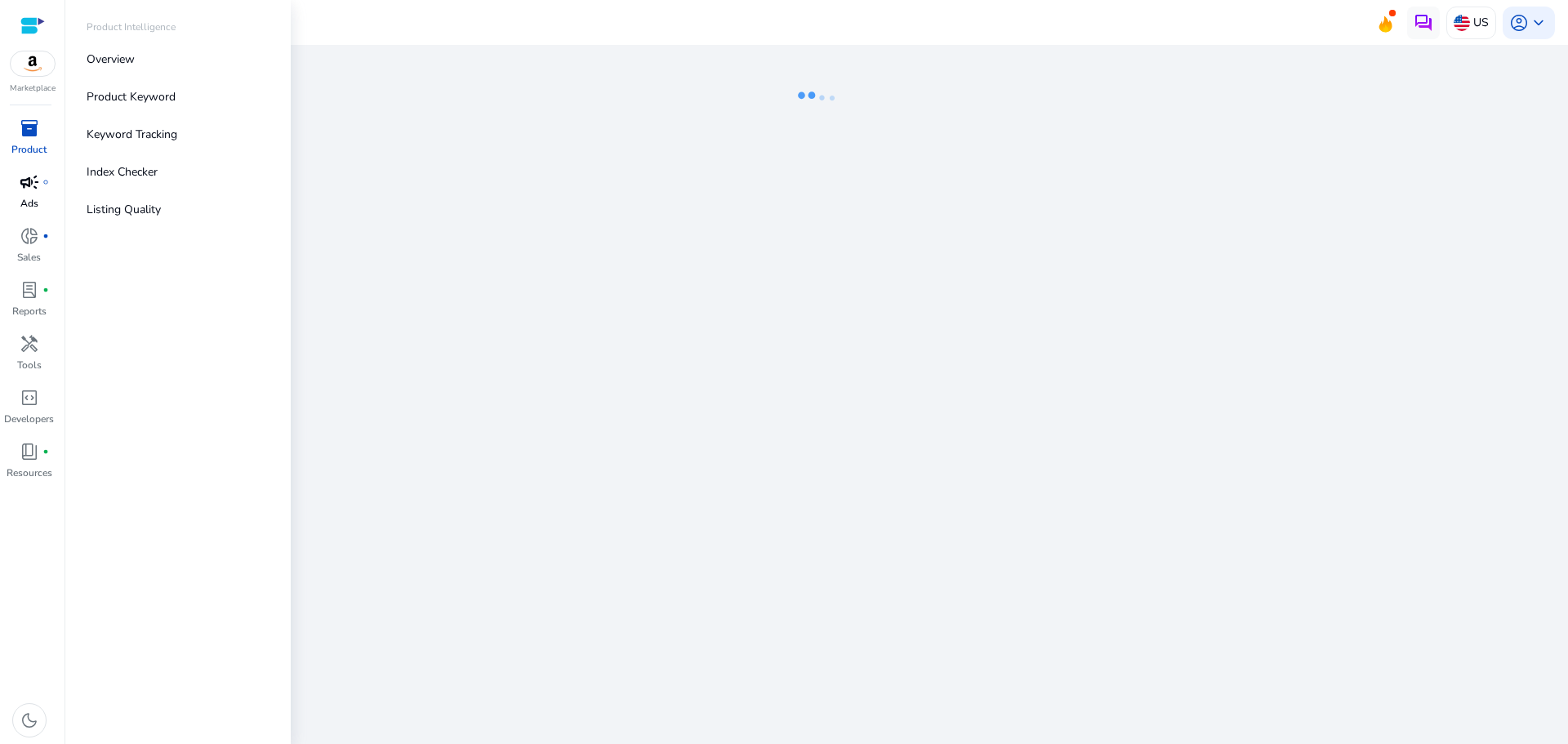
click at [22, 190] on span "campaign" at bounding box center [29, 182] width 20 height 20
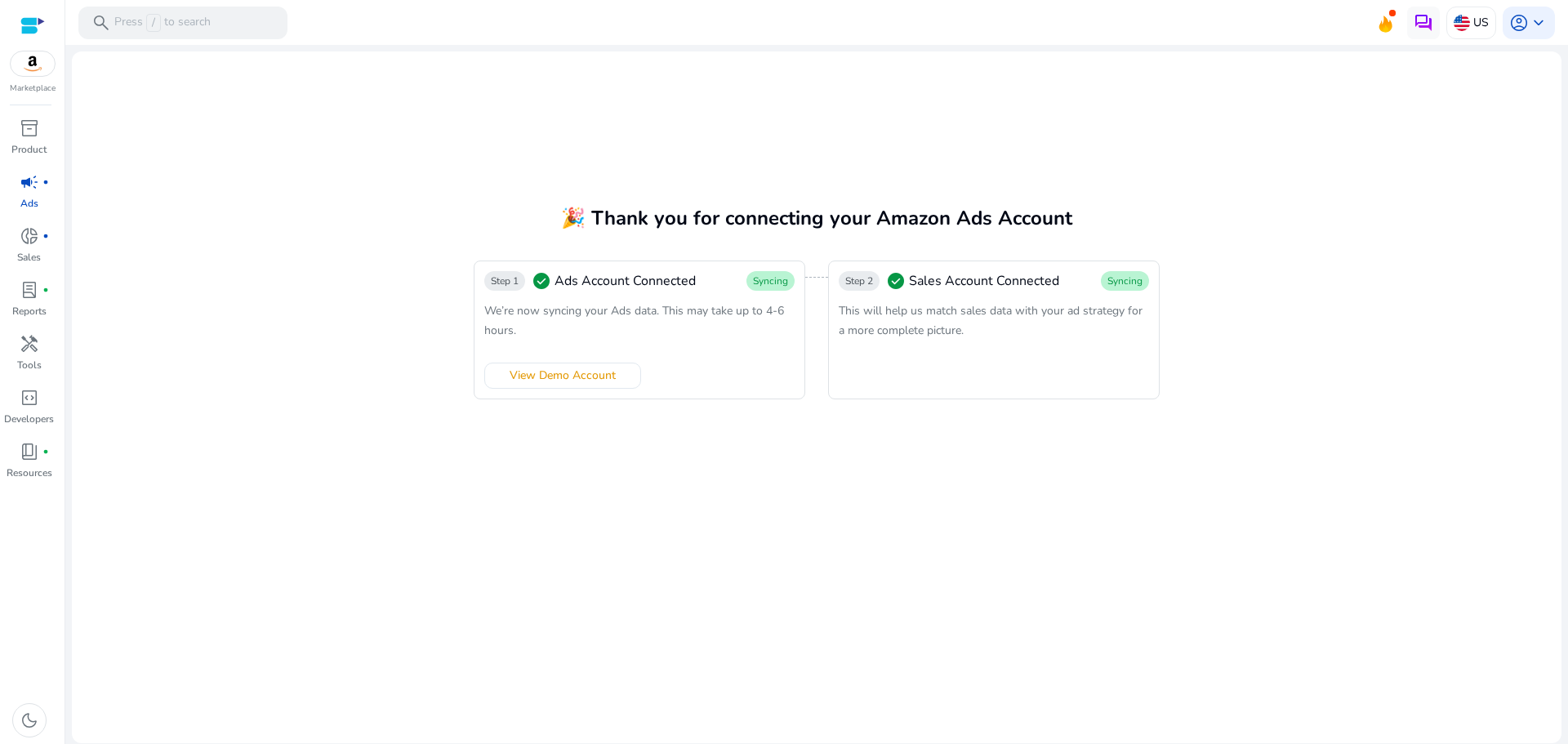
click at [28, 196] on p "Ads" at bounding box center [29, 203] width 18 height 14
click at [607, 374] on span "View Demo Account" at bounding box center [563, 375] width 106 height 17
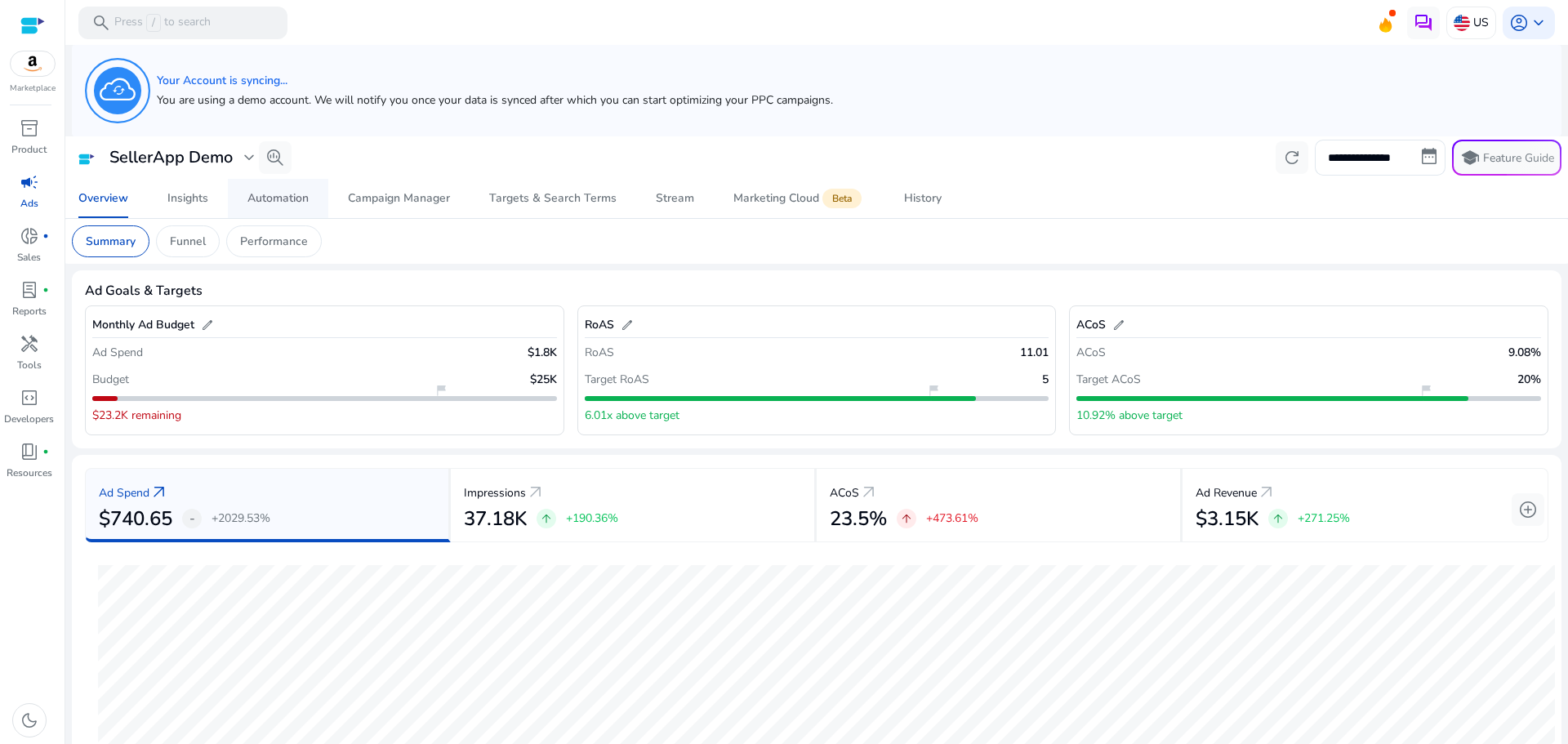
click at [283, 195] on div "Automation" at bounding box center [278, 198] width 62 height 11
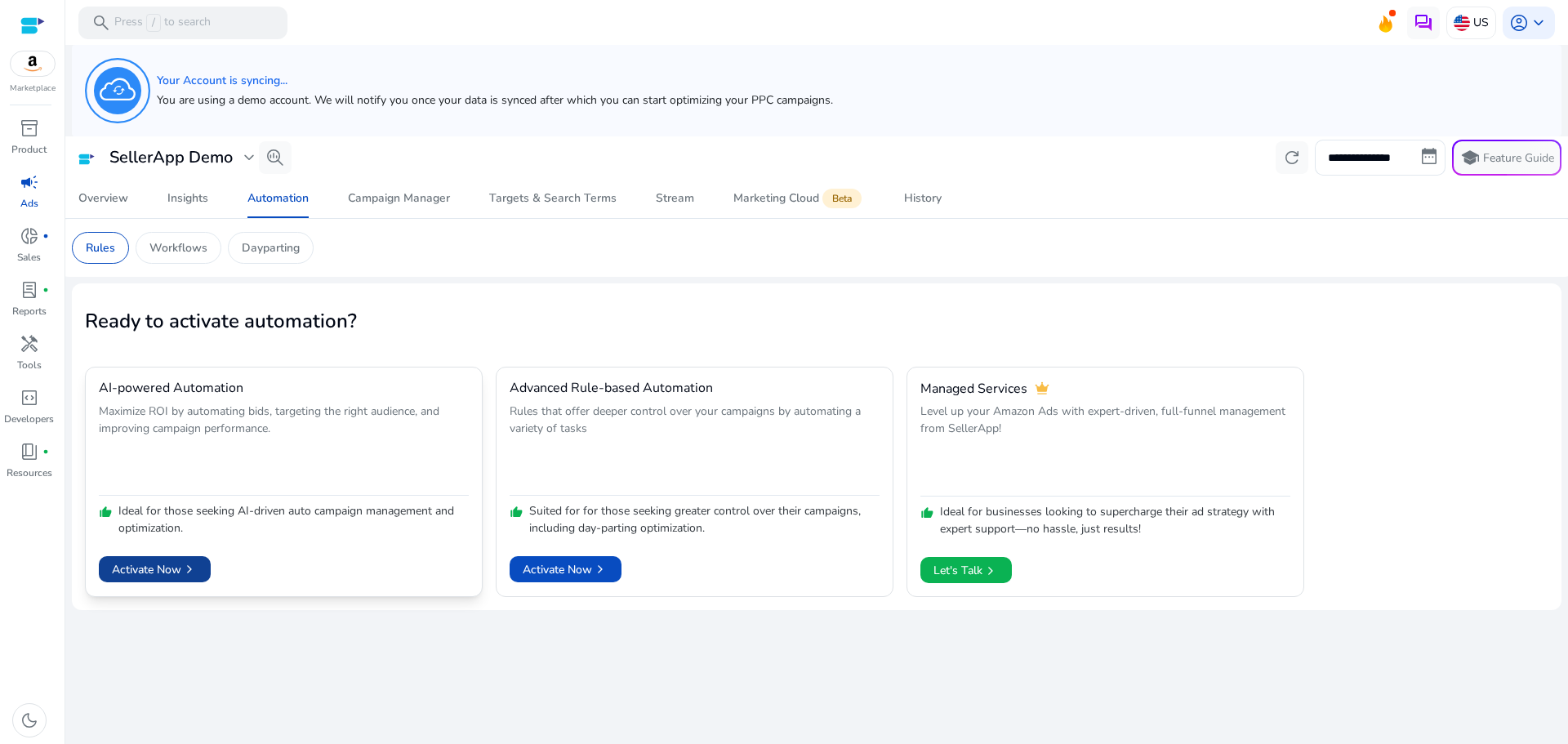
click at [179, 569] on span "Activate Now chevron_right" at bounding box center [155, 569] width 85 height 17
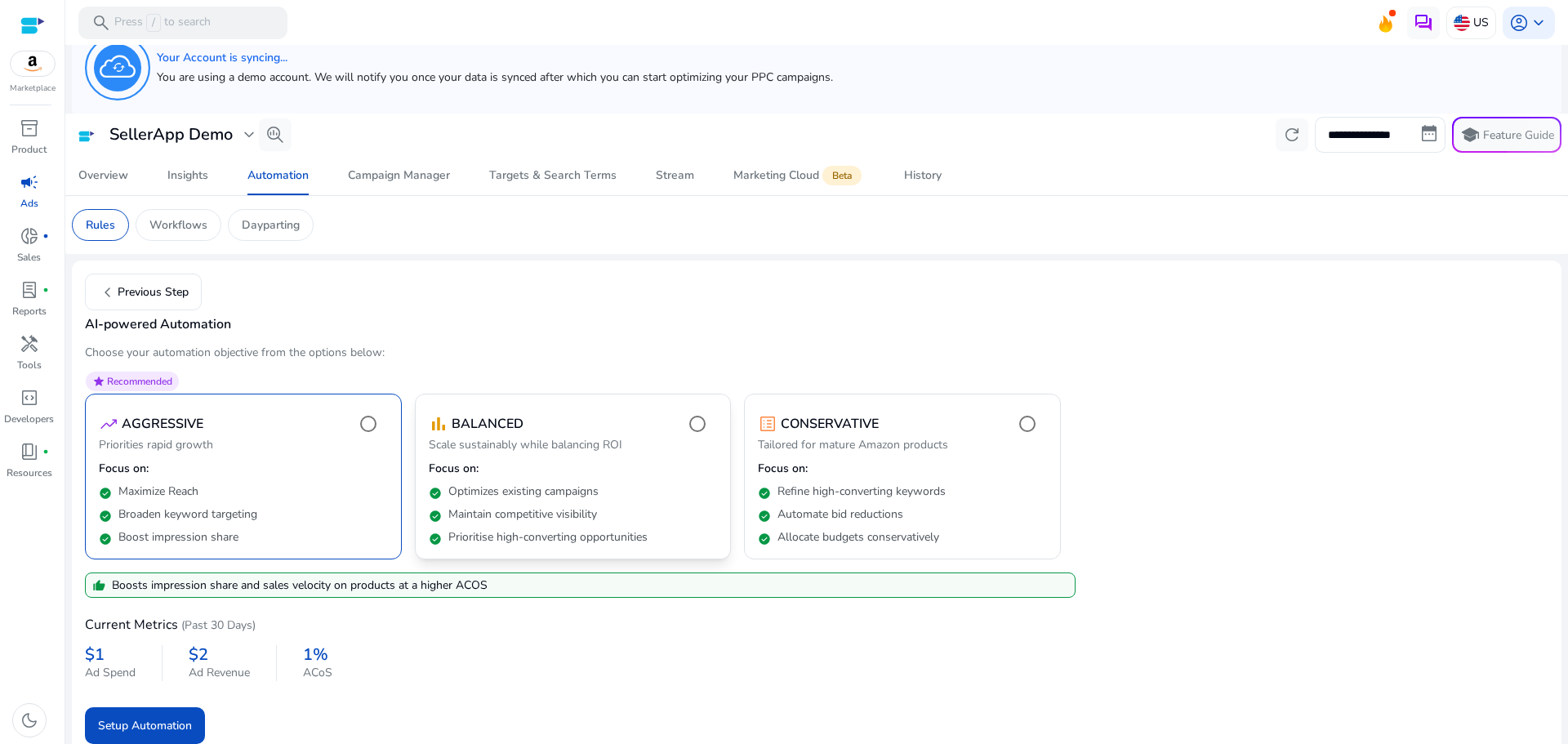
scroll to position [36, 0]
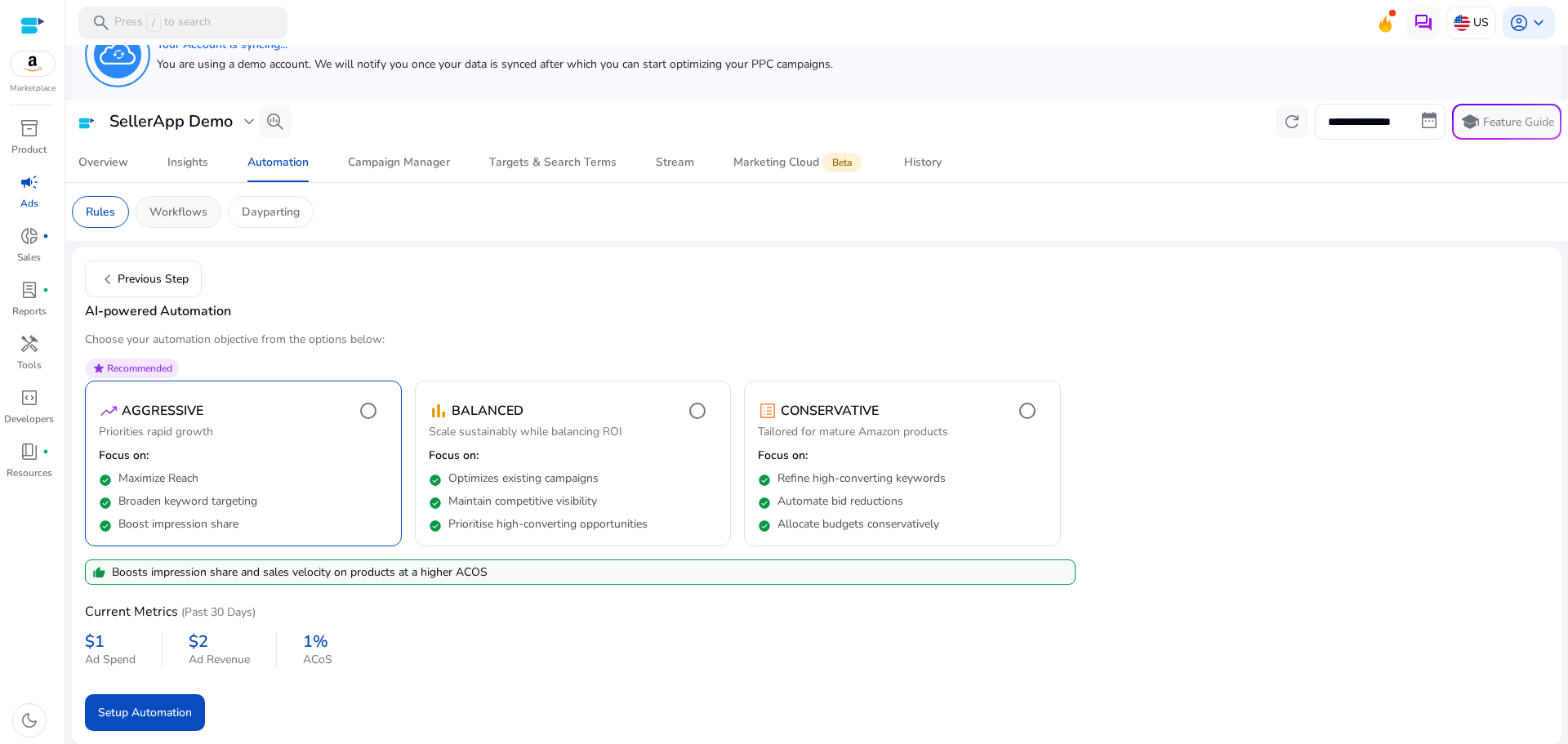
click at [198, 219] on p "Workflows" at bounding box center [177, 212] width 58 height 17
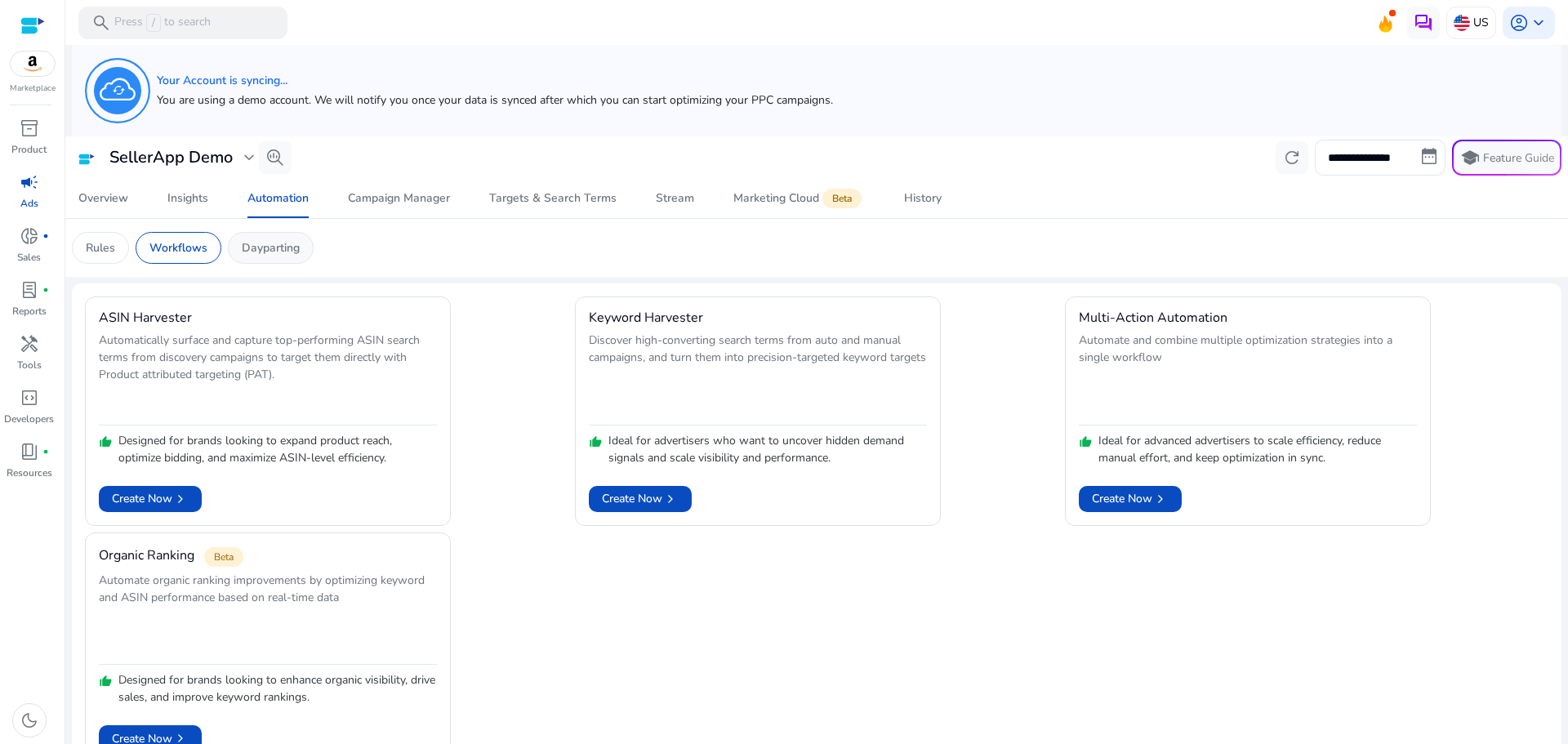
click at [285, 259] on div "Dayparting" at bounding box center [271, 248] width 85 height 32
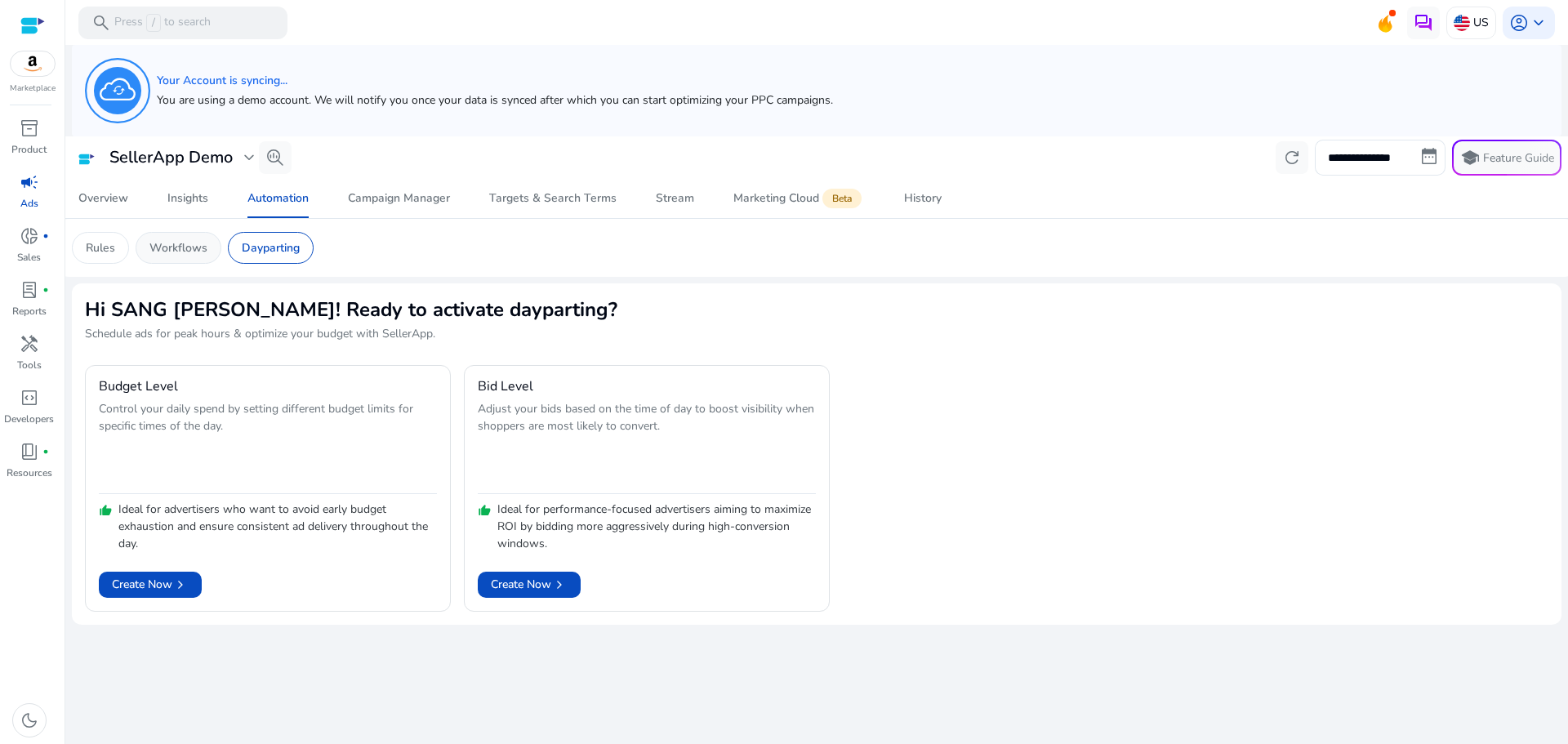
click at [191, 253] on p "Workflows" at bounding box center [177, 248] width 58 height 17
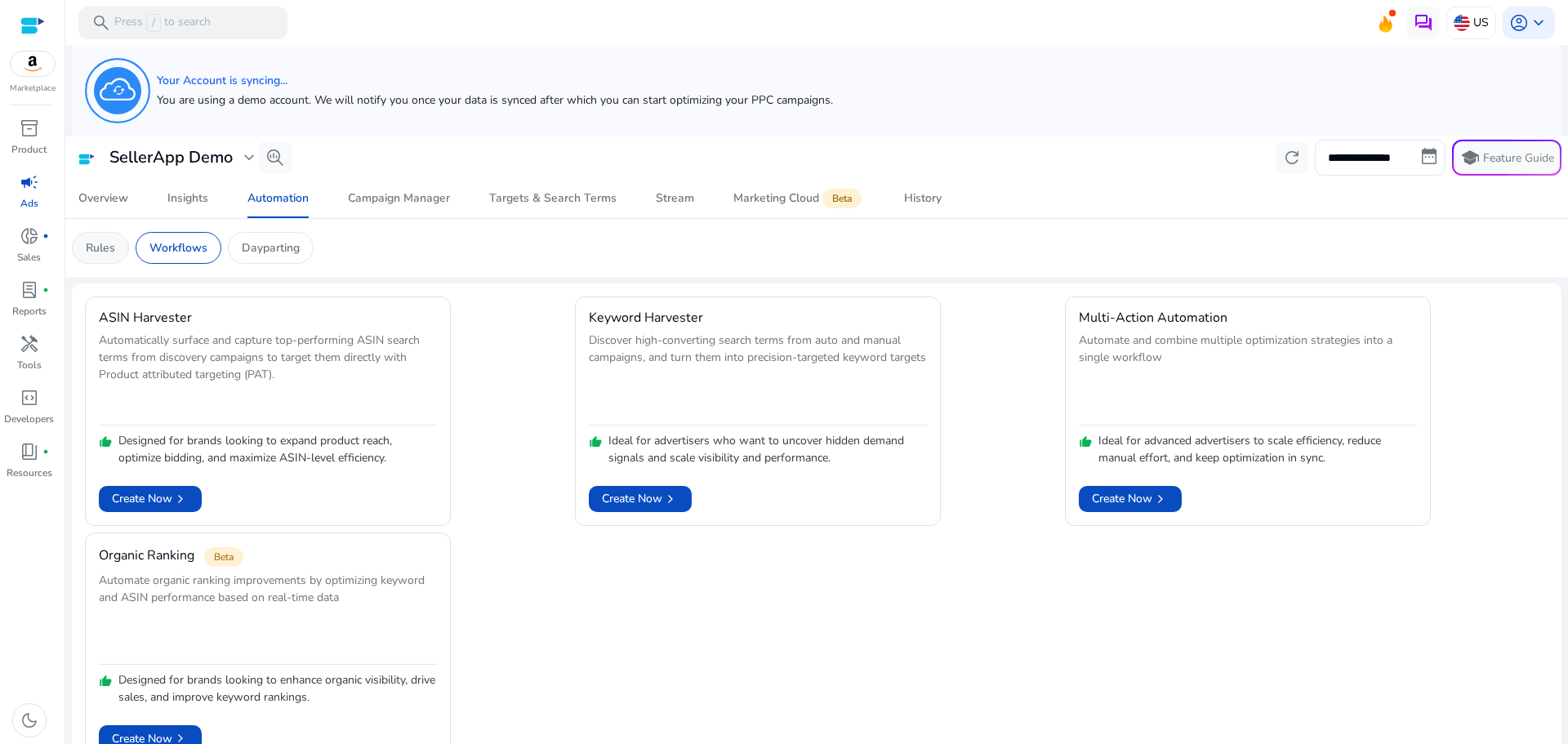
click at [104, 245] on p "Rules" at bounding box center [100, 248] width 29 height 17
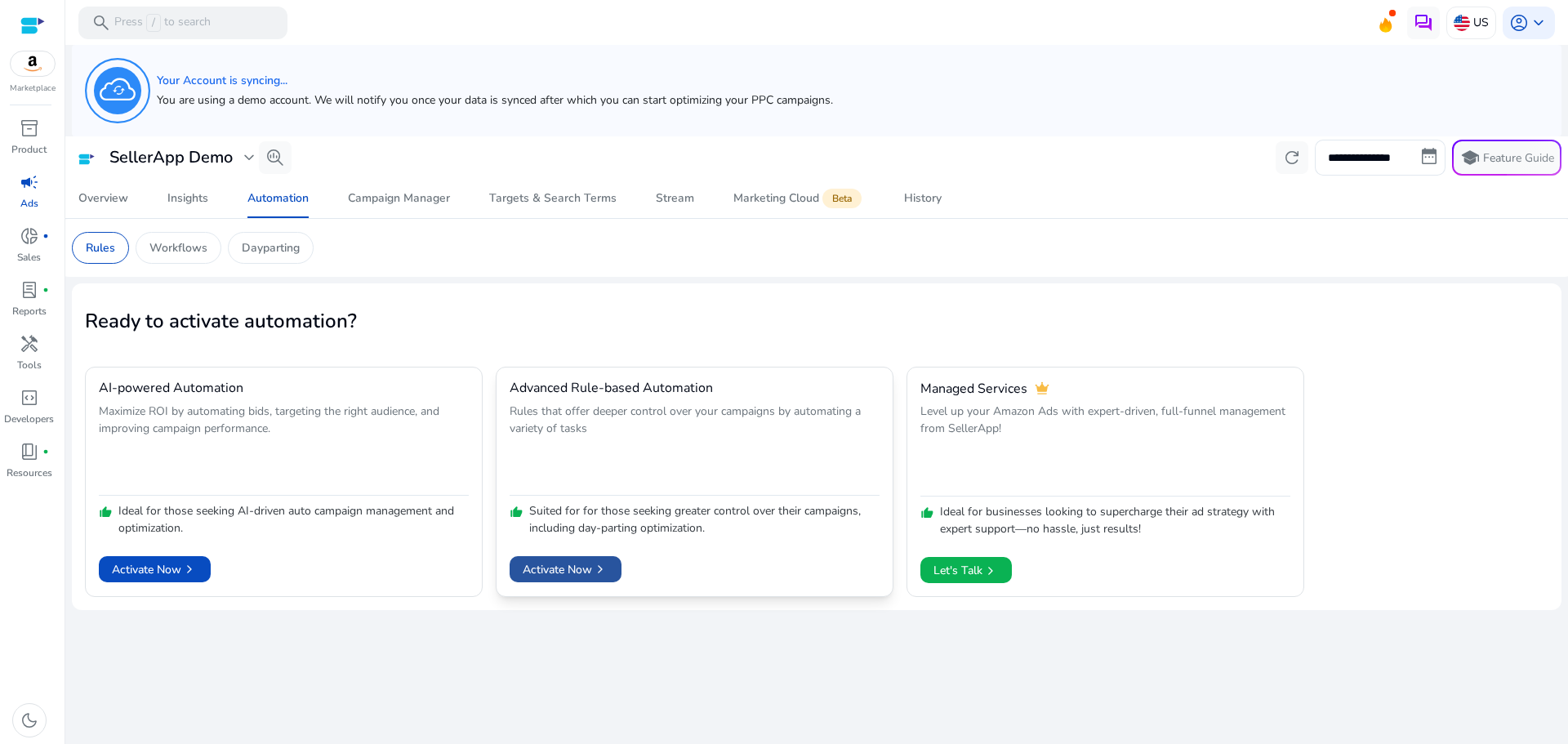
click at [578, 559] on span at bounding box center [566, 568] width 112 height 39
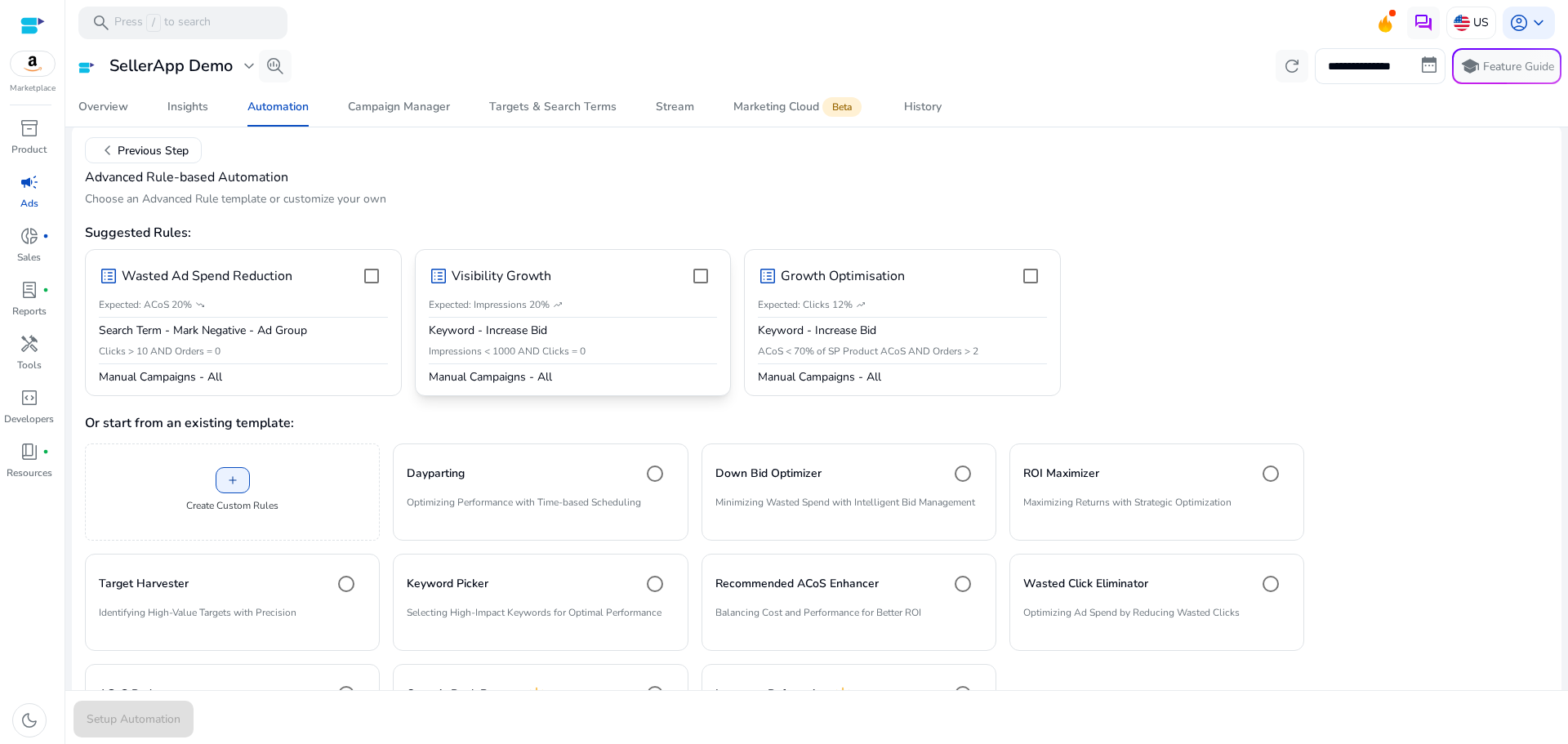
scroll to position [245, 0]
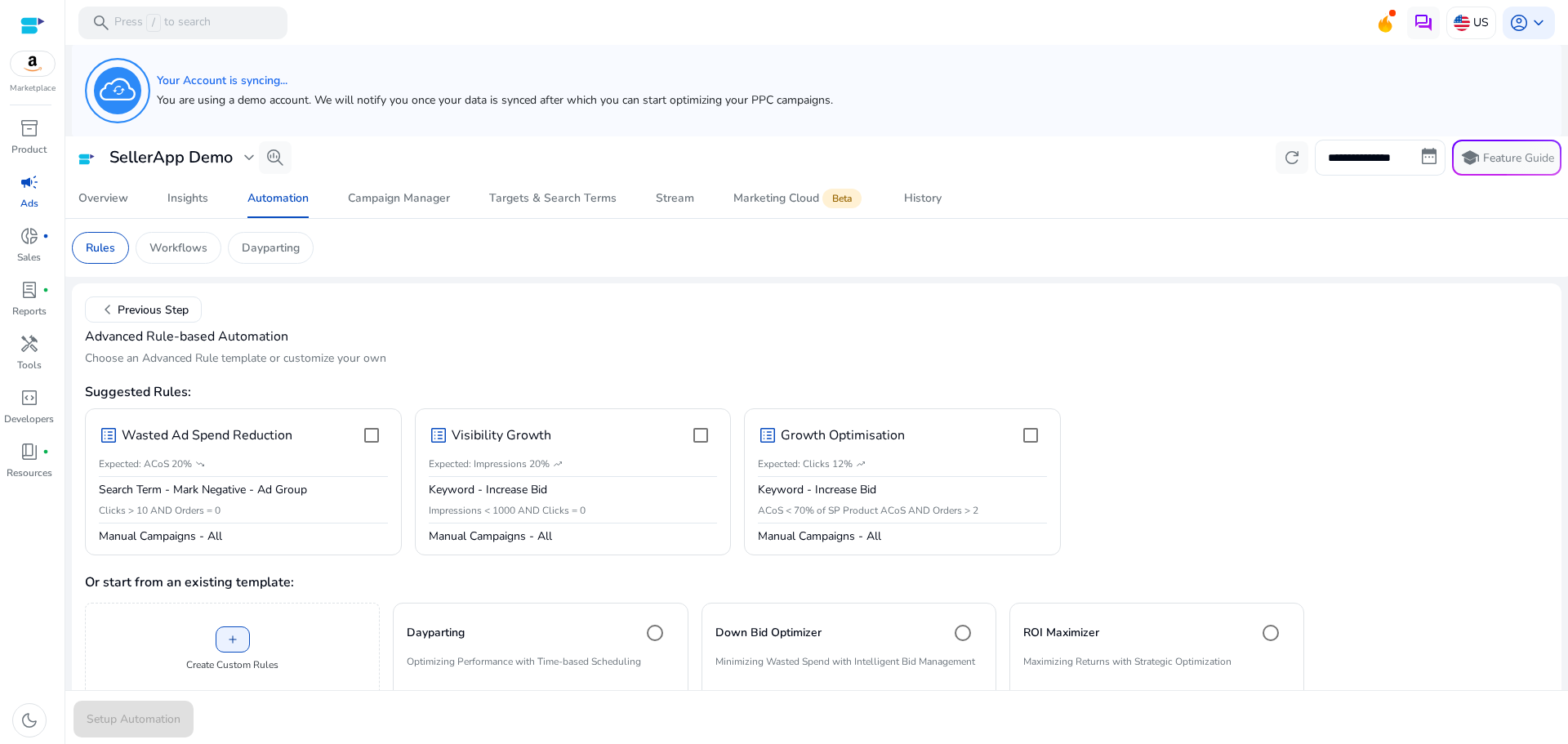
scroll to position [245, 0]
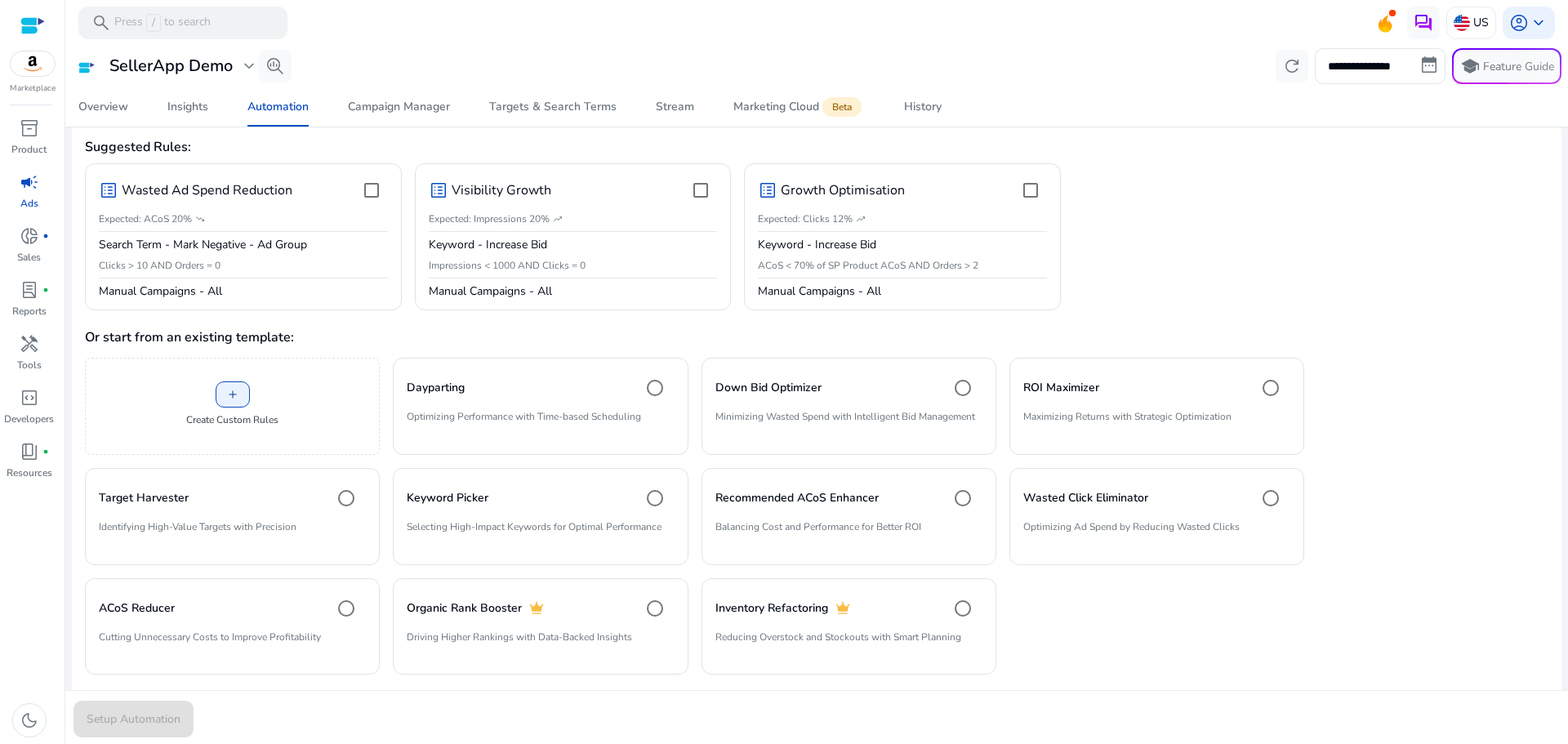
click at [1452, 288] on form "Suggested Rules: list_alt Wasted Ad Spend Reduction Expected: ACoS 20% trending…" at bounding box center [816, 407] width 1464 height 562
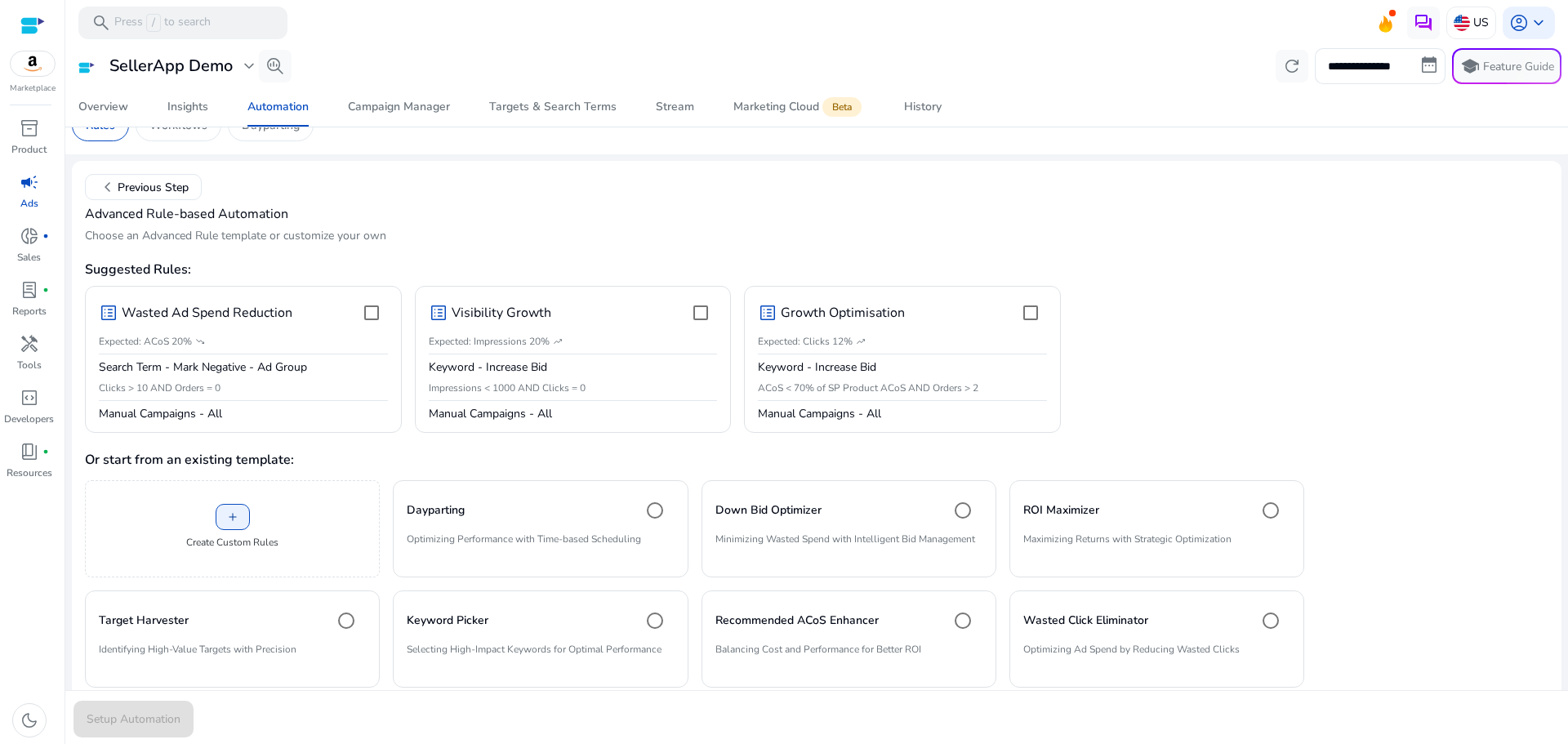
scroll to position [0, 0]
